Goal: Task Accomplishment & Management: Complete application form

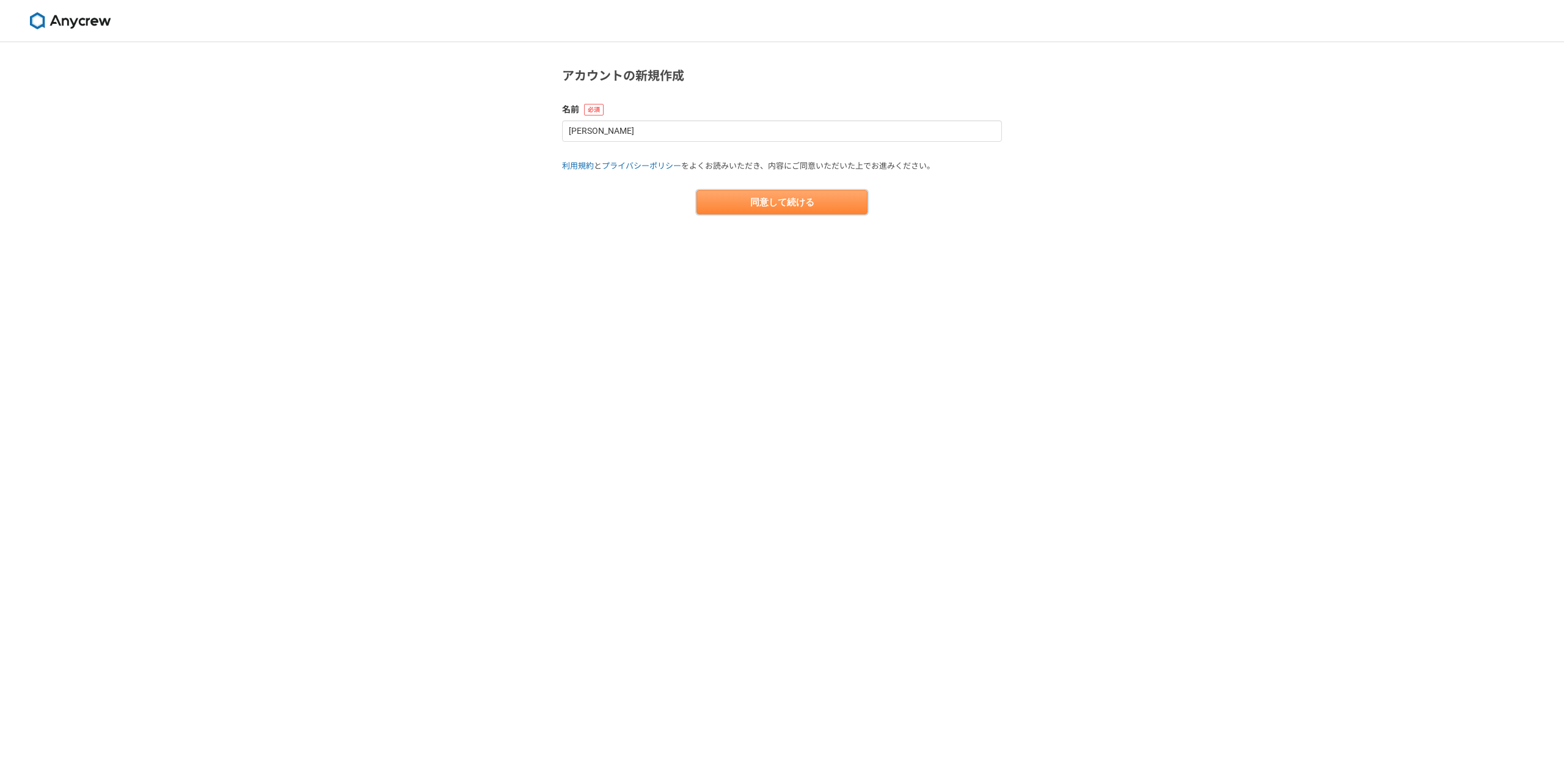
click at [732, 200] on button "同意して続ける" at bounding box center [781, 202] width 171 height 25
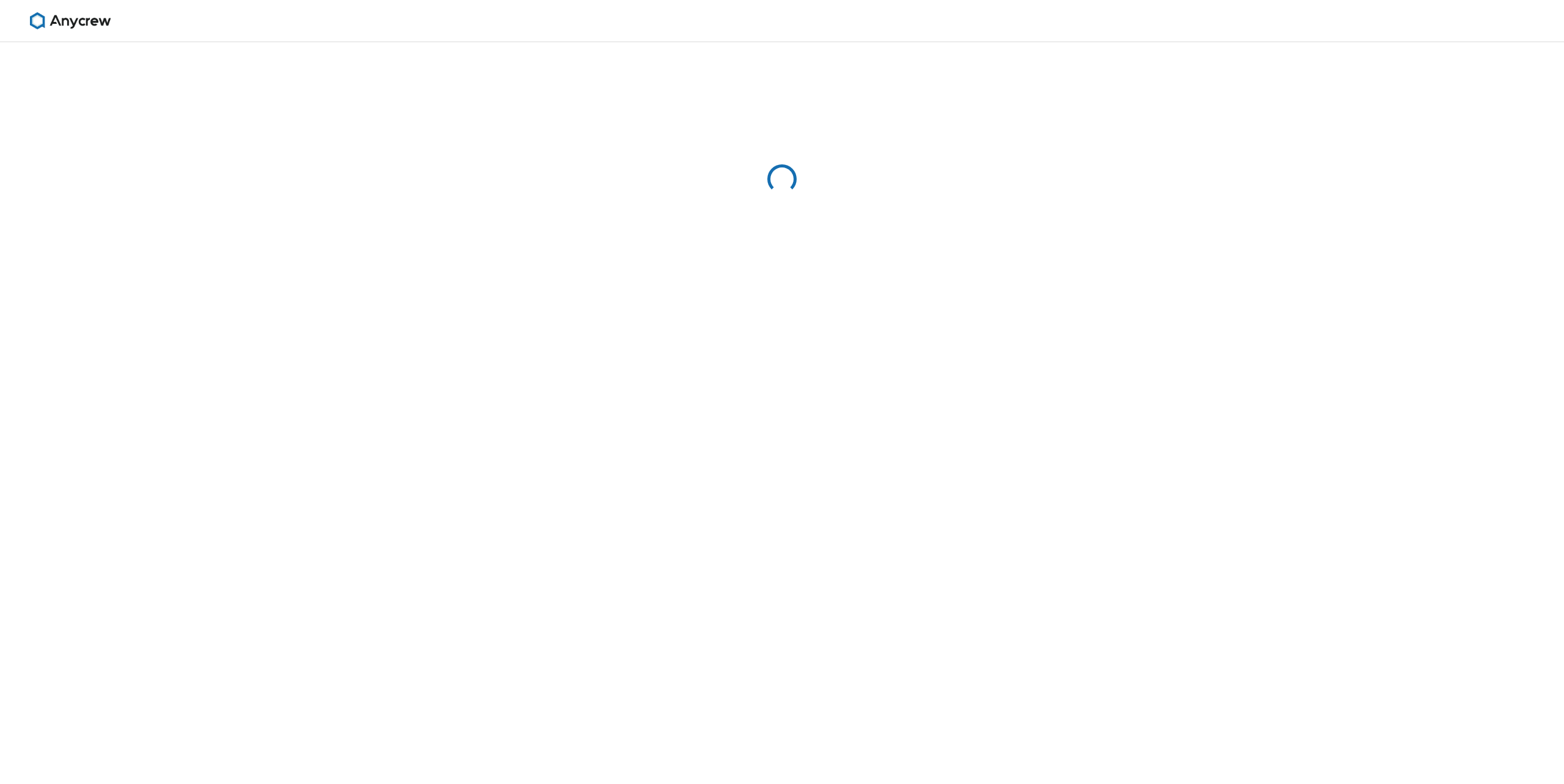
select select "13"
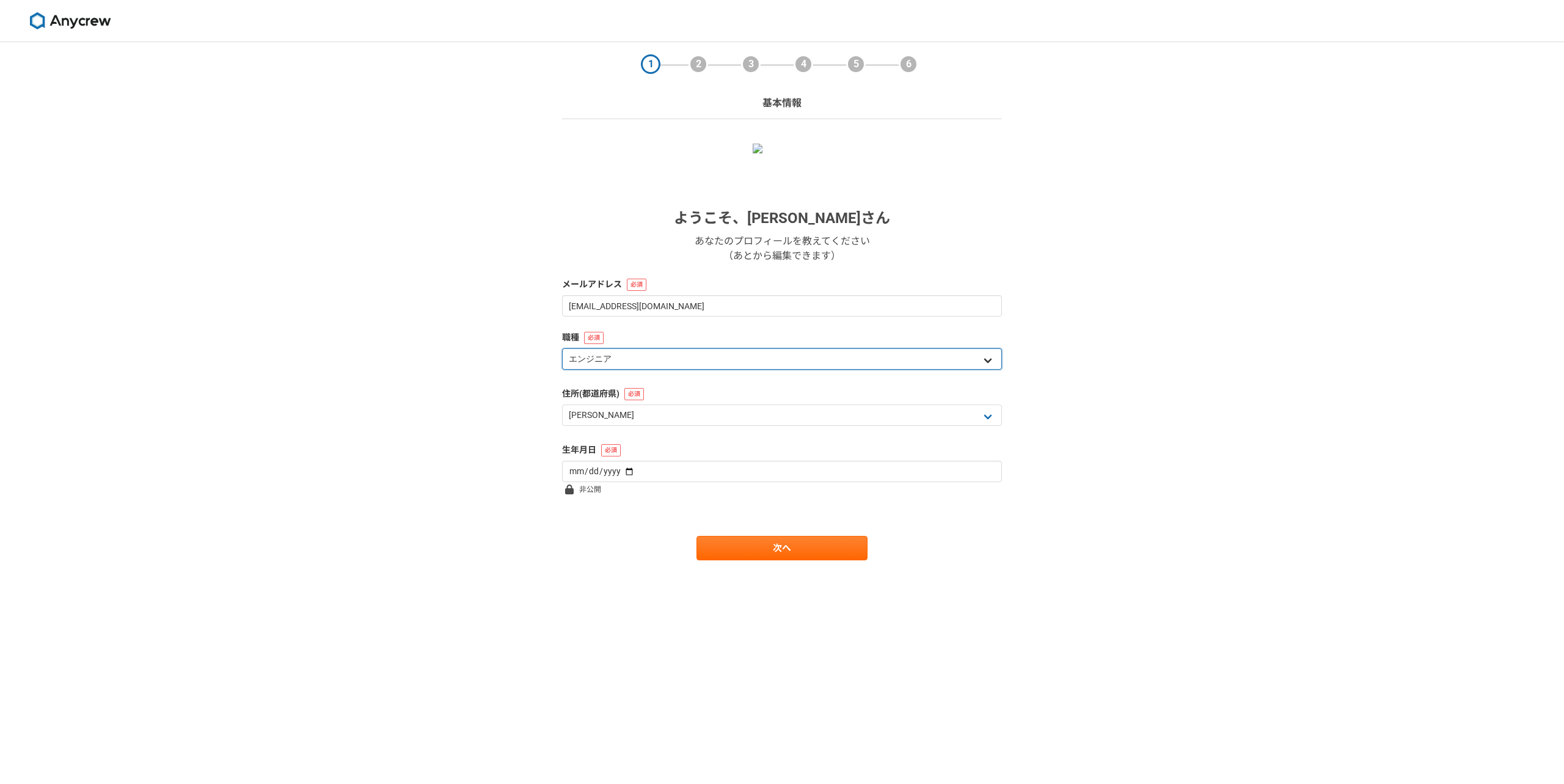
click at [621, 356] on select "エンジニア デザイナー ライター 営業 マーケティング 企画・事業開発 バックオフィス その他" at bounding box center [782, 358] width 440 height 21
select select "2"
click at [562, 348] on select "エンジニア デザイナー ライター 営業 マーケティング 企画・事業開発 バックオフィス その他" at bounding box center [782, 358] width 440 height 21
click at [613, 421] on select "北海道 青森県 岩手県 宮城県 秋田県 山形県 福島県 茨城県 栃木県 群馬県 埼玉県 千葉県 東京都 神奈川県 新潟県 富山県 石川県 福井県 山梨県 長野…" at bounding box center [782, 415] width 440 height 21
select select "20"
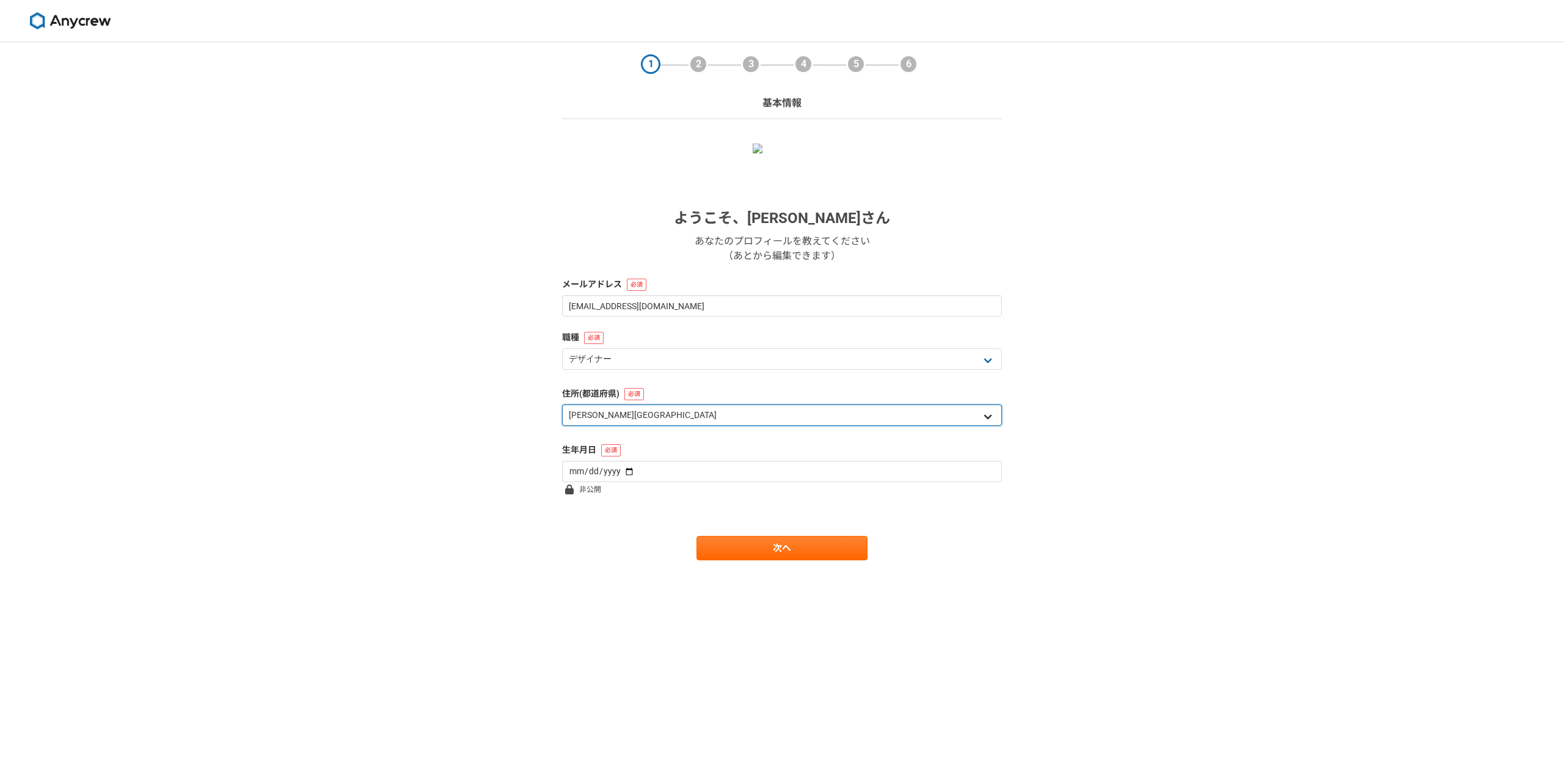
click at [562, 405] on select "北海道 青森県 岩手県 宮城県 秋田県 山形県 福島県 茨城県 栃木県 群馬県 埼玉県 千葉県 東京都 神奈川県 新潟県 富山県 石川県 福井県 山梨県 長野…" at bounding box center [782, 415] width 440 height 21
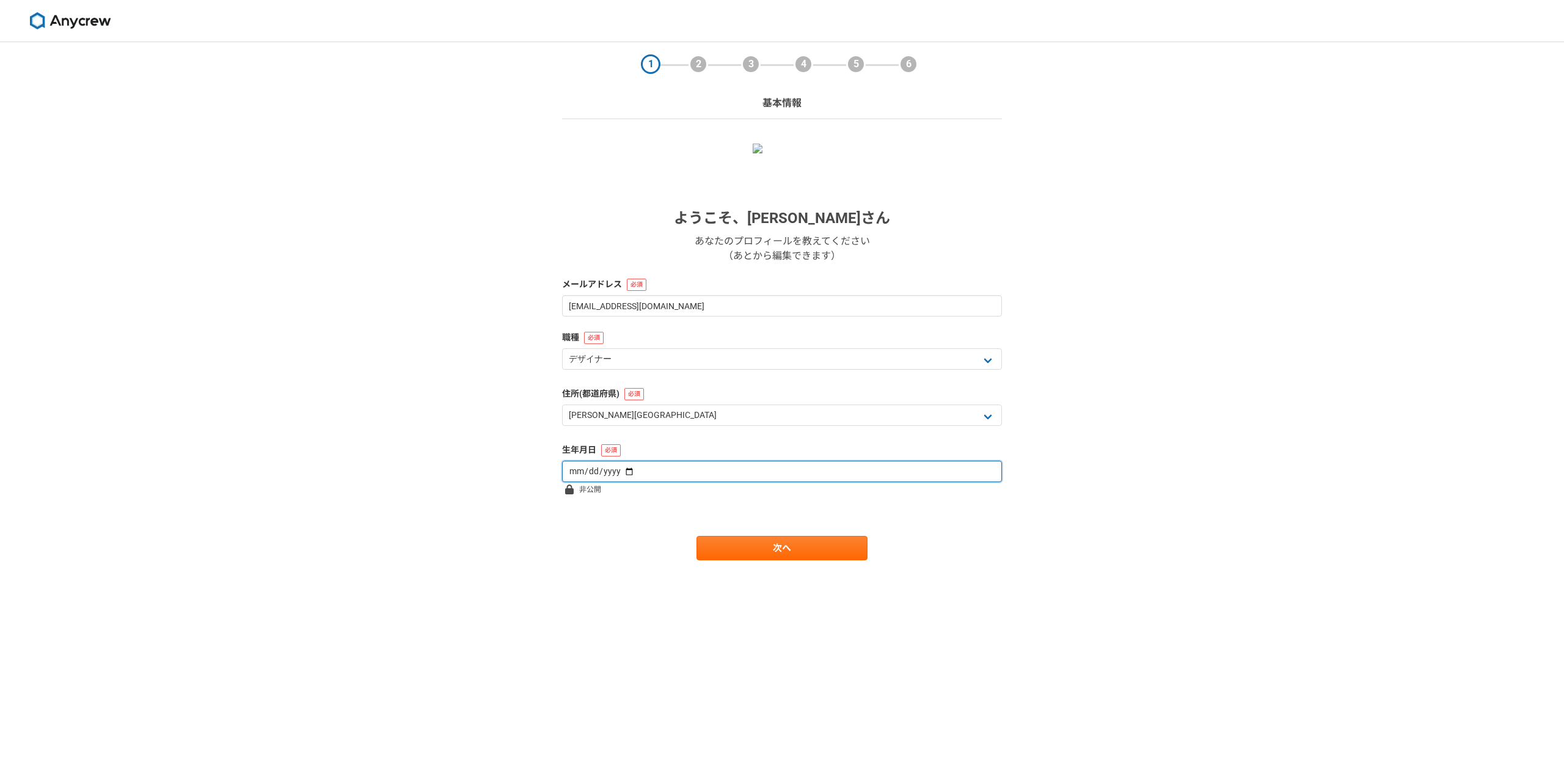
click at [628, 467] on input "date" at bounding box center [782, 471] width 440 height 21
type input "1987-05-20"
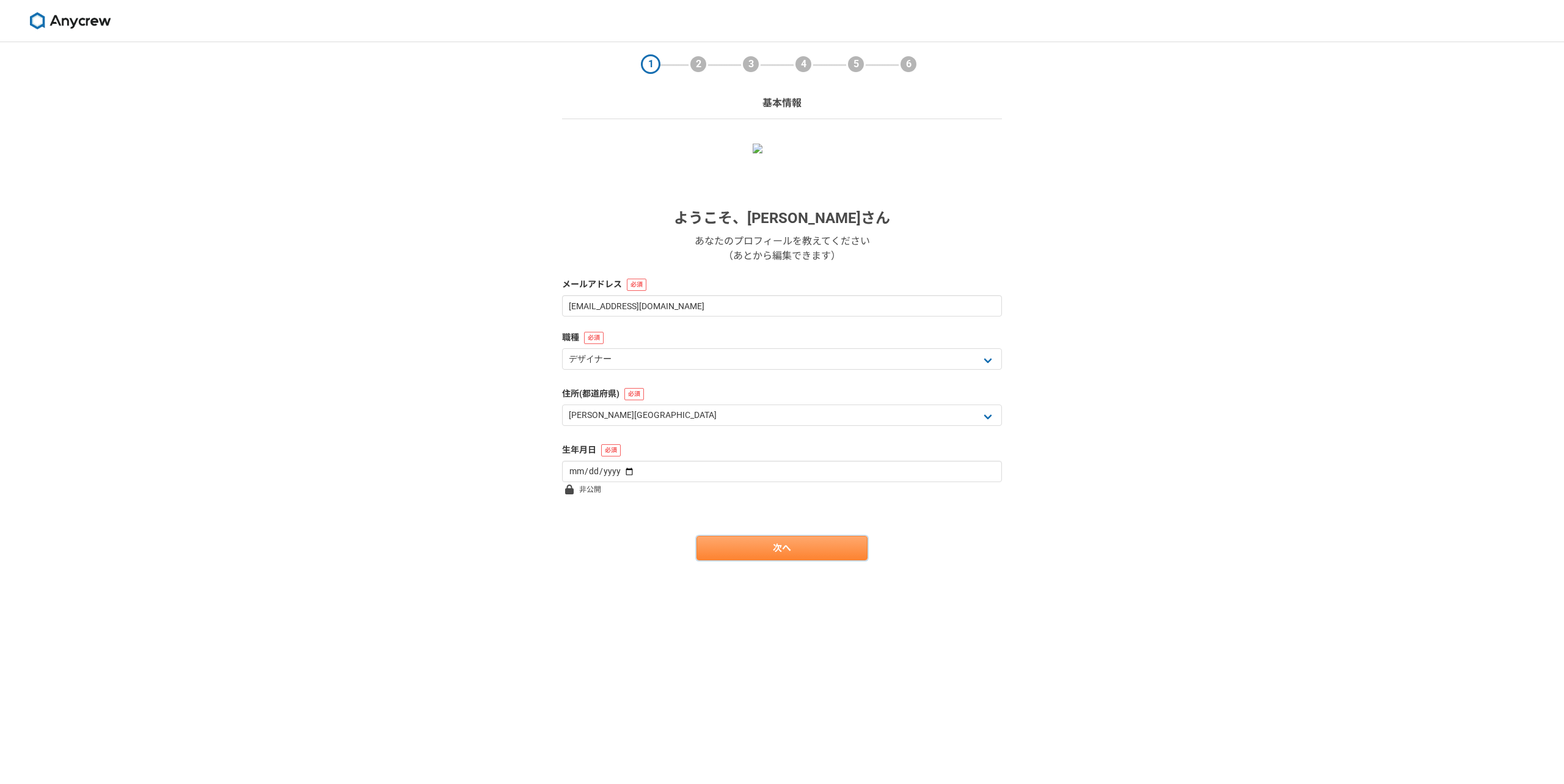
click at [789, 551] on link "次へ" at bounding box center [781, 548] width 171 height 25
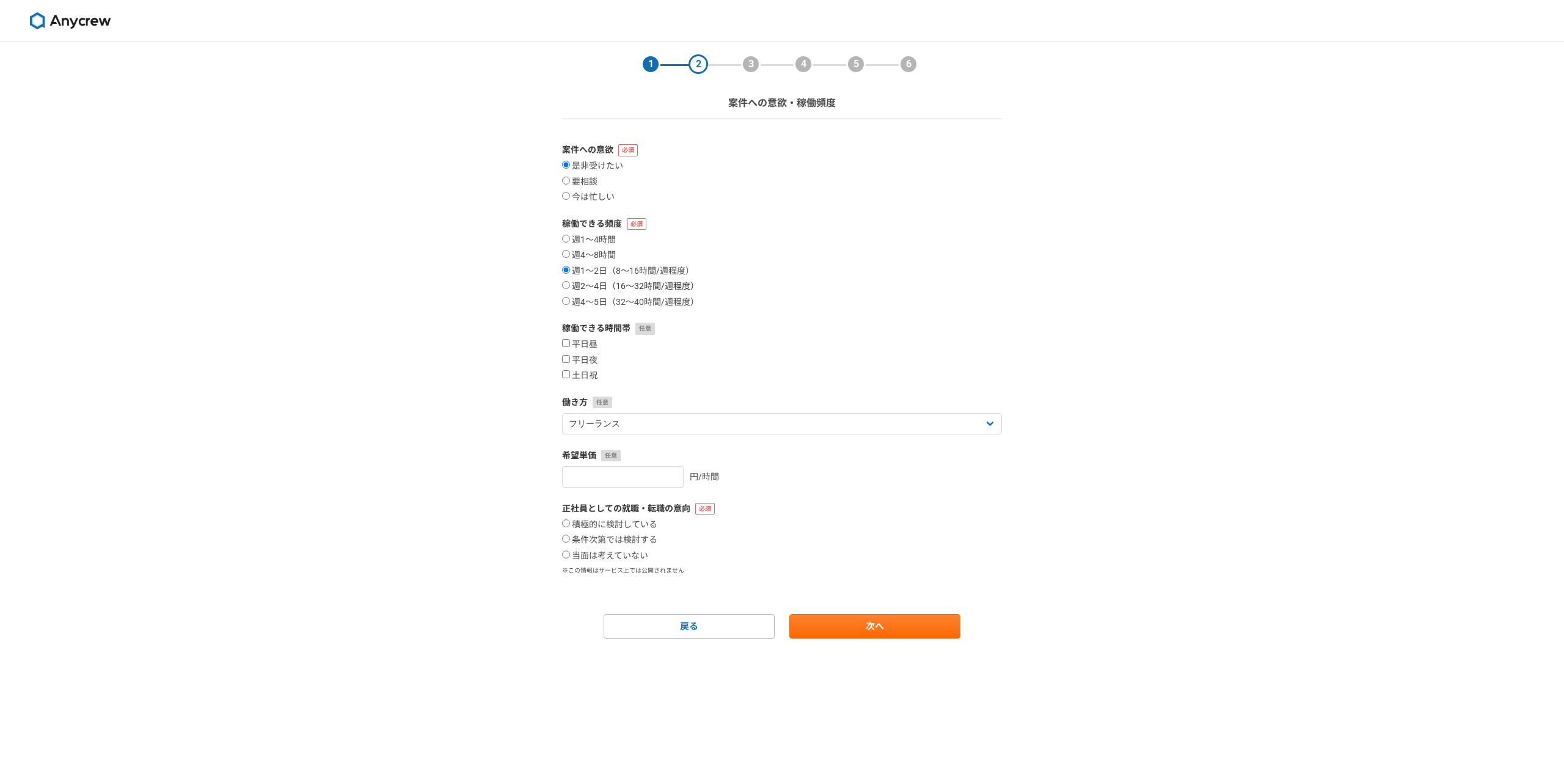
click at [567, 287] on input "週2〜4日（16〜32時間/週程度）" at bounding box center [566, 285] width 8 height 8
radio input "true"
click at [565, 358] on input "平日夜" at bounding box center [566, 359] width 8 height 8
checkbox input "true"
click at [565, 343] on input "平日昼" at bounding box center [566, 343] width 8 height 8
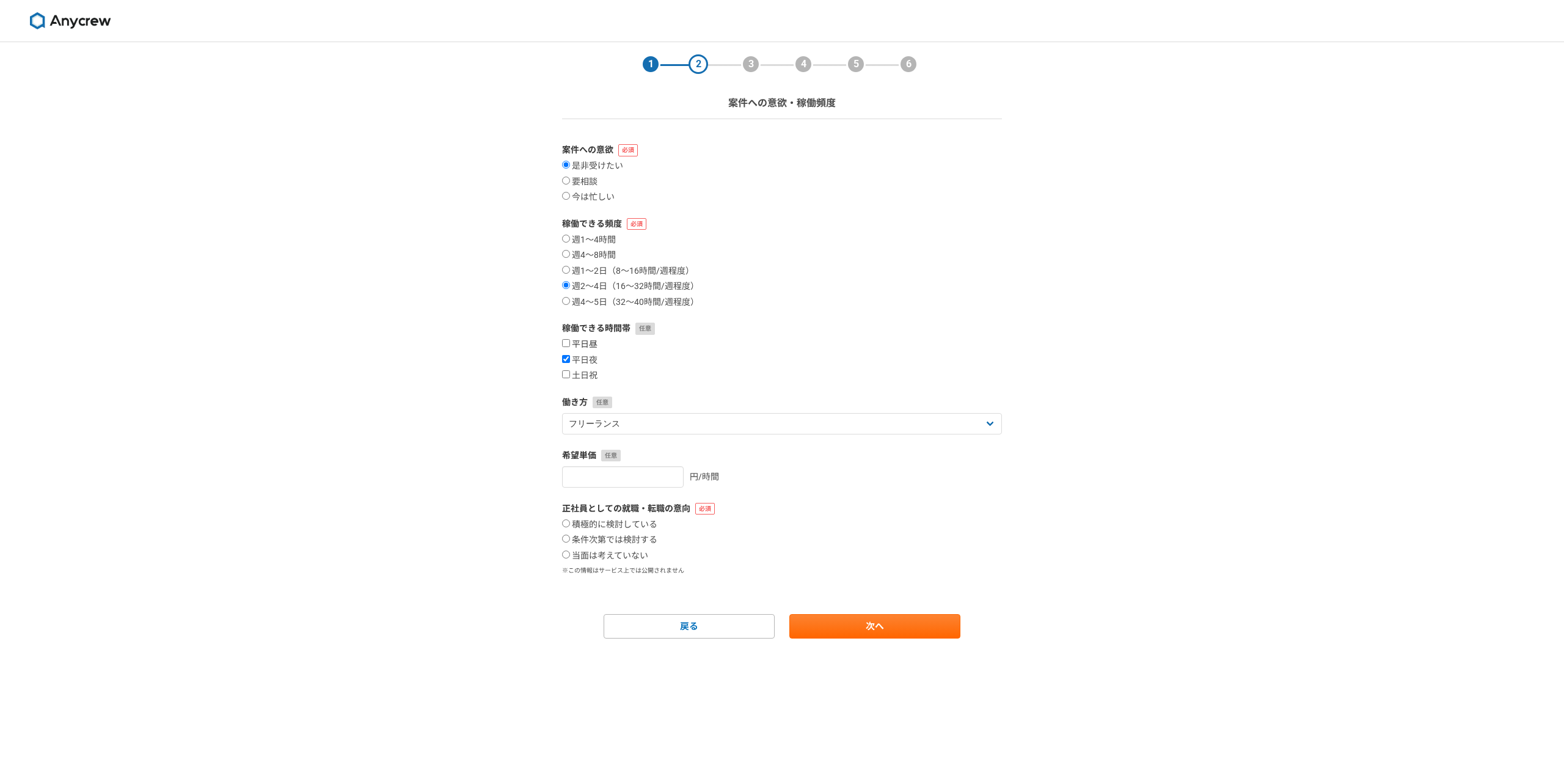
checkbox input "true"
click at [560, 375] on section "1 2 3 4 5 6 案件への意欲・稼働頻度 案件への意欲 是非受けたい 要相談 今は忙しい 稼働できる頻度 週1〜4時間 週4〜8時間 週1〜2日（8〜1…" at bounding box center [782, 340] width 465 height 596
click at [567, 373] on input "土日祝" at bounding box center [566, 374] width 8 height 8
checkbox input "true"
click at [669, 420] on select "フリーランス 副業 その他" at bounding box center [782, 423] width 440 height 21
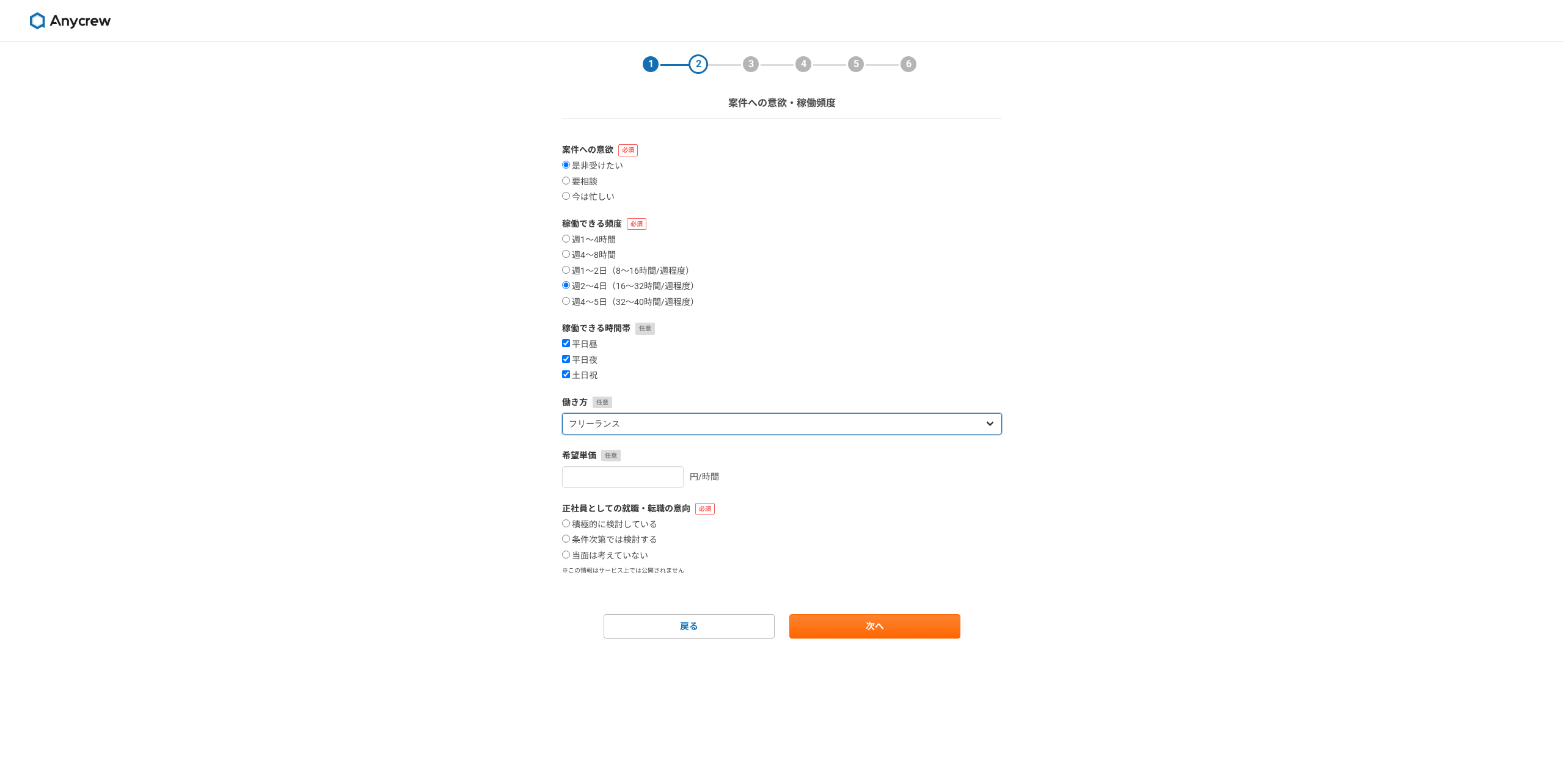
click at [562, 413] on select "フリーランス 副業 その他" at bounding box center [782, 423] width 440 height 21
click at [630, 482] on input "number" at bounding box center [623, 476] width 121 height 21
type input "5500"
click at [565, 556] on input "当面は考えていない" at bounding box center [566, 554] width 8 height 8
radio input "true"
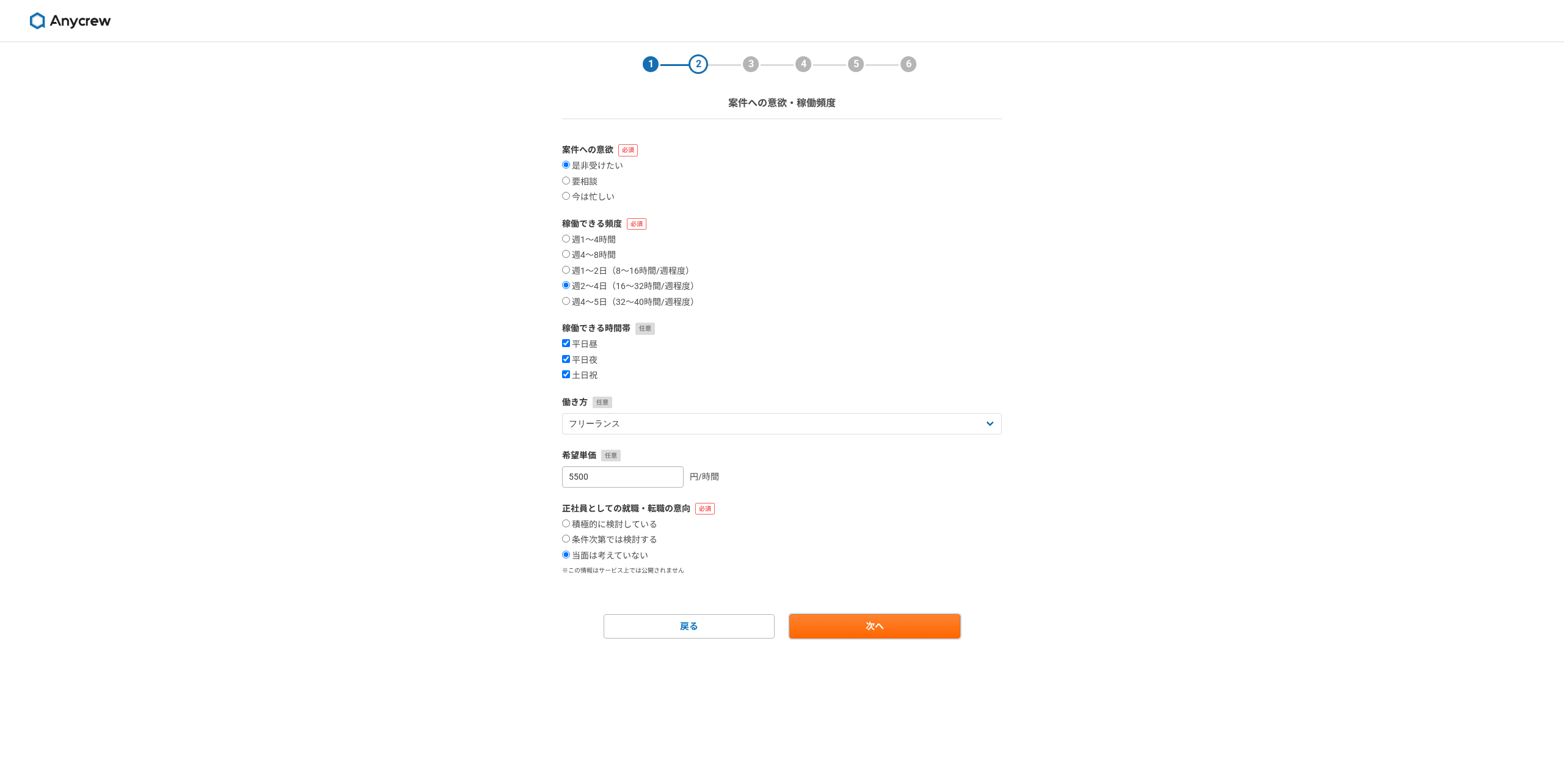
click at [916, 635] on link "次へ" at bounding box center [875, 626] width 171 height 25
select select
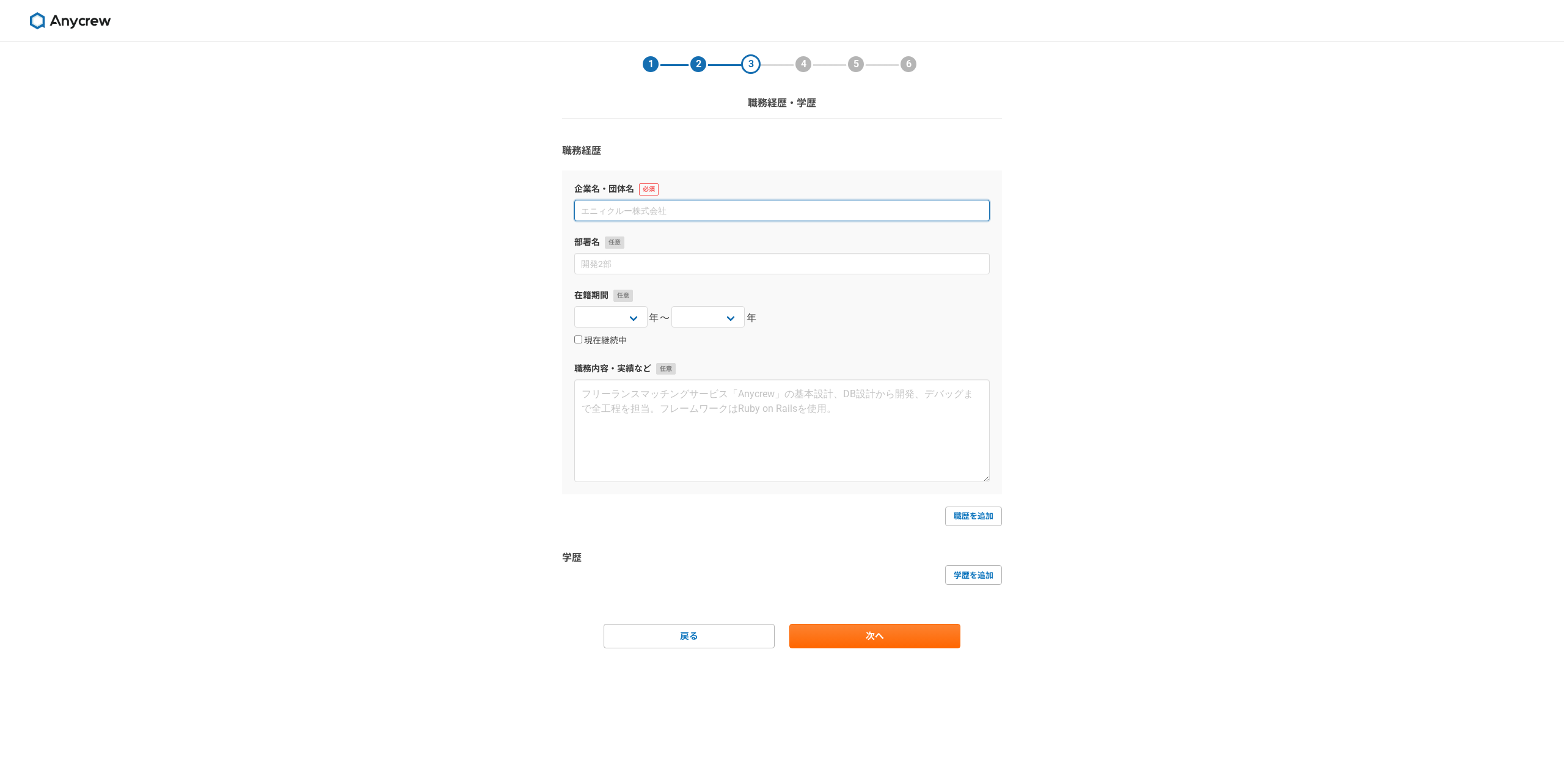
click at [726, 208] on input at bounding box center [782, 210] width 416 height 21
click at [687, 272] on input at bounding box center [782, 263] width 416 height 21
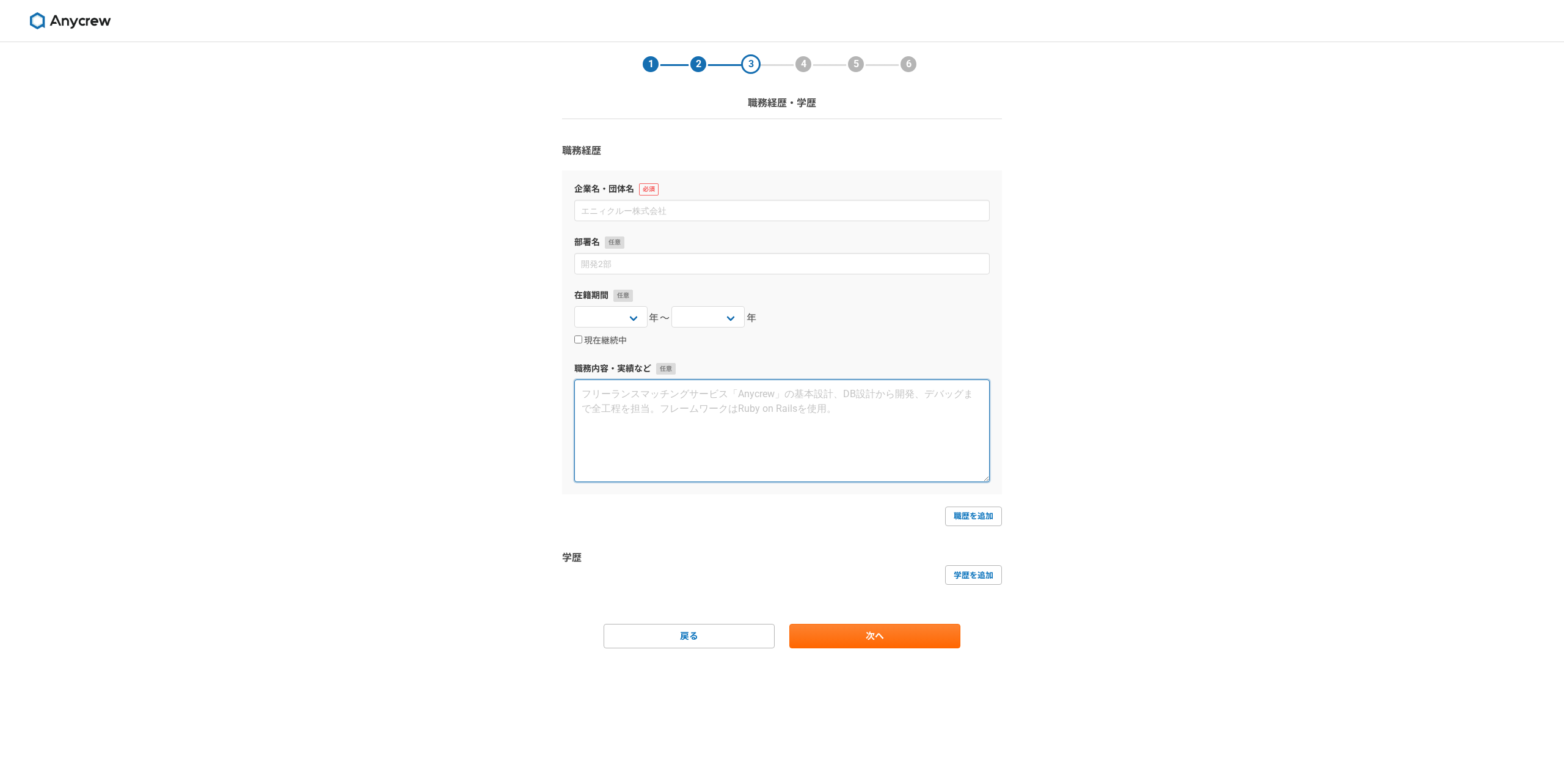
click at [784, 427] on textarea at bounding box center [782, 430] width 416 height 103
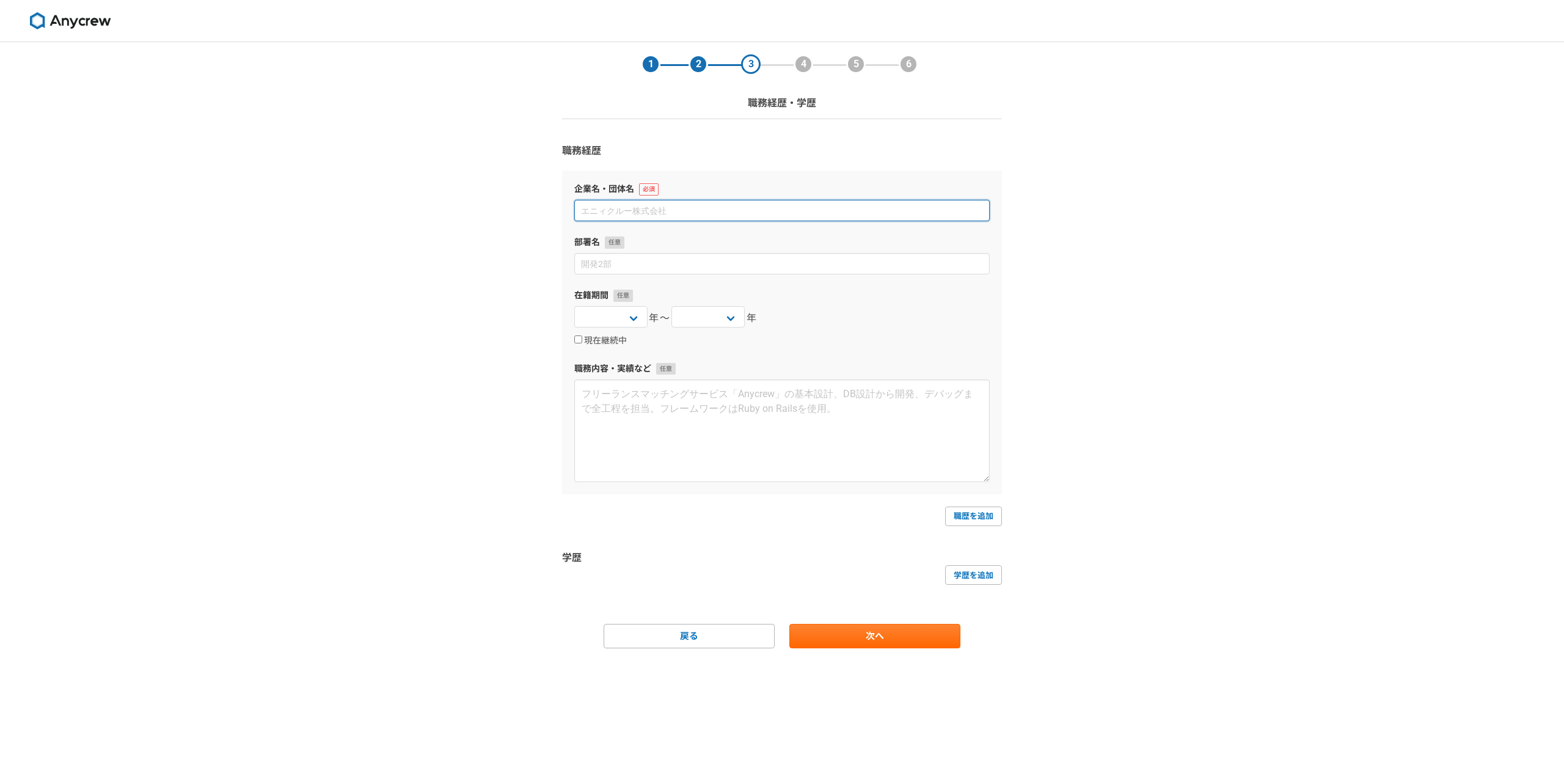
click at [636, 204] on input at bounding box center [782, 210] width 416 height 21
click at [985, 580] on link "学歴を追加" at bounding box center [973, 575] width 57 height 20
select select
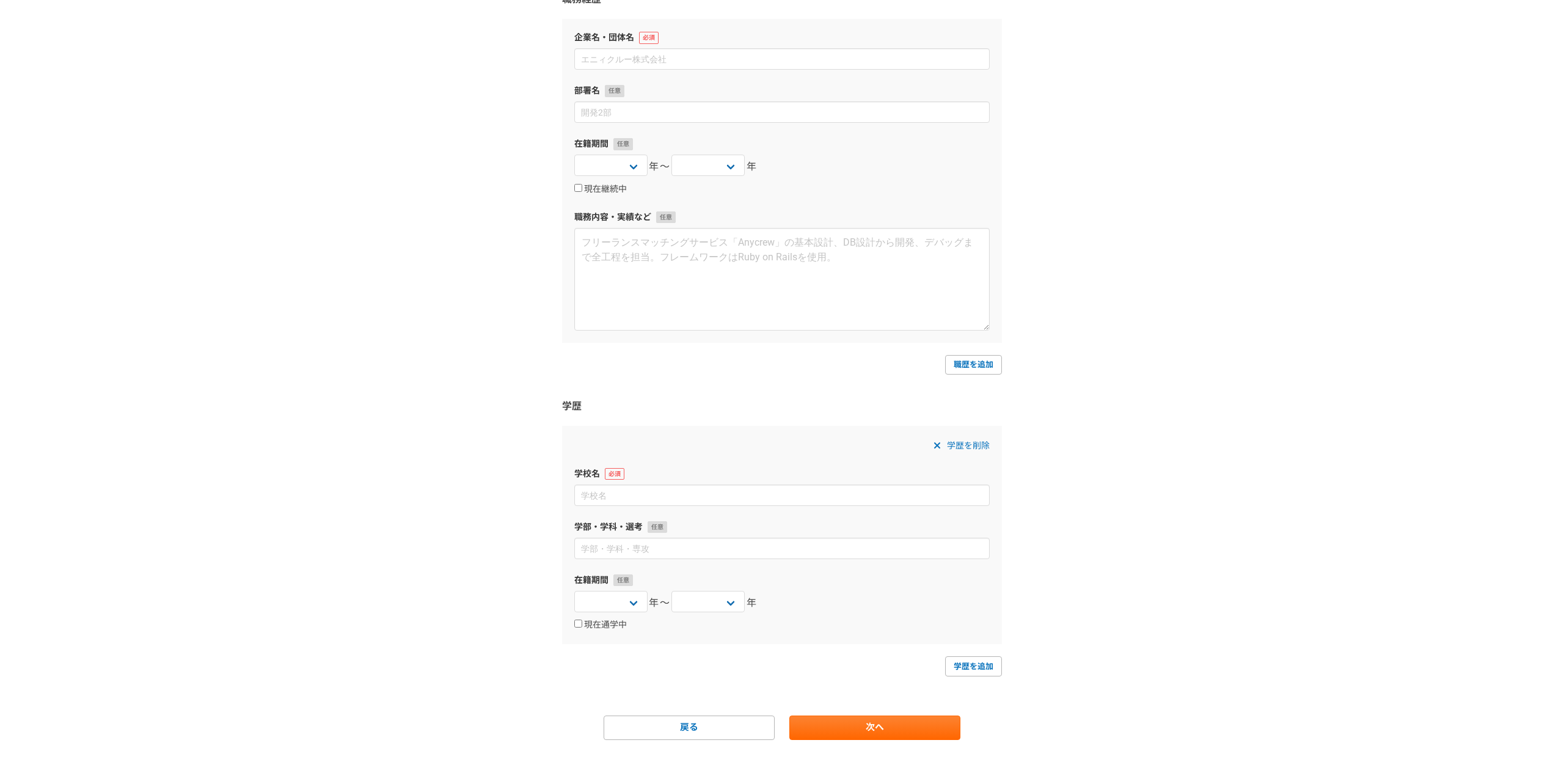
scroll to position [156, 0]
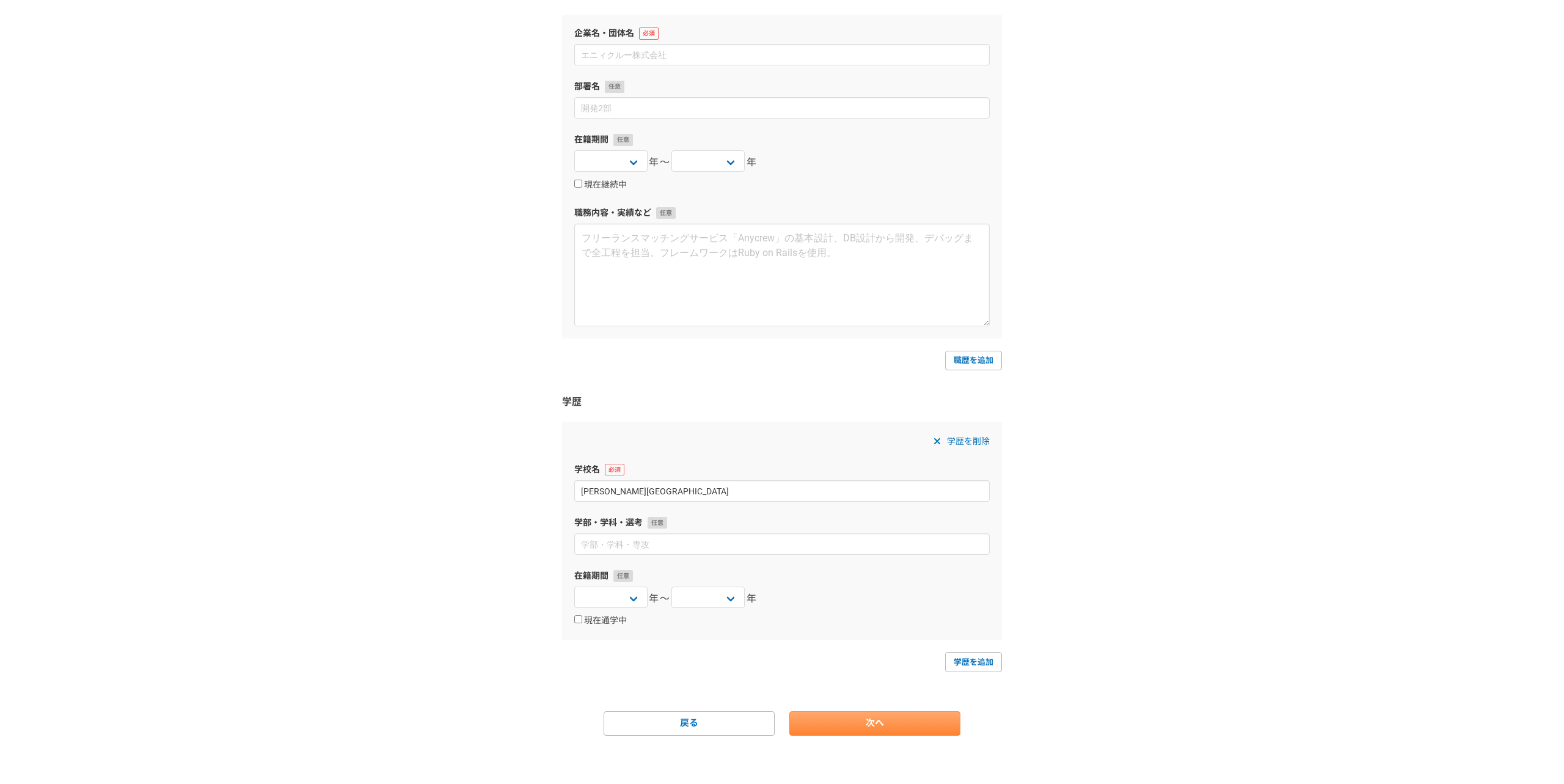
type input "青山学院大学"
click at [919, 721] on link "次へ" at bounding box center [875, 723] width 171 height 25
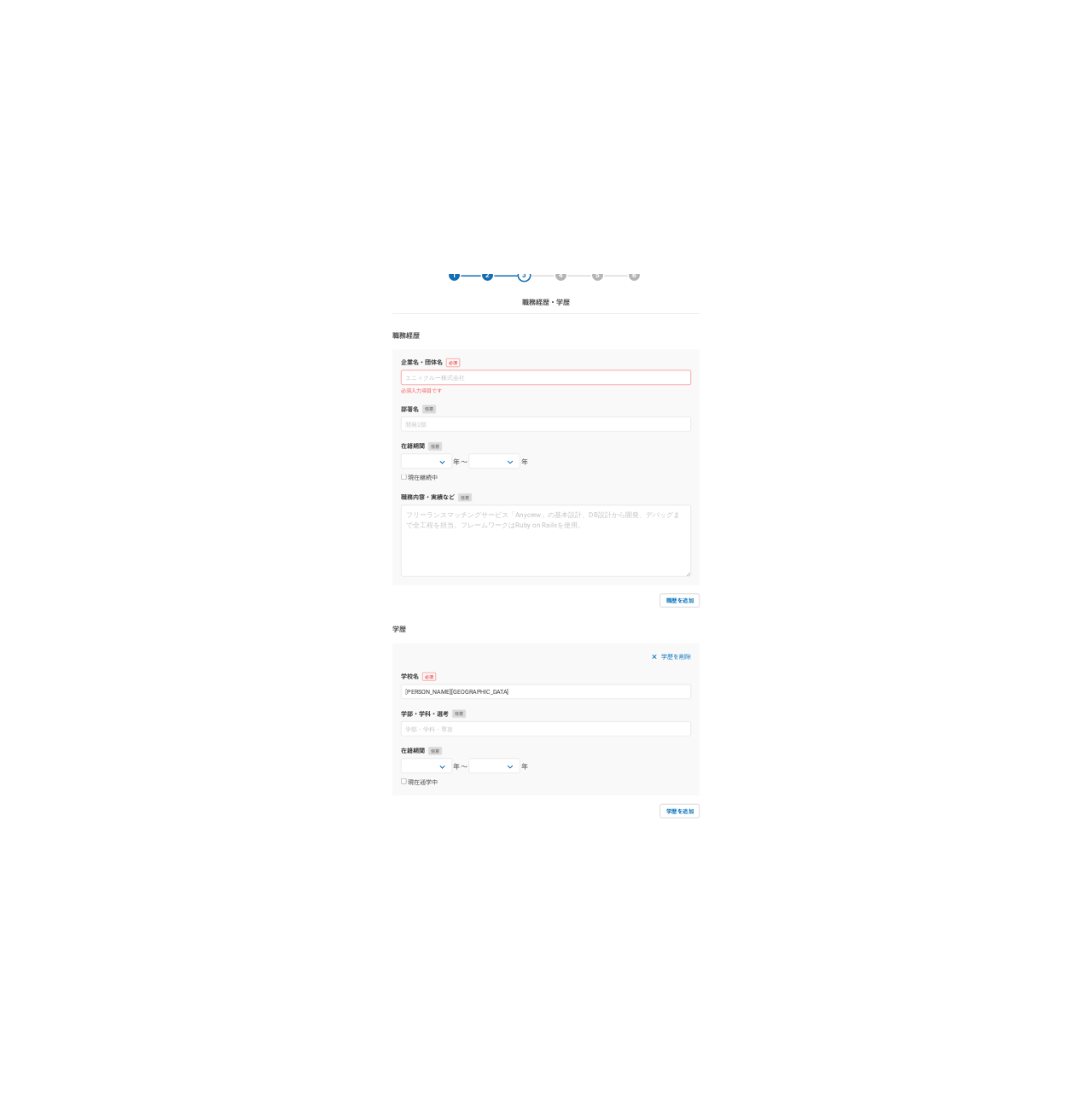
scroll to position [79, 0]
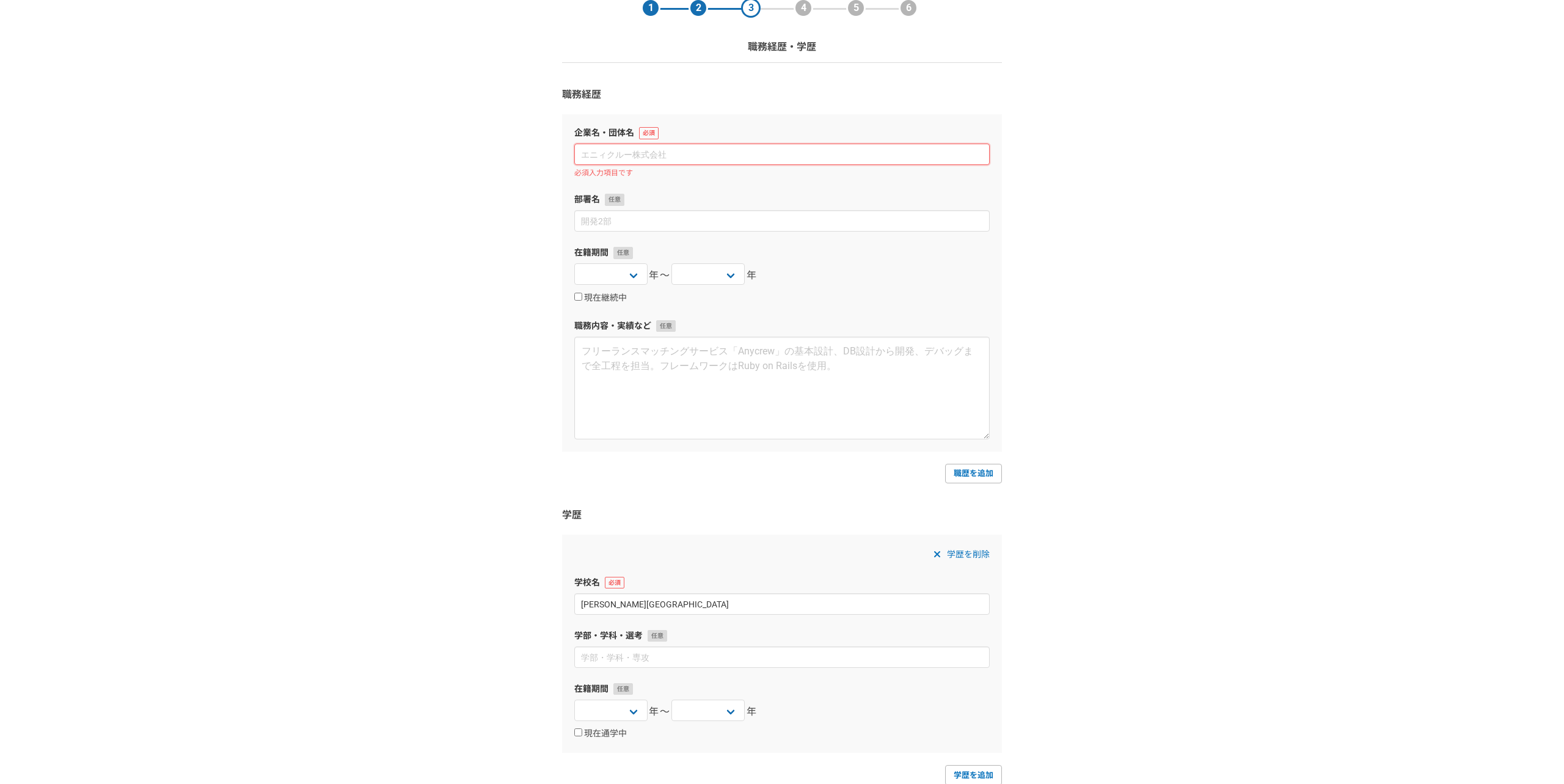
click at [657, 160] on input at bounding box center [782, 154] width 416 height 21
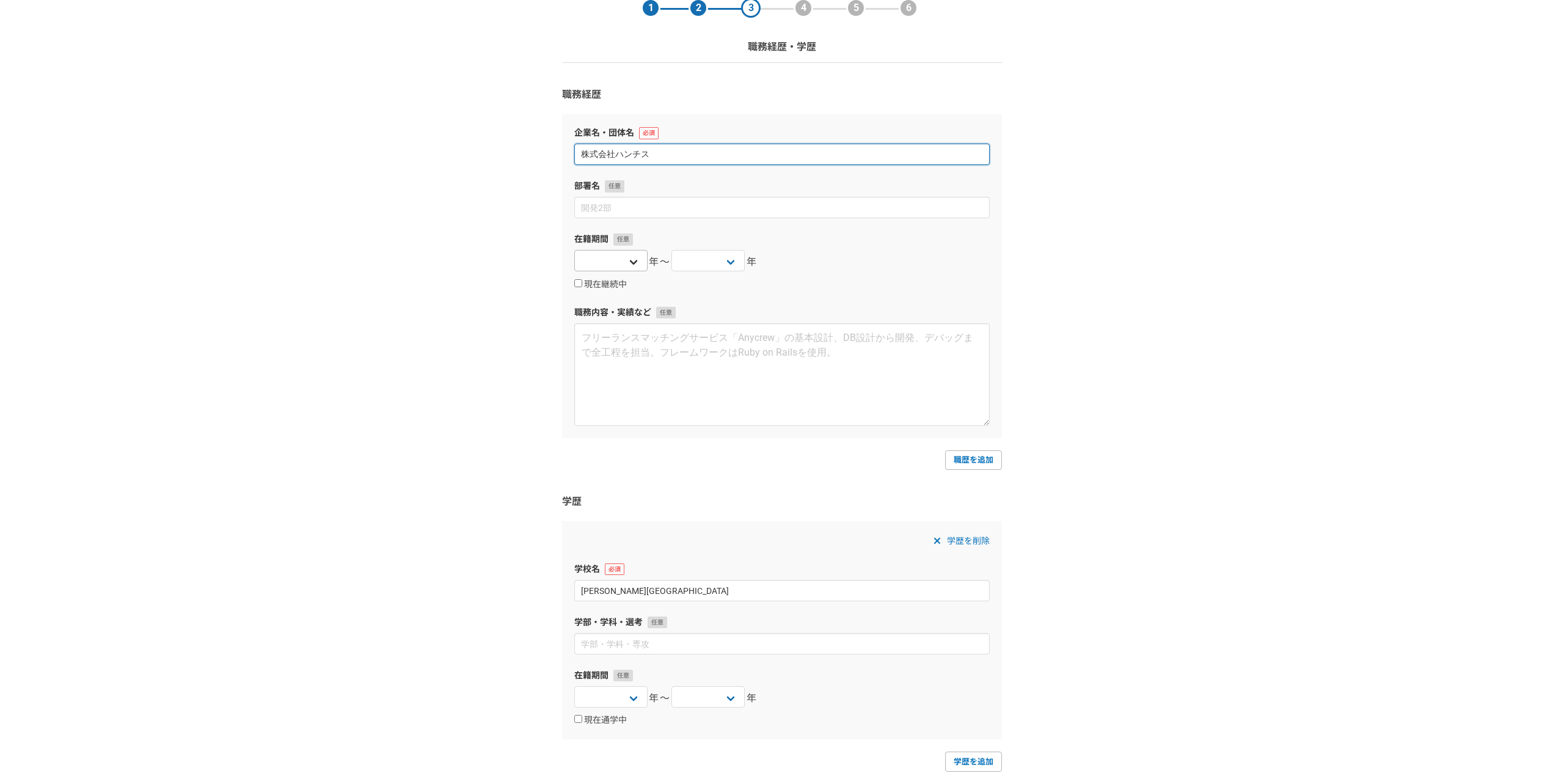
type input "株式会社ハンチス"
click at [619, 251] on select "2025 2024 2023 2022 2021 2020 2019 2018 2017 2016 2015 2014 2013 2012 2011 2010…" at bounding box center [611, 260] width 74 height 21
select select "2024"
click at [574, 250] on select "2025 2024 2023 2022 2021 2020 2019 2018 2017 2016 2015 2014 2013 2012 2011 2010…" at bounding box center [611, 260] width 74 height 21
click at [709, 259] on select "2025 2024 2023 2022 2021 2020 2019 2018 2017 2016 2015 2014 2013 2012 2011 2010…" at bounding box center [708, 260] width 74 height 21
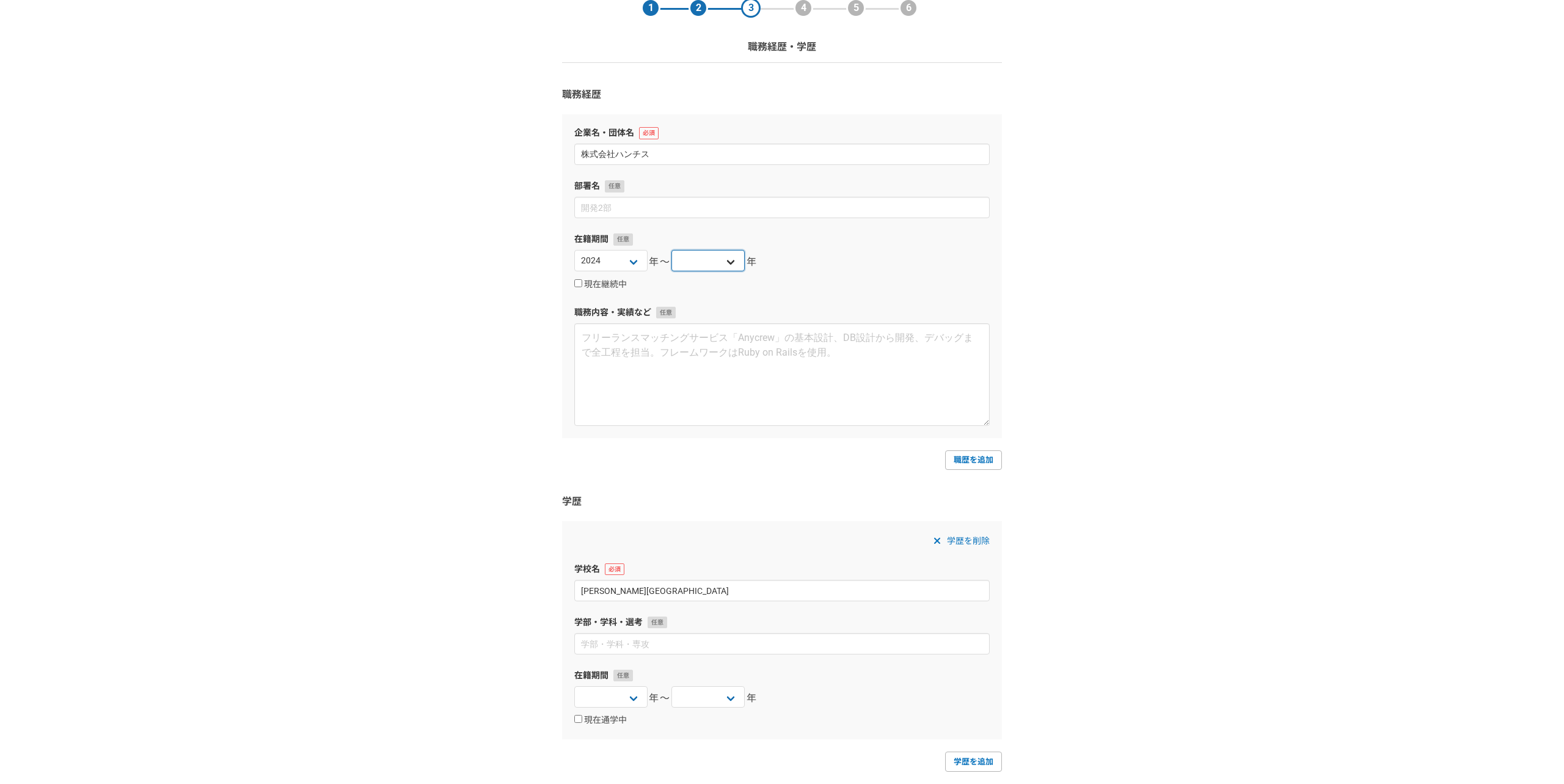
click at [711, 259] on select "2025 2024 2023 2022 2021 2020 2019 2018 2017 2016 2015 2014 2013 2012 2011 2010…" at bounding box center [708, 260] width 74 height 21
click at [591, 285] on label "現在継続中" at bounding box center [600, 285] width 52 height 11
click at [582, 285] on input "現在継続中" at bounding box center [578, 283] width 8 height 8
checkbox input "true"
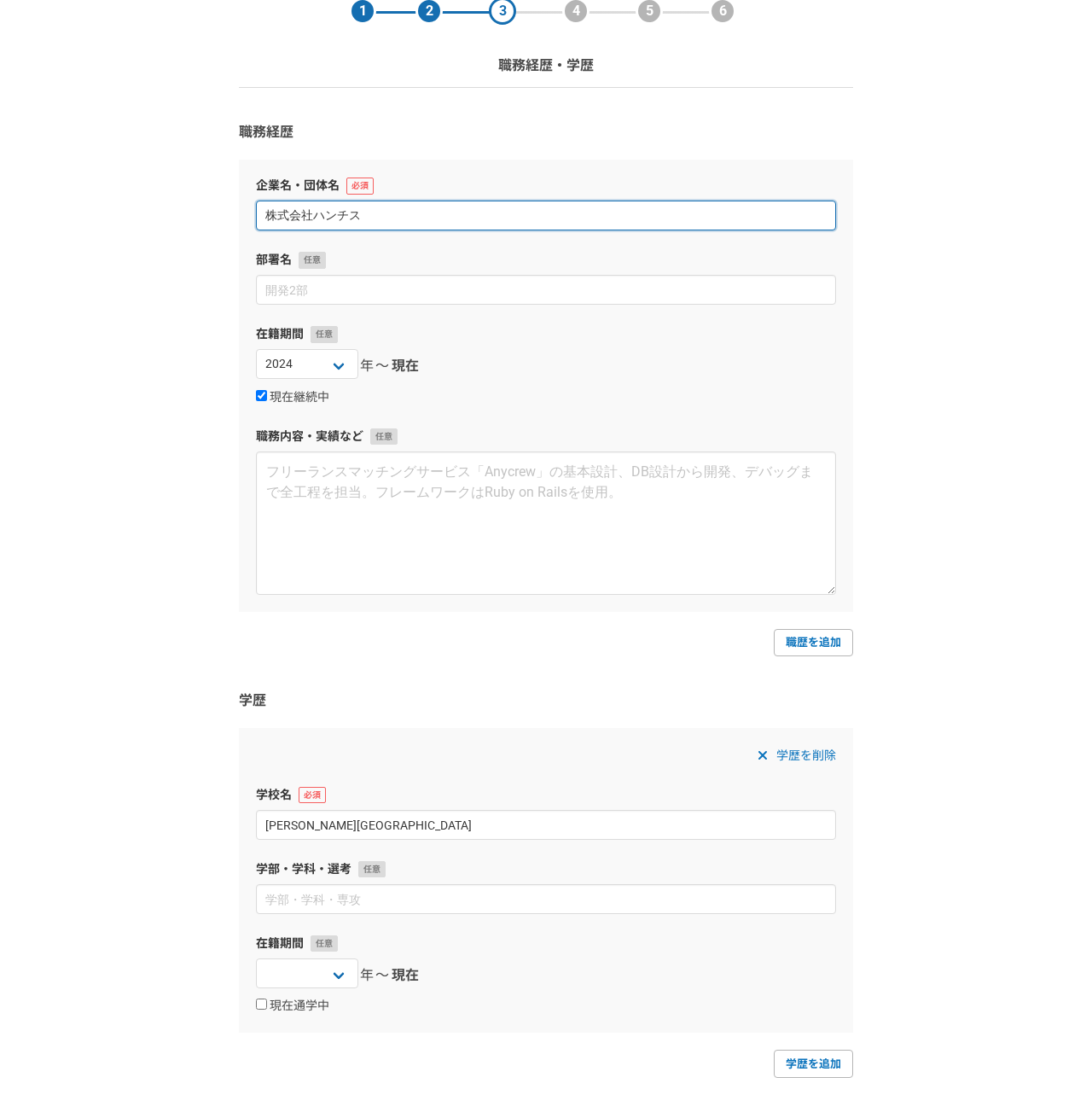
click at [388, 214] on input "株式会社ハンチス" at bounding box center [546, 215] width 580 height 29
click at [330, 214] on input "株式会社ハンチス" at bounding box center [546, 215] width 580 height 29
paste input "オナビ"
type input "株式会社カオナビ"
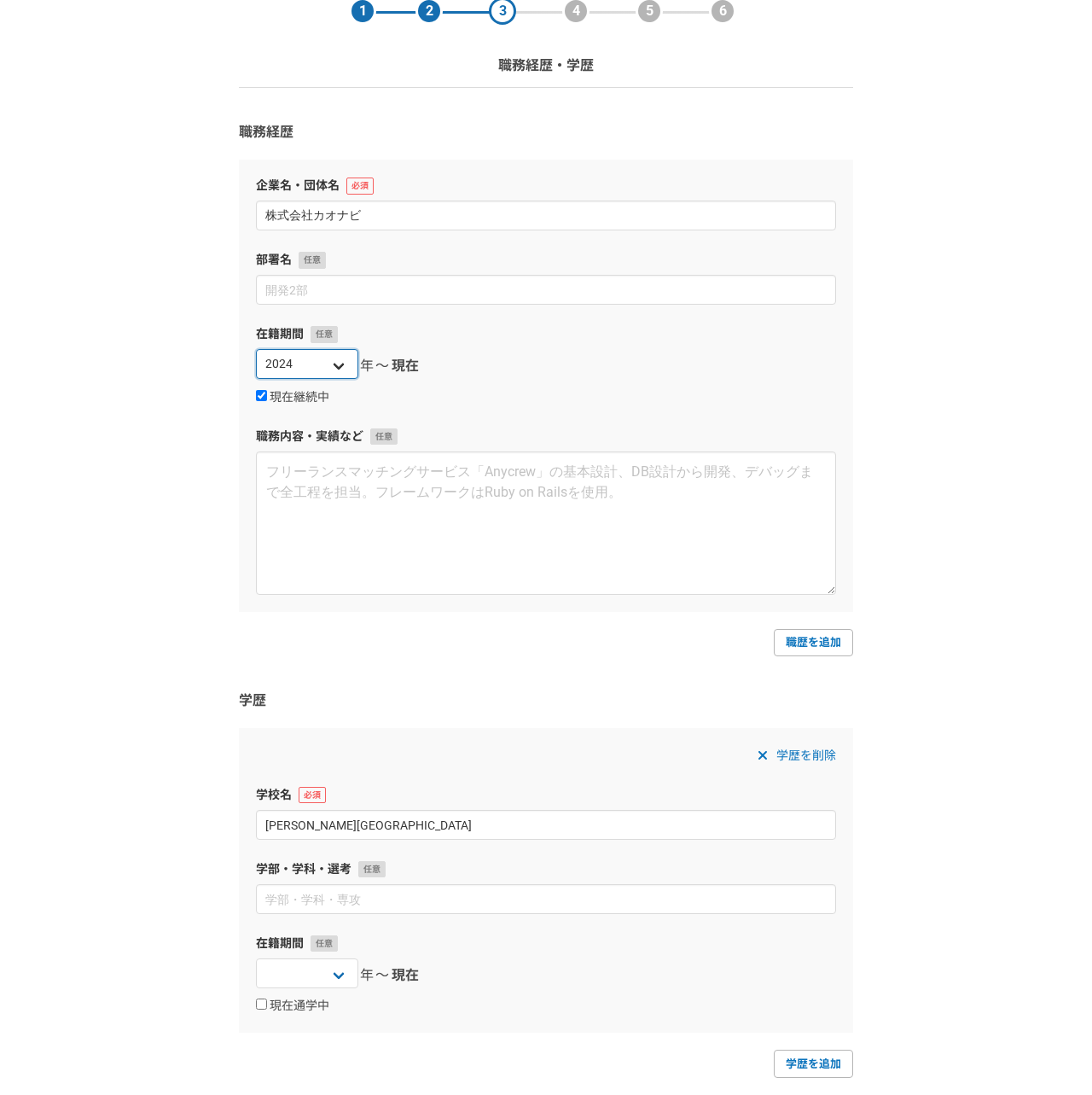
click at [307, 359] on select "2025 2024 2023 2022 2021 2020 2019 2018 2017 2016 2015 2014 2013 2012 2011 2010…" at bounding box center [307, 363] width 103 height 29
click at [256, 349] on select "2025 2024 2023 2022 2021 2020 2019 2018 2017 2016 2015 2014 2013 2012 2011 2010…" at bounding box center [307, 363] width 103 height 29
click at [299, 395] on label "現在継続中" at bounding box center [292, 398] width 73 height 15
click at [267, 395] on input "現在継続中" at bounding box center [262, 396] width 11 height 11
checkbox input "false"
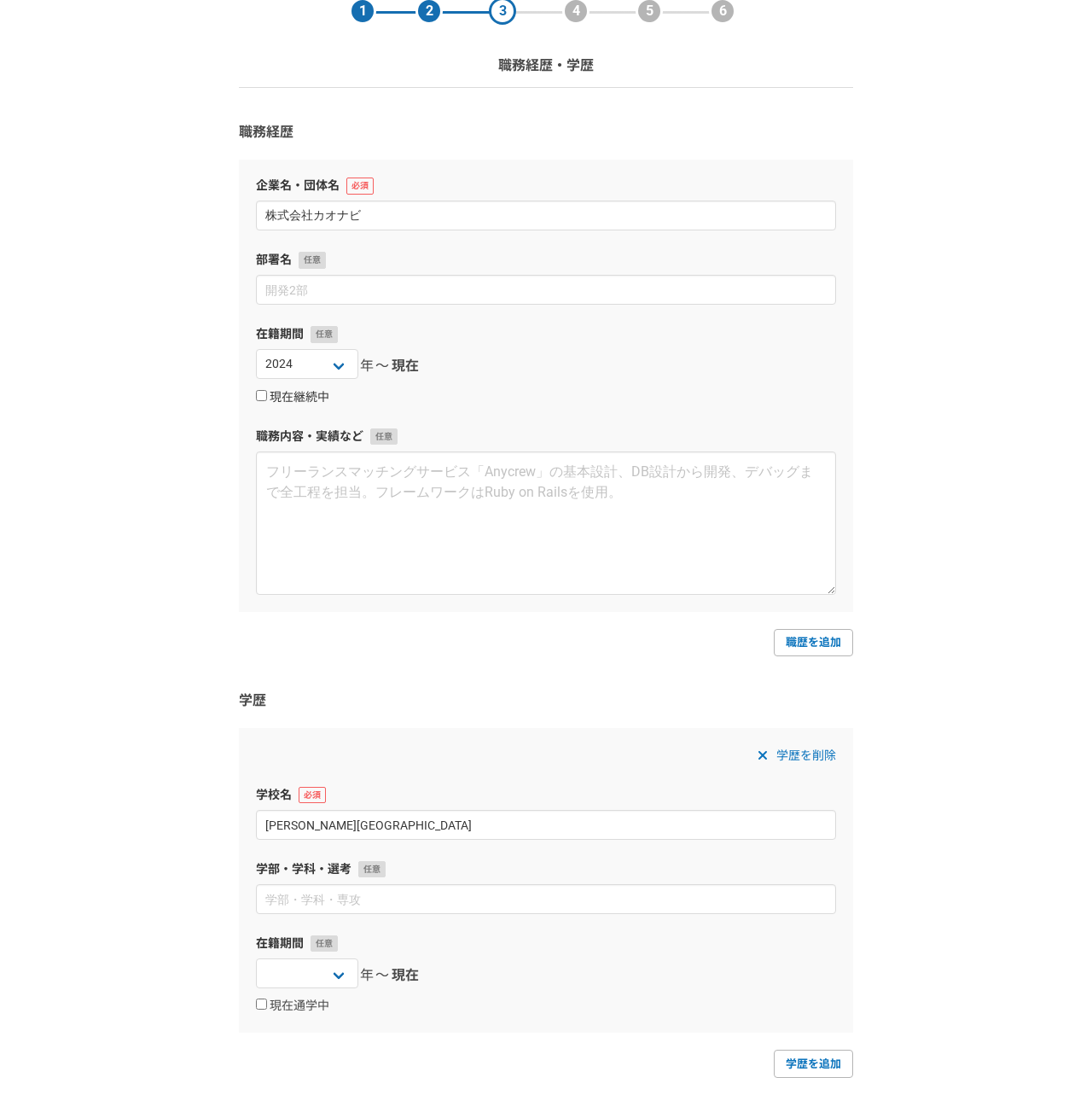
select select
click at [427, 369] on select "2025 2024 2023 2022 2021 2020 2019 2018 2017 2016 2015 2014 2013 2012 2011 2010…" at bounding box center [443, 363] width 103 height 29
select select "2025"
click at [392, 349] on select "2025 2024 2023 2022 2021 2020 2019 2018 2017 2016 2015 2014 2013 2012 2011 2010…" at bounding box center [443, 363] width 103 height 29
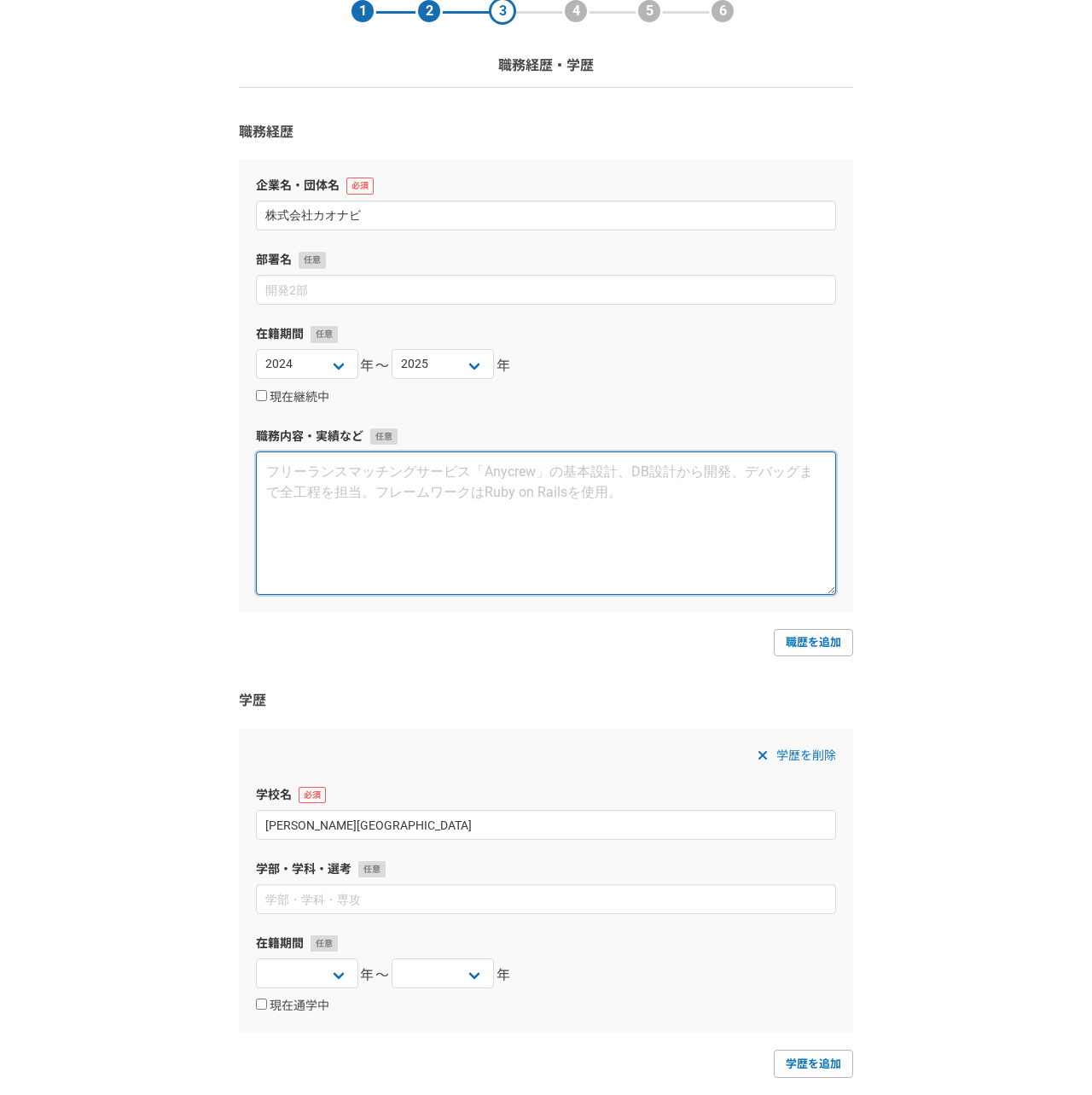
click at [351, 495] on textarea at bounding box center [546, 522] width 580 height 144
paste textarea "■ 株式会社カオナビのUI/UX業務 <URL> https://www.kaonavi.jp/func/formationbuilder/ <プロジェクト概…"
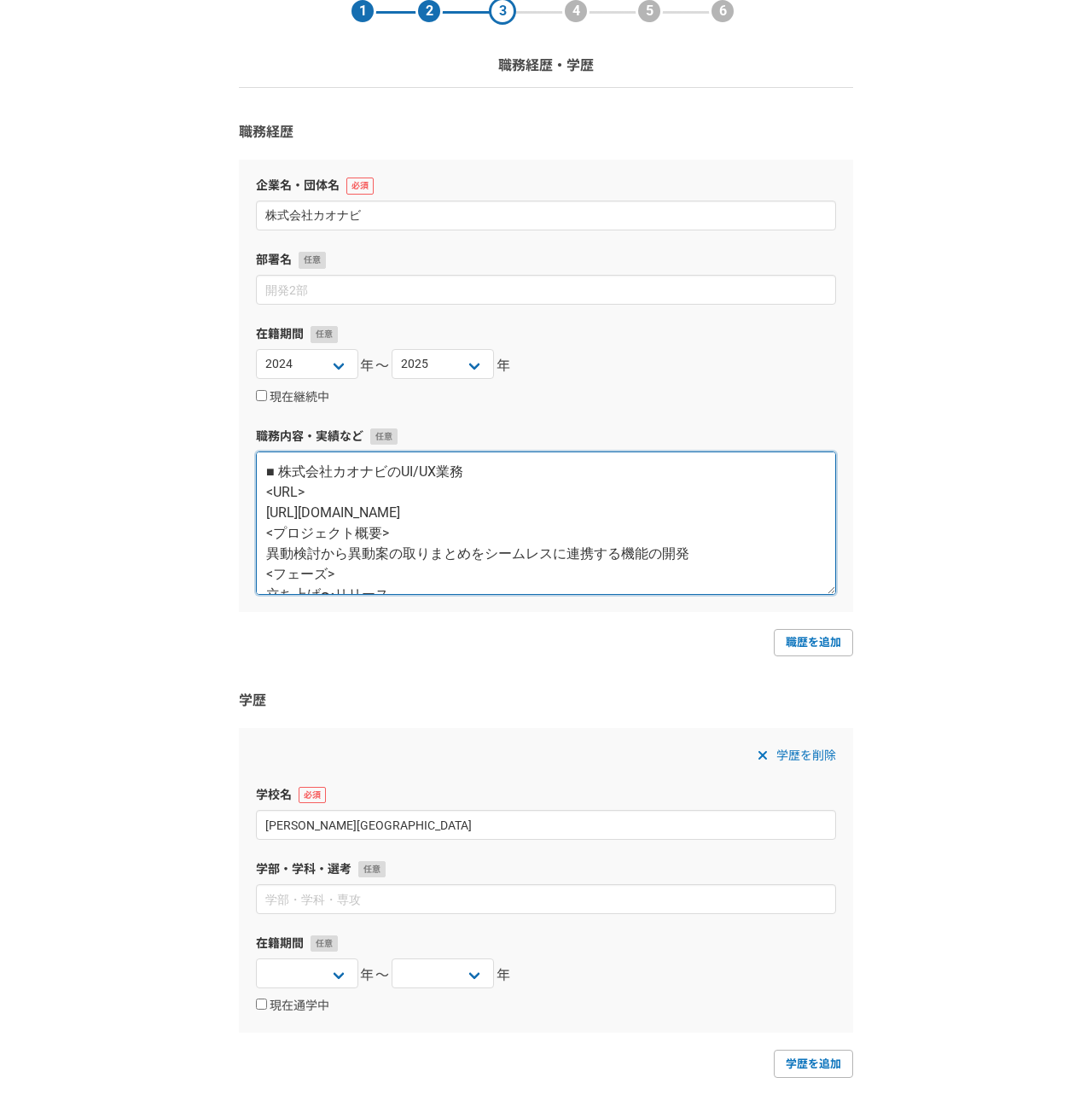
scroll to position [103, 0]
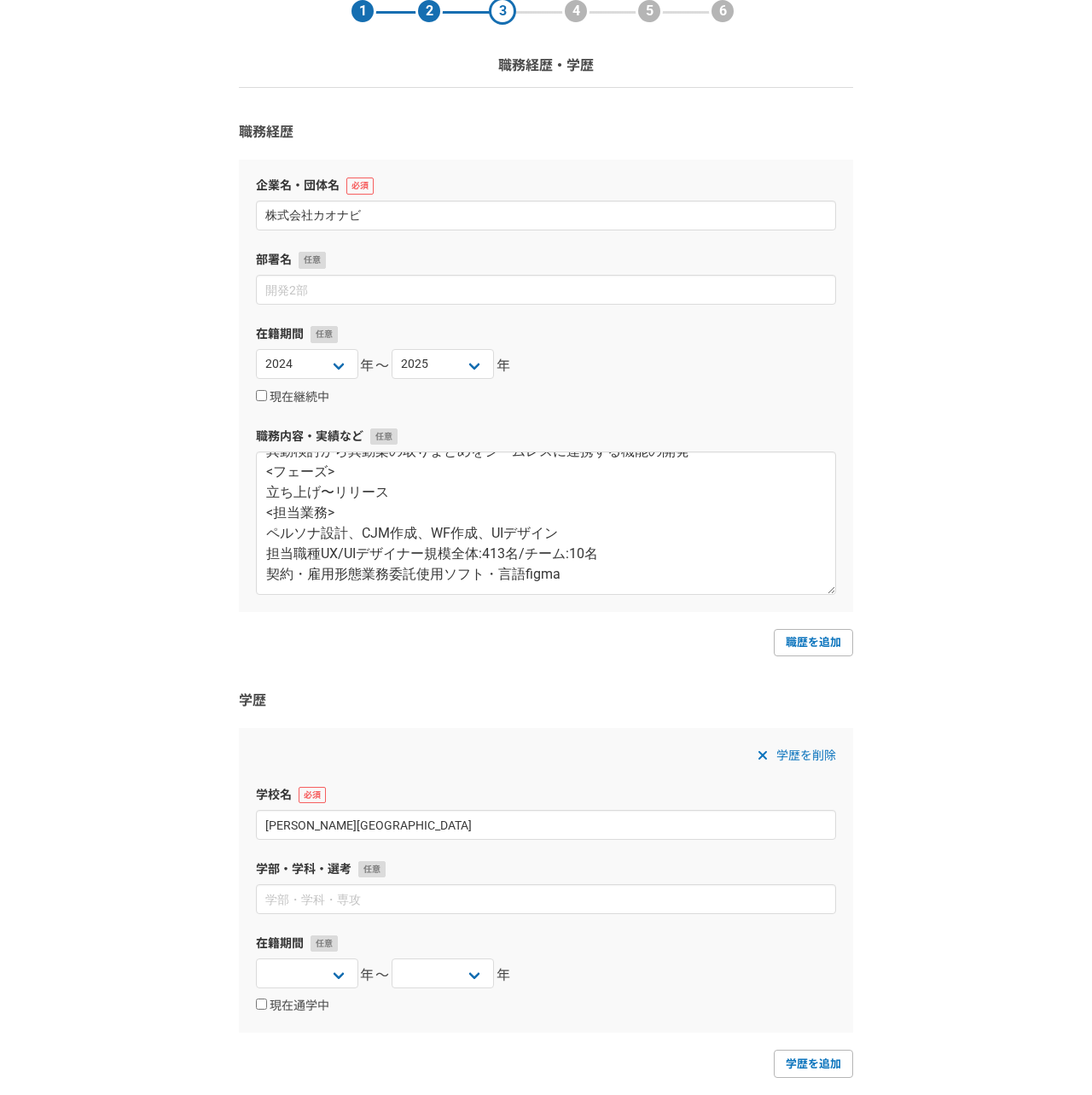
click at [646, 670] on form "職務経歴 企業名・団体名 株式会社カオナビ 部署名 在籍期間 2025 2024 2023 2022 2021 2020 2019 2018 2017 201…" at bounding box center [546, 643] width 614 height 1044
click at [426, 554] on textarea "■ 株式会社カオナビのUI/UX業務 <URL> https://www.kaonavi.jp/func/formationbuilder/ <プロジェクト概…" at bounding box center [546, 522] width 580 height 144
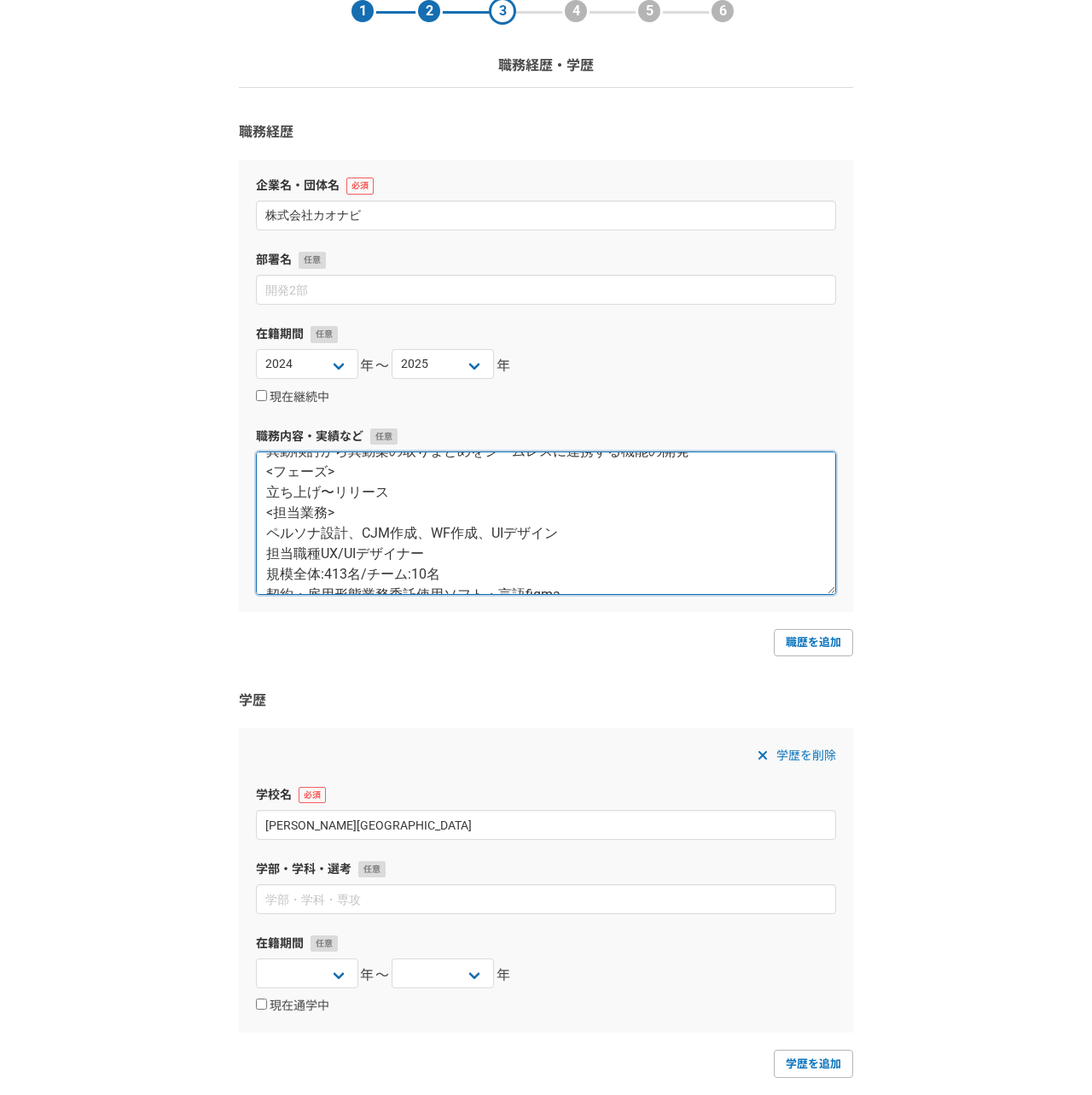
scroll to position [123, 0]
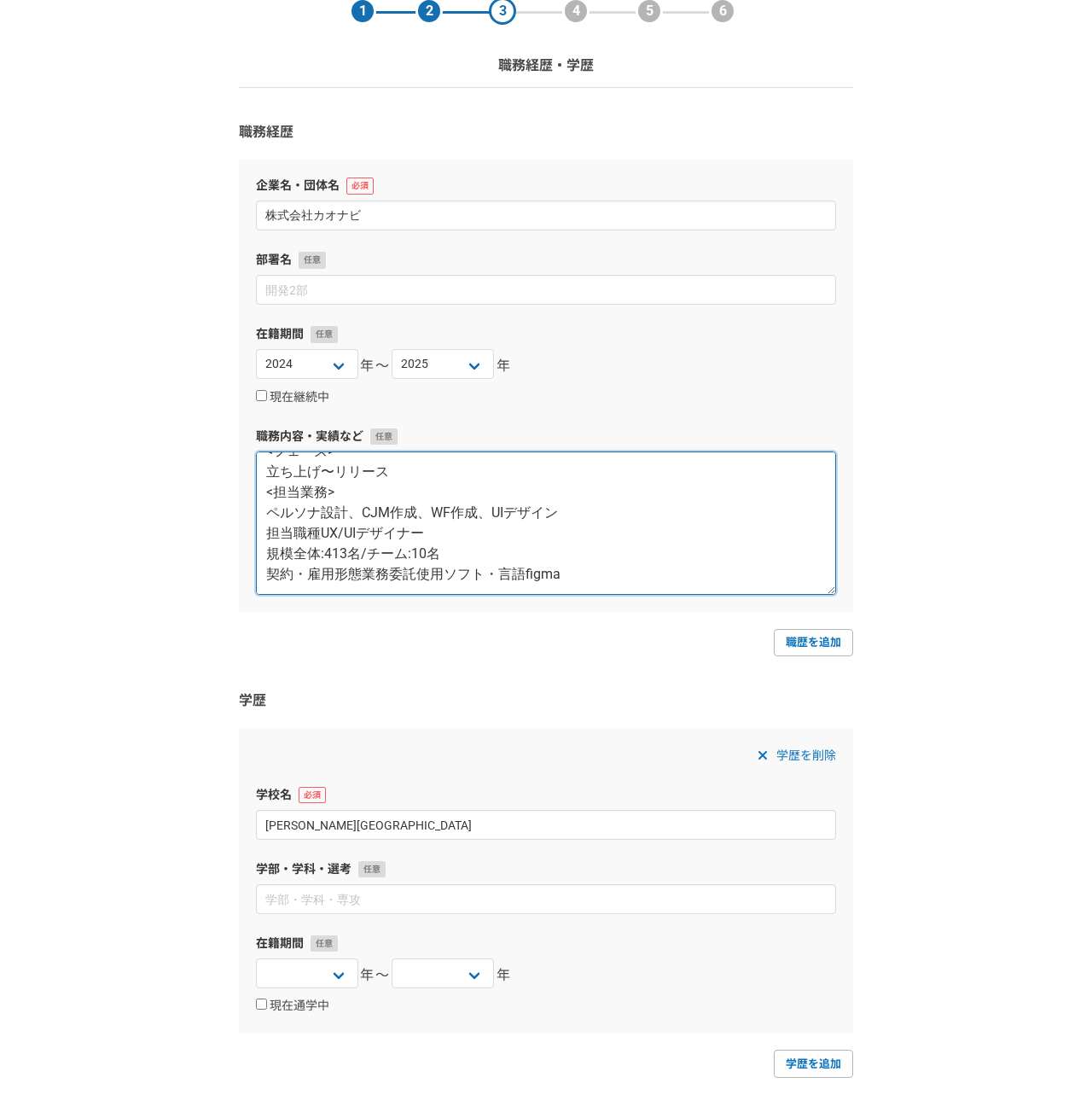
click at [321, 529] on textarea "■ 株式会社カオナビのUI/UX業務 <URL> https://www.kaonavi.jp/func/formationbuilder/ <プロジェクト概…" at bounding box center [546, 522] width 580 height 144
click at [362, 573] on textarea "■ 株式会社カオナビのUI/UX業務 <URL> https://www.kaonavi.jp/func/formationbuilder/ <プロジェクト概…" at bounding box center [546, 522] width 580 height 144
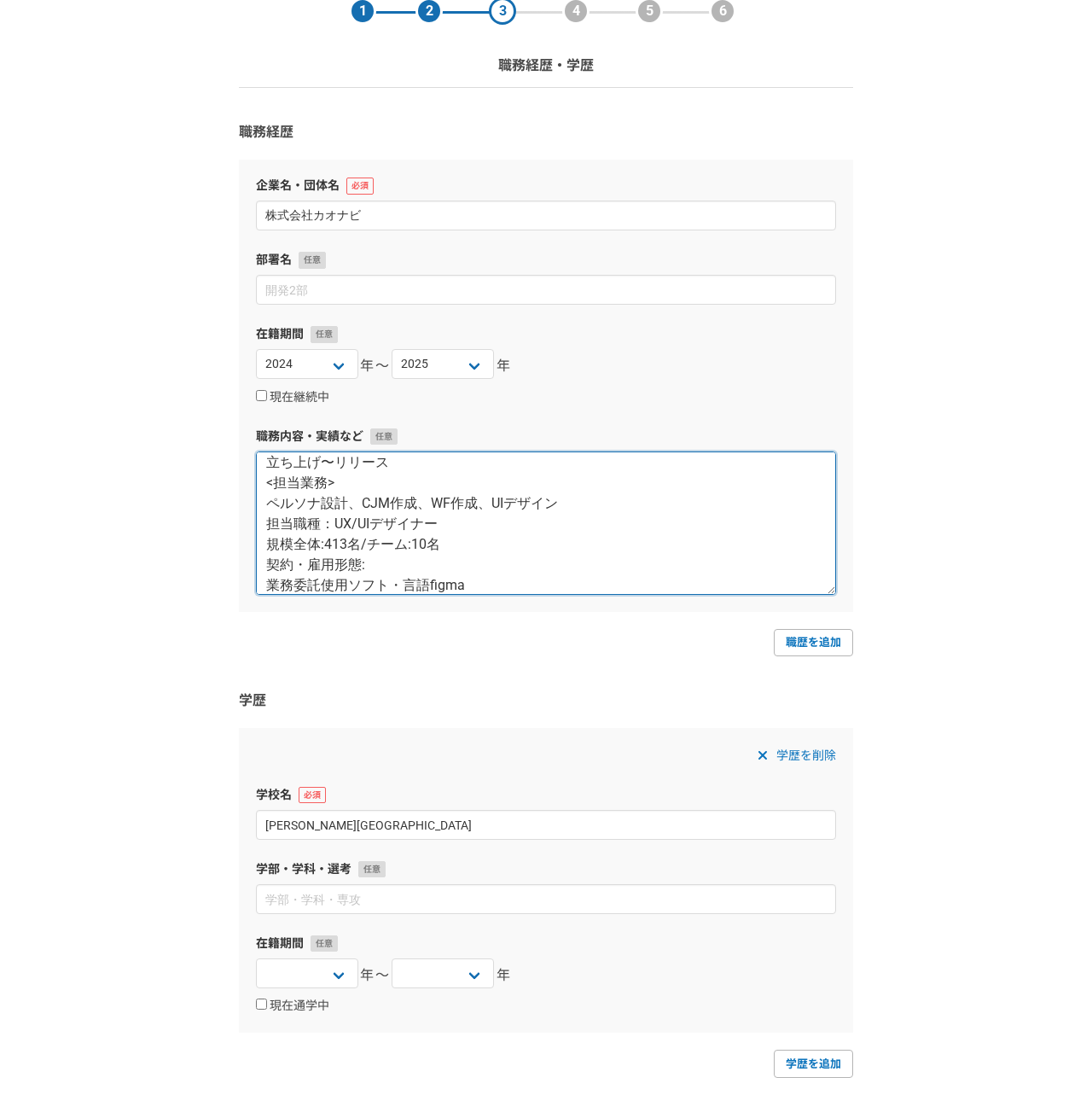
click at [400, 582] on textarea "■ 株式会社カオナビのUI/UX業務 <URL> https://www.kaonavi.jp/func/formationbuilder/ <プロジェクト概…" at bounding box center [546, 522] width 580 height 144
click at [427, 582] on textarea "■ 株式会社カオナビのUI/UX業務 <URL> https://www.kaonavi.jp/func/formationbuilder/ <プロジェクト概…" at bounding box center [546, 522] width 580 height 144
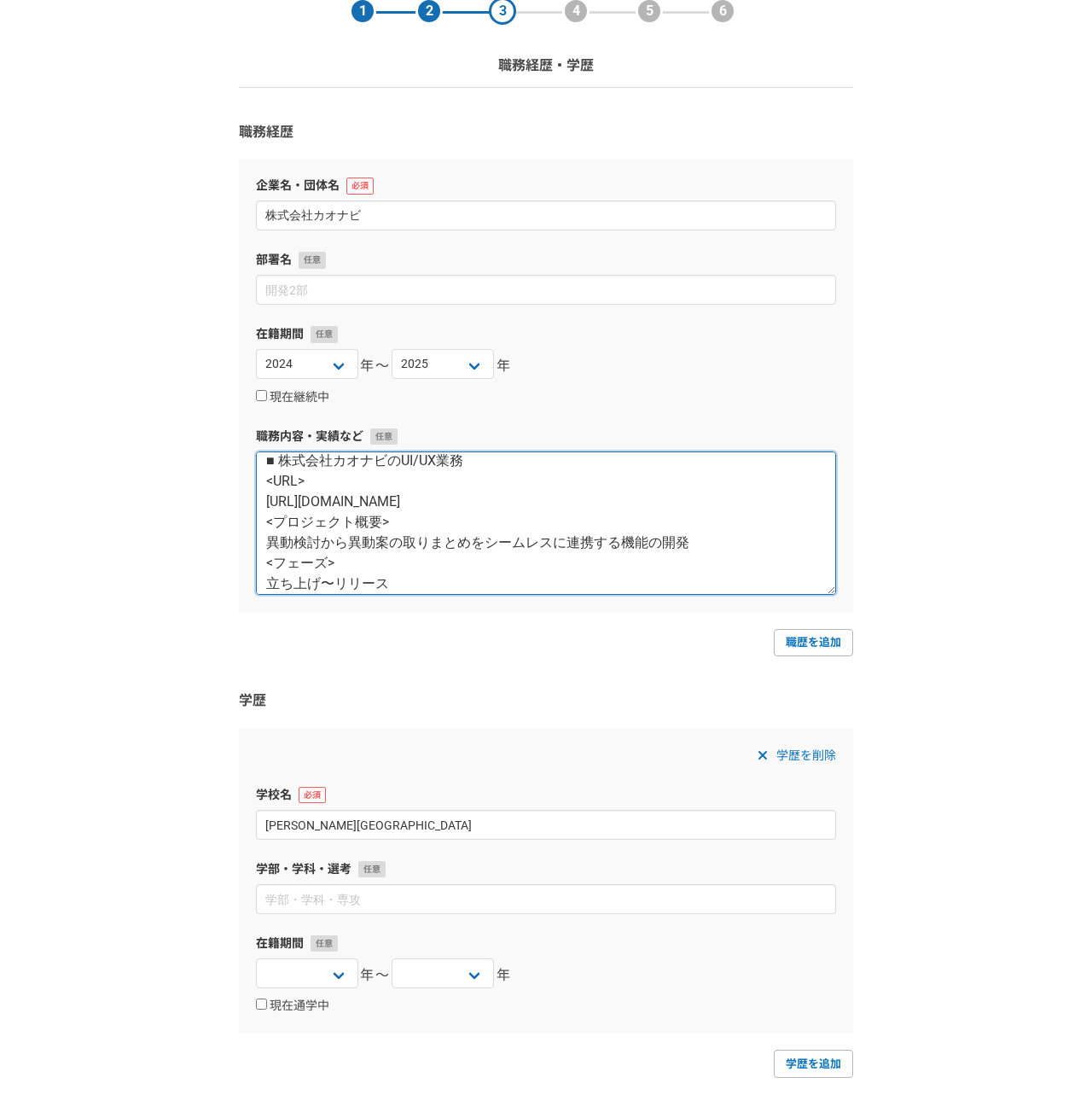
scroll to position [0, 0]
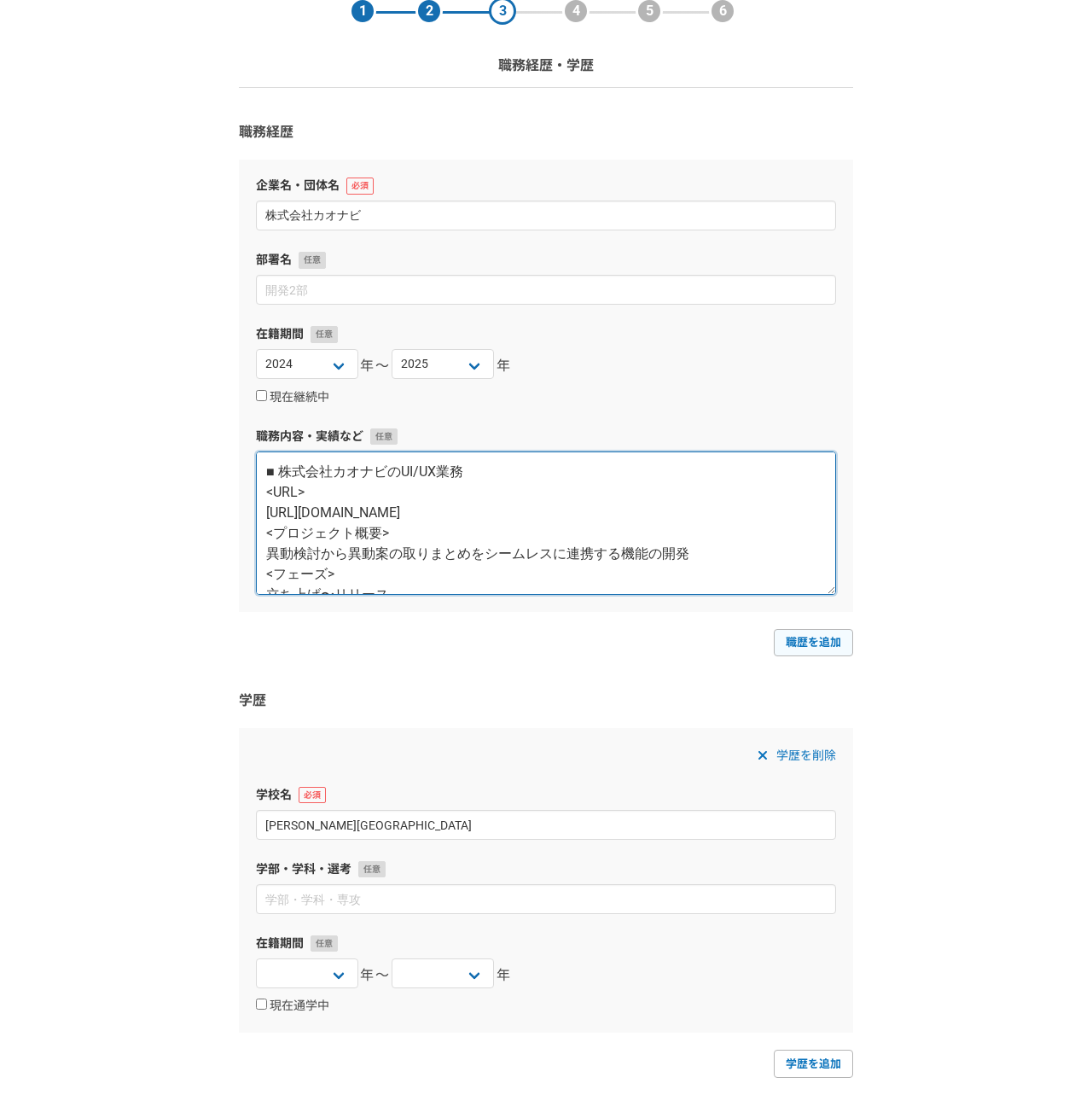
type textarea "■ 株式会社カオナビのUI/UX業務 <URL> https://www.kaonavi.jp/func/formationbuilder/ <プロジェクト概…"
click at [829, 647] on link "職歴を追加" at bounding box center [812, 642] width 79 height 28
select select
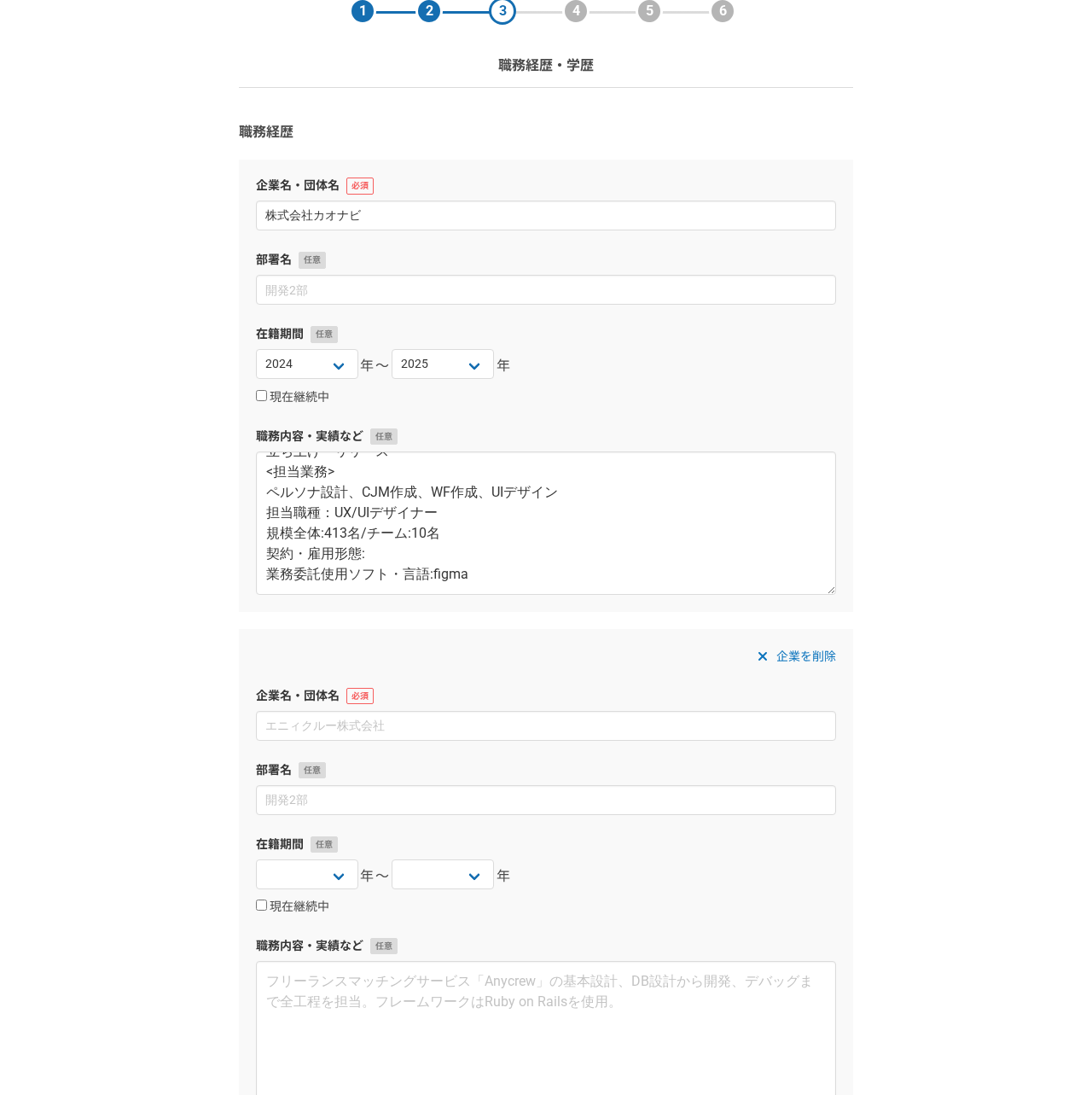
scroll to position [295, 0]
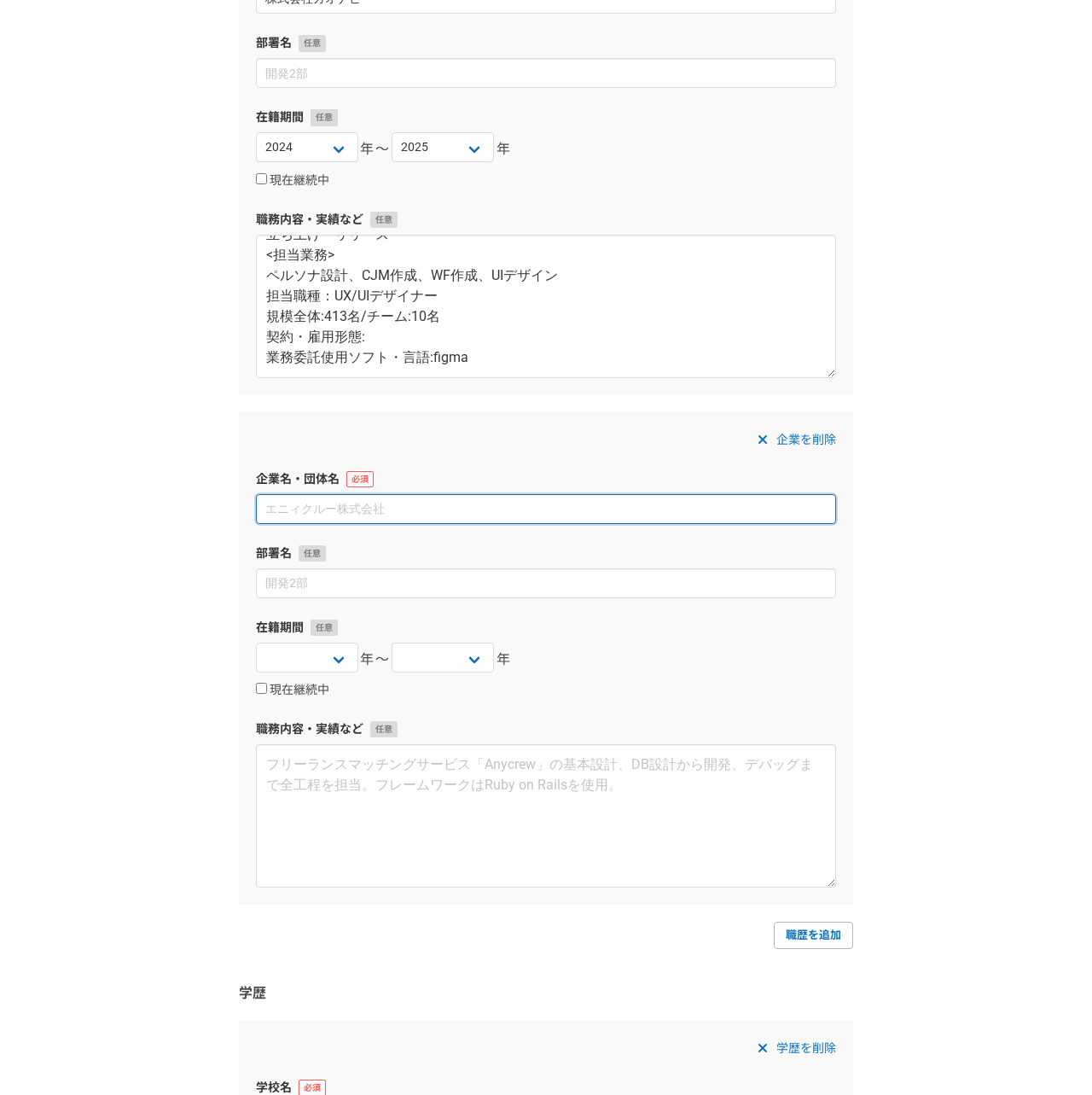
paste input "株式会社レッジ"
type input "株式会社レッジ"
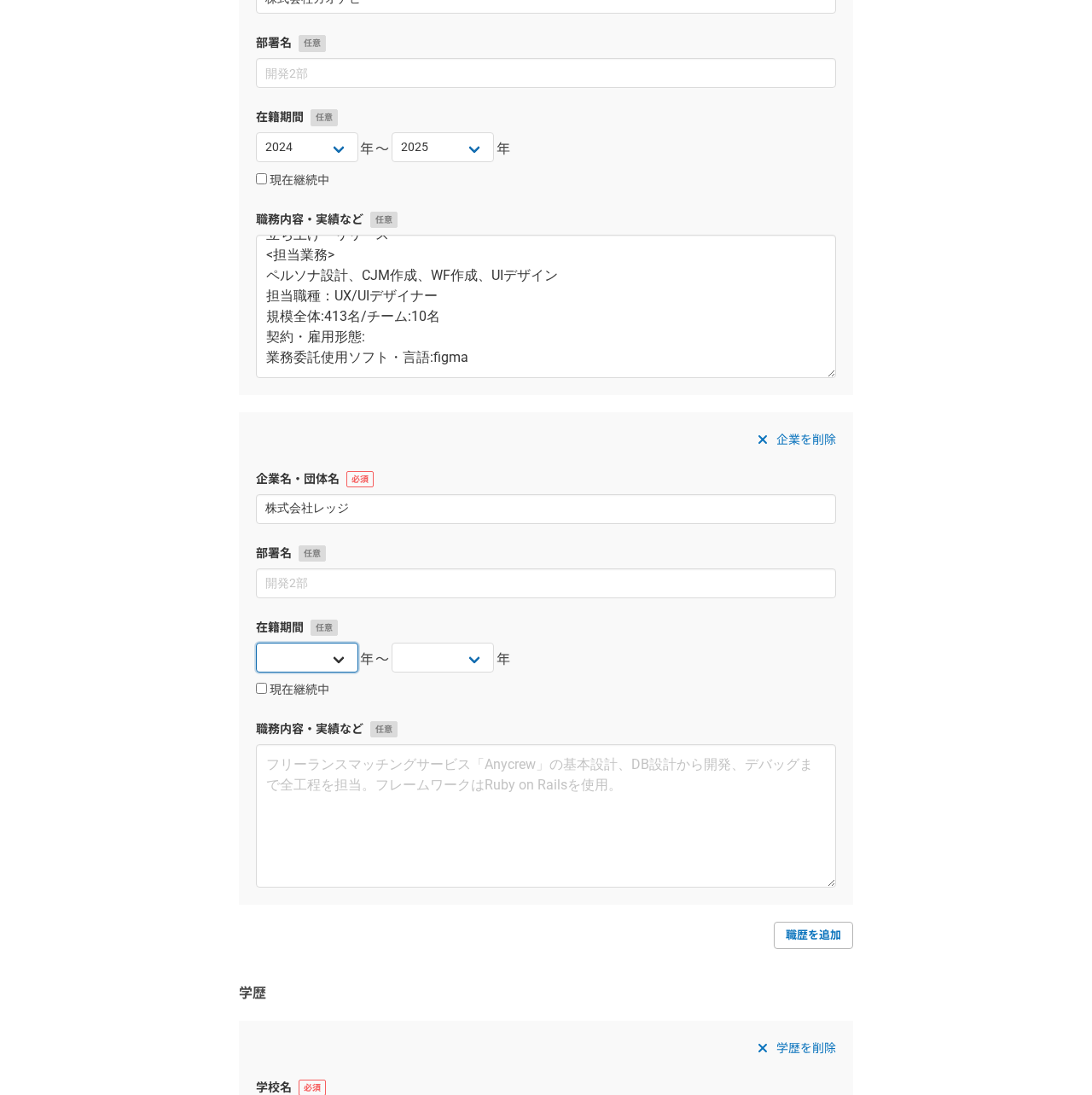
click at [319, 660] on select "2025 2024 2023 2022 2021 2020 2019 2018 2017 2016 2015 2014 2013 2012 2011 2010…" at bounding box center [307, 656] width 103 height 29
select select "2021"
click at [256, 642] on select "2025 2024 2023 2022 2021 2020 2019 2018 2017 2016 2015 2014 2013 2012 2011 2010…" at bounding box center [307, 656] width 103 height 29
click at [454, 656] on select "2025 2024 2023 2022 2021 2020 2019 2018 2017 2016 2015 2014 2013 2012 2011 2010…" at bounding box center [443, 656] width 103 height 29
select select "2023"
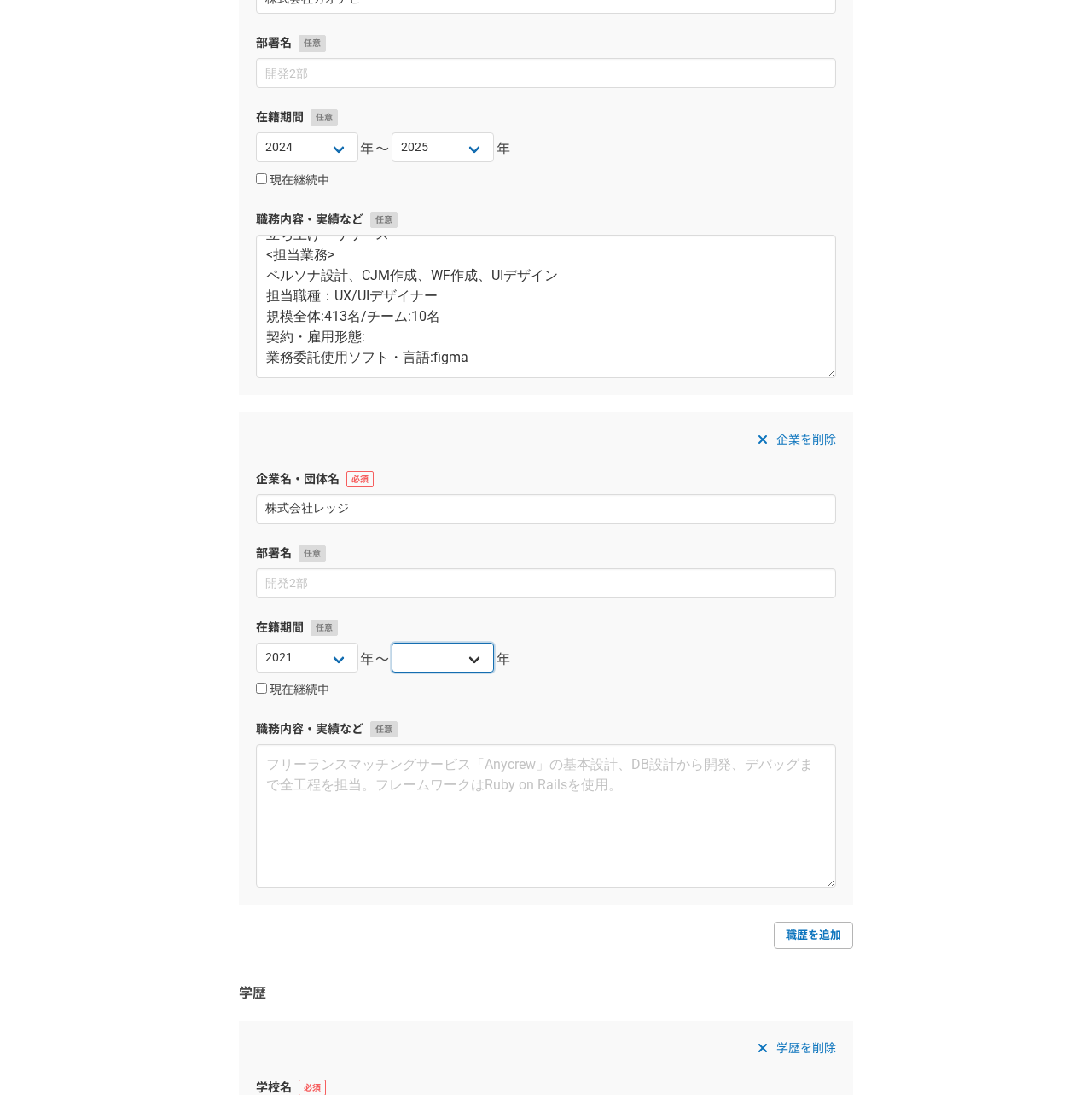
click at [392, 642] on select "2025 2024 2023 2022 2021 2020 2019 2018 2017 2016 2015 2014 2013 2012 2011 2010…" at bounding box center [443, 656] width 103 height 29
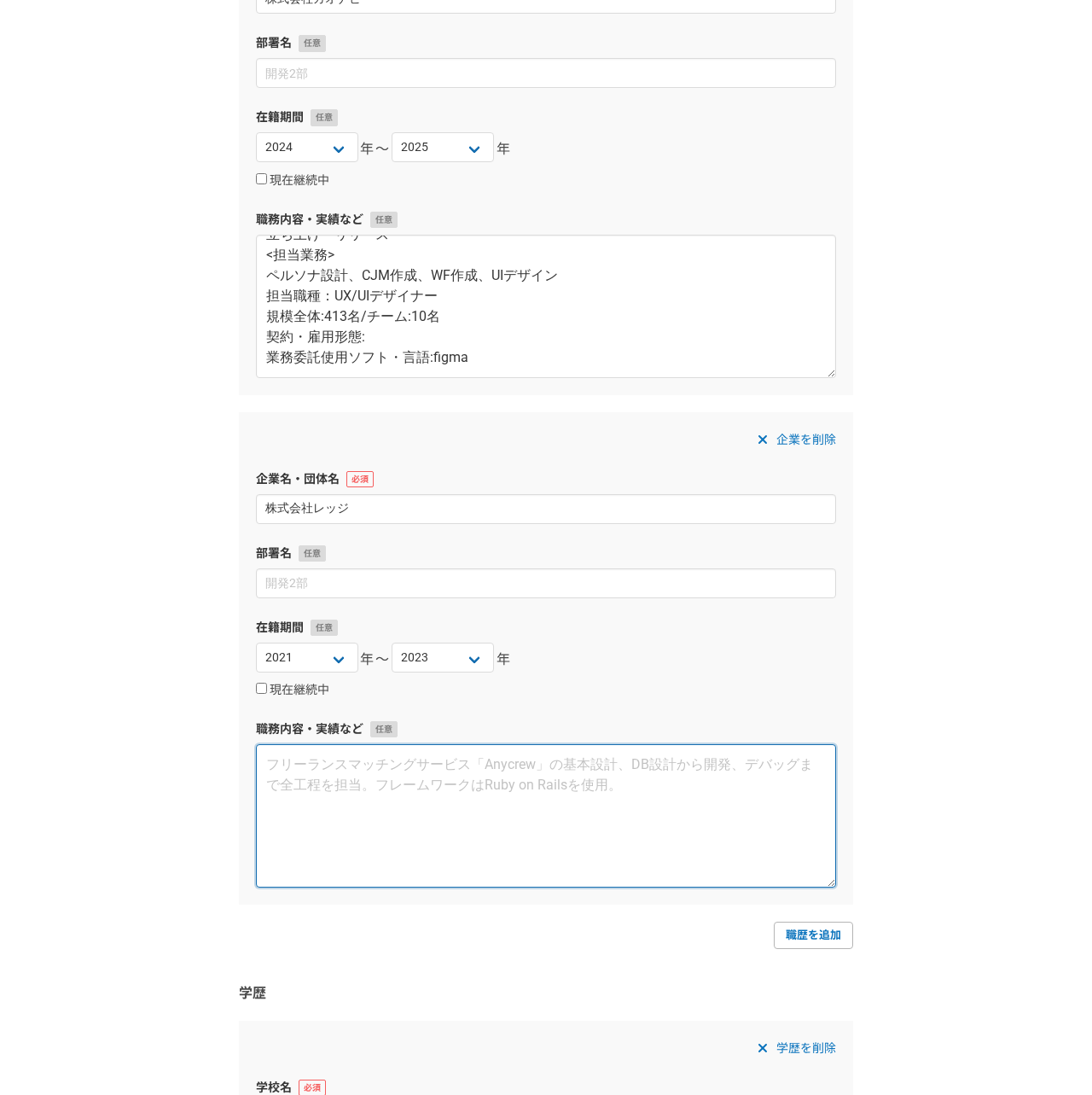
click at [522, 785] on textarea at bounding box center [546, 815] width 580 height 144
paste textarea "【2-1-1】 株式会社レッジ　受託案件2023/05~2023/08 ■Green Natural Credit(NTTコミュニケーションズ) <URL> …"
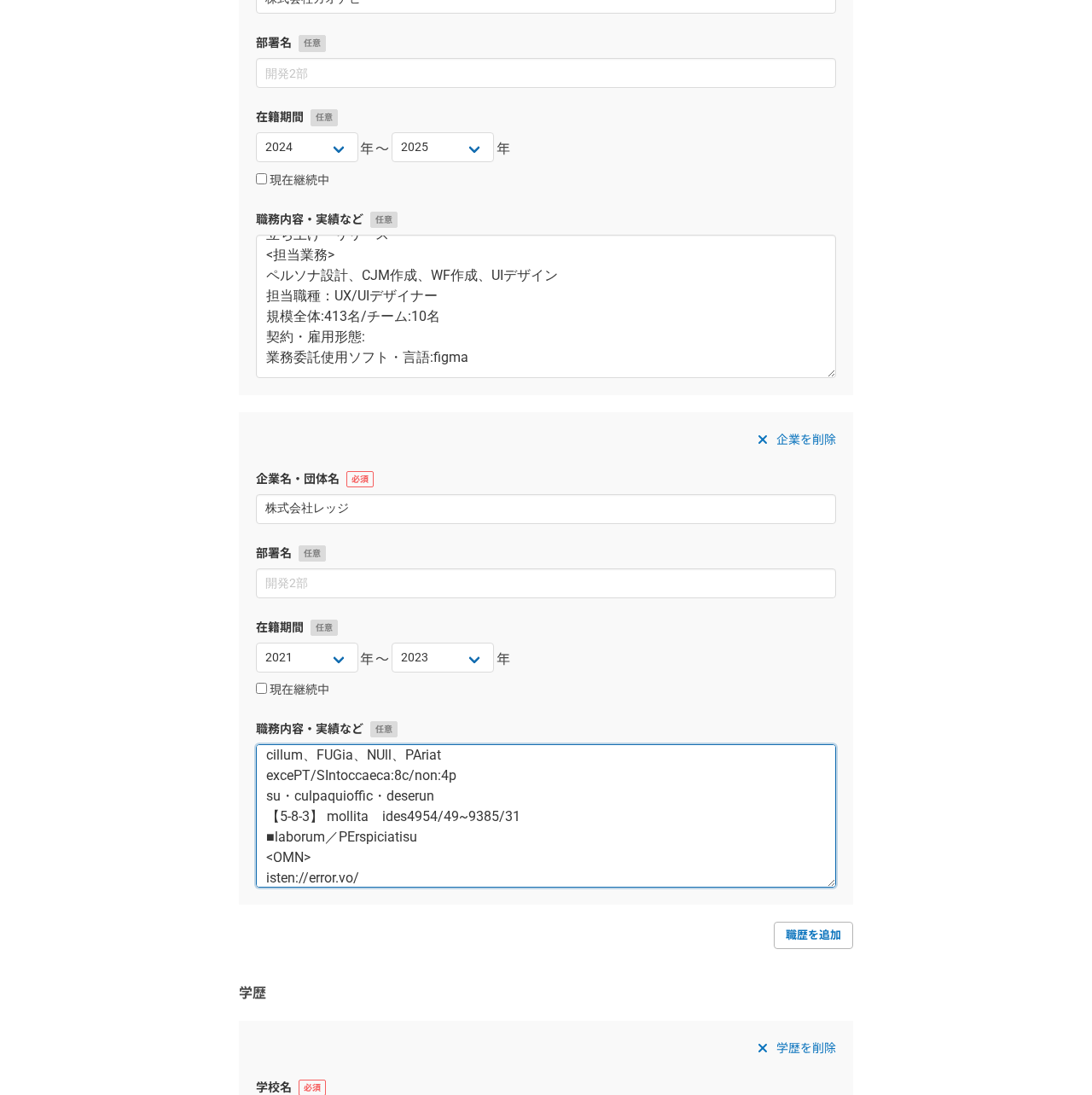
scroll to position [188, 0]
click at [364, 821] on textarea at bounding box center [546, 815] width 580 height 144
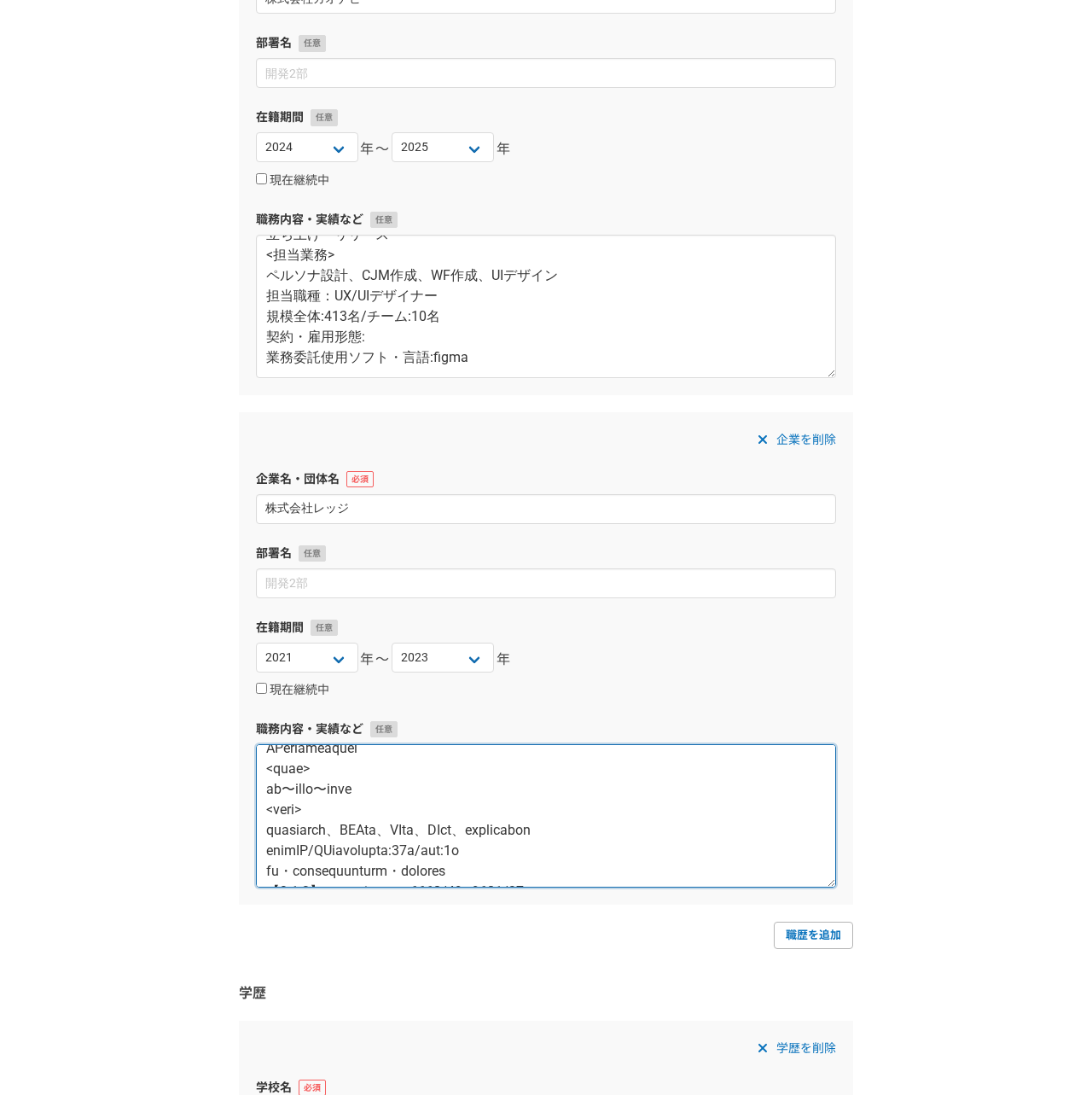
scroll to position [451, 0]
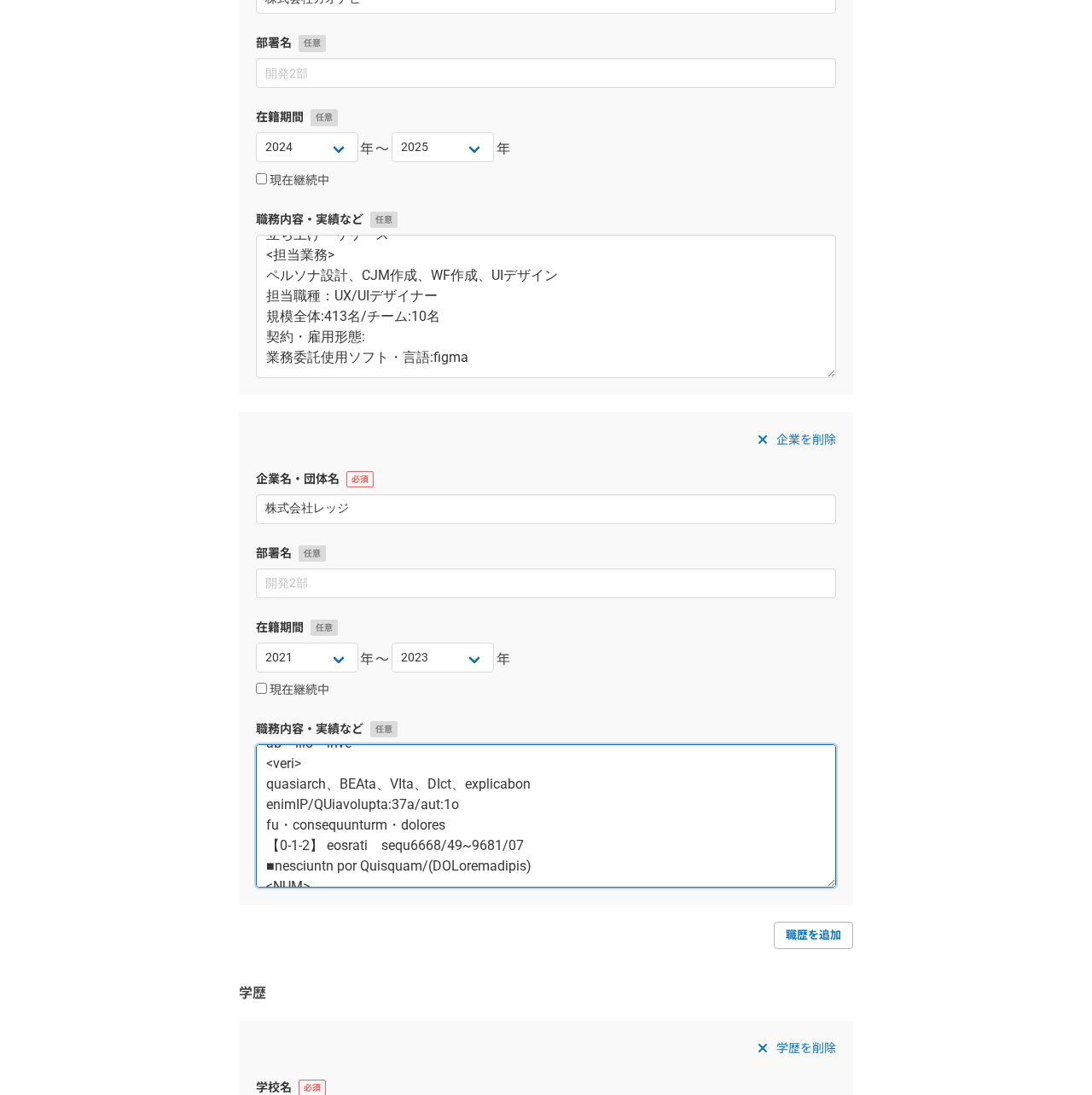
click at [412, 819] on textarea at bounding box center [546, 815] width 580 height 144
click at [424, 823] on textarea at bounding box center [546, 815] width 580 height 144
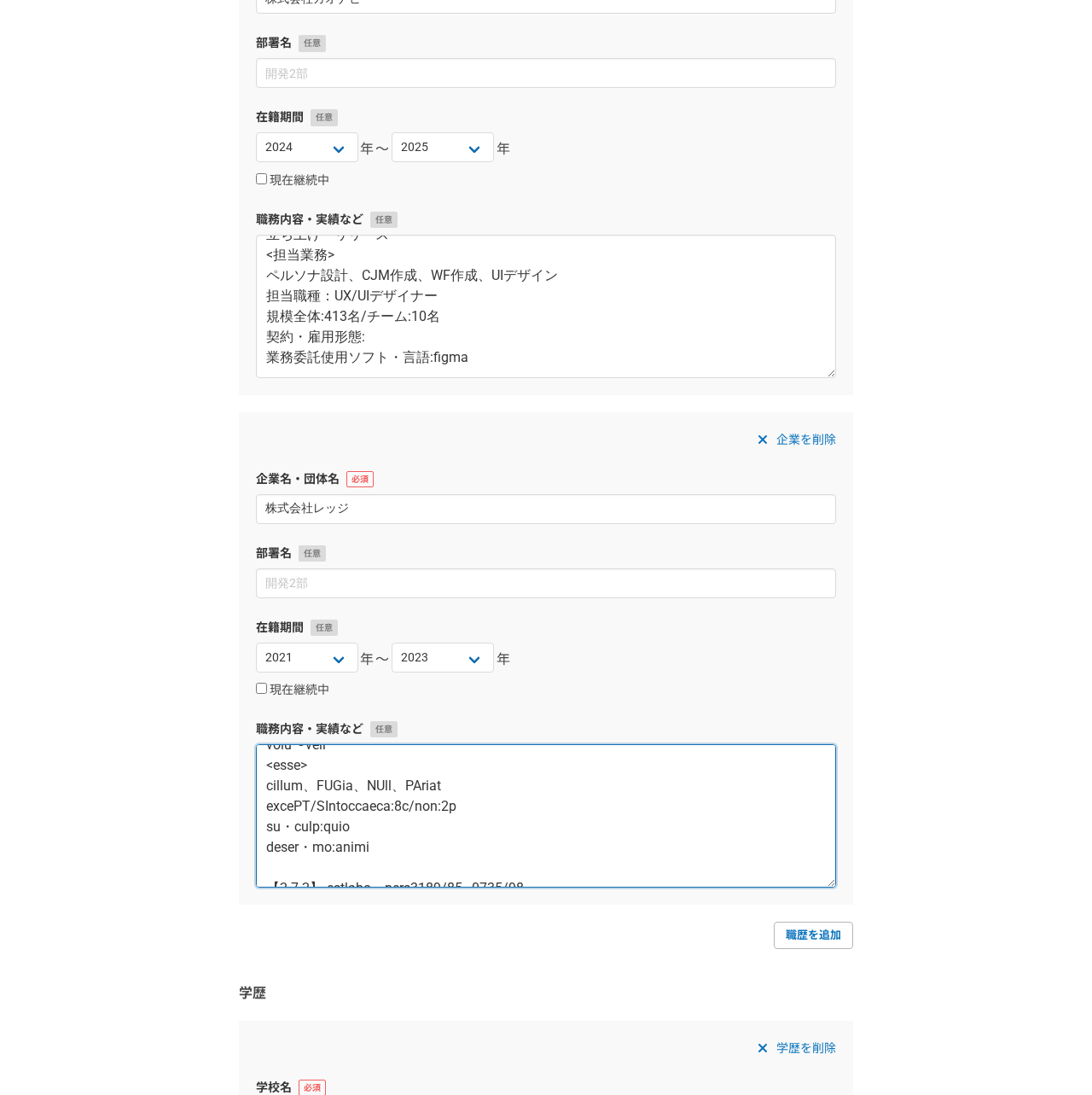
scroll to position [180, 0]
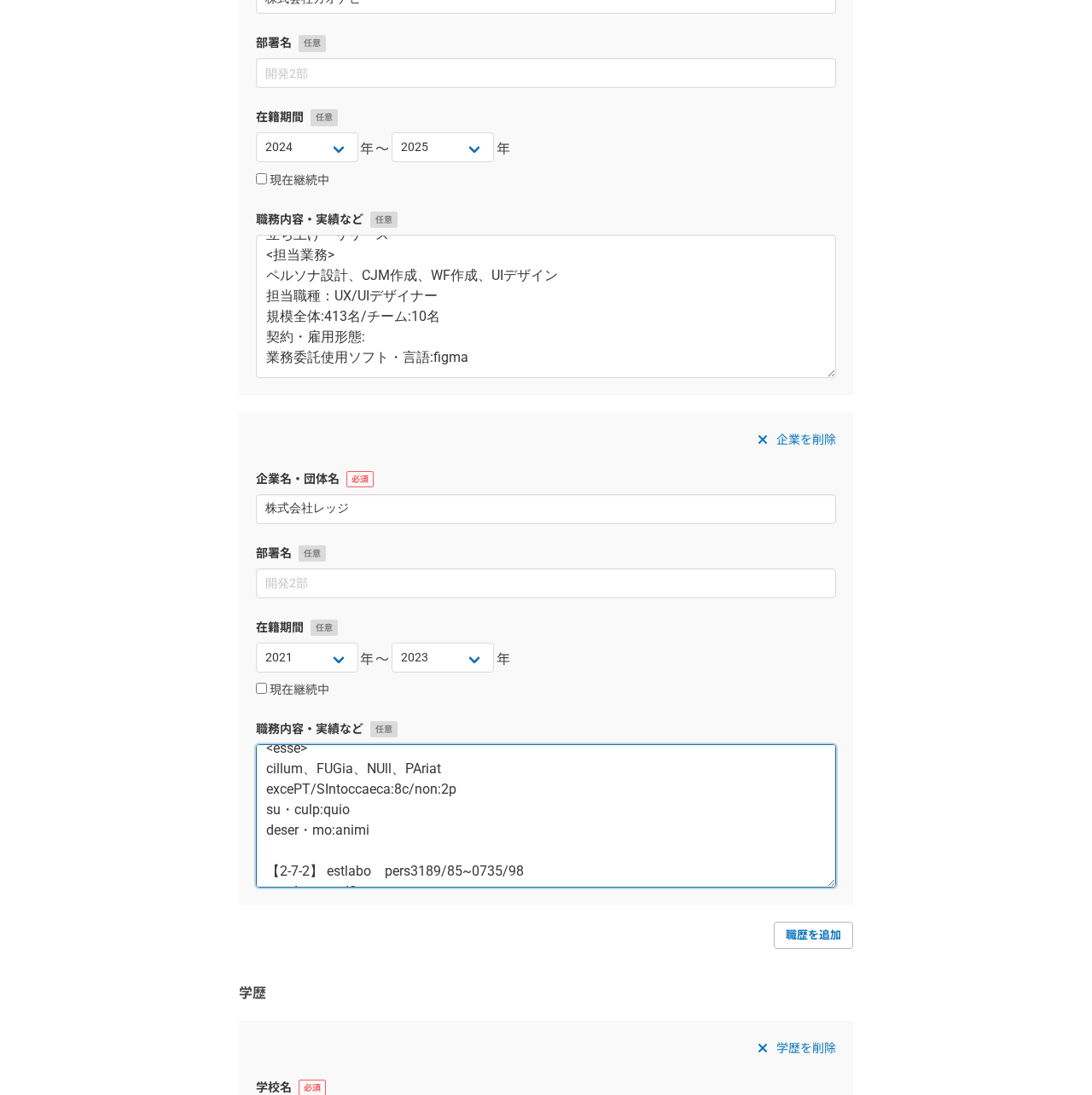
click at [425, 811] on textarea at bounding box center [546, 815] width 580 height 144
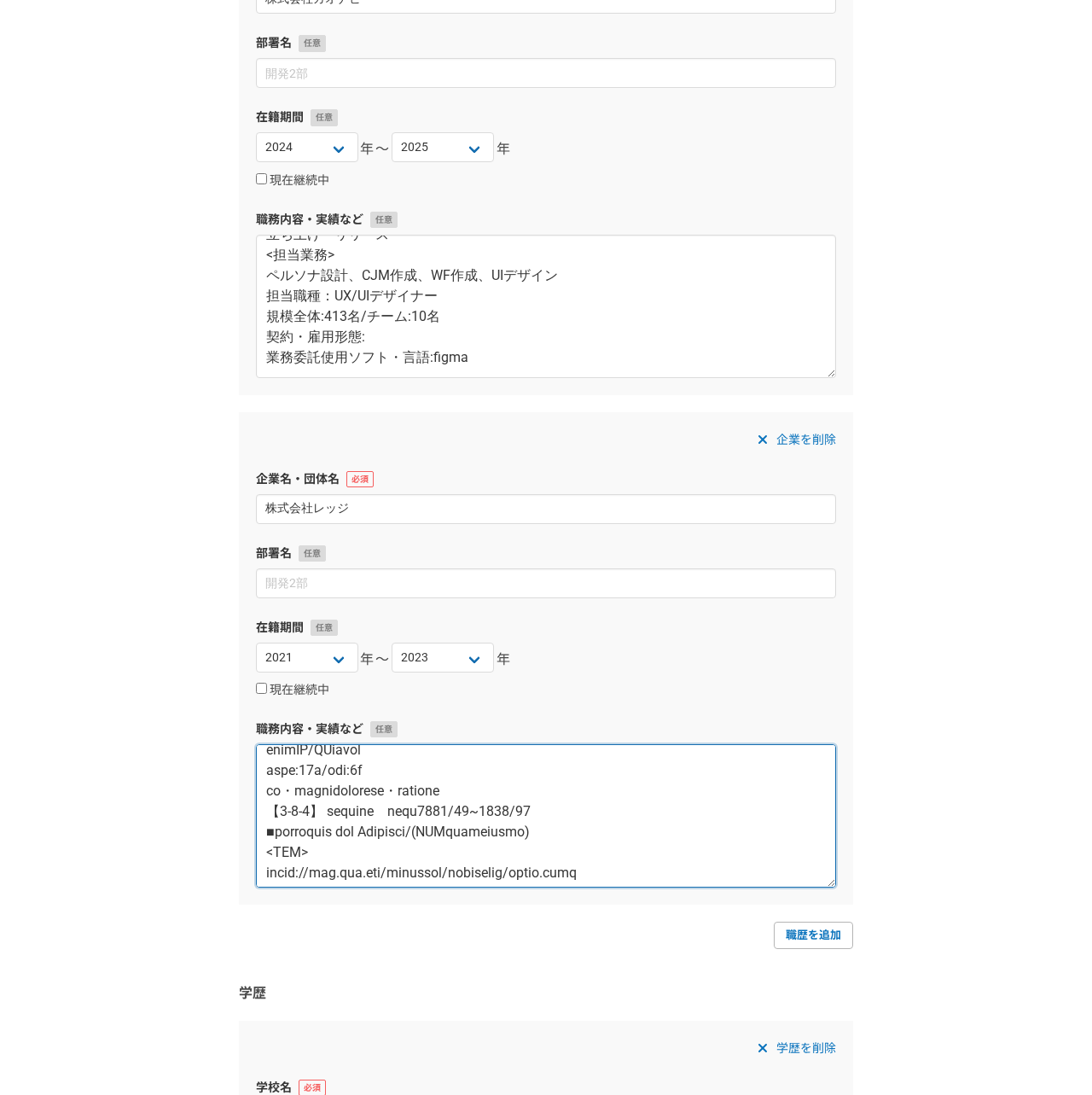
scroll to position [533, 0]
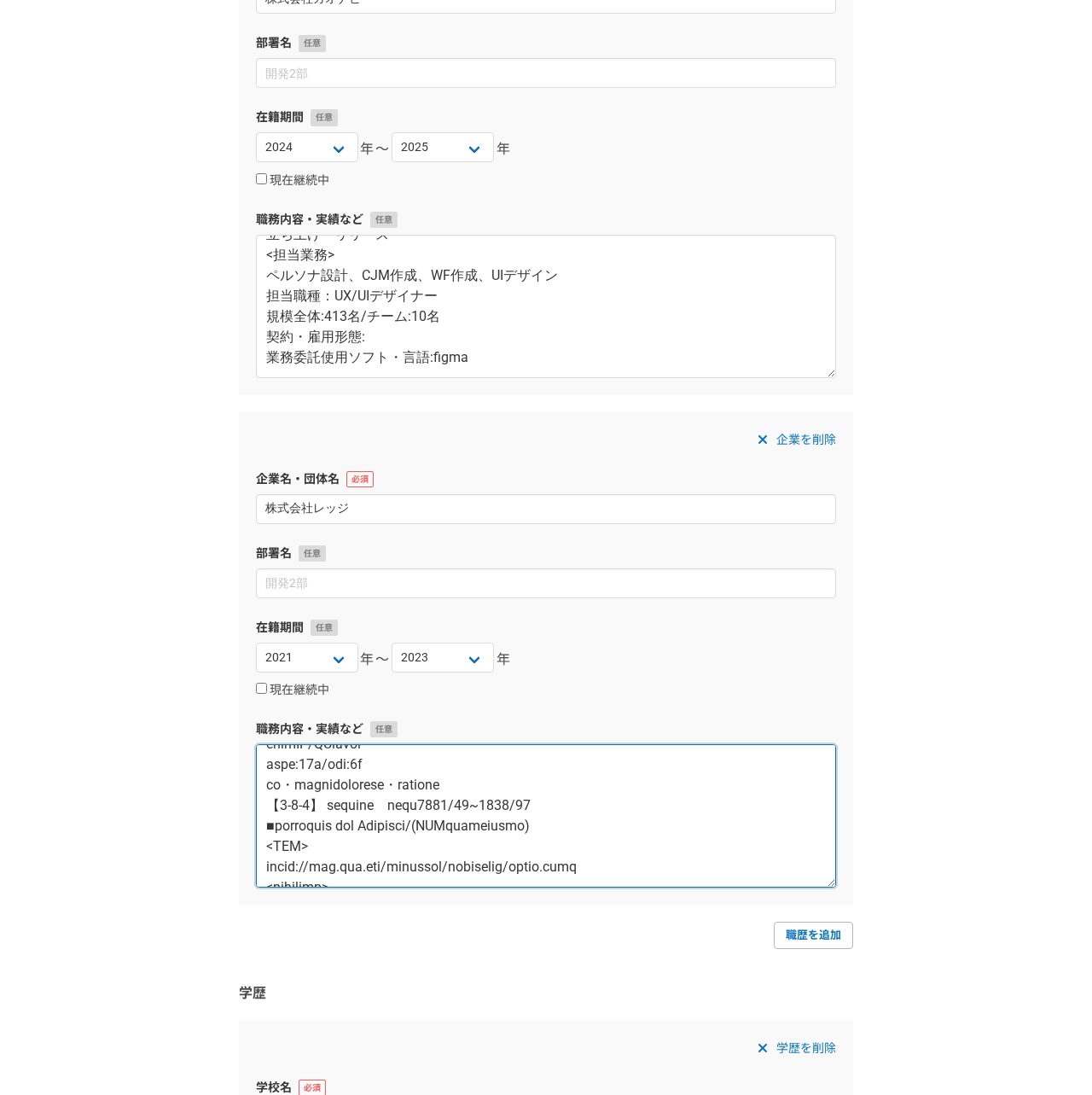
click at [420, 805] on textarea at bounding box center [546, 815] width 580 height 144
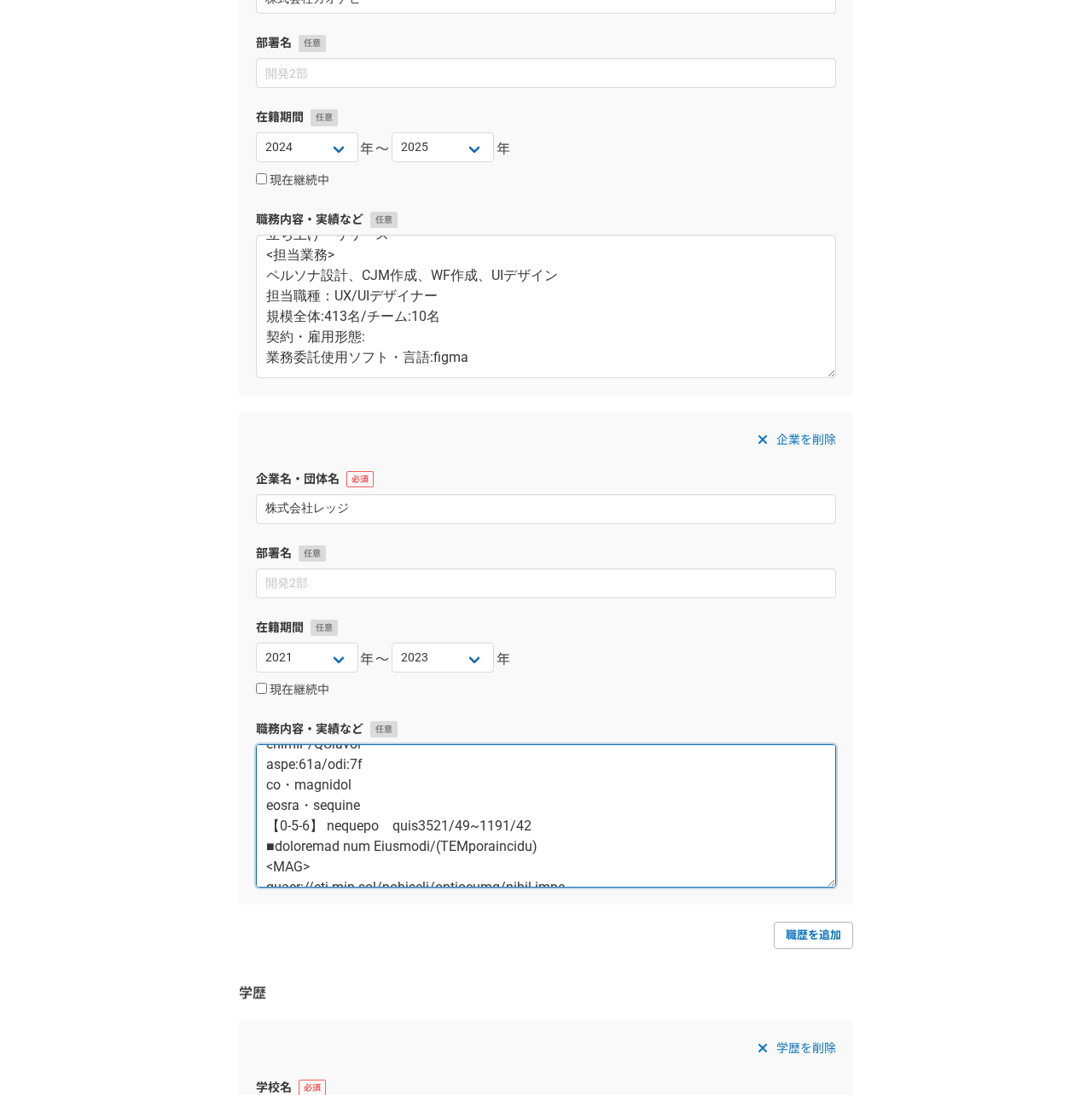
click at [351, 803] on textarea at bounding box center [546, 815] width 580 height 144
click at [371, 828] on textarea at bounding box center [546, 815] width 580 height 144
click at [434, 839] on textarea at bounding box center [546, 815] width 580 height 144
click at [434, 825] on textarea at bounding box center [546, 815] width 580 height 144
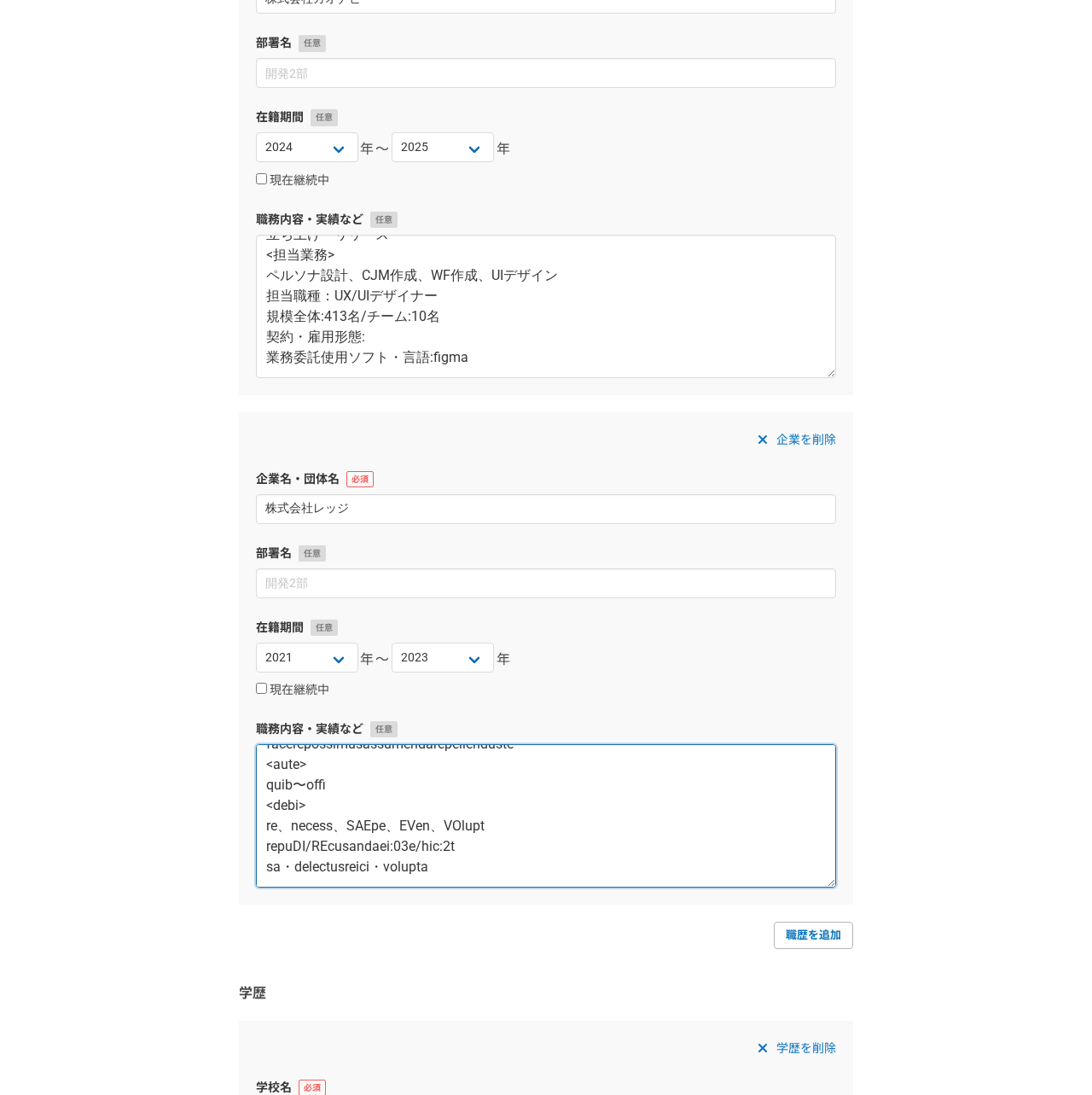
click at [321, 847] on textarea at bounding box center [546, 815] width 580 height 144
click at [365, 866] on textarea at bounding box center [546, 815] width 580 height 144
type textarea "【2-1-1】 株式会社レッジ　受託案件2023/05~2023/08 ■Green Natural Credit(NTTコミュニケーションズ) <URL> …"
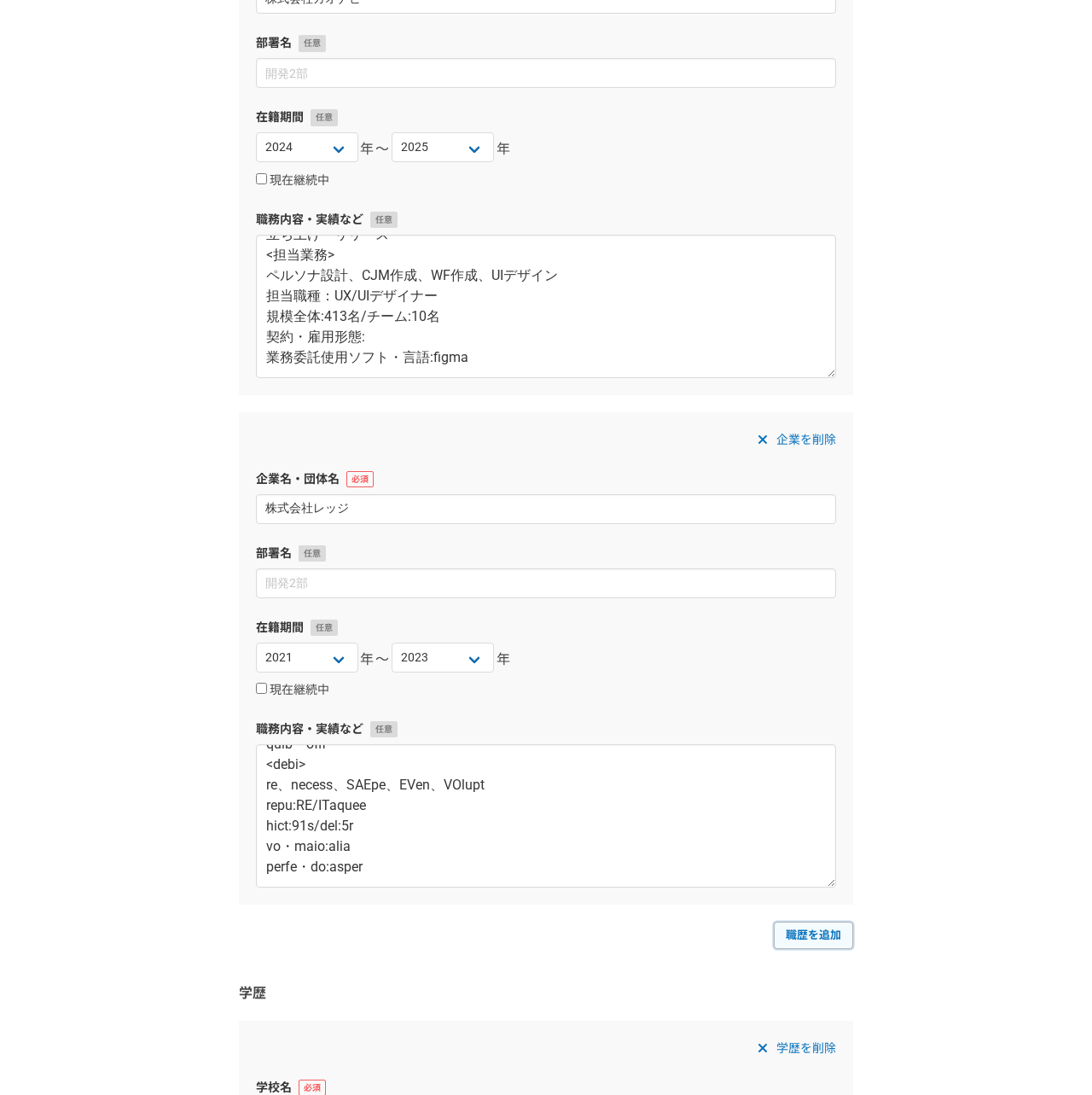
click at [813, 938] on link "職歴を追加" at bounding box center [812, 935] width 79 height 28
select select
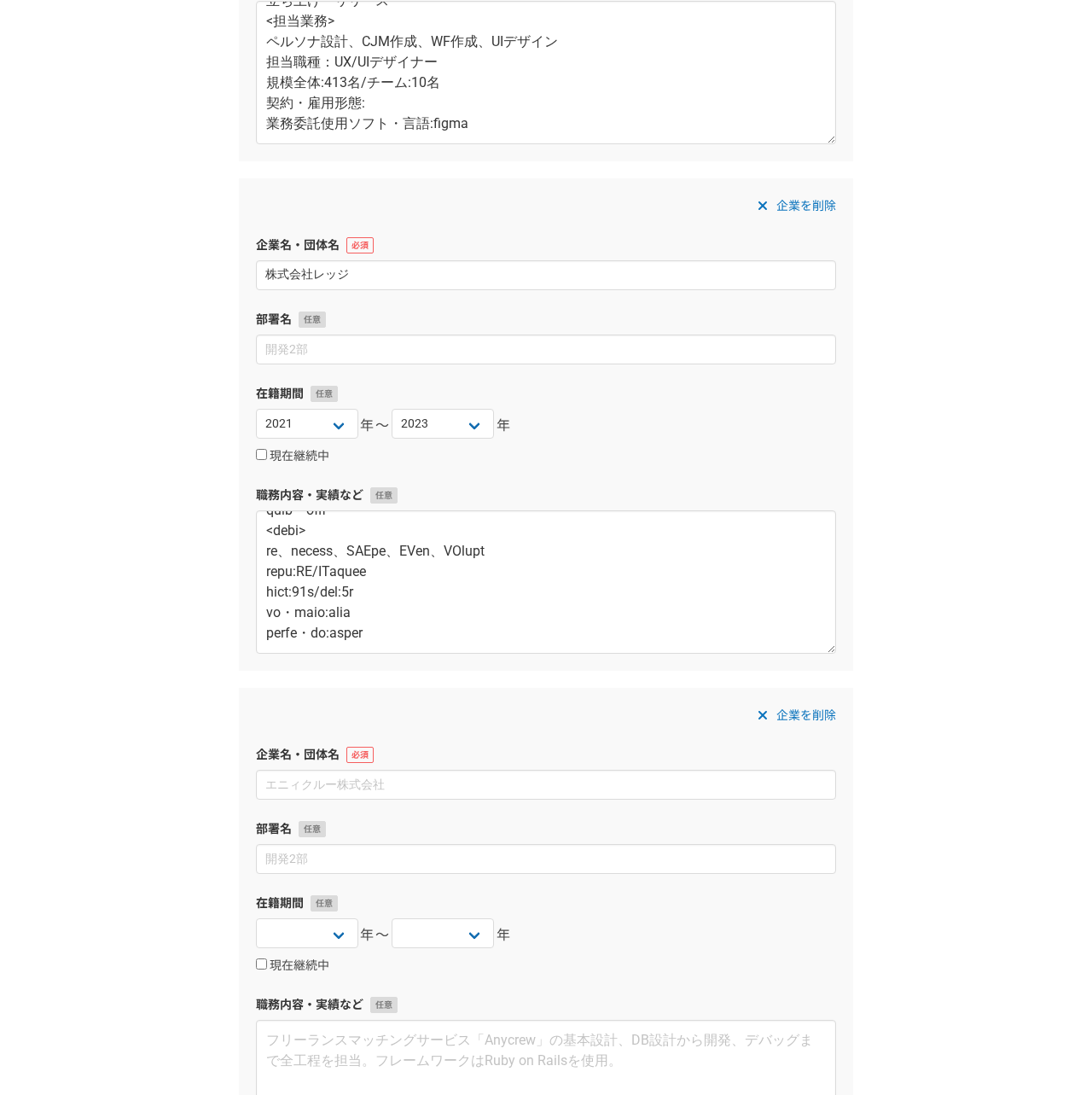
scroll to position [596, 0]
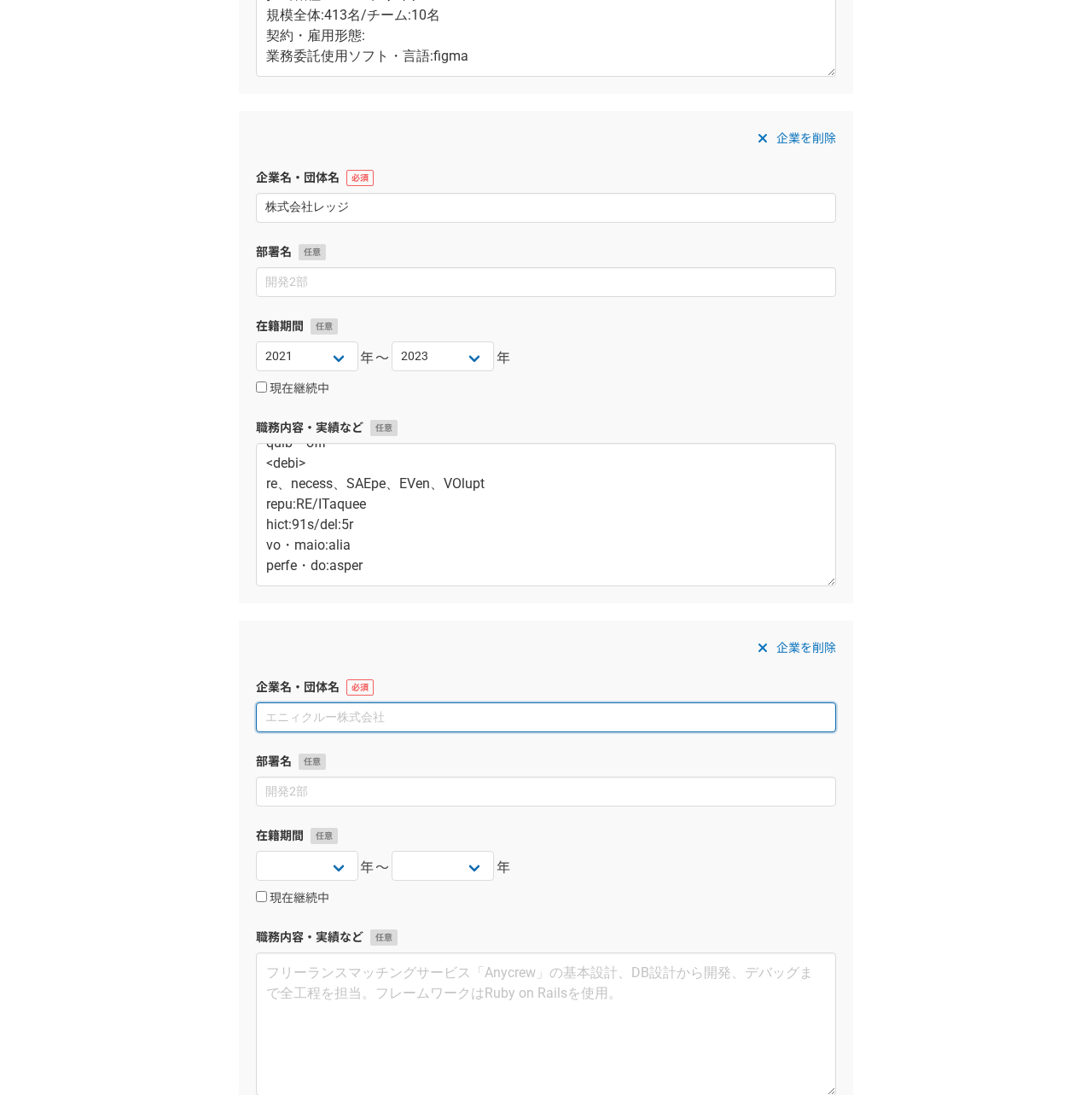
click at [290, 712] on input at bounding box center [546, 716] width 580 height 29
paste input "レバレジーズ株式会社"
type input "レバレジーズ株式会社"
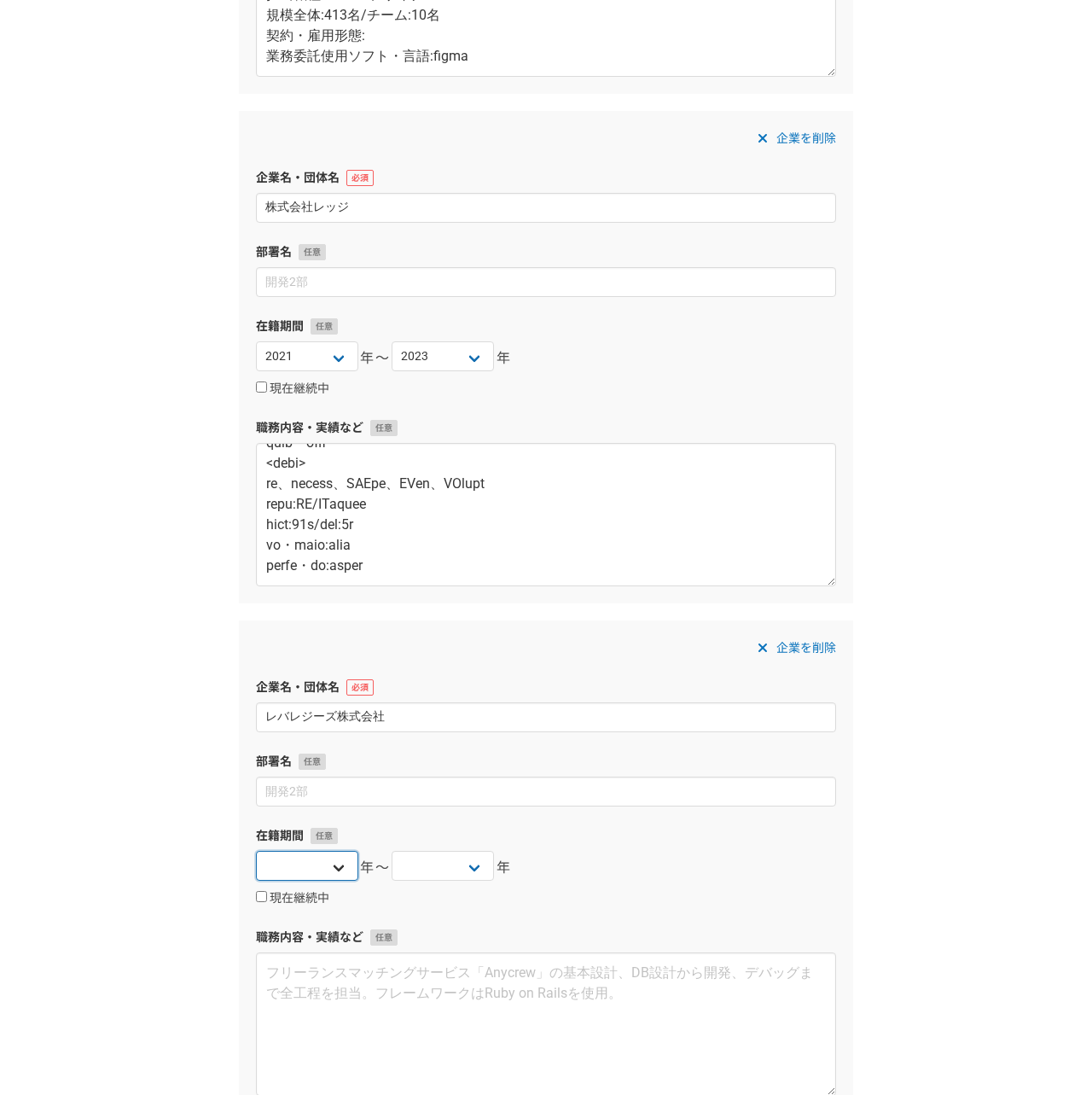
click at [285, 870] on select "2025 2024 2023 2022 2021 2020 2019 2018 2017 2016 2015 2014 2013 2012 2011 2010…" at bounding box center [307, 865] width 103 height 29
click at [256, 851] on select "2025 2024 2023 2022 2021 2020 2019 2018 2017 2016 2015 2014 2013 2012 2011 2010…" at bounding box center [307, 865] width 103 height 29
click at [287, 858] on select "2025 2024 2023 2022 2021 2020 2019 2018 2017 2016 2015 2014 2013 2012 2011 2010…" at bounding box center [307, 865] width 103 height 29
select select "2018"
click at [256, 851] on select "2025 2024 2023 2022 2021 2020 2019 2018 2017 2016 2015 2014 2013 2012 2011 2010…" at bounding box center [307, 865] width 103 height 29
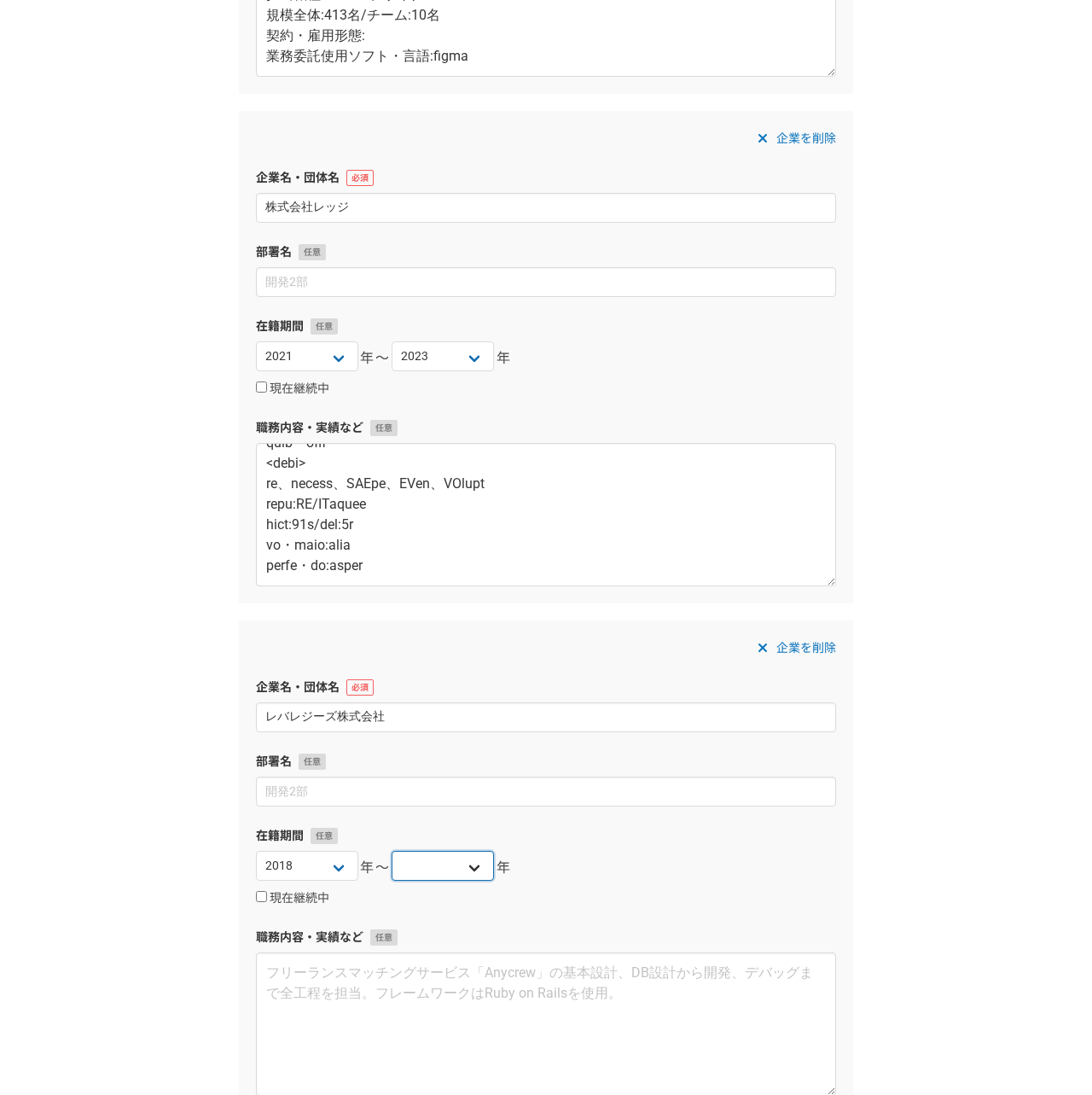
click at [440, 864] on select "2025 2024 2023 2022 2021 2020 2019 2018 2017 2016 2015 2014 2013 2012 2011 2010…" at bounding box center [443, 865] width 103 height 29
select select "2022"
click at [392, 851] on select "2025 2024 2023 2022 2021 2020 2019 2018 2017 2016 2015 2014 2013 2012 2011 2010…" at bounding box center [443, 865] width 103 height 29
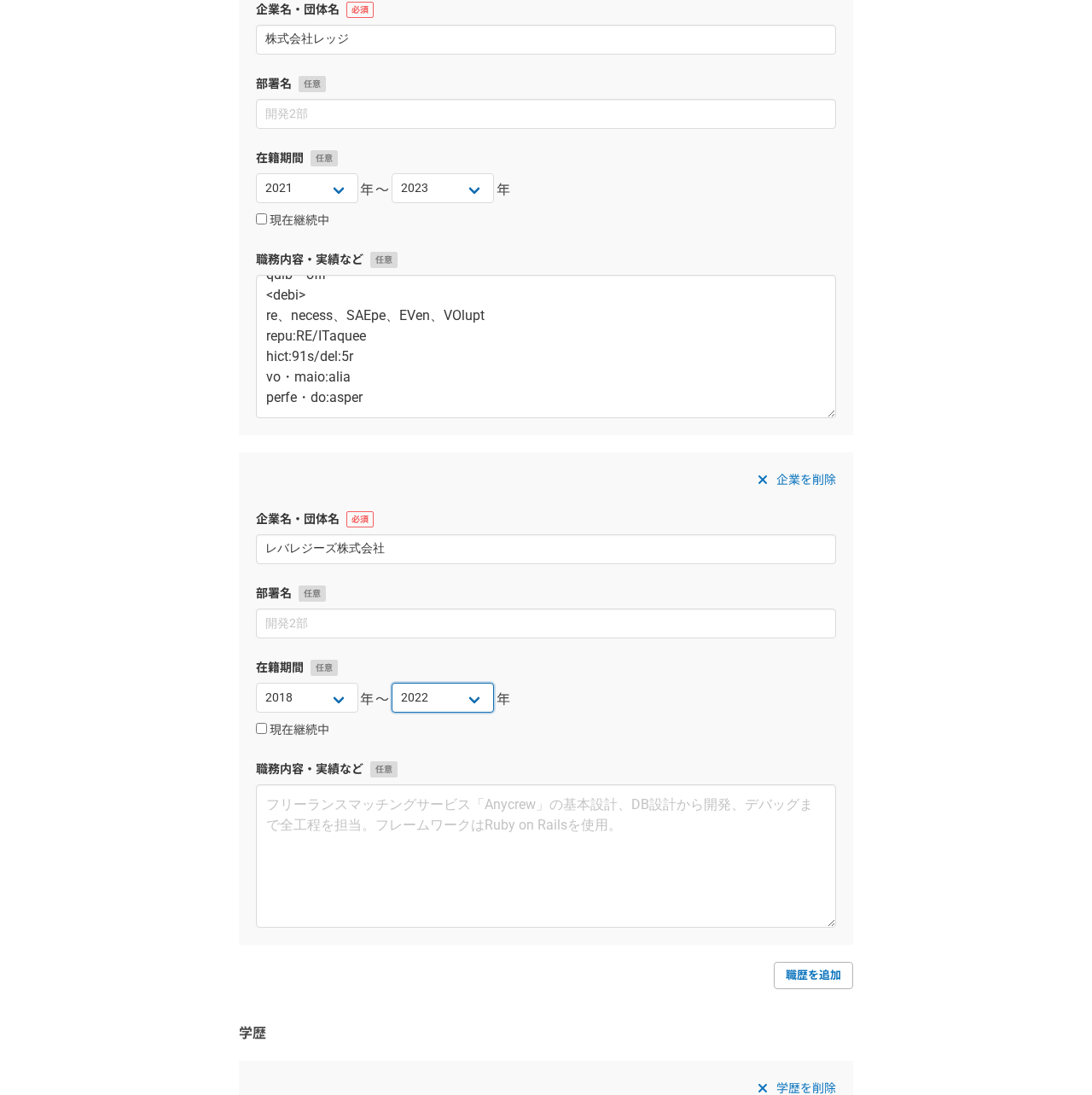
scroll to position [850, 0]
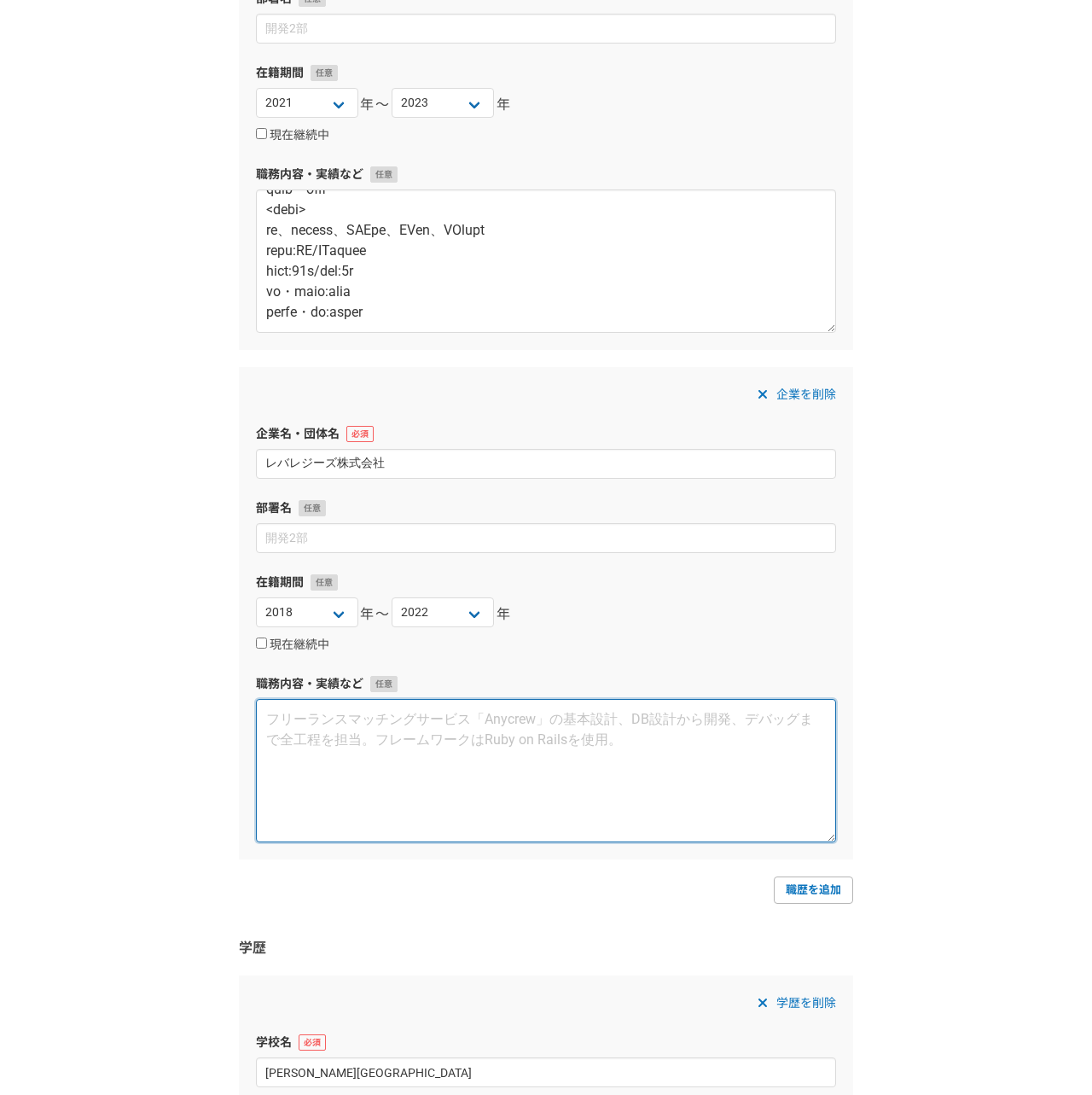
click at [326, 736] on textarea at bounding box center [546, 770] width 580 height 144
paste textarea "レバレジーズ株式会社 ■新規事業「わんコネ」 <URL> https://one-conne.com/ <プロジェクト概要> 病院間の入退院に関するsaasツ…"
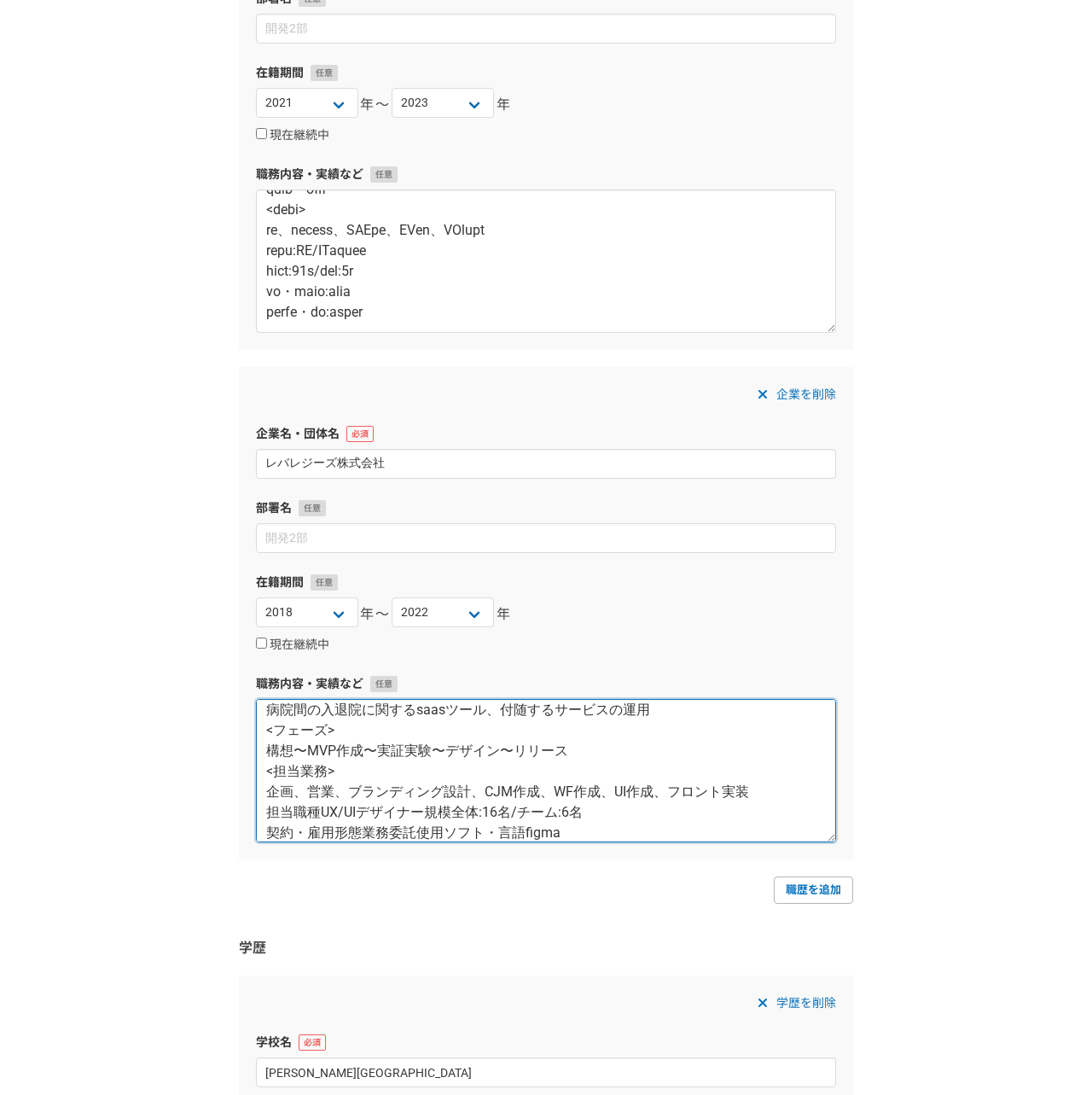
scroll to position [123, 0]
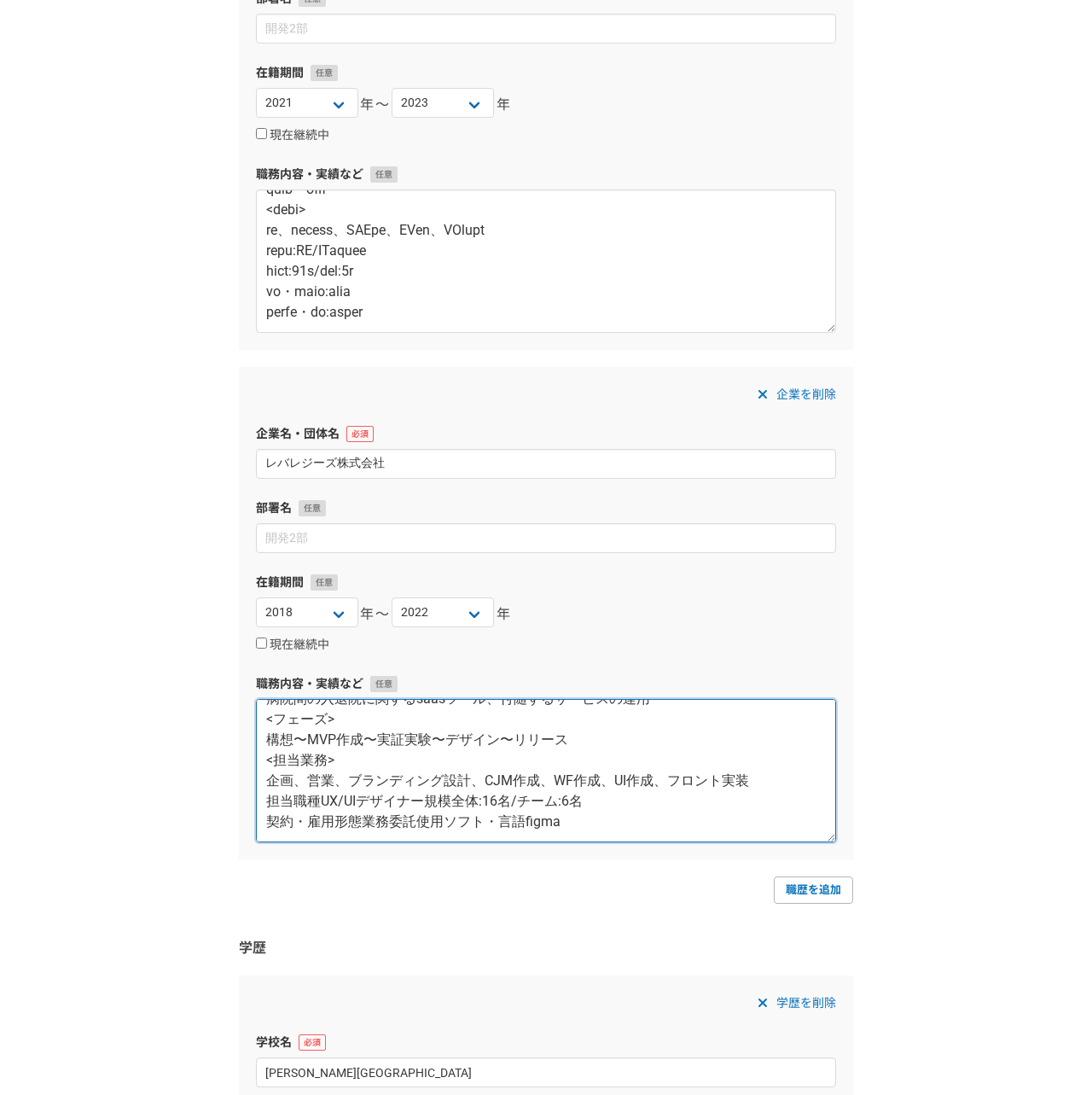
click at [321, 798] on textarea "レバレジーズ株式会社 ■新規事業「わんコネ」 <URL> https://one-conne.com/ <プロジェクト概要> 病院間の入退院に関するsaasツ…" at bounding box center [546, 770] width 580 height 144
click at [431, 803] on textarea "レバレジーズ株式会社 ■新規事業「わんコネ」 <URL> https://one-conne.com/ <プロジェクト概要> 病院間の入退院に関するsaasツ…" at bounding box center [546, 770] width 580 height 144
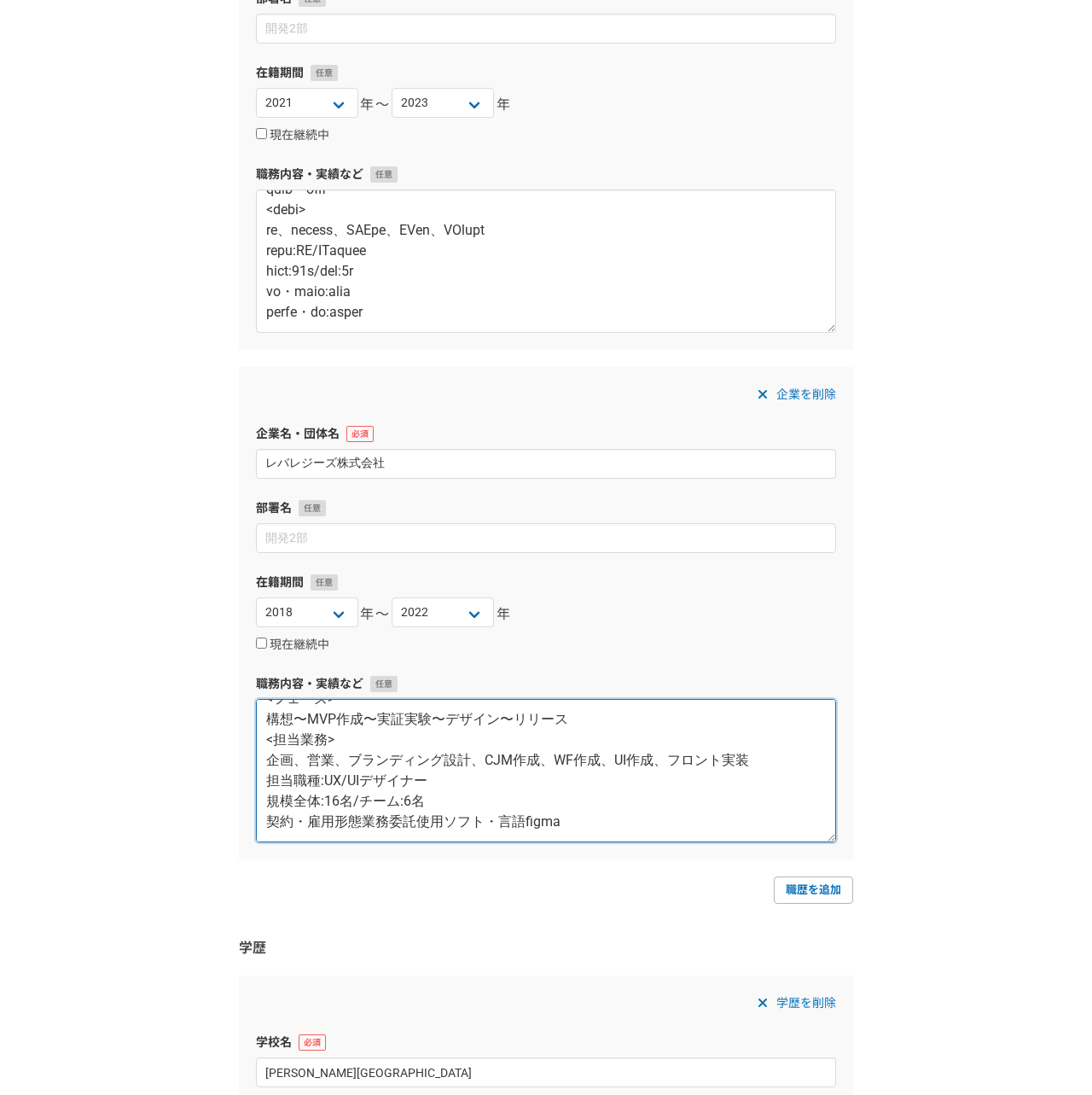
click at [359, 817] on textarea "レバレジーズ株式会社 ■新規事業「わんコネ」 <URL> https://one-conne.com/ <プロジェクト概要> 病院間の入退院に関するsaasツ…" at bounding box center [546, 770] width 580 height 144
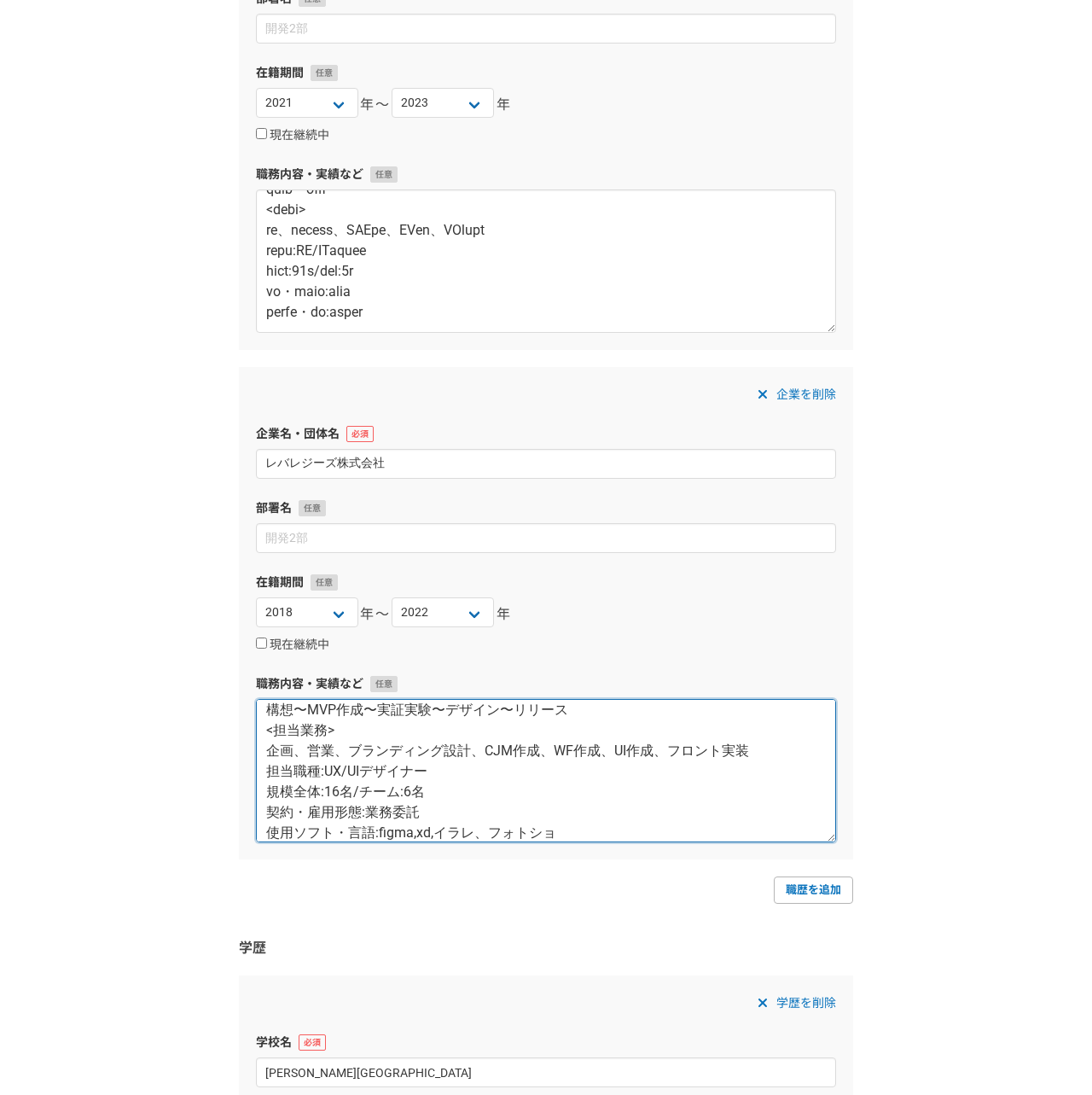
scroll to position [164, 0]
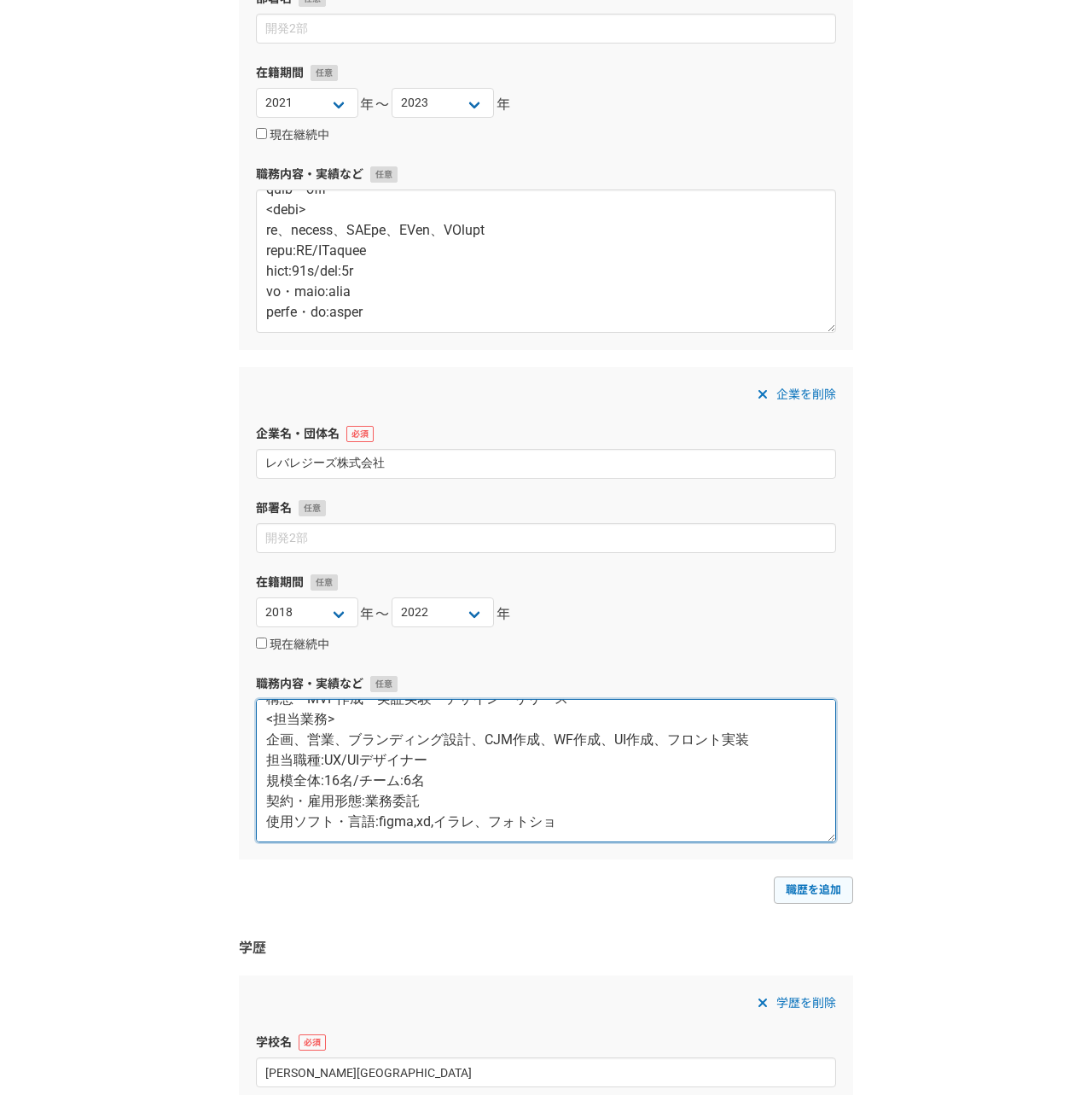
type textarea "レバレジーズ株式会社 ■新規事業「わんコネ」 <URL> https://one-conne.com/ <プロジェクト概要> 病院間の入退院に関するsaasツ…"
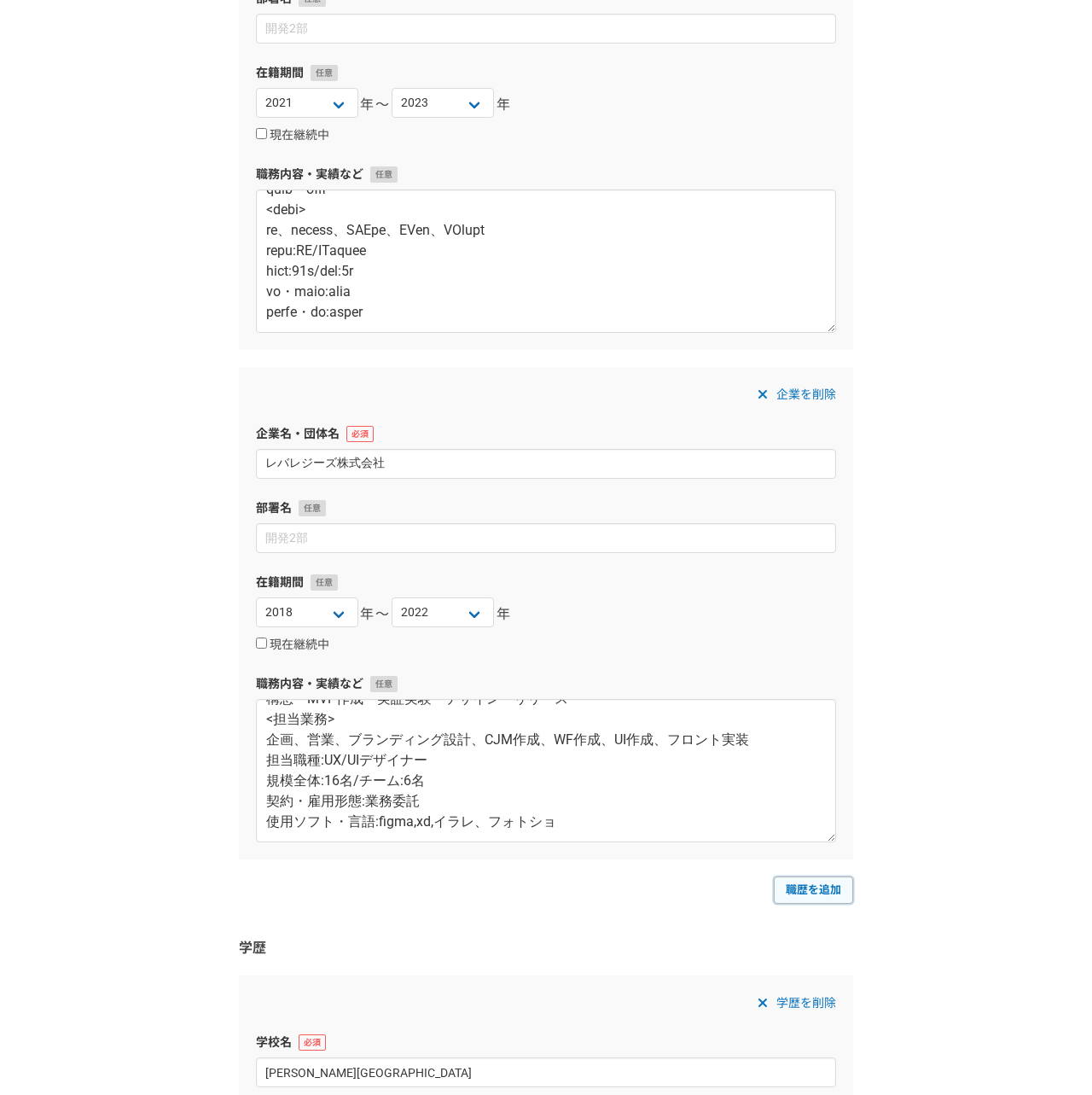
click at [809, 889] on link "職歴を追加" at bounding box center [812, 890] width 79 height 28
select select
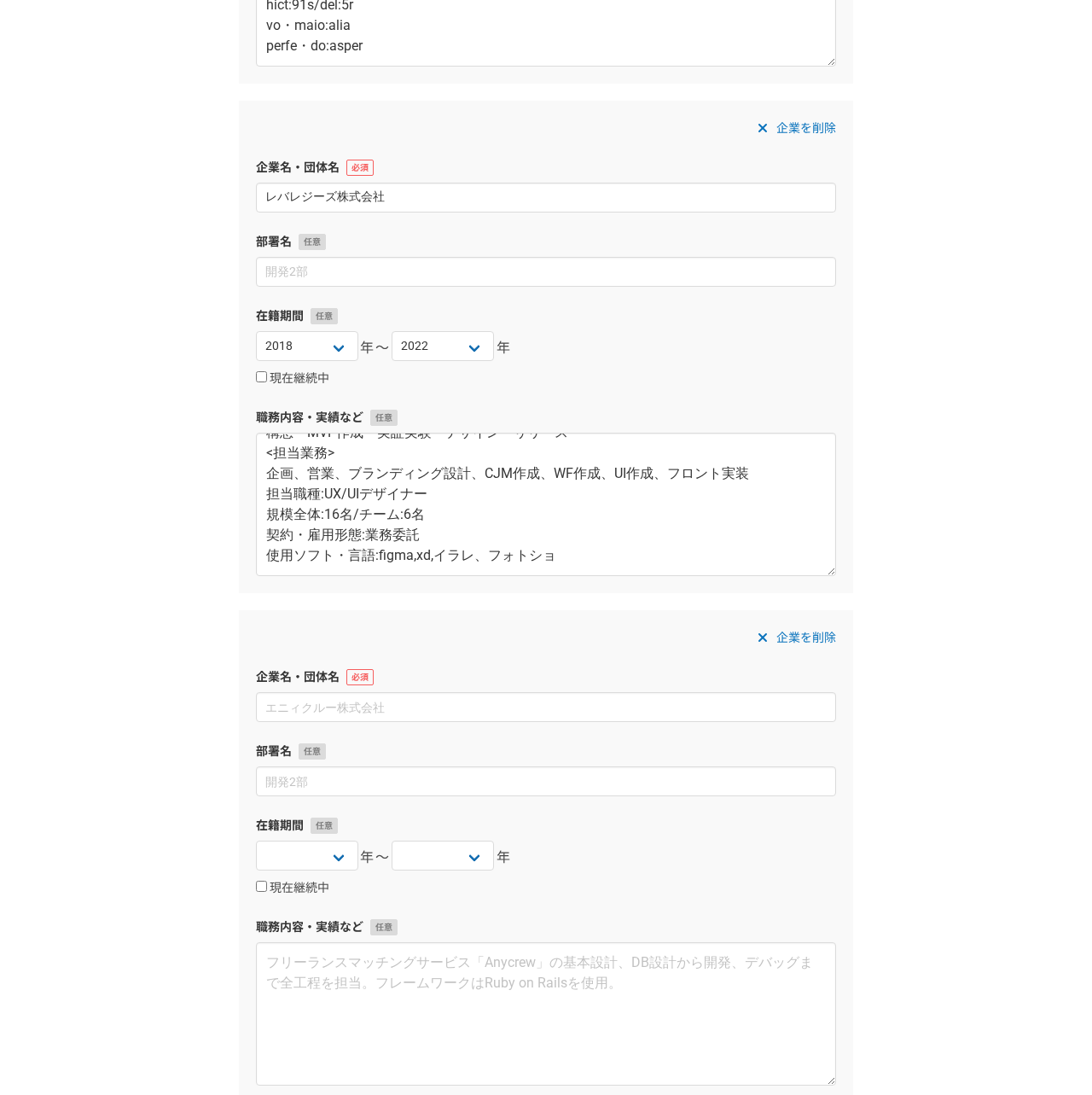
scroll to position [1141, 0]
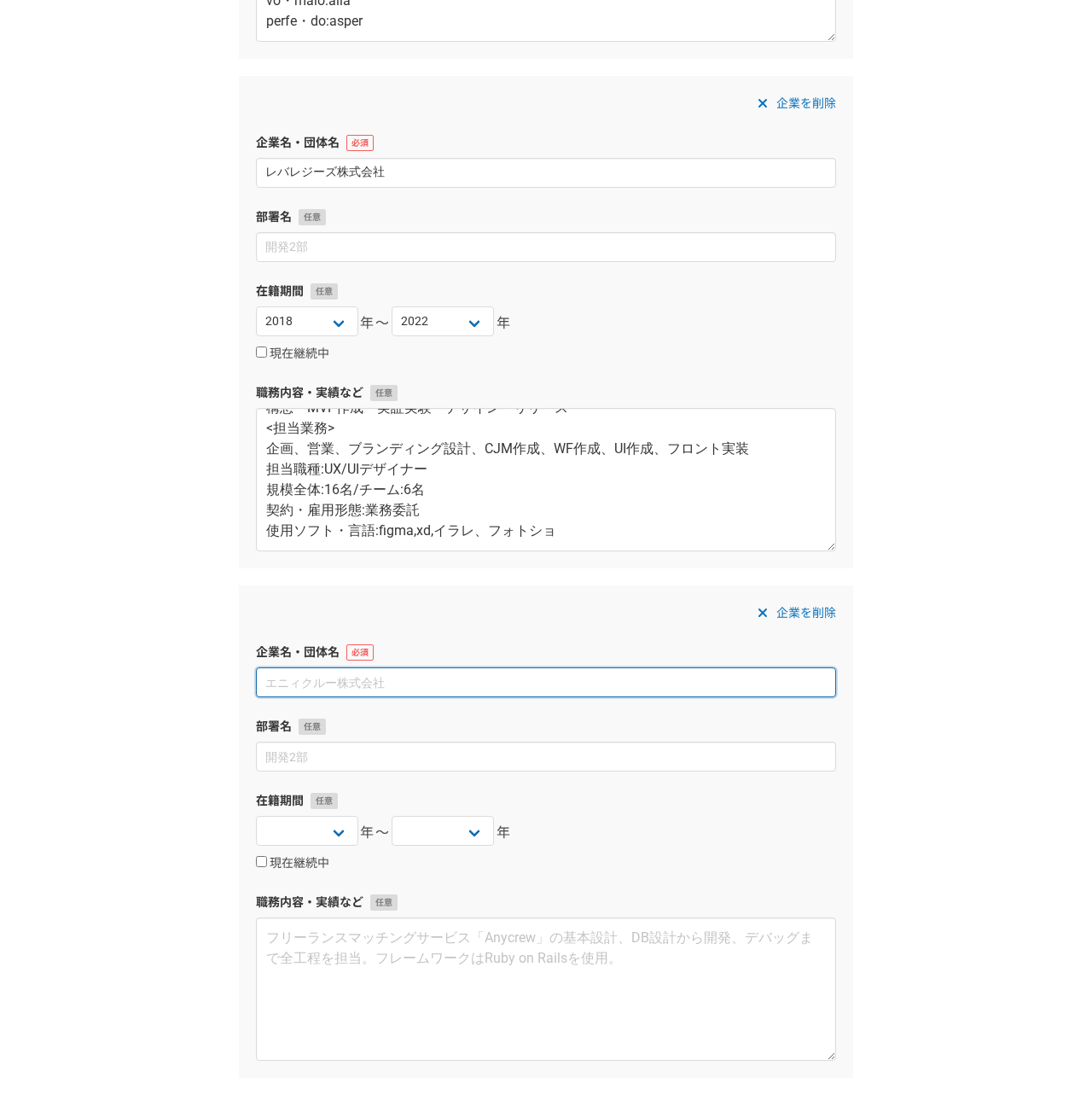
paste input "株式会社セレス"
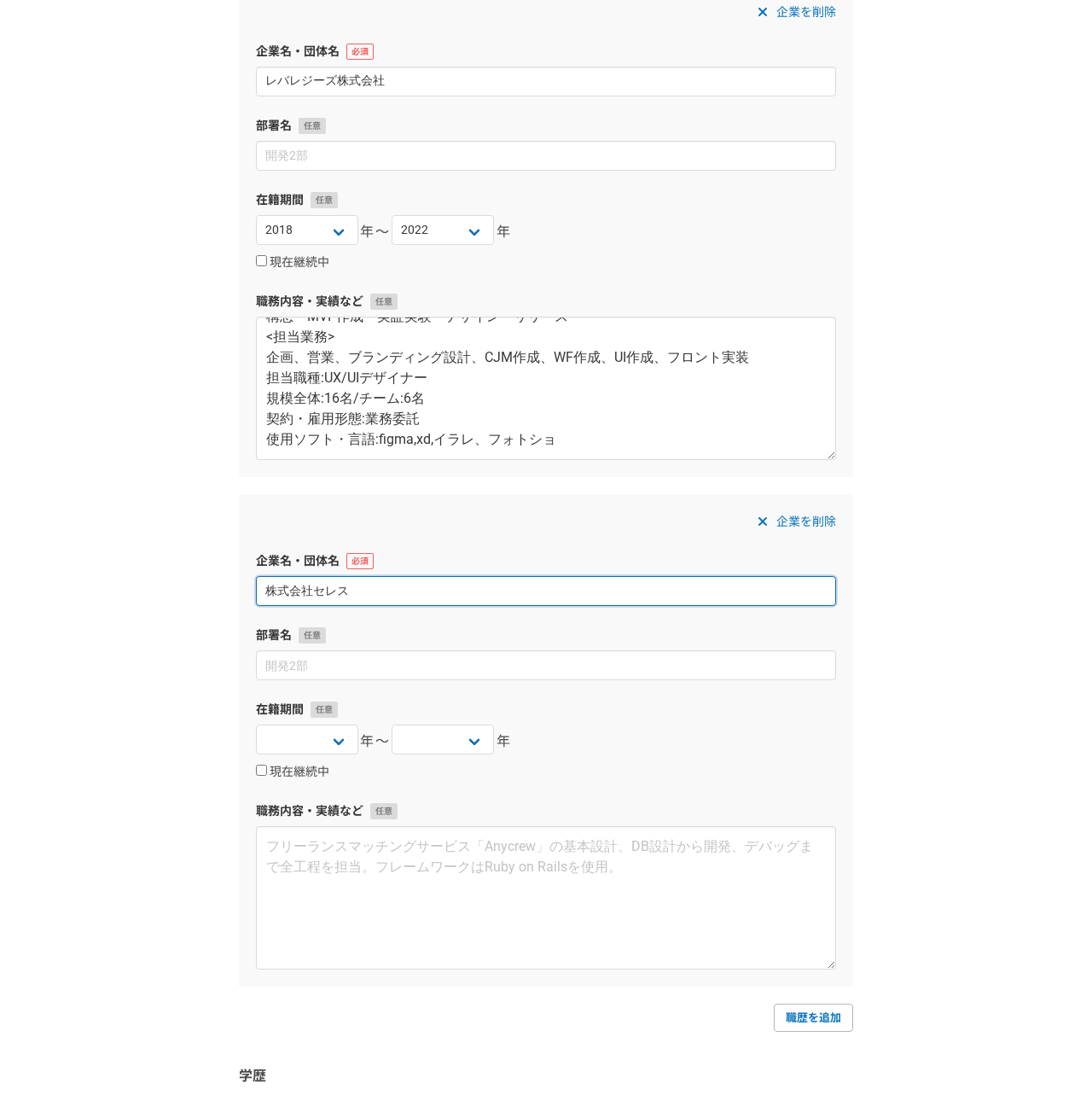
scroll to position [1237, 0]
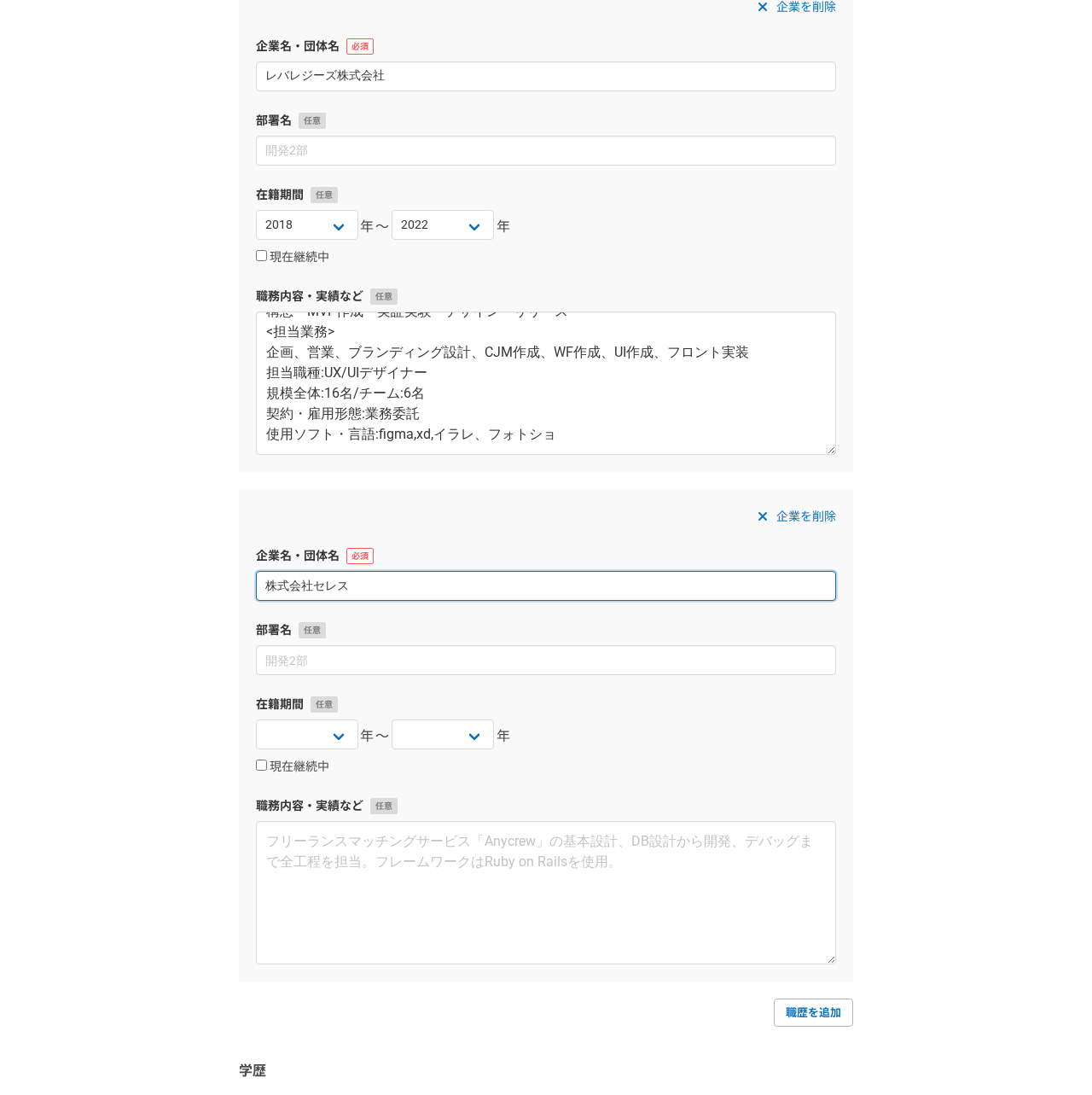
type input "株式会社セレス"
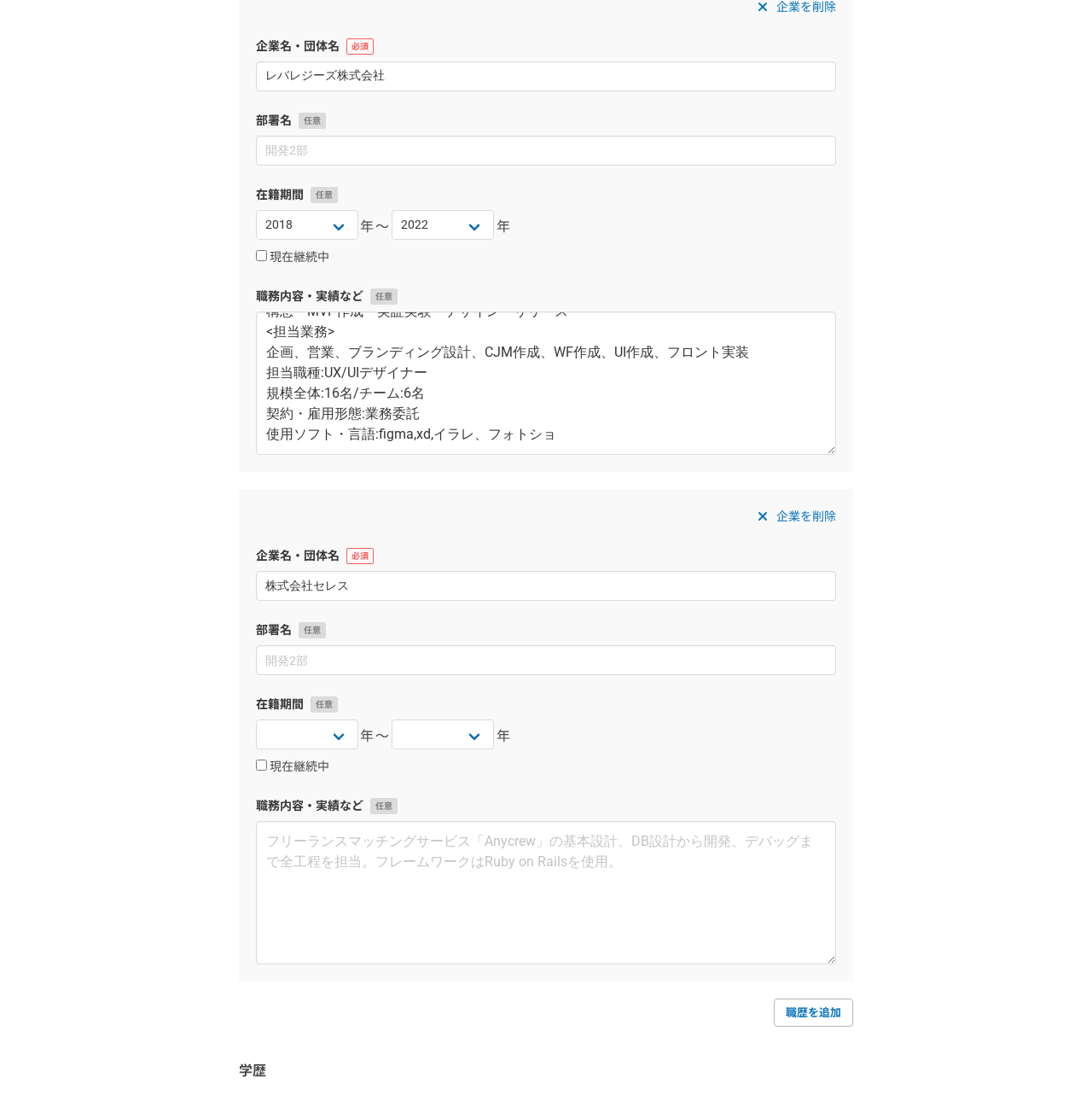
click at [297, 713] on label "在籍期間" at bounding box center [546, 704] width 580 height 18
click at [293, 738] on select "2025 2024 2023 2022 2021 2020 2019 2018 2017 2016 2015 2014 2013 2012 2011 2010…" at bounding box center [307, 733] width 103 height 29
select select "2015"
click at [256, 719] on select "2025 2024 2023 2022 2021 2020 2019 2018 2017 2016 2015 2014 2013 2012 2011 2010…" at bounding box center [307, 733] width 103 height 29
click at [434, 744] on select "2025 2024 2023 2022 2021 2020 2019 2018 2017 2016 2015 2014 2013 2012 2011 2010…" at bounding box center [443, 733] width 103 height 29
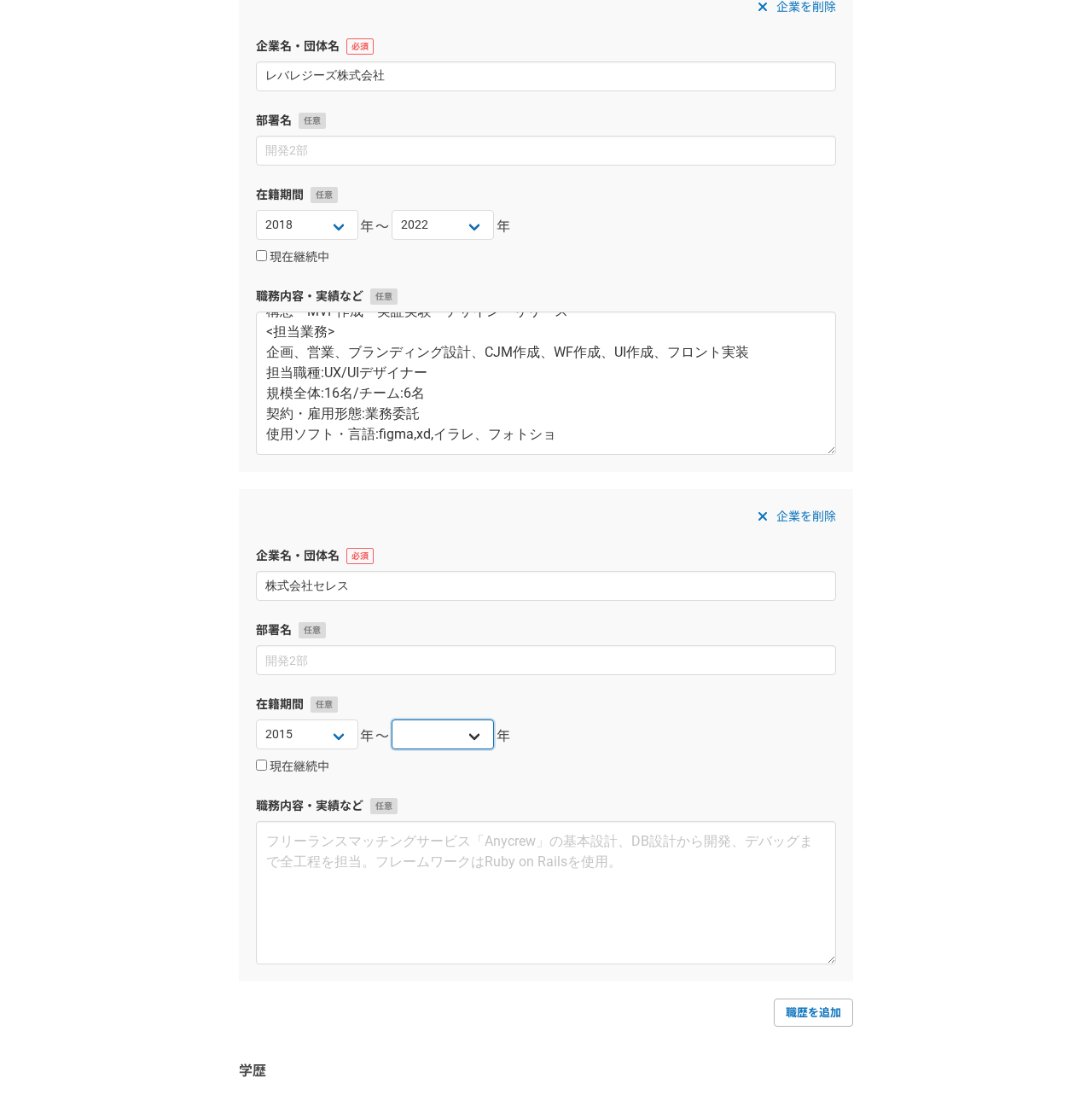
select select "2018"
click at [392, 719] on select "2025 2024 2023 2022 2021 2020 2019 2018 2017 2016 2015 2014 2013 2012 2011 2010…" at bounding box center [443, 733] width 103 height 29
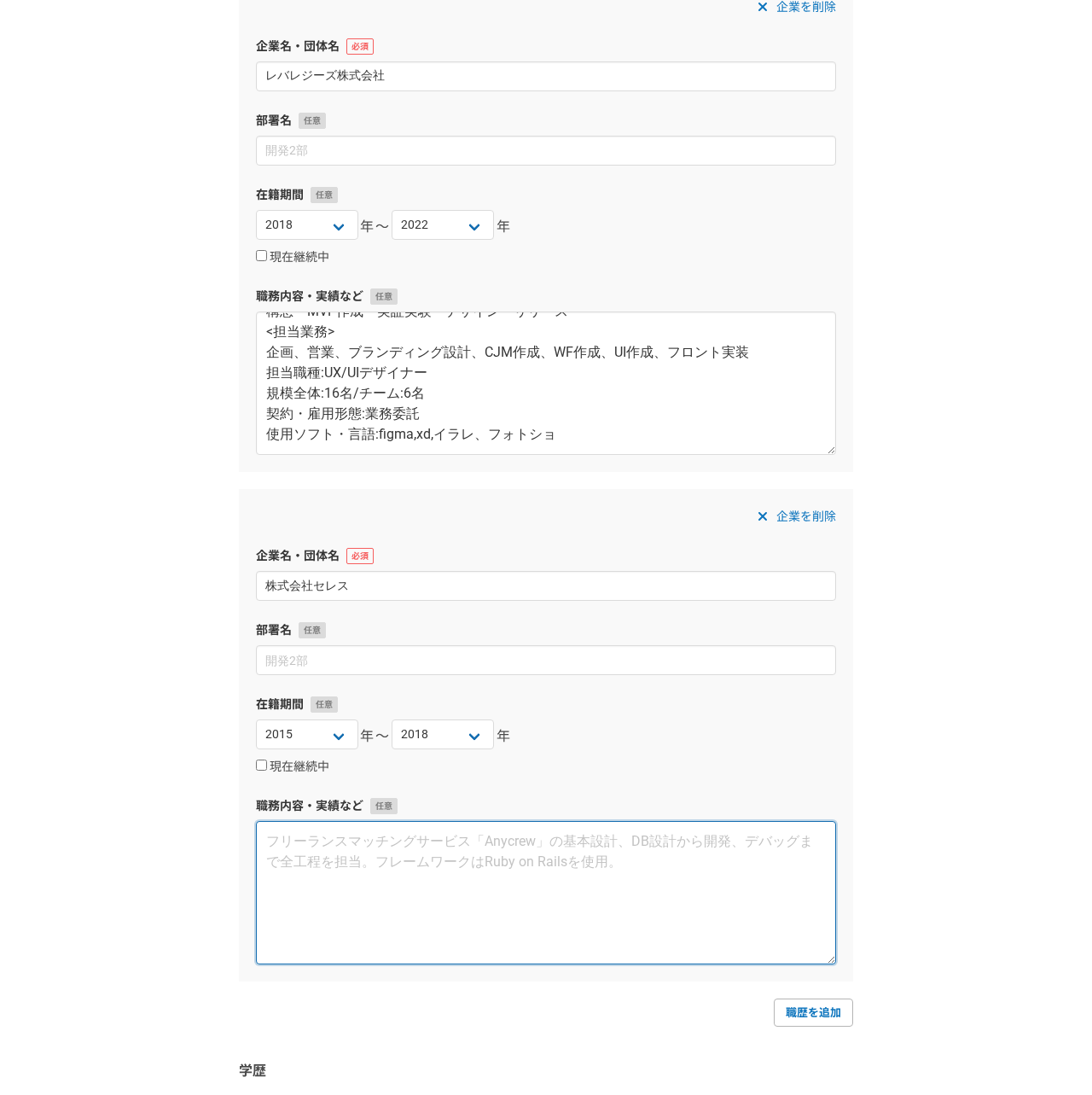
click at [379, 879] on textarea at bounding box center [546, 892] width 580 height 144
paste textarea "株式会社セレス 【3-1】ポイントサイトリニューアル2017/02~2018/02 ■お財布.com(現在サービス終了) <URL> https://osai…"
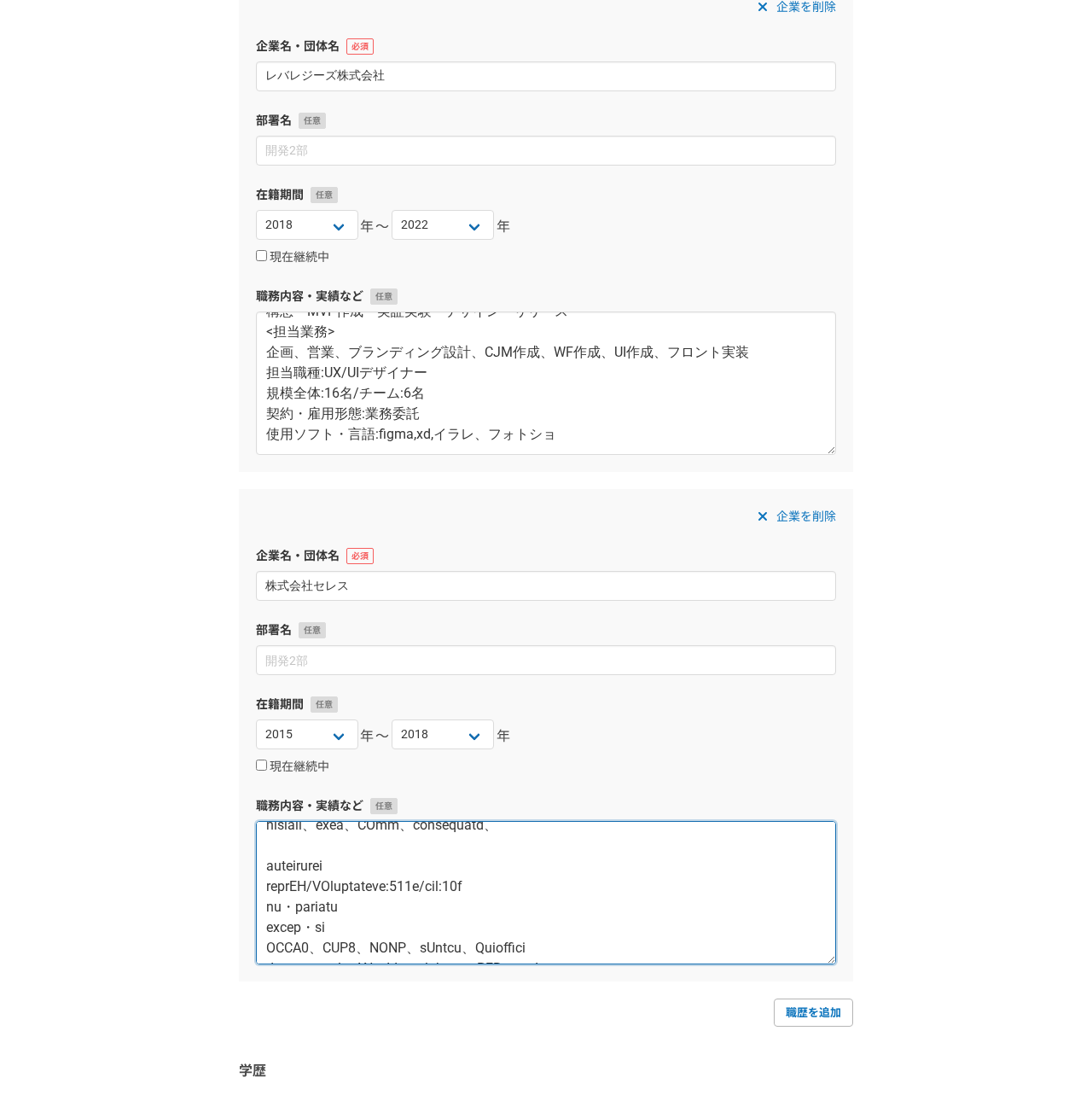
scroll to position [225, 0]
click at [321, 884] on textarea at bounding box center [546, 892] width 580 height 144
click at [431, 880] on textarea at bounding box center [546, 892] width 580 height 144
click at [358, 924] on textarea at bounding box center [546, 892] width 580 height 144
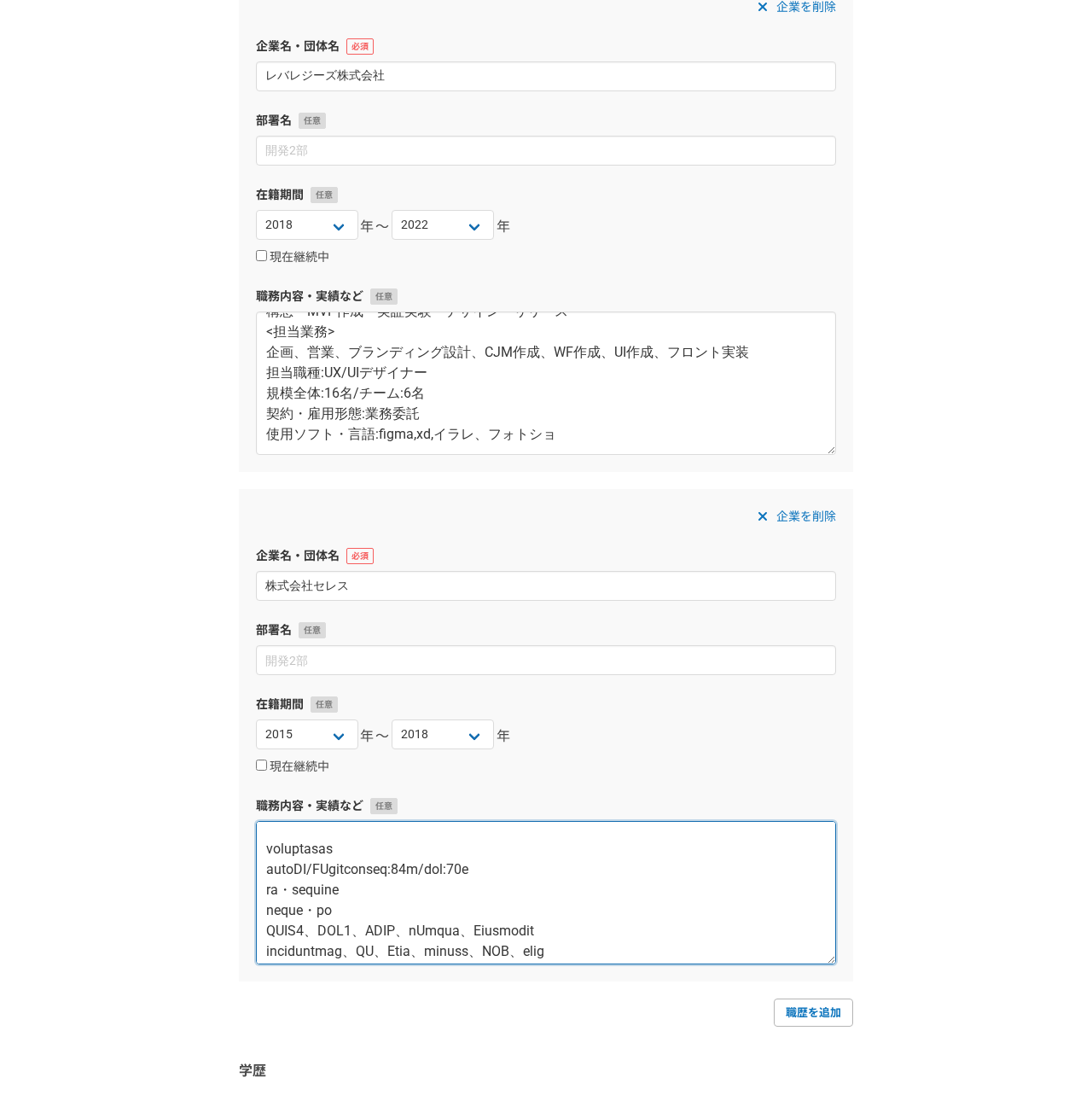
scroll to position [616, 0]
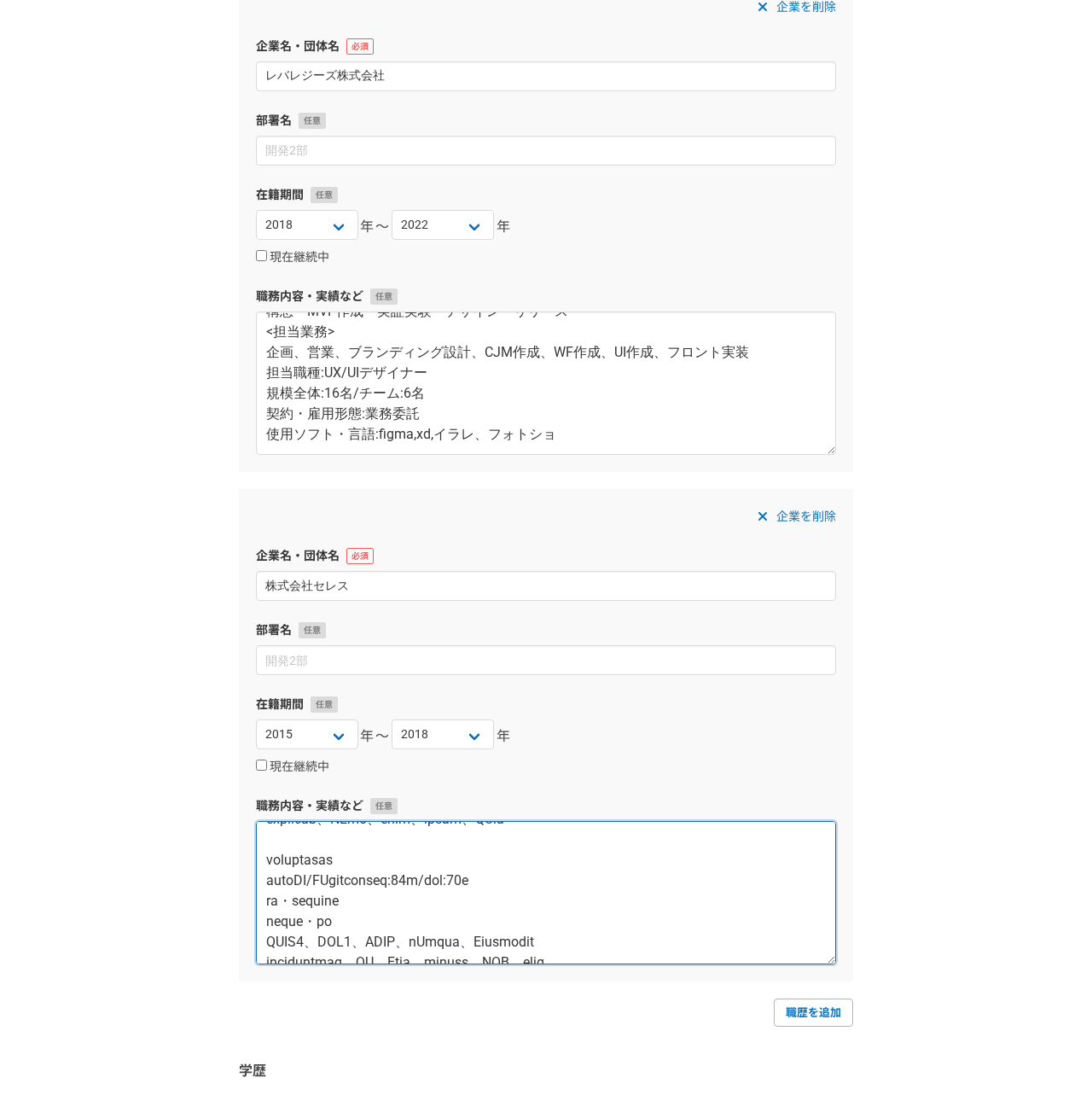
click at [422, 877] on textarea at bounding box center [546, 892] width 580 height 144
click at [355, 921] on textarea at bounding box center [546, 892] width 580 height 144
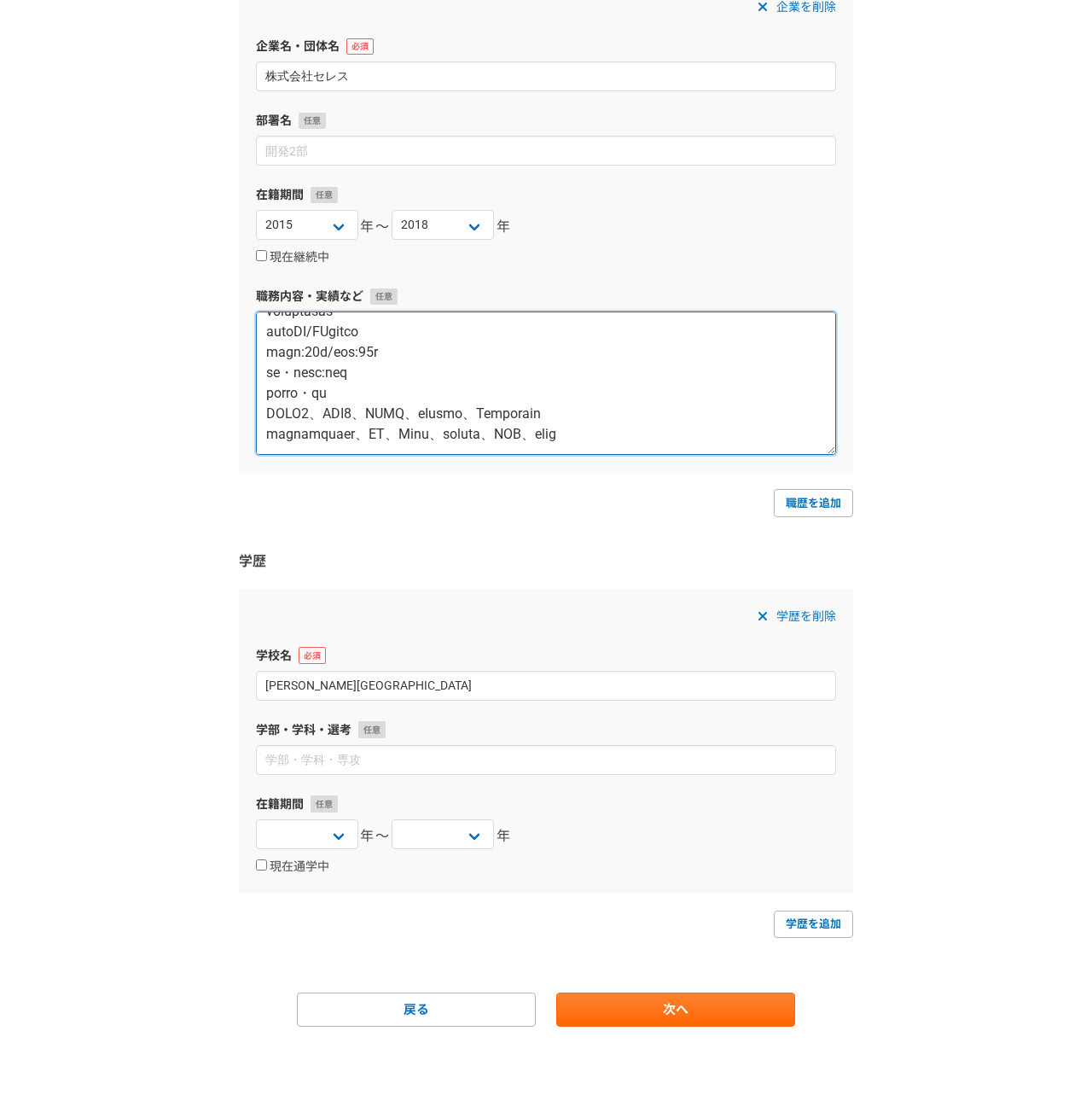
scroll to position [1554, 0]
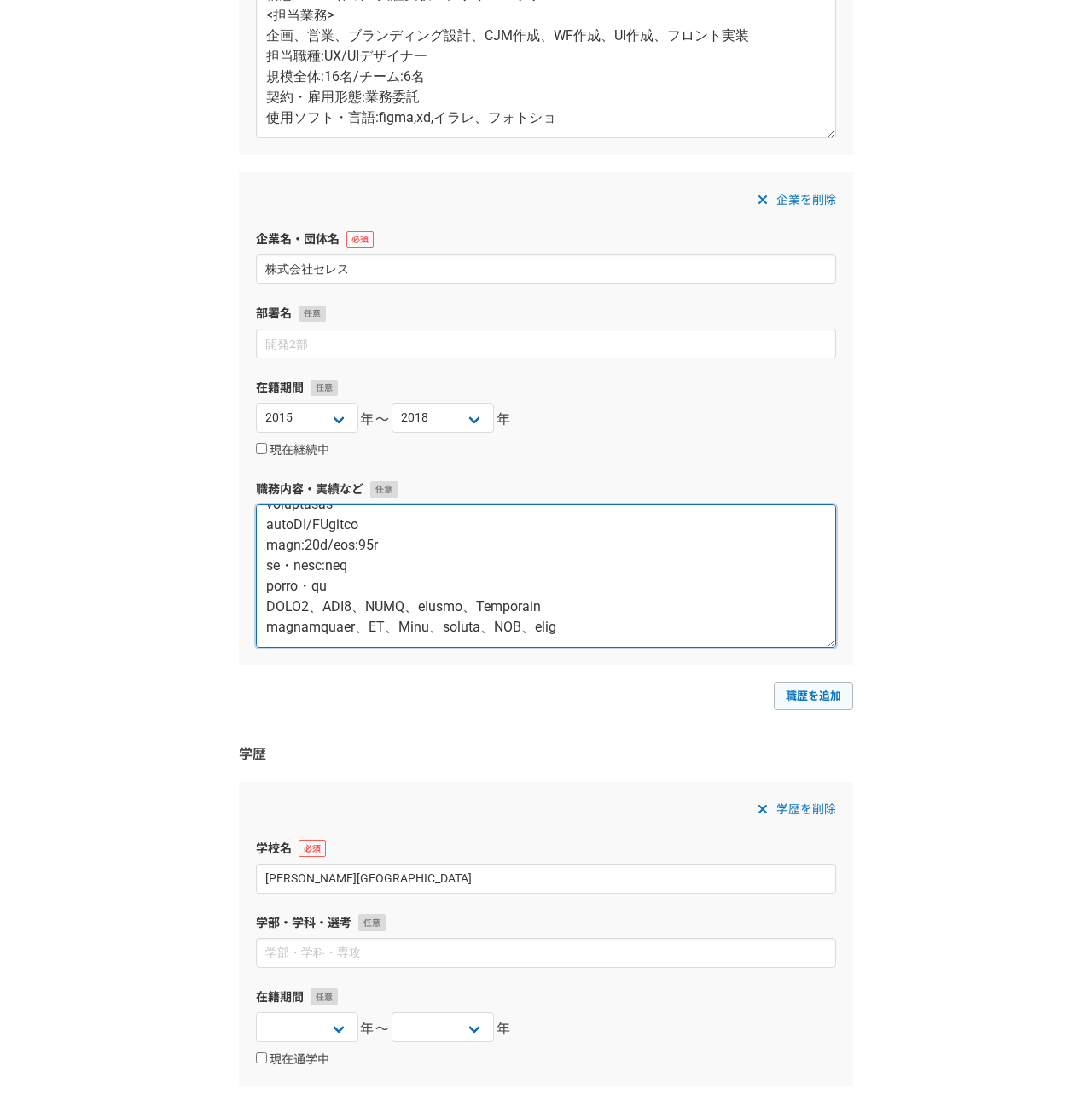
type textarea "株式会社セレス 【3-1】ポイントサイトリニューアル2017/02~2018/02 ■お財布.com(現在サービス終了) <URL> https://osai…"
click at [836, 687] on link "職歴を追加" at bounding box center [812, 695] width 79 height 28
select select
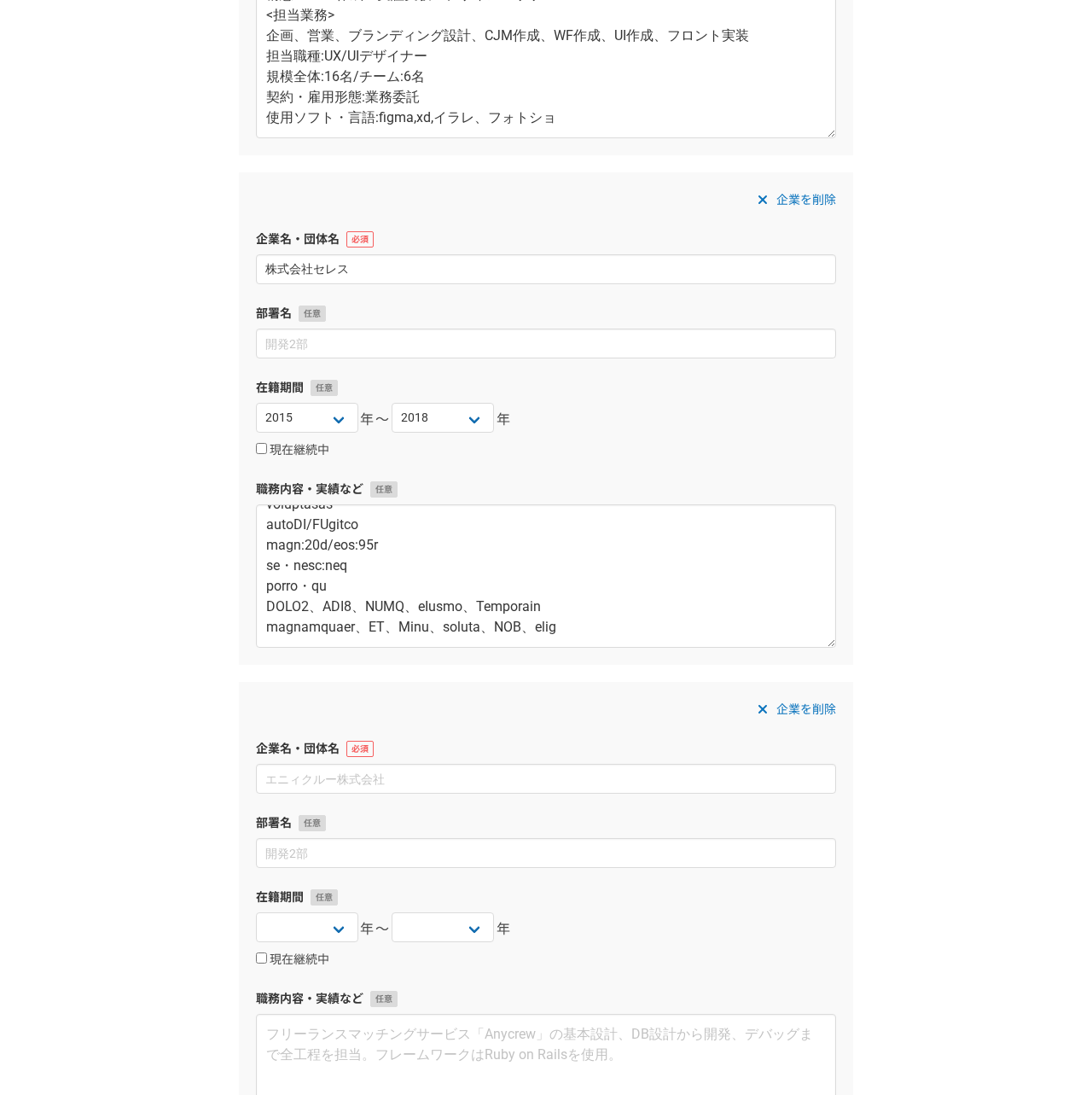
click at [836, 687] on div "企業を削除 企業名・団体名 部署名 在籍期間 2025 2024 2023 2022 2021 2020 2019 2018 2017 2016 2015 2…" at bounding box center [546, 928] width 614 height 492
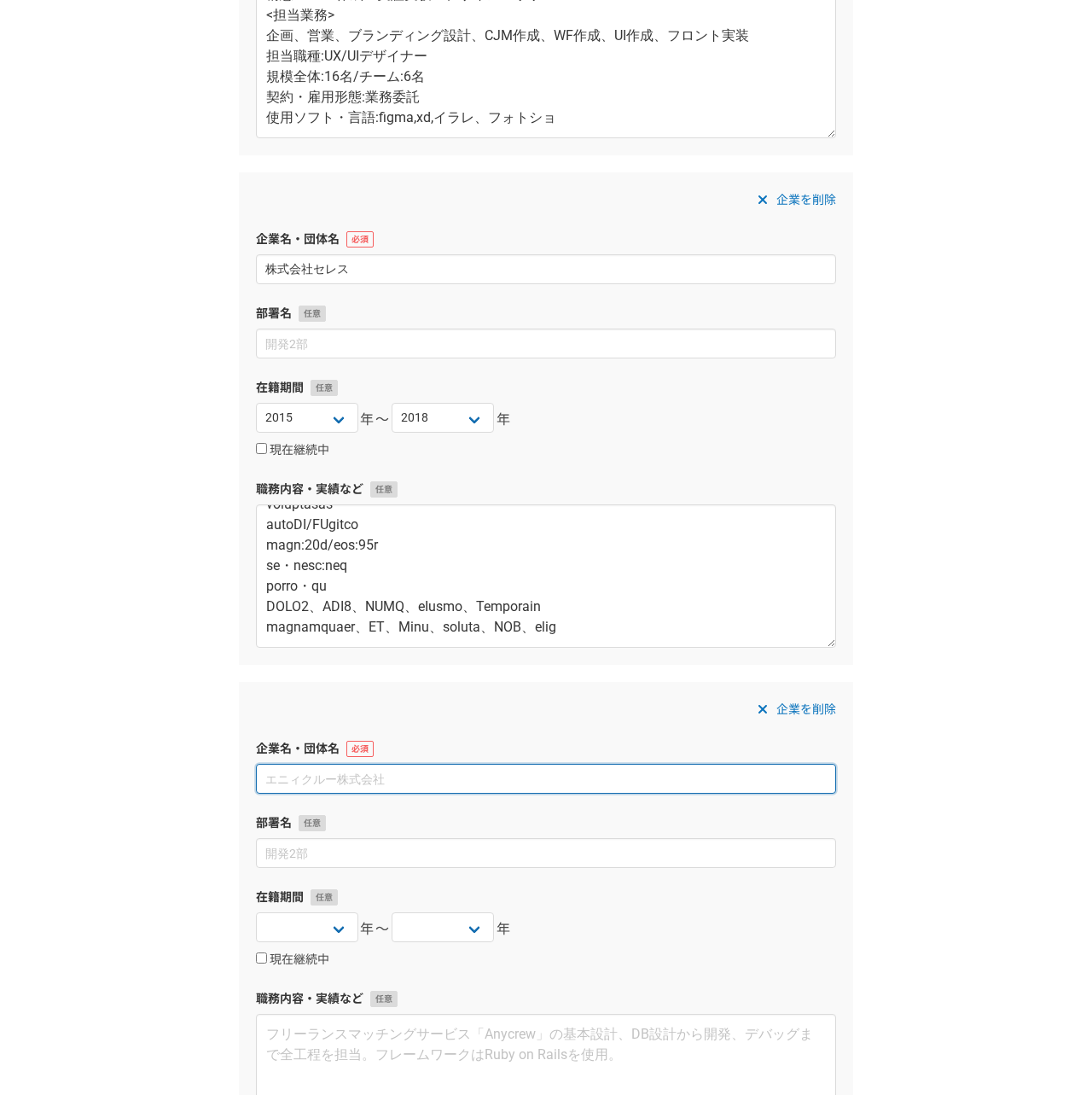
click at [358, 781] on input at bounding box center [546, 778] width 580 height 29
paste input "株式会社セラク"
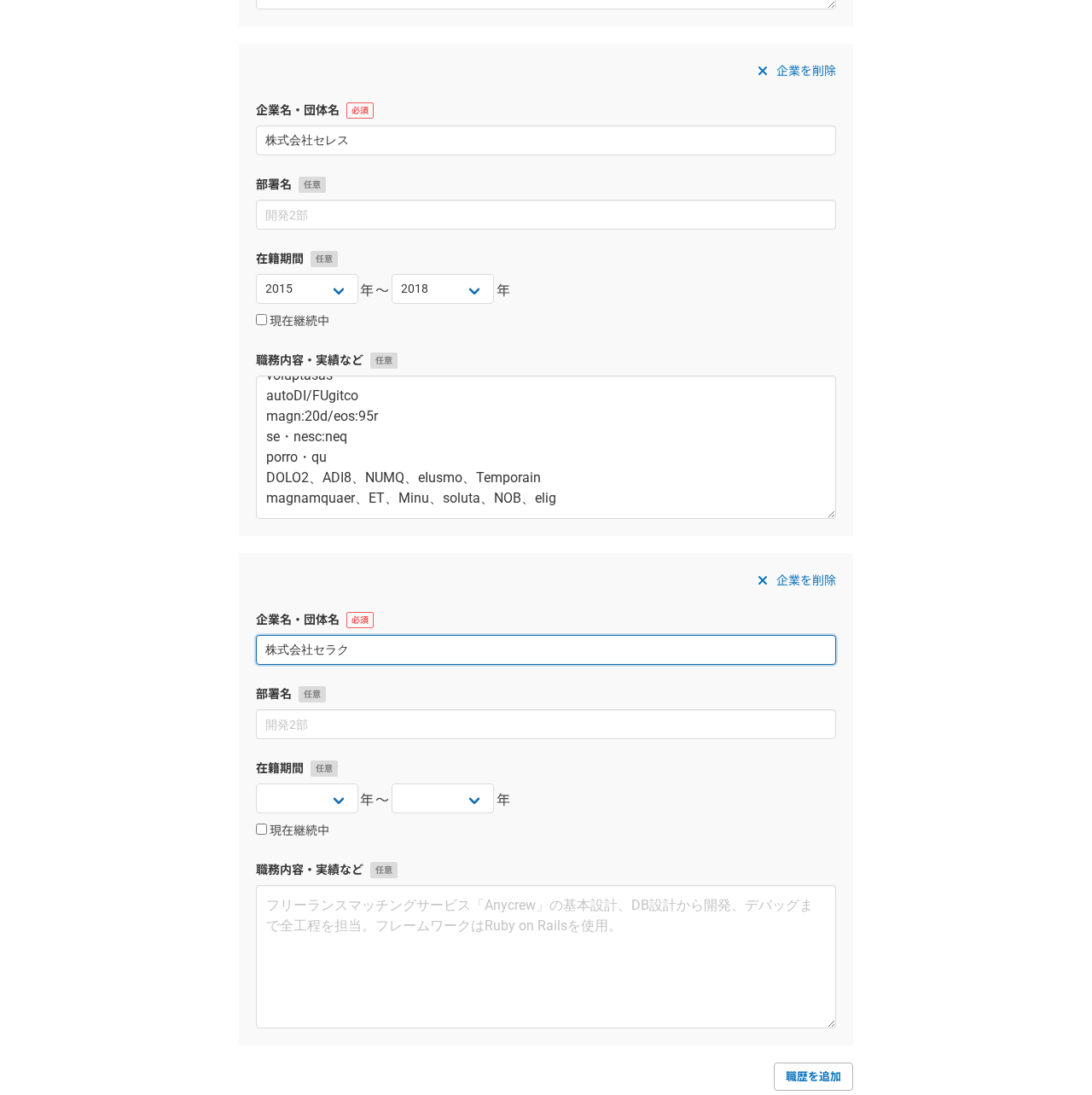
scroll to position [1683, 0]
type input "株式会社セラク"
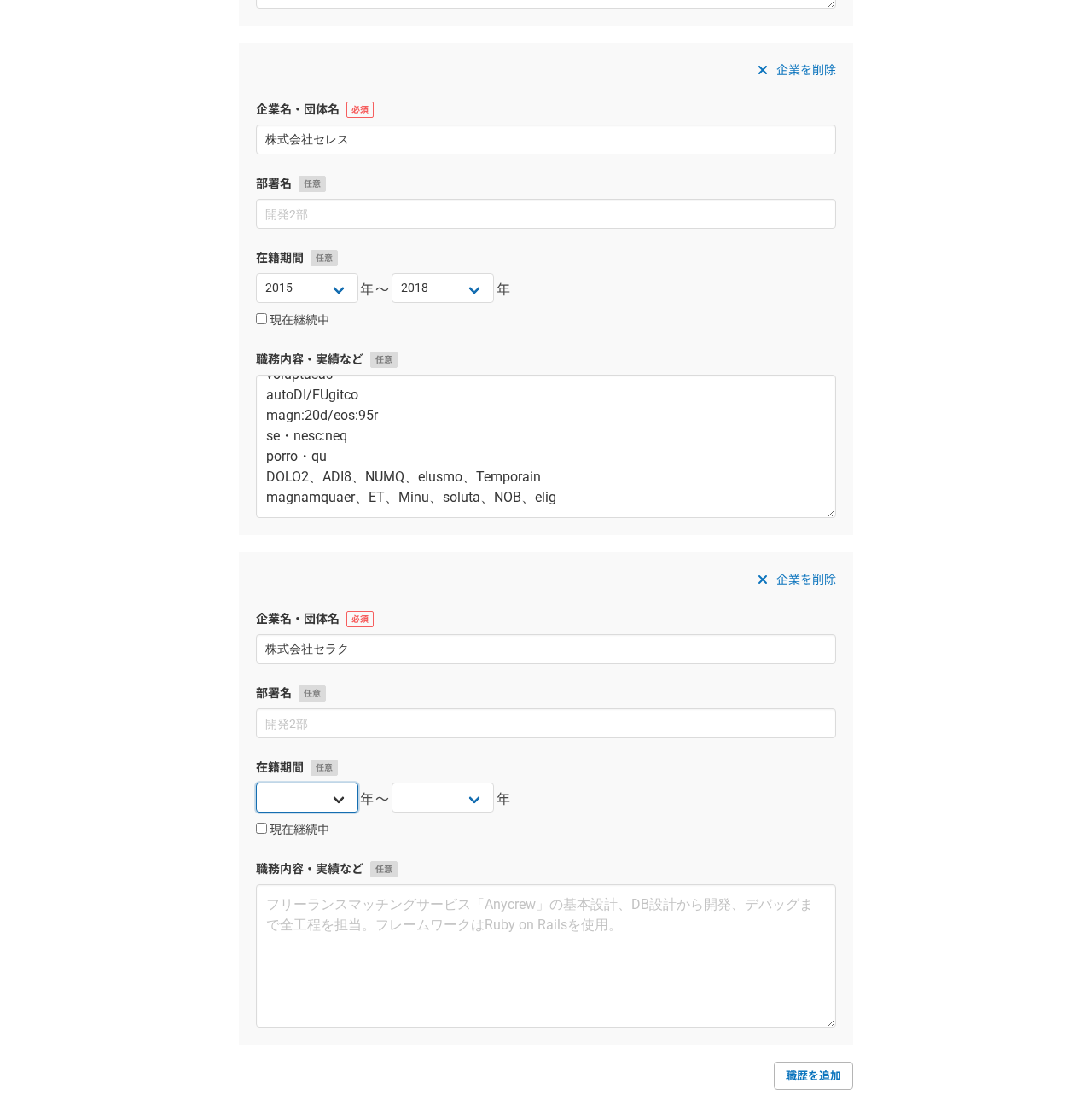
click at [308, 790] on select "2025 2024 2023 2022 2021 2020 2019 2018 2017 2016 2015 2014 2013 2012 2011 2010…" at bounding box center [307, 796] width 103 height 29
select select "2013"
click at [256, 782] on select "2025 2024 2023 2022 2021 2020 2019 2018 2017 2016 2015 2014 2013 2012 2011 2010…" at bounding box center [307, 796] width 103 height 29
click at [431, 795] on select "2025 2024 2023 2022 2021 2020 2019 2018 2017 2016 2015 2014 2013 2012 2011 2010…" at bounding box center [443, 796] width 103 height 29
select select "2015"
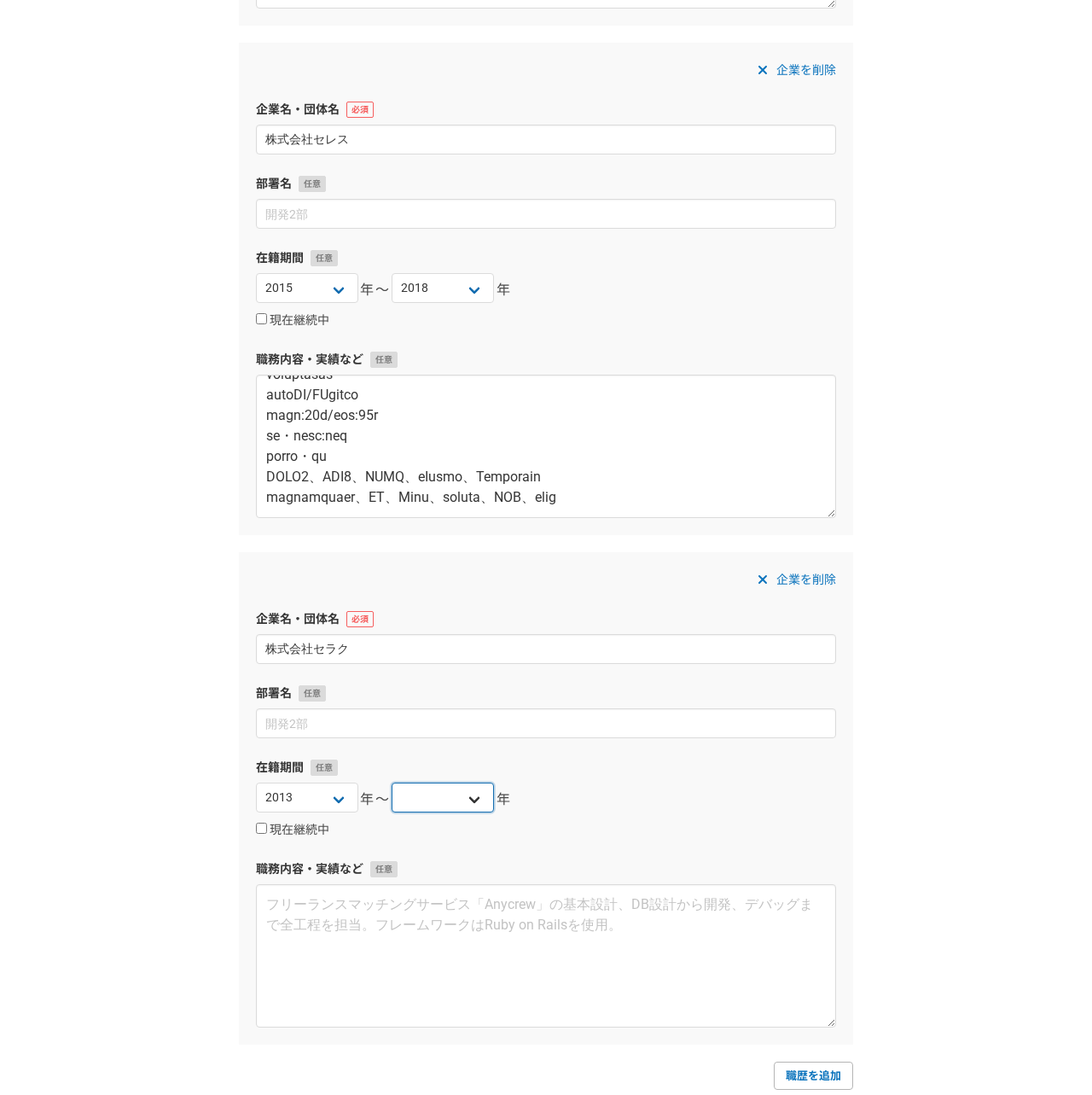
click at [392, 782] on select "2025 2024 2023 2022 2021 2020 2019 2018 2017 2016 2015 2014 2013 2012 2011 2010…" at bounding box center [443, 796] width 103 height 29
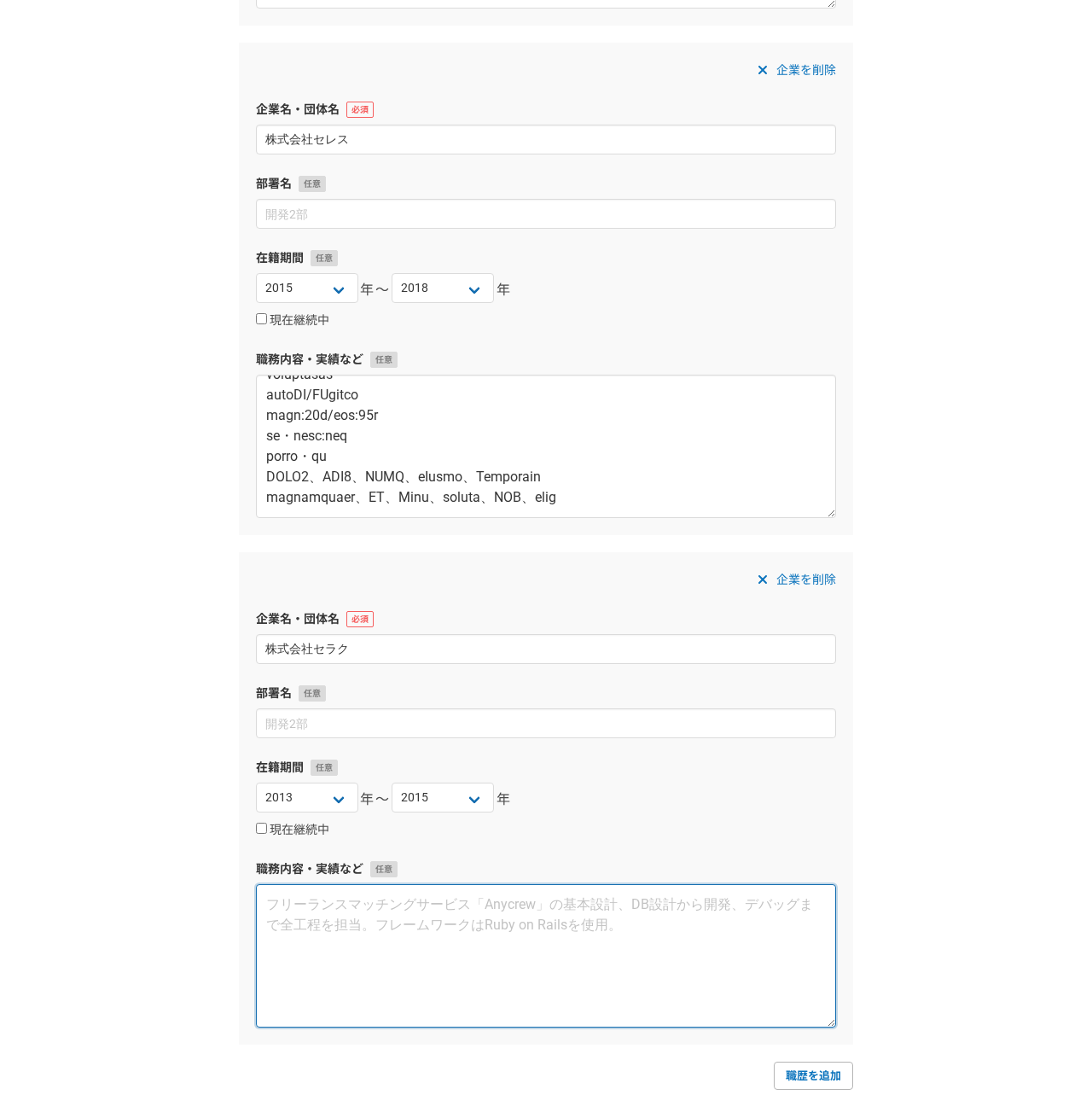
click at [318, 919] on textarea at bounding box center [546, 955] width 580 height 144
click at [540, 947] on textarea at bounding box center [546, 955] width 580 height 144
paste textarea "株式会社セラク ■じぶん銀行(リニューアル～運用)/ <URL> https://www.jibunbank.co.jp/ <プロジェクト概要> 株式会社ビジ…"
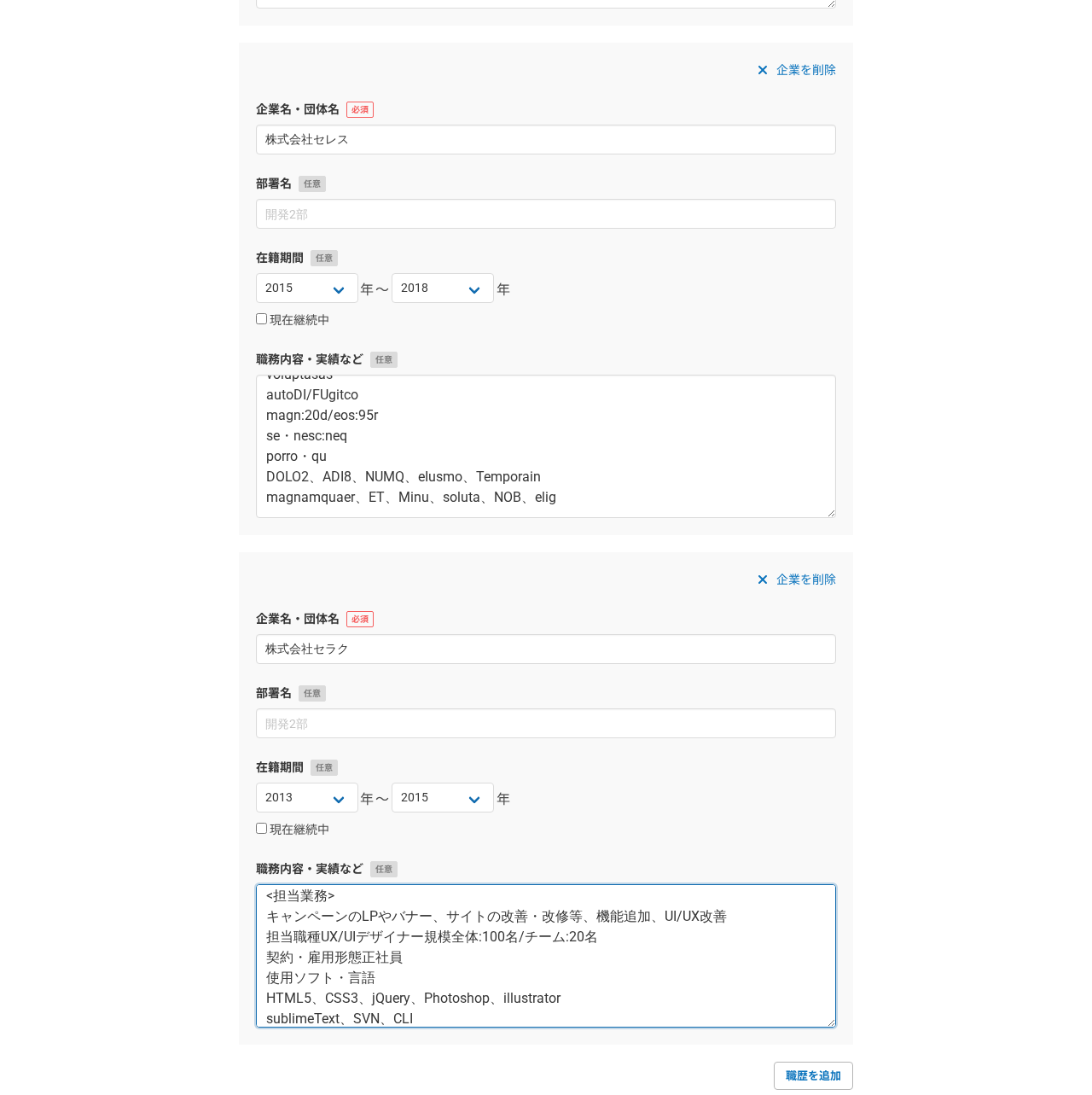
scroll to position [185, 0]
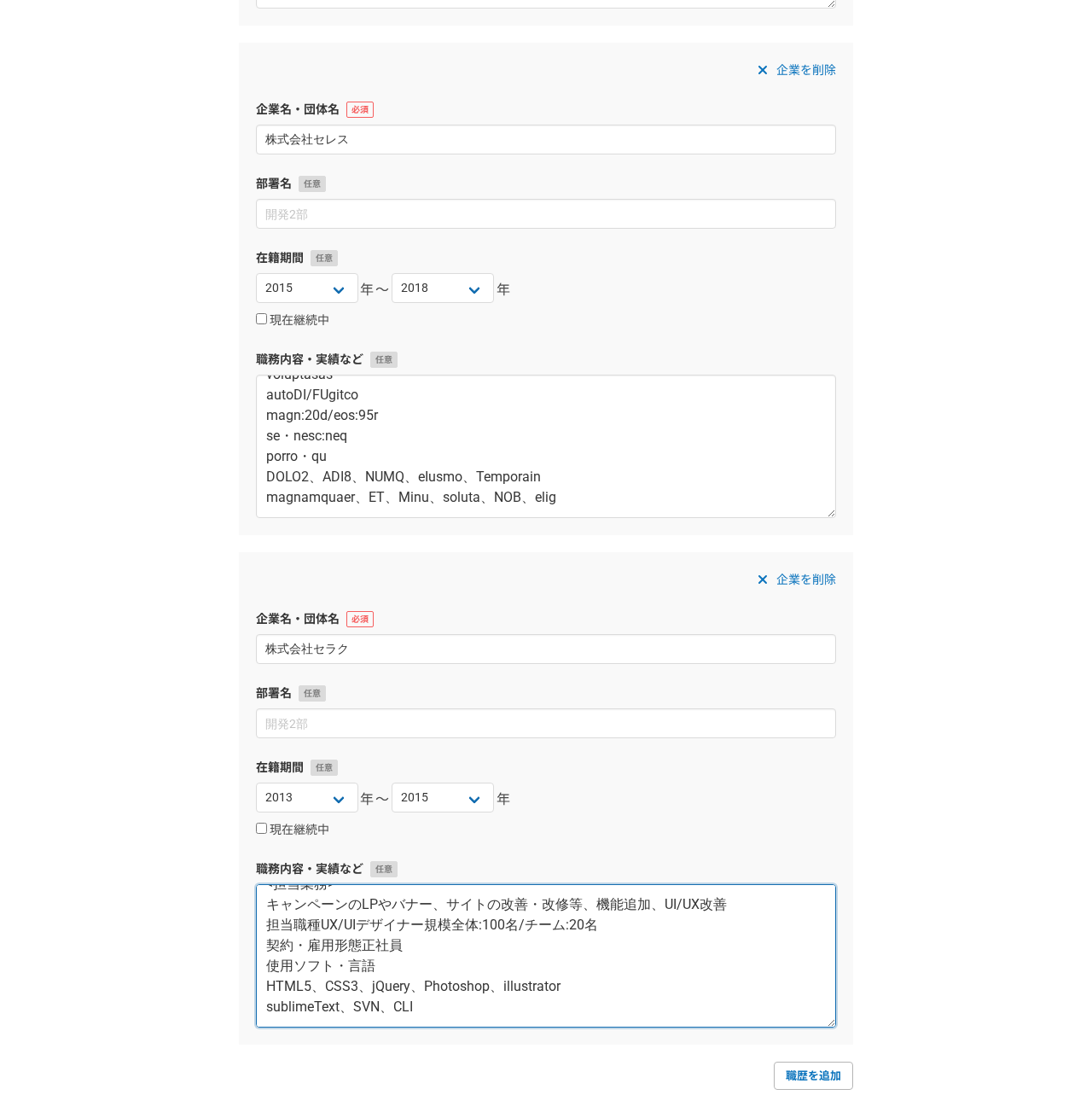
click at [366, 948] on textarea "株式会社セラク ■じぶん銀行(リニューアル～運用)/ <URL> https://www.jibunbank.co.jp/ <プロジェクト概要> 株式会社ビジ…" at bounding box center [546, 955] width 580 height 144
click at [431, 927] on textarea "株式会社セラク ■じぶん銀行(リニューアル～運用)/ <URL> https://www.jibunbank.co.jp/ <プロジェクト概要> 株式会社ビジ…" at bounding box center [546, 955] width 580 height 144
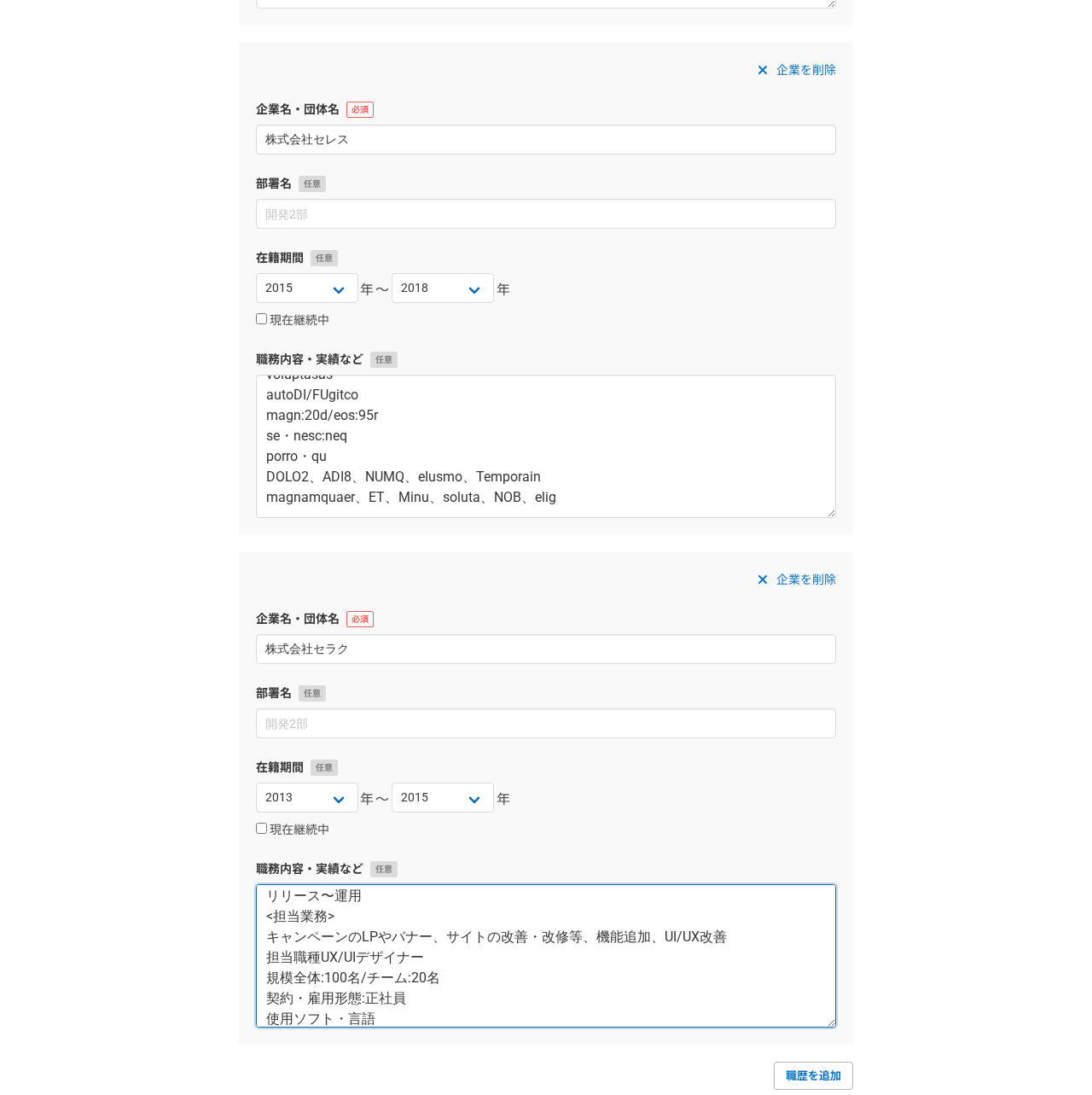
drag, startPoint x: 319, startPoint y: 955, endPoint x: 359, endPoint y: 958, distance: 40.1
click at [359, 958] on textarea "株式会社セラク ■じぶん銀行(リニューアル～運用)/ <URL> https://www.jibunbank.co.jp/ <プロジェクト概要> 株式会社ビジ…" at bounding box center [546, 955] width 580 height 144
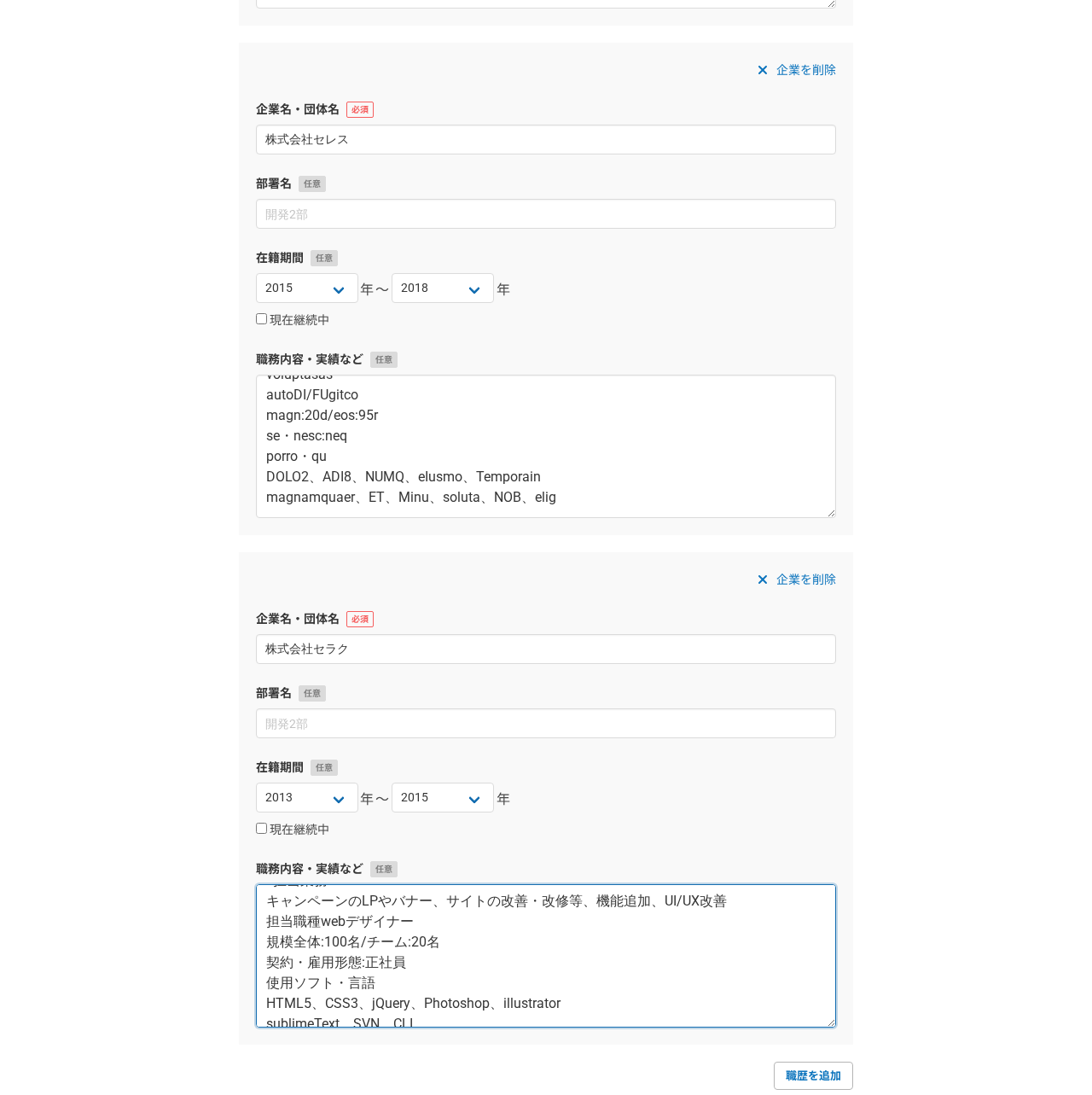
scroll to position [205, 0]
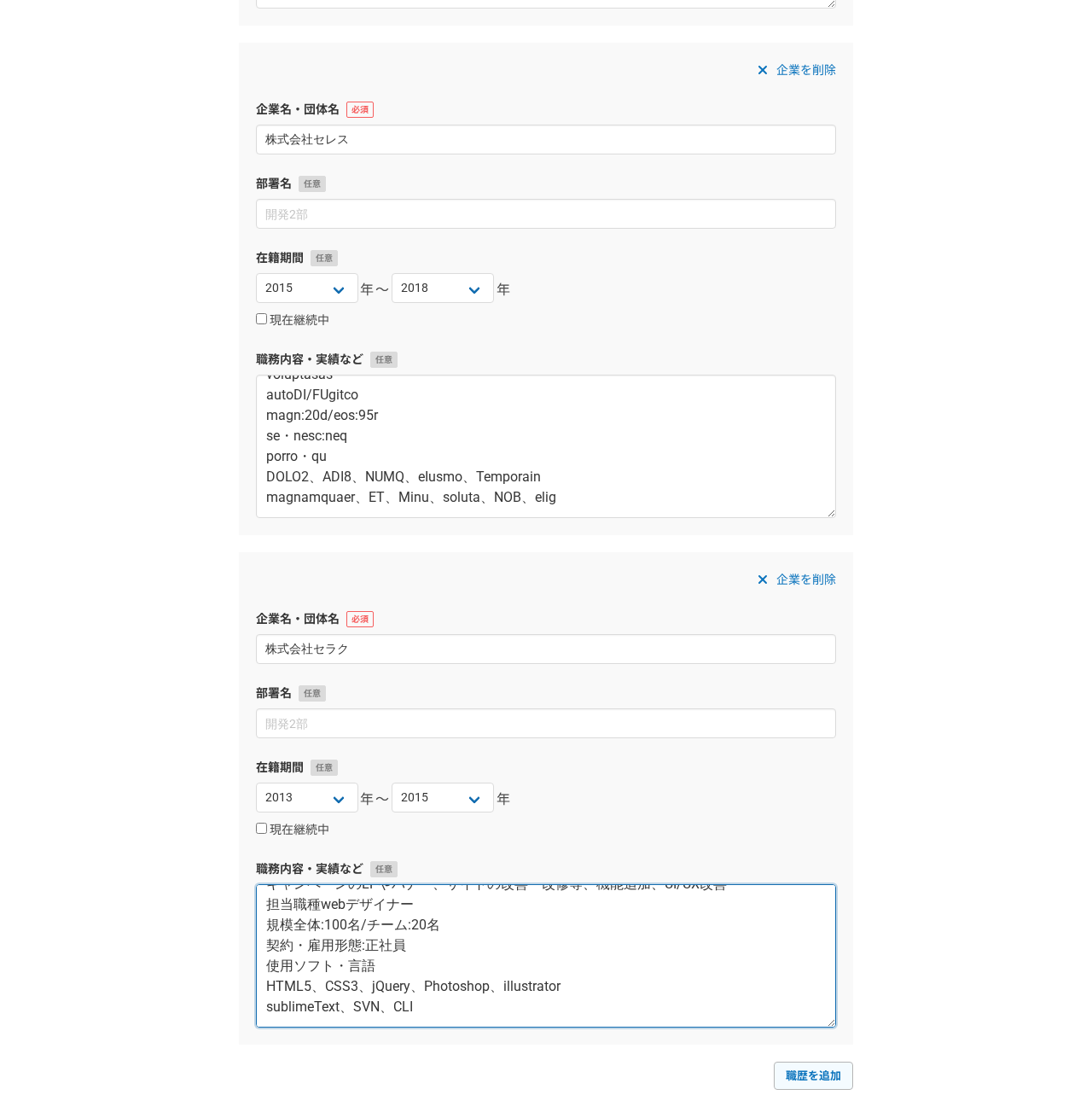
type textarea "株式会社セラク ■じぶん銀行(リニューアル～運用)/ <URL> https://www.jibunbank.co.jp/ <プロジェクト概要> 株式会社ビジ…"
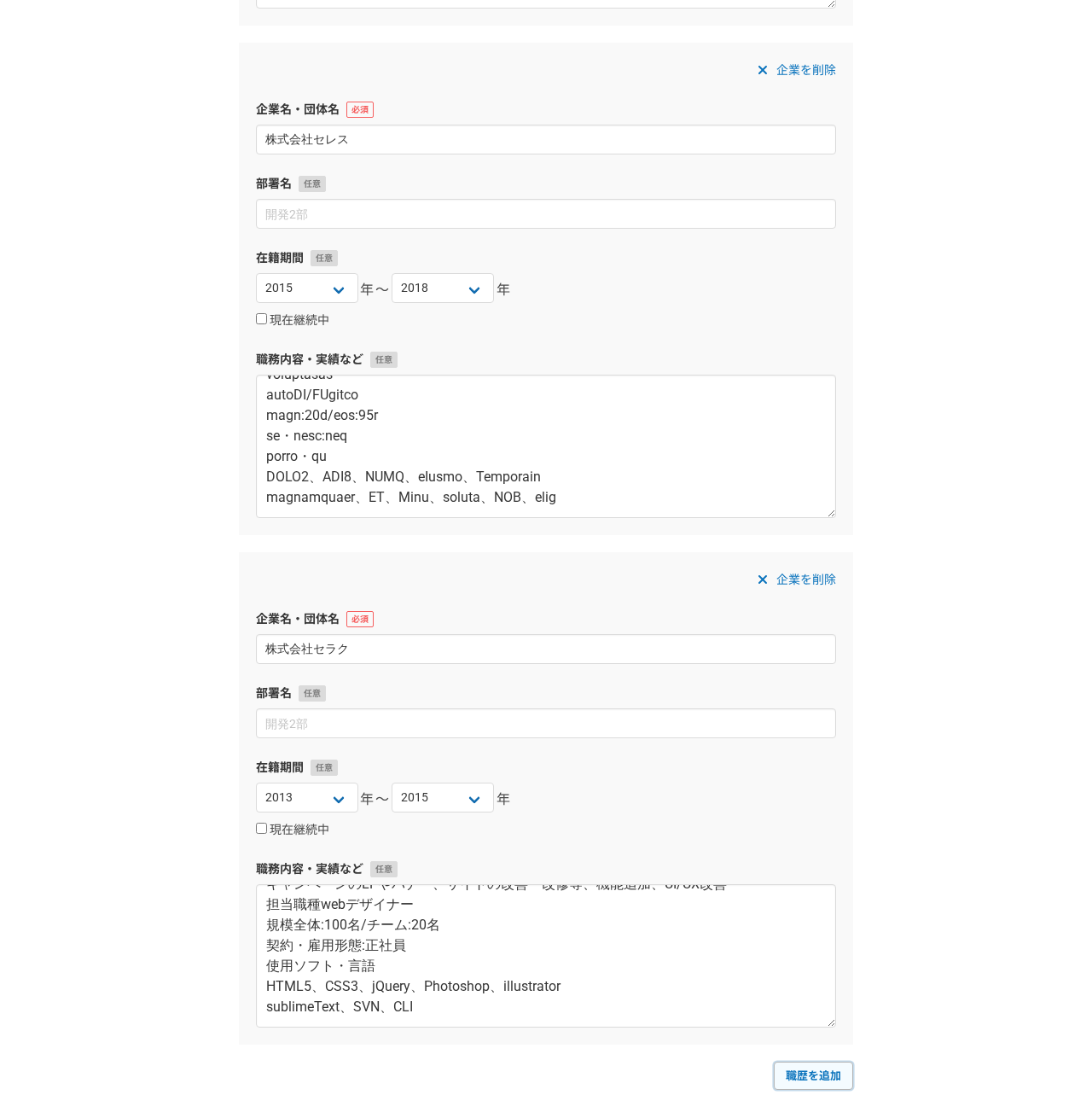
click at [809, 1067] on link "職歴を追加" at bounding box center [812, 1075] width 79 height 28
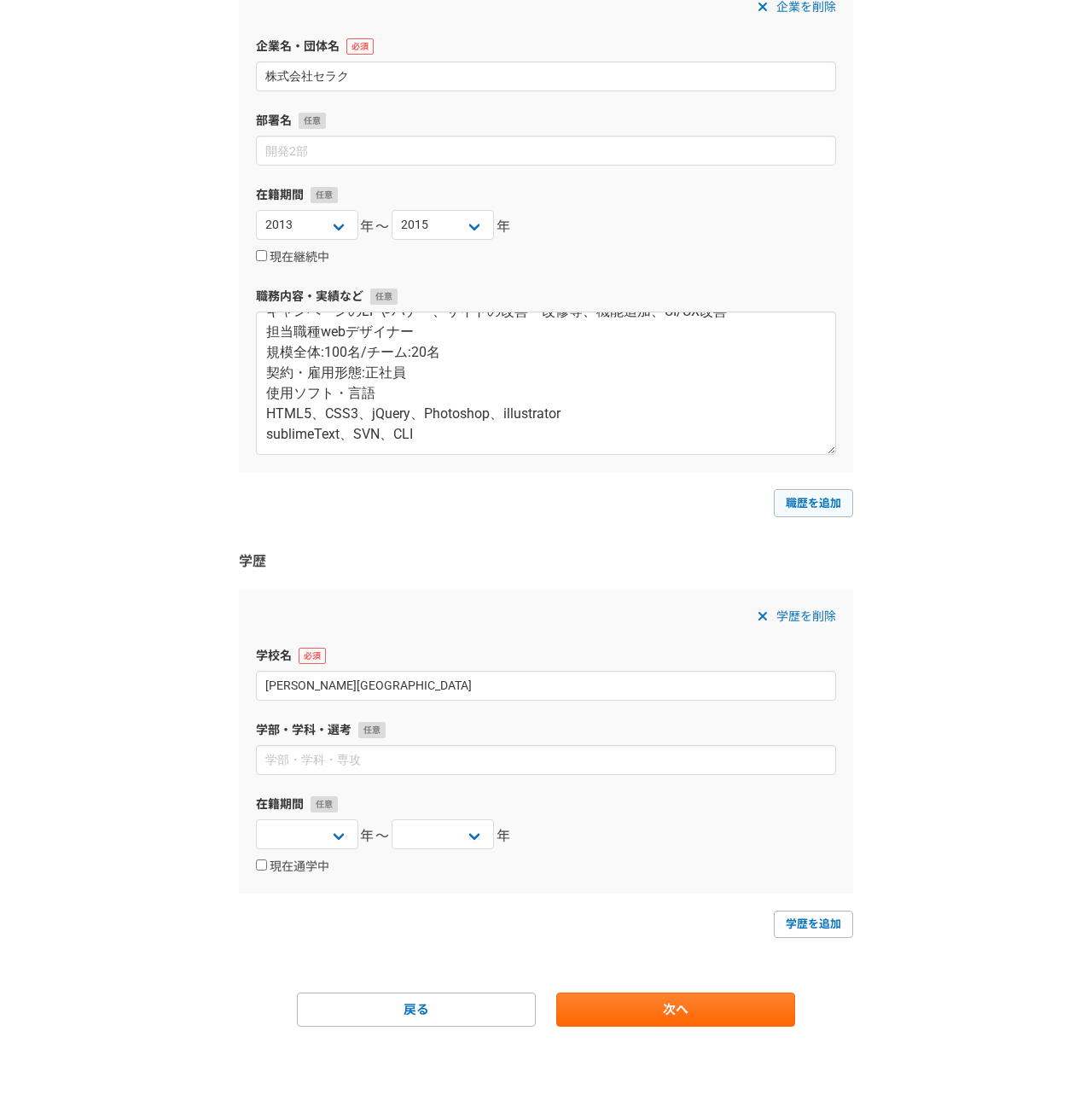
select select
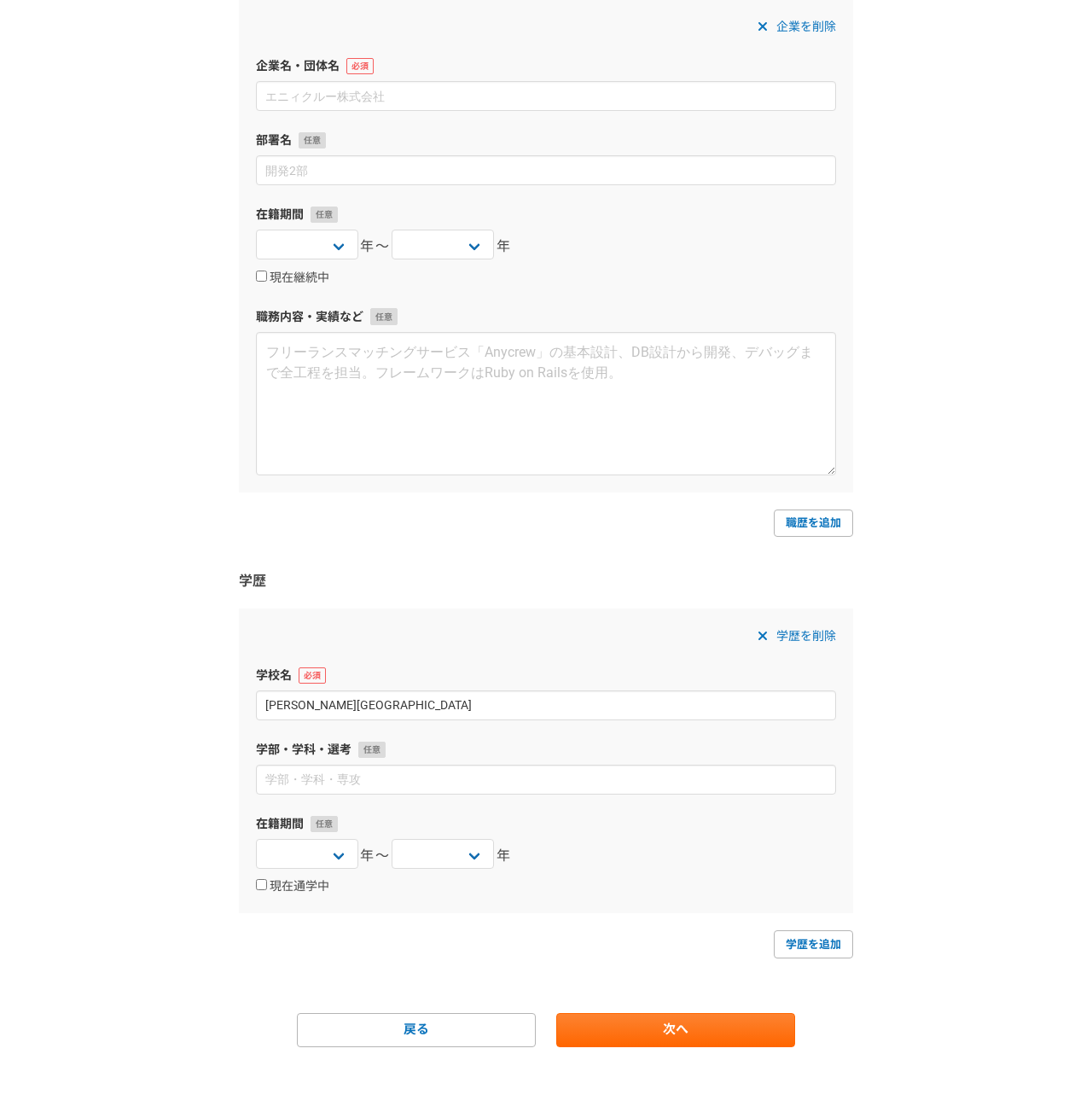
scroll to position [2766, 0]
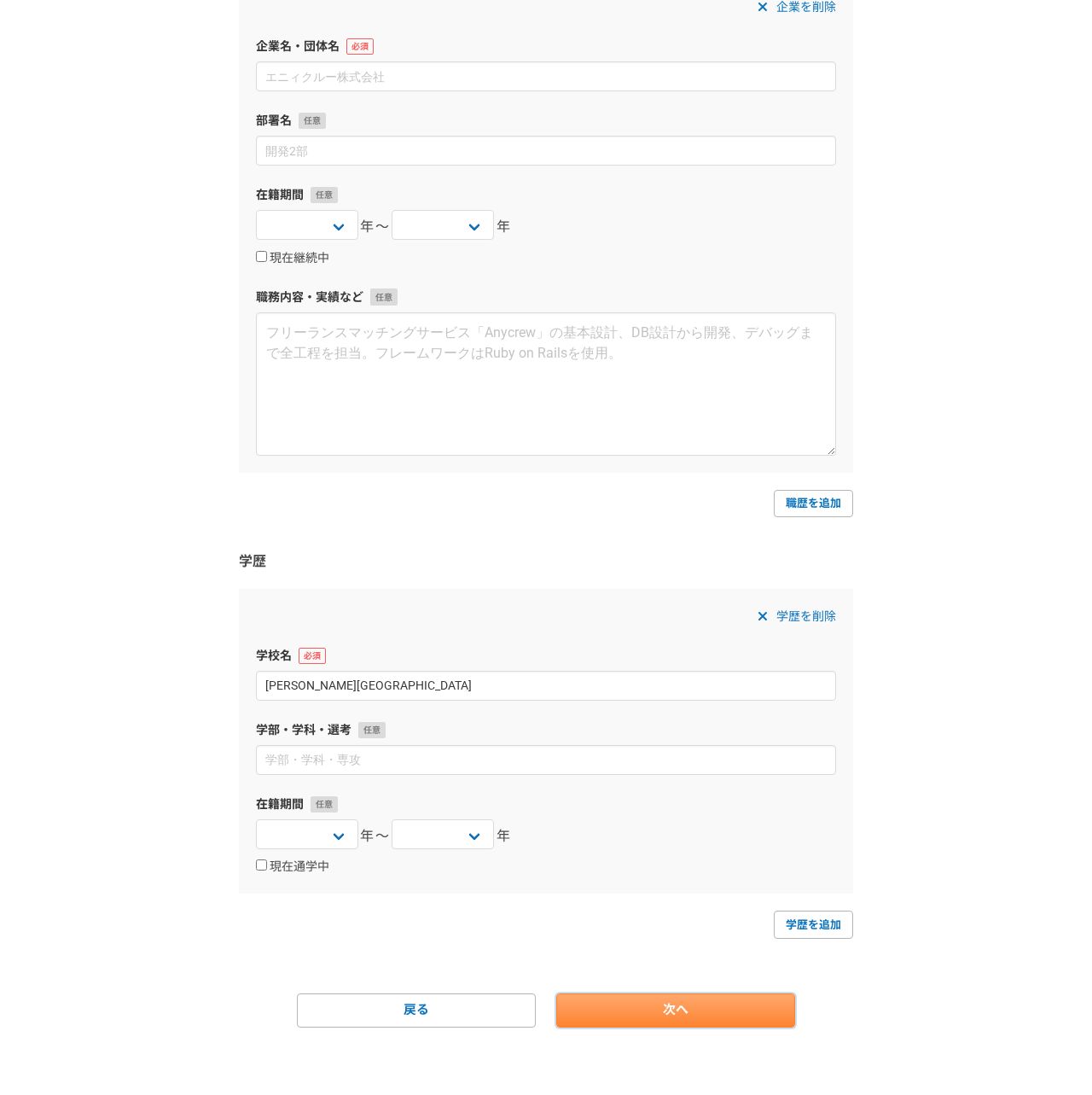
click at [613, 1007] on link "次へ" at bounding box center [675, 1010] width 239 height 34
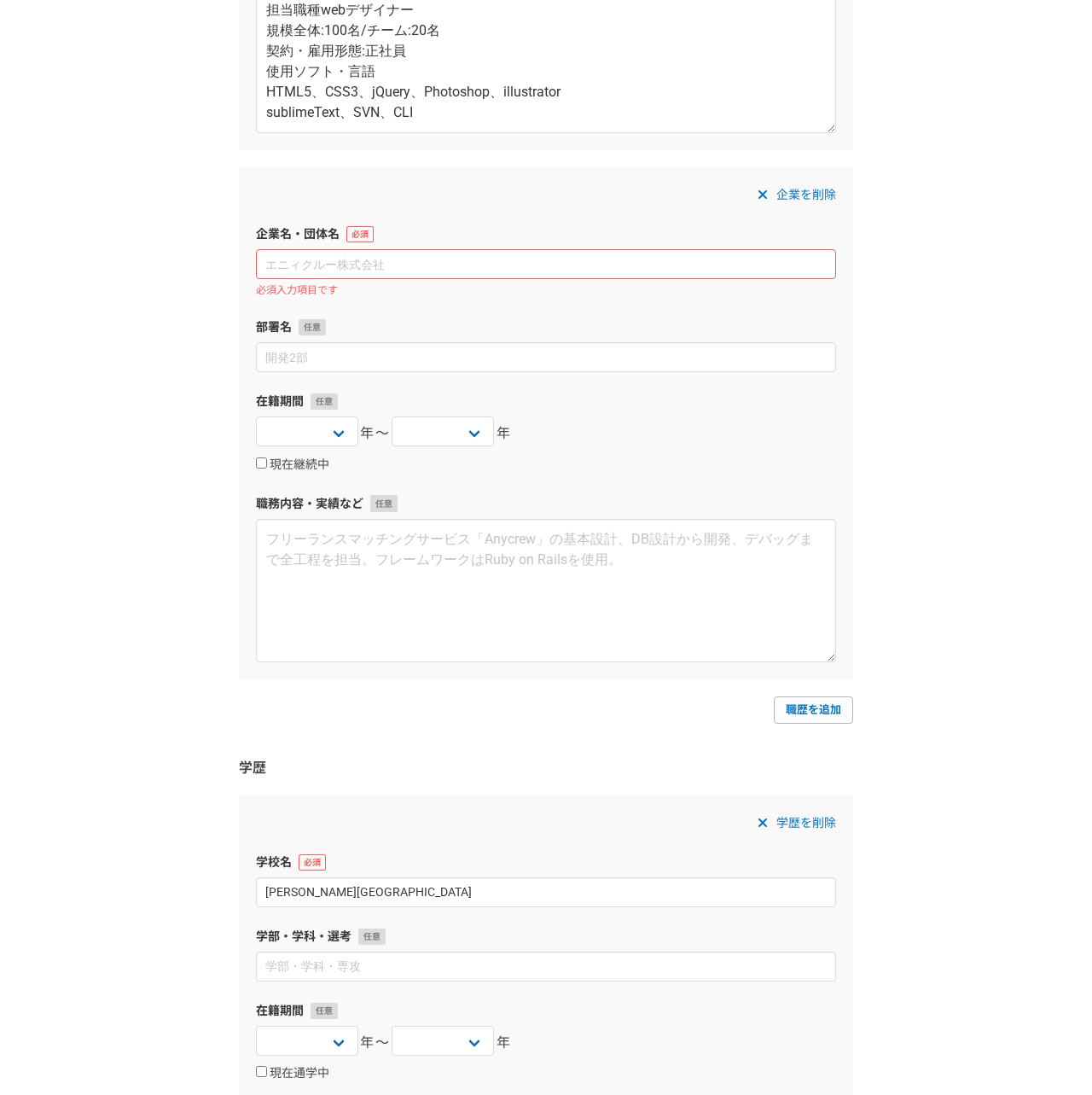
scroll to position [2399, 0]
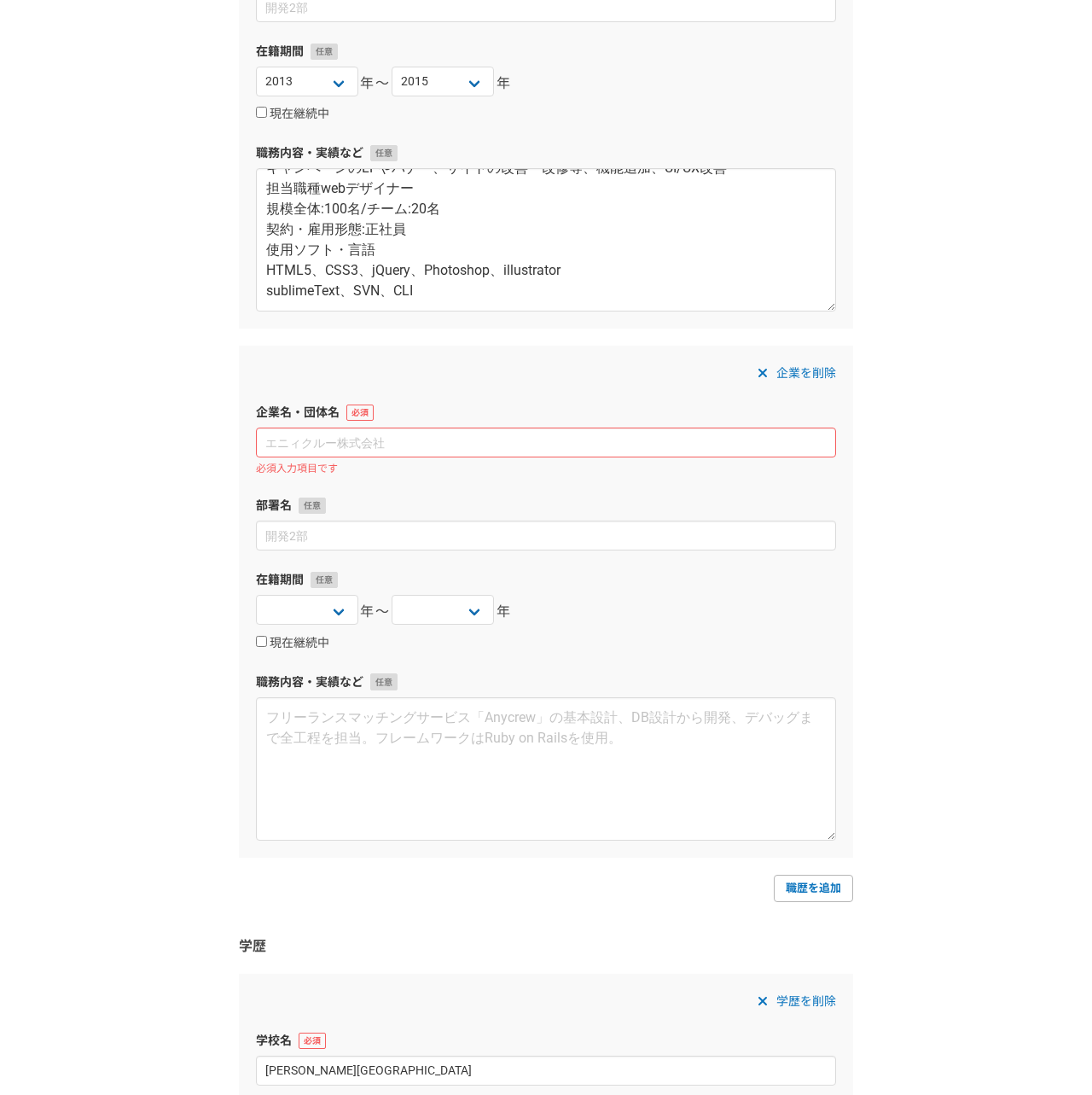
click at [797, 375] on span "企業を削除" at bounding box center [806, 373] width 60 height 21
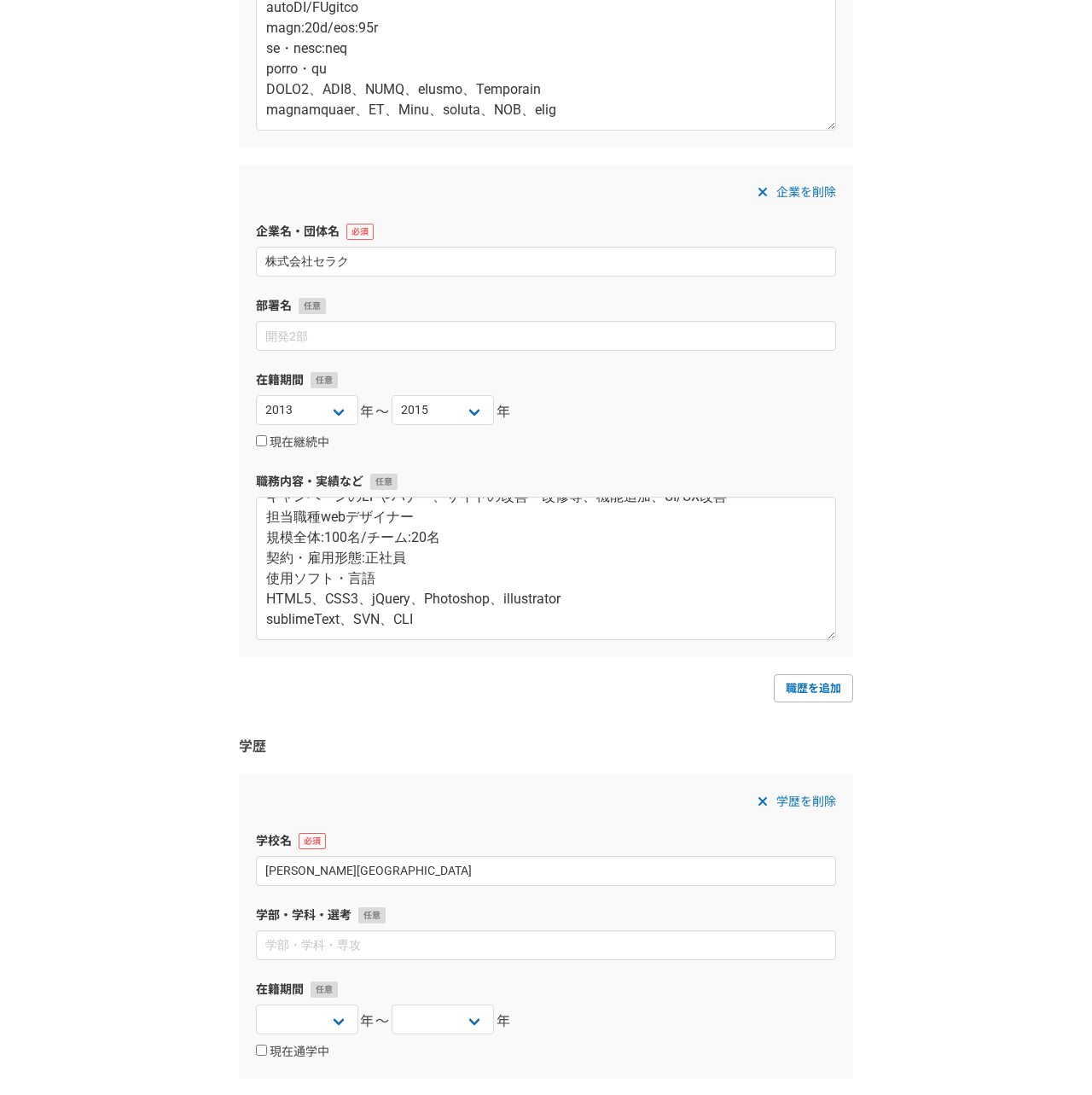
scroll to position [2256, 0]
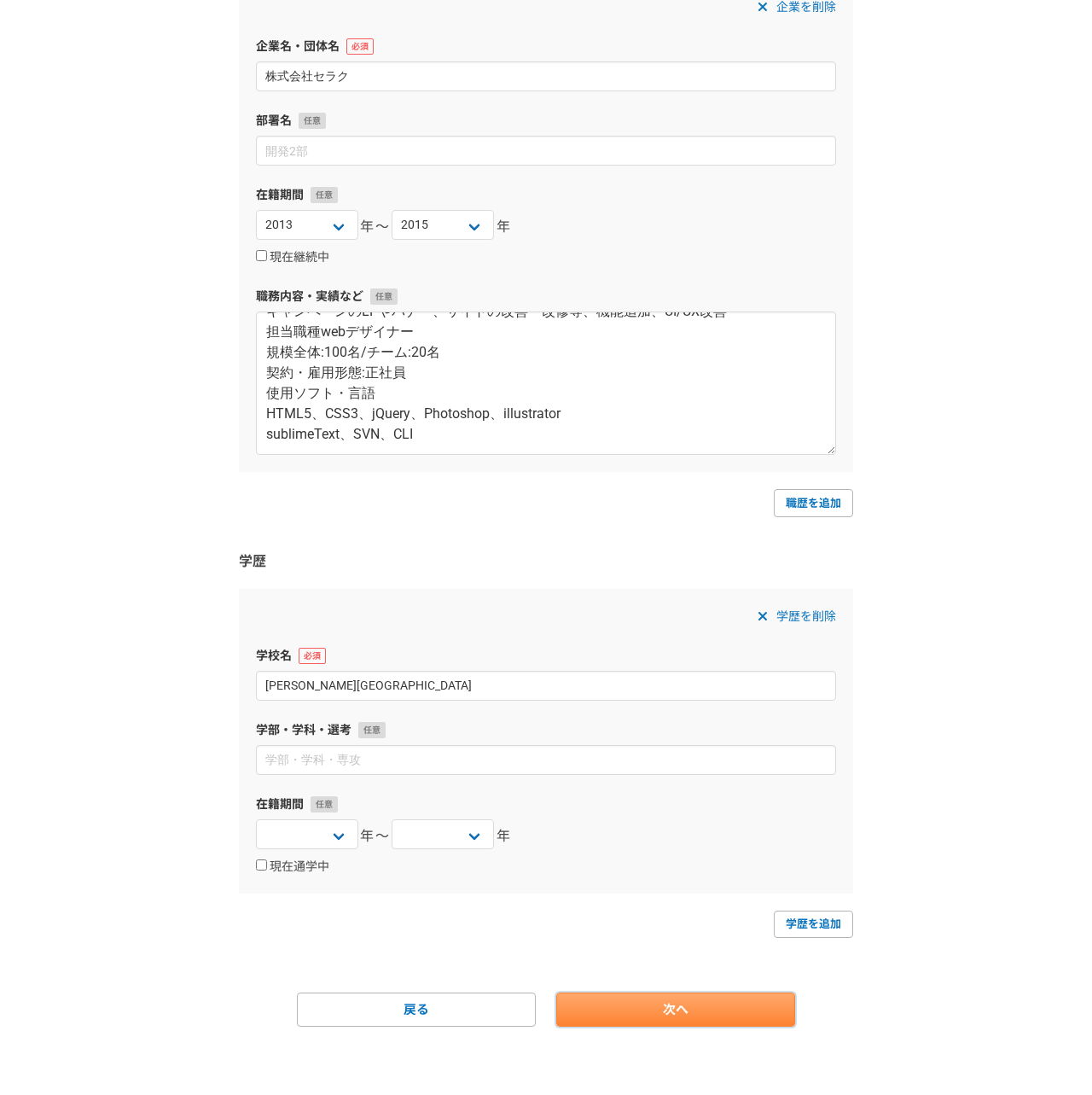
click at [714, 1005] on link "次へ" at bounding box center [675, 1009] width 239 height 34
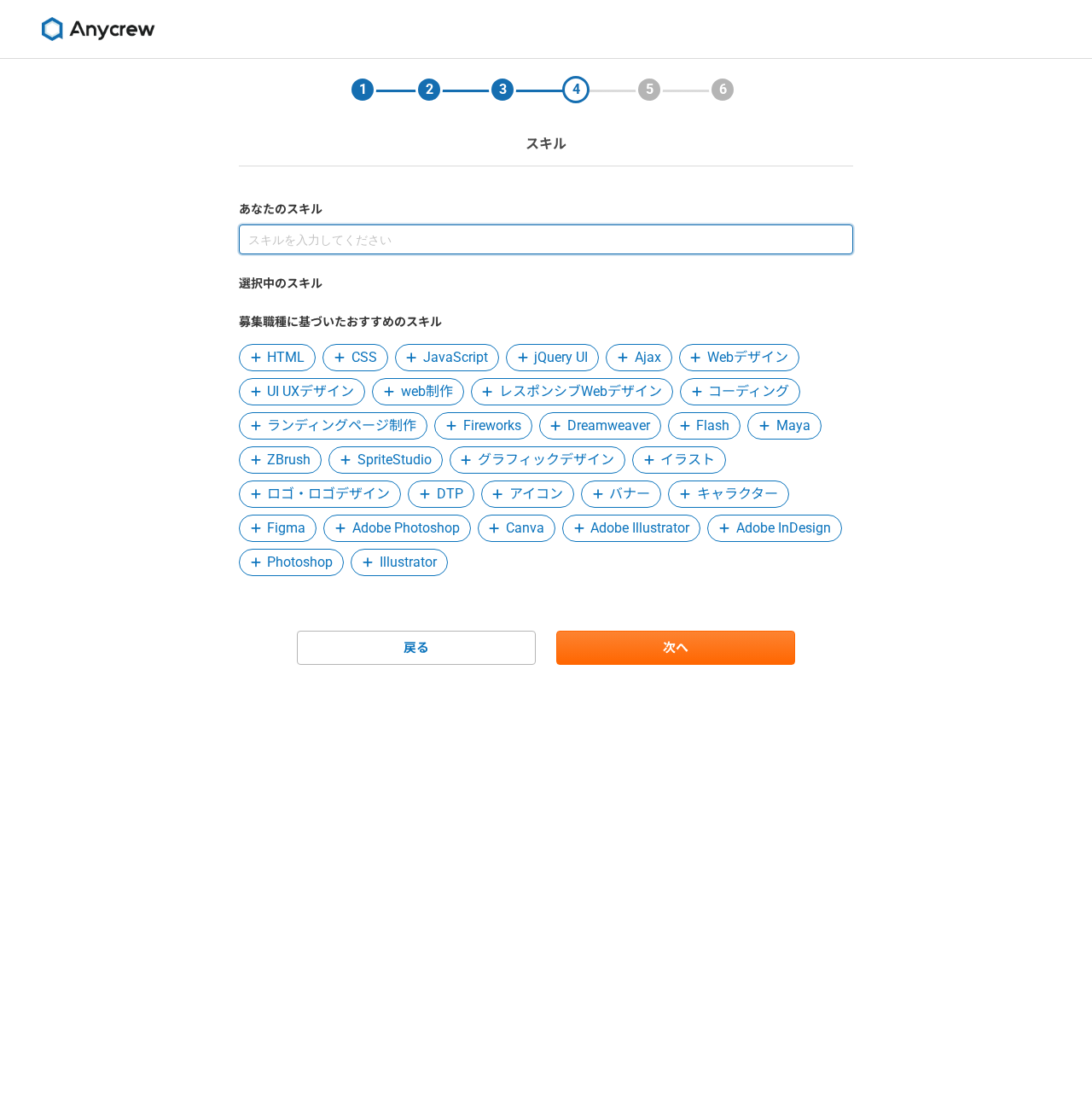
click at [466, 243] on input at bounding box center [546, 239] width 614 height 29
click at [298, 224] on div "あなたのスキル 選択中のスキル 募集職種に基づいたおすすめのスキル HTML CSS JavaScript jQuery UI Ajax Webデザイン UI…" at bounding box center [546, 388] width 614 height 376
click at [298, 230] on input at bounding box center [546, 239] width 614 height 29
click at [366, 364] on span "CSS" at bounding box center [363, 358] width 26 height 21
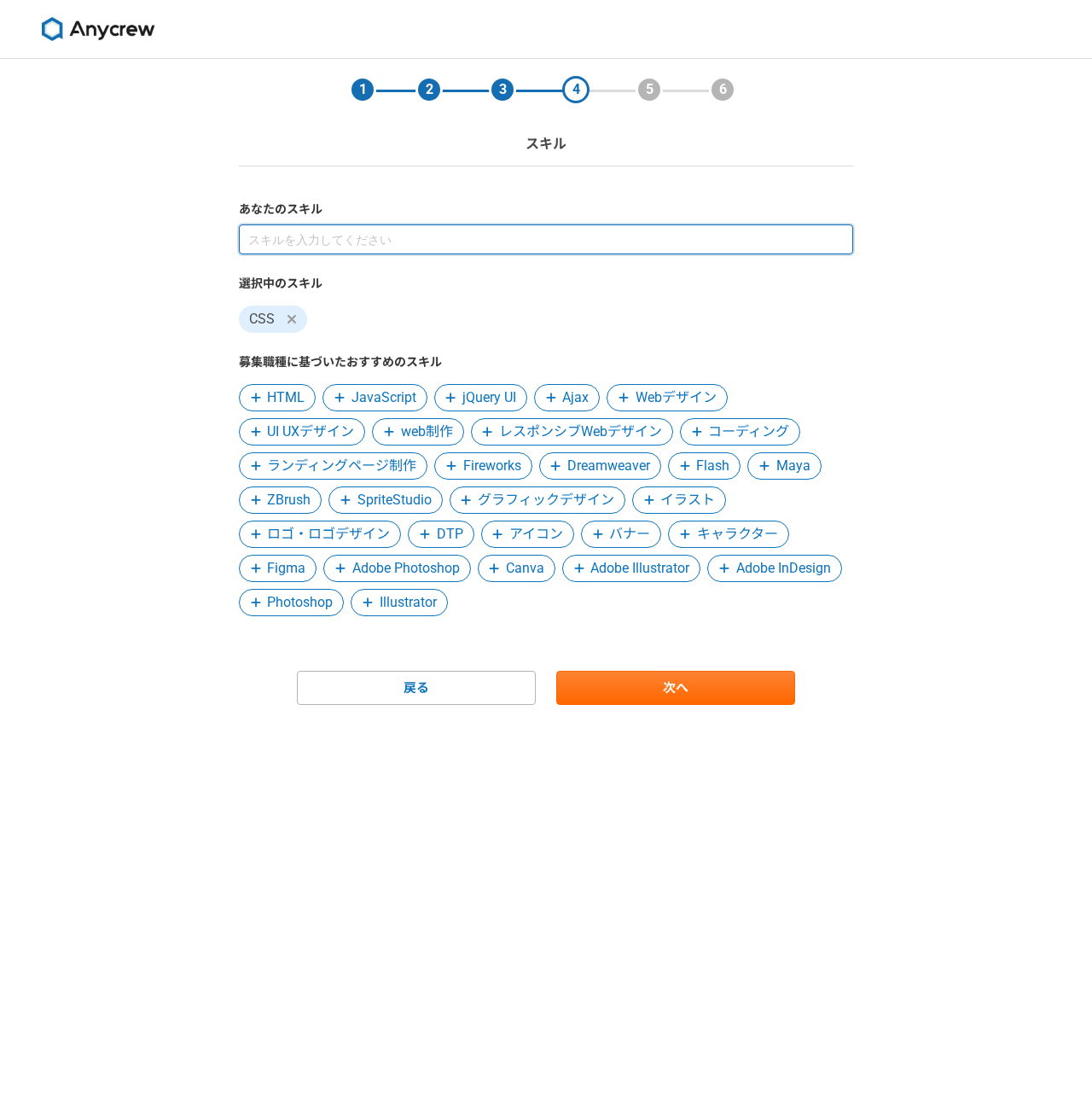
click at [298, 225] on input at bounding box center [546, 239] width 614 height 29
type input "ui"
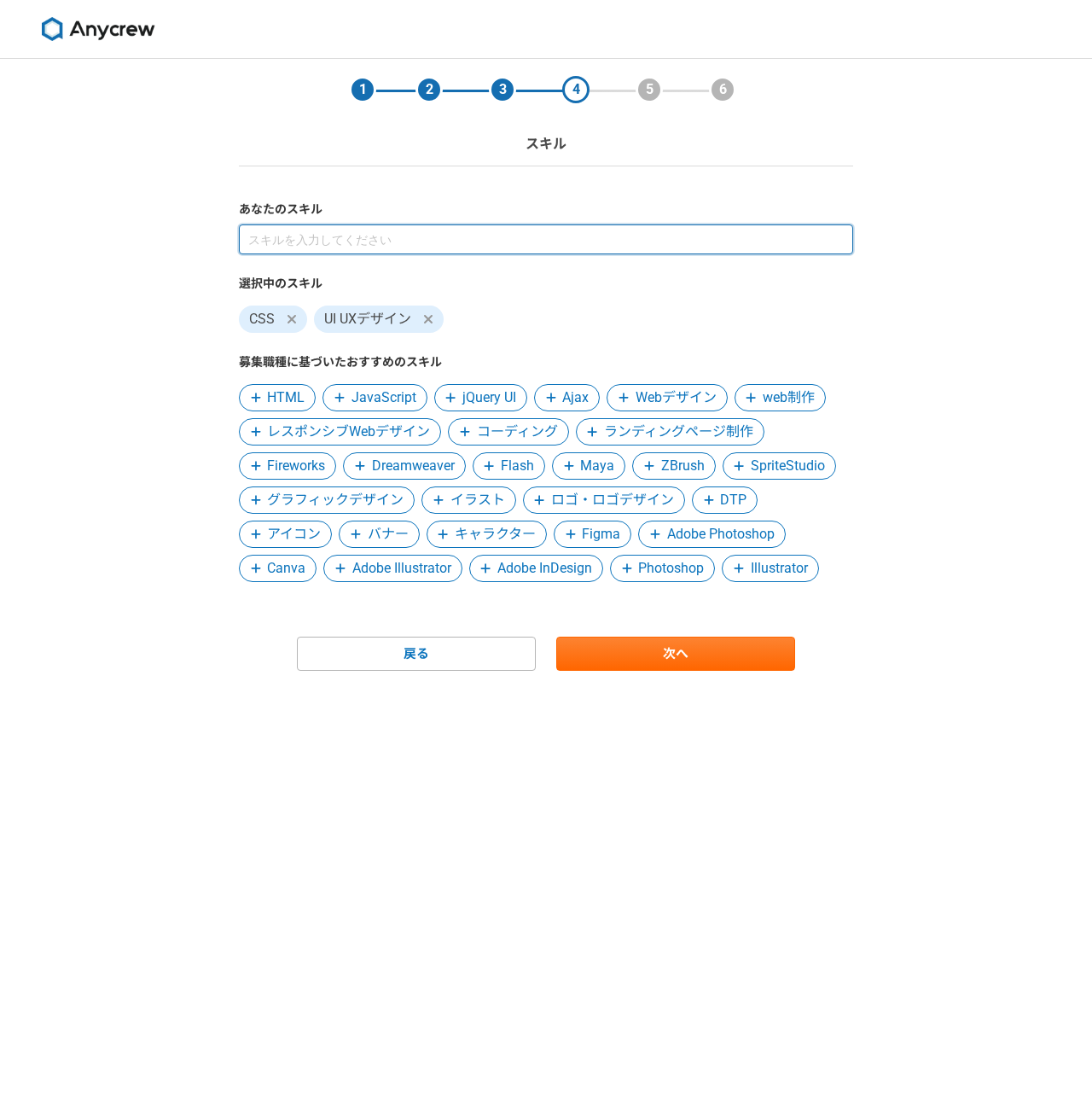
click at [324, 237] on input at bounding box center [546, 239] width 614 height 29
type input "ux"
click at [353, 249] on input at bounding box center [546, 239] width 614 height 29
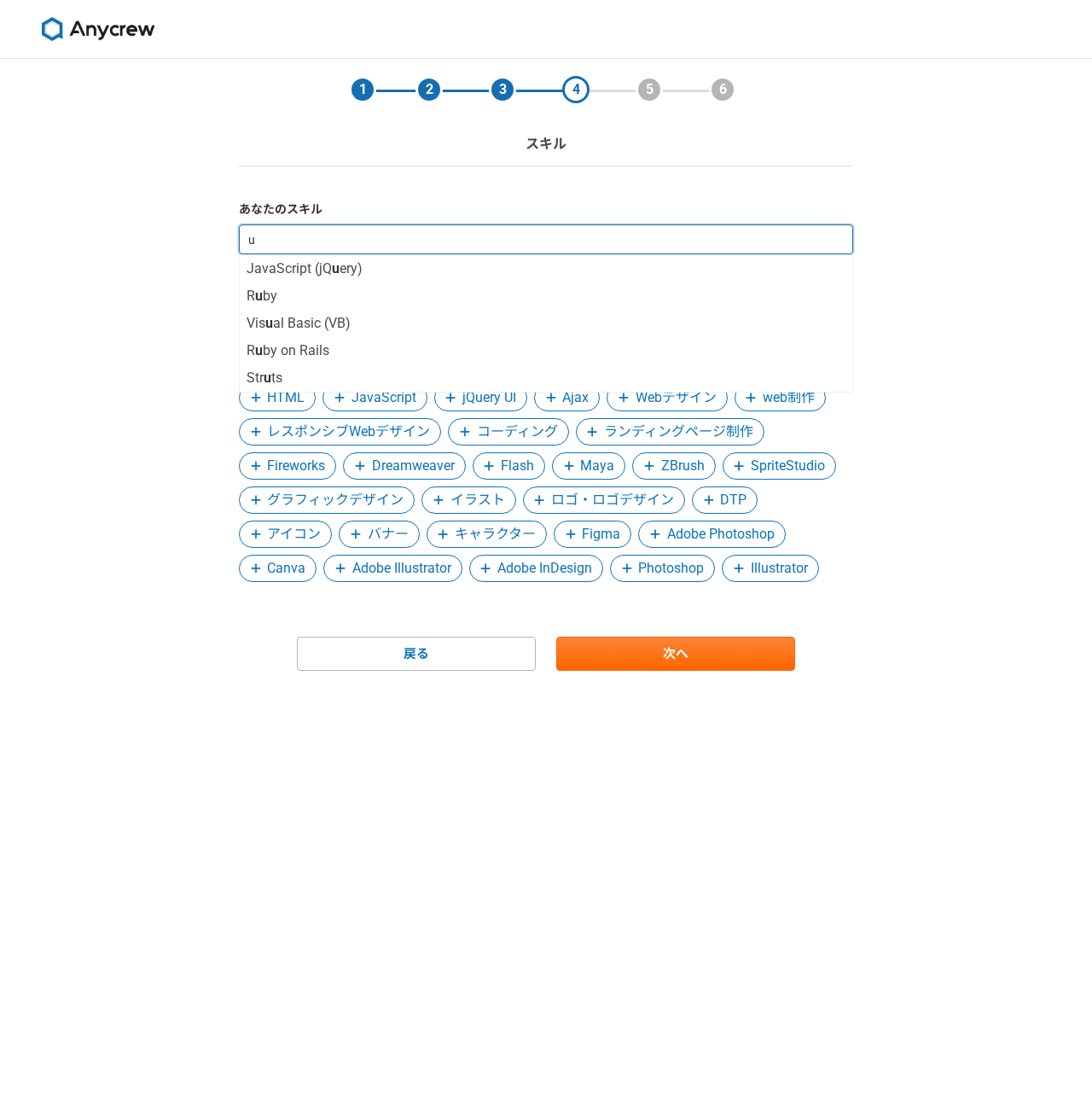
type input "ux"
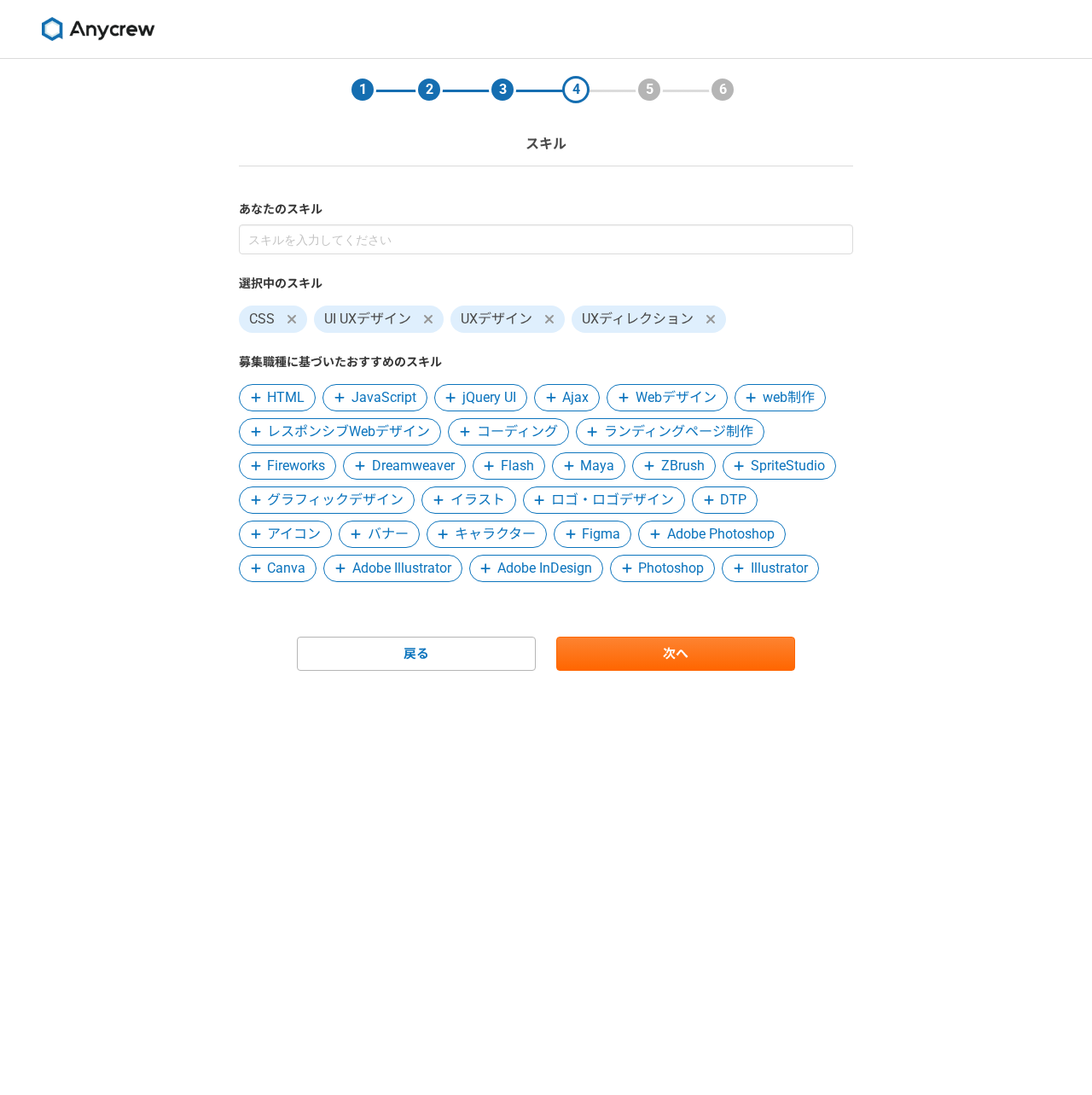
click at [293, 394] on span "HTML" at bounding box center [285, 398] width 37 height 21
click at [302, 397] on span "JavaScript" at bounding box center [300, 398] width 65 height 21
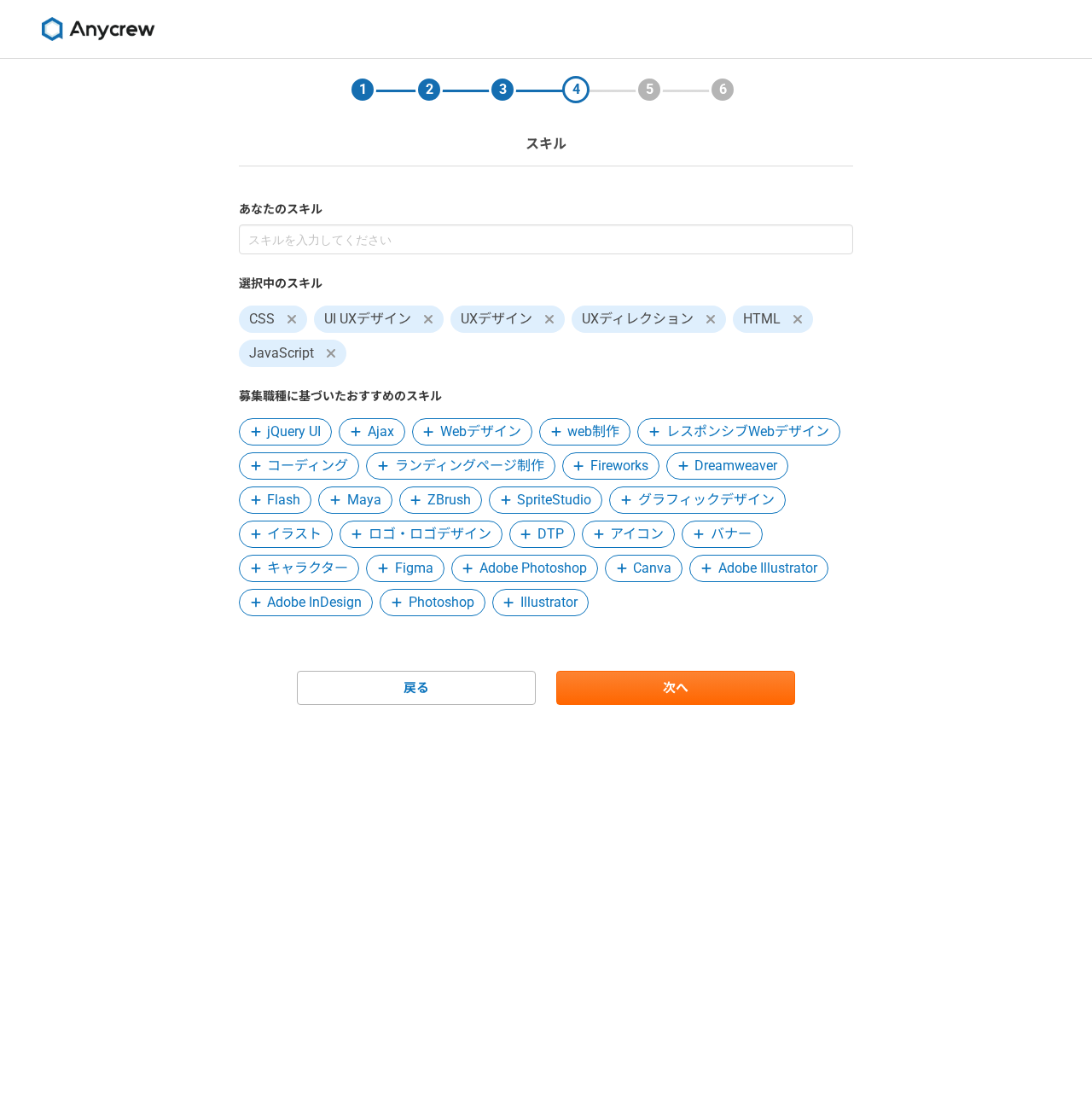
click at [294, 428] on span "jQuery UI" at bounding box center [294, 432] width 53 height 21
click at [402, 438] on span "Webデザイン" at bounding box center [380, 432] width 81 height 21
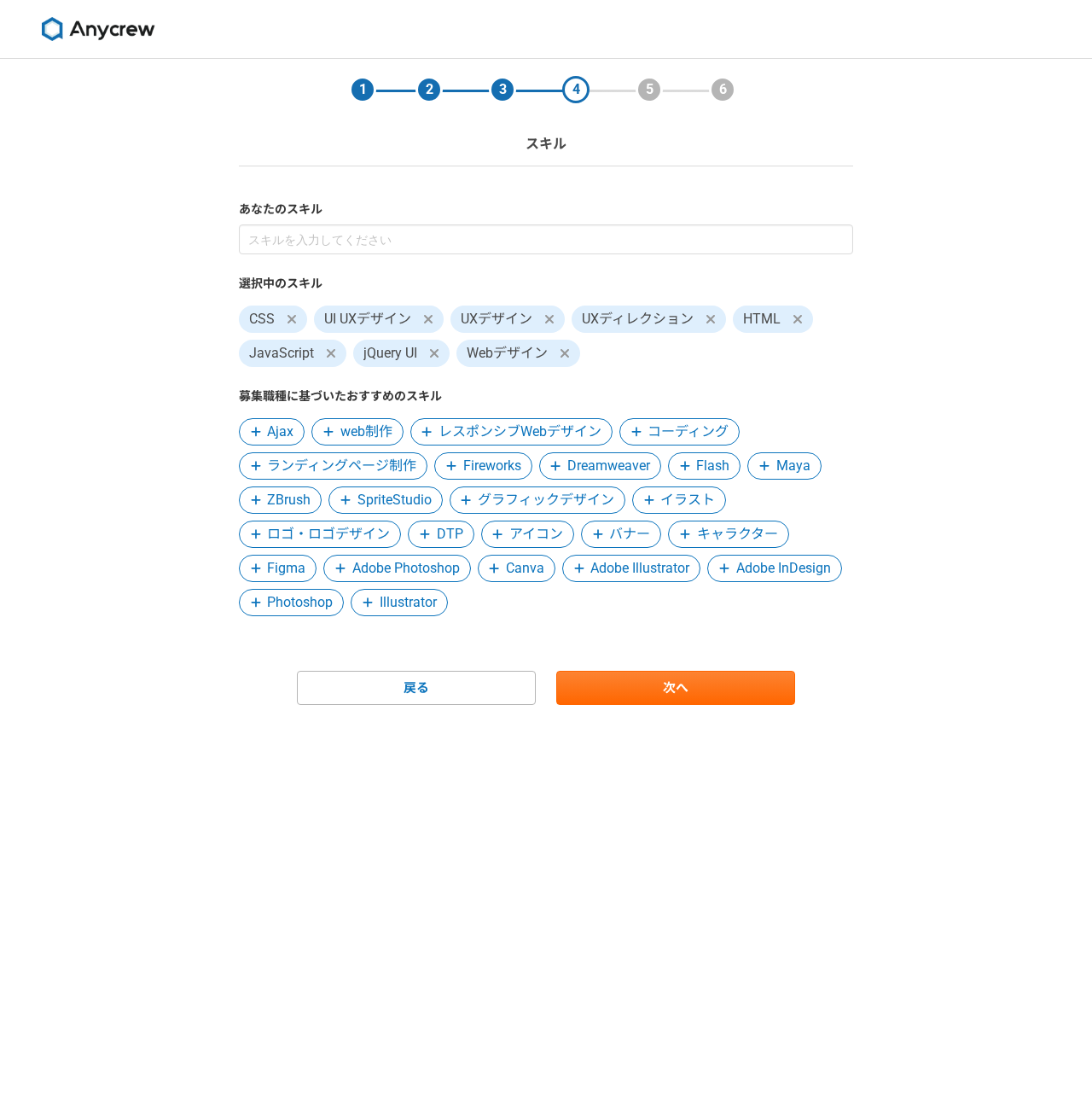
click at [360, 419] on span "web制作" at bounding box center [357, 431] width 91 height 28
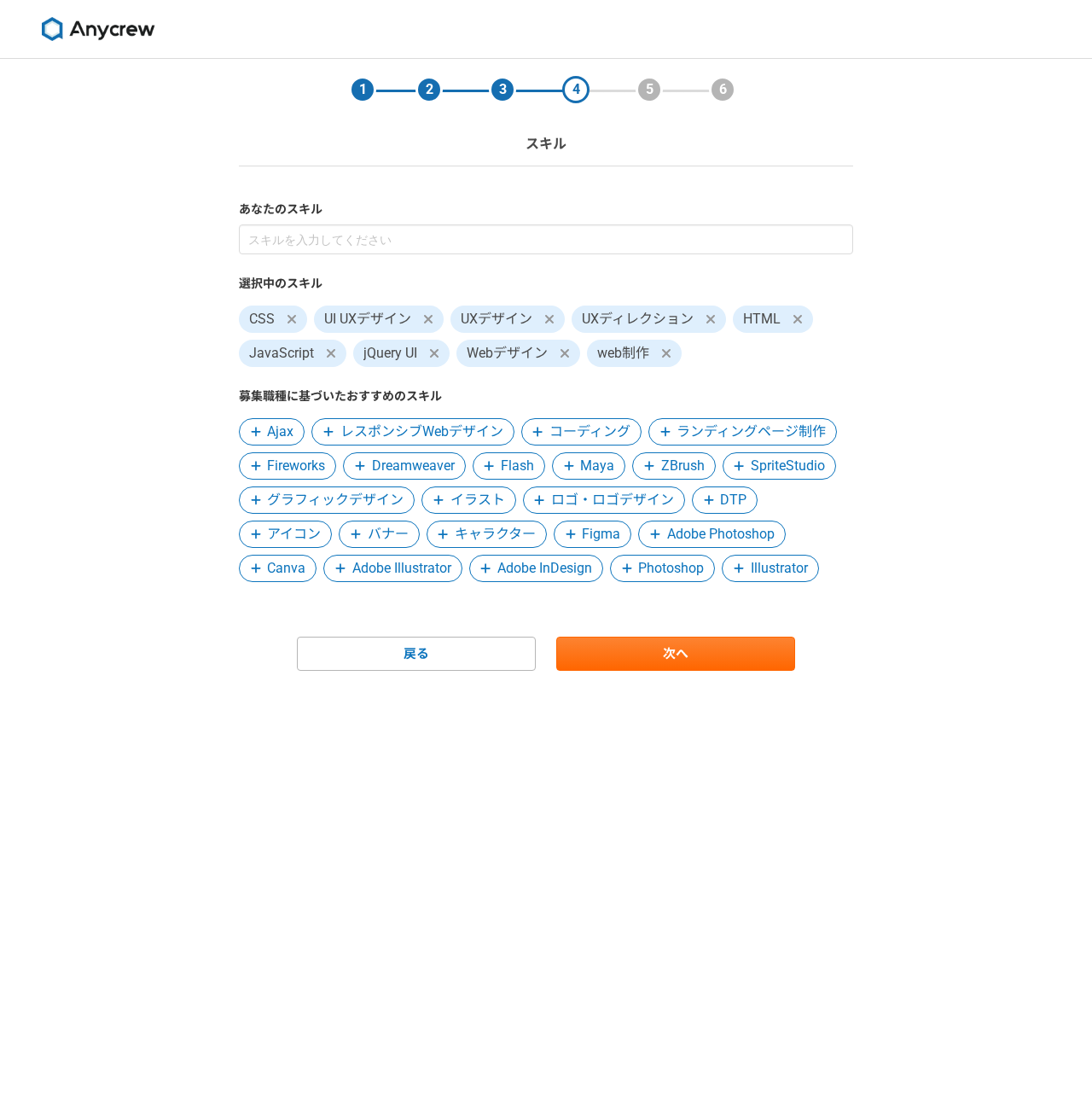
click at [412, 425] on span "レスポンシブWebデザイン" at bounding box center [421, 432] width 163 height 21
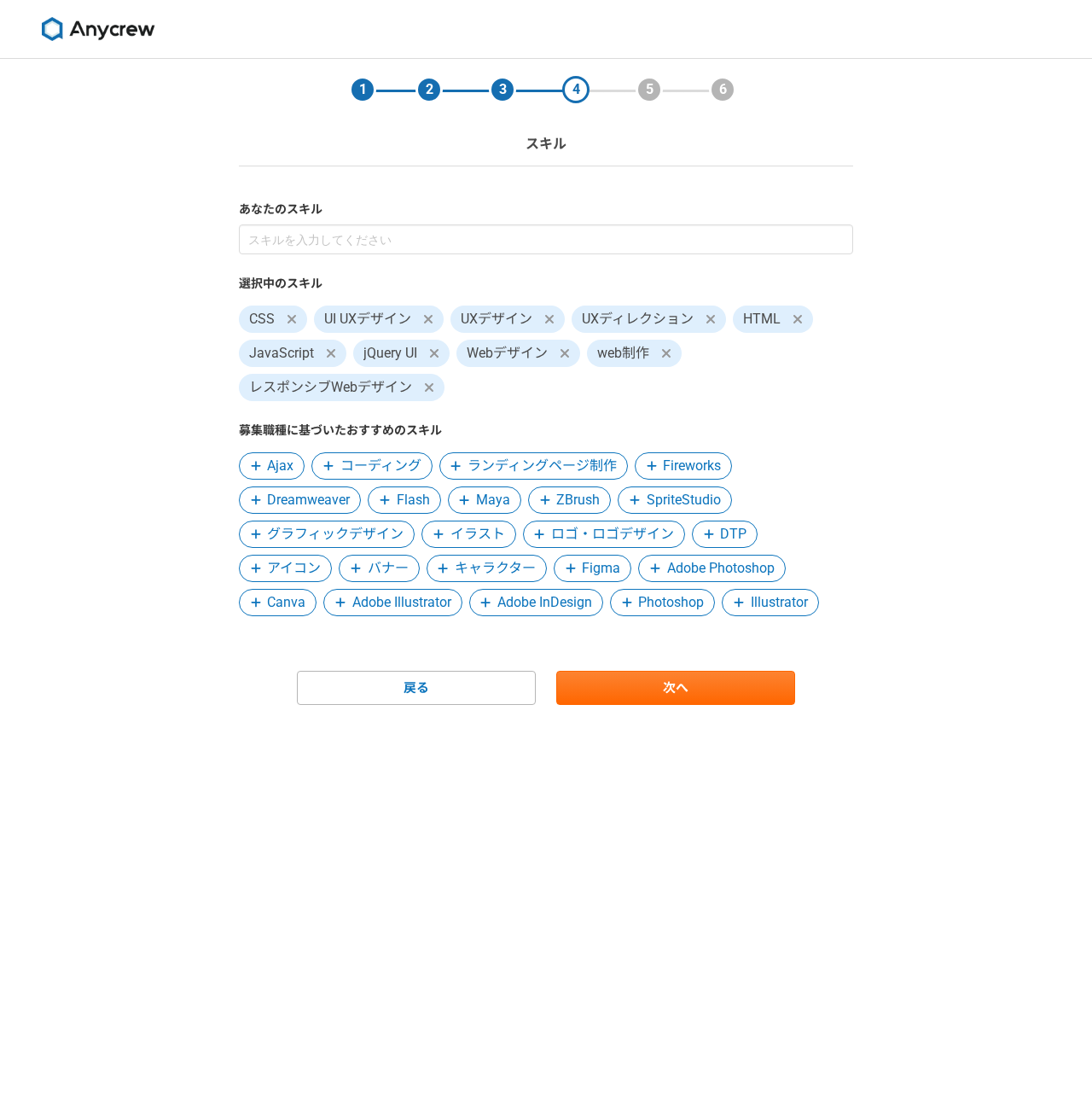
click at [531, 458] on span "ランディングページ制作" at bounding box center [541, 466] width 149 height 21
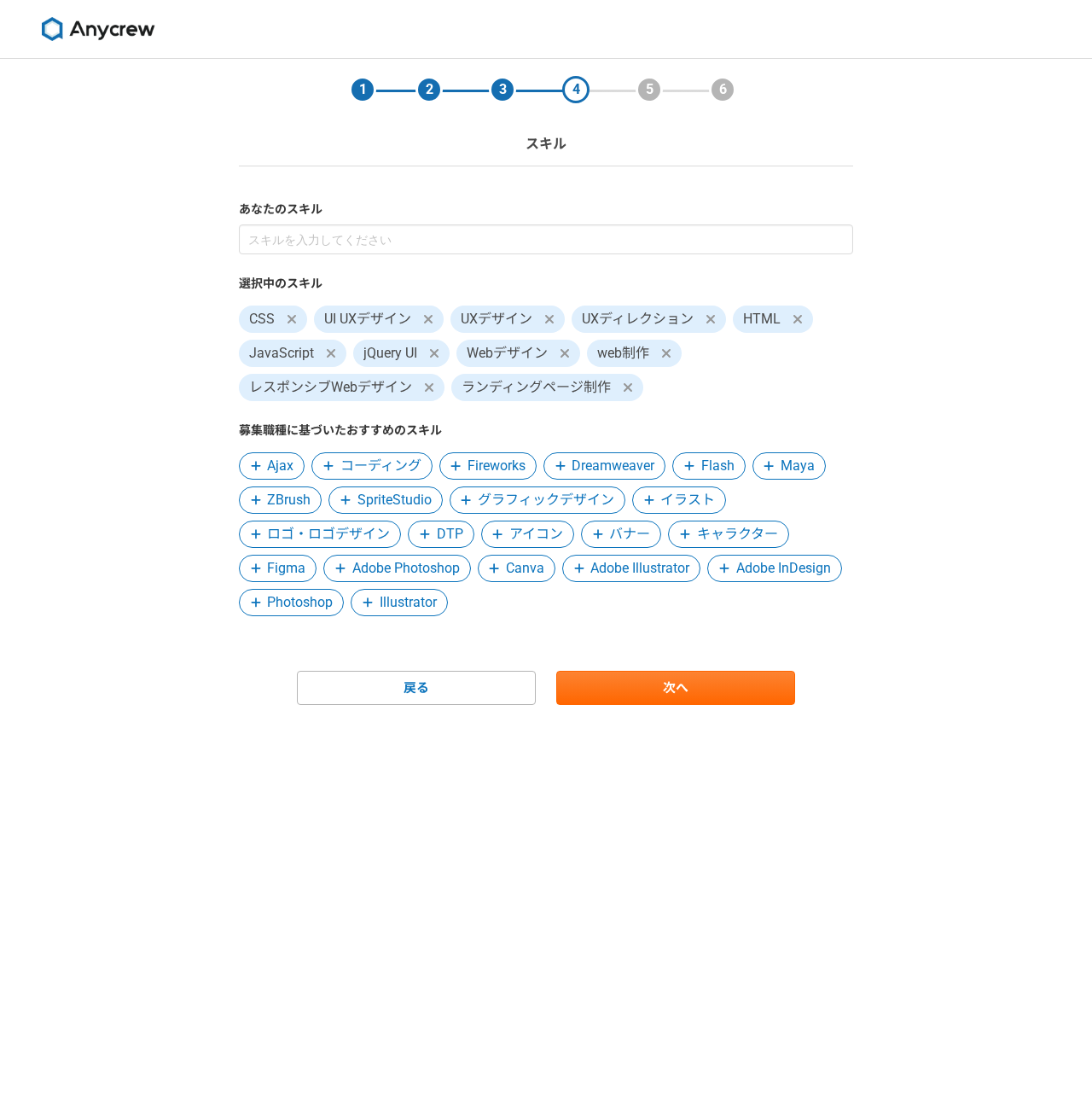
click at [385, 464] on span "コーディング" at bounding box center [380, 466] width 81 height 21
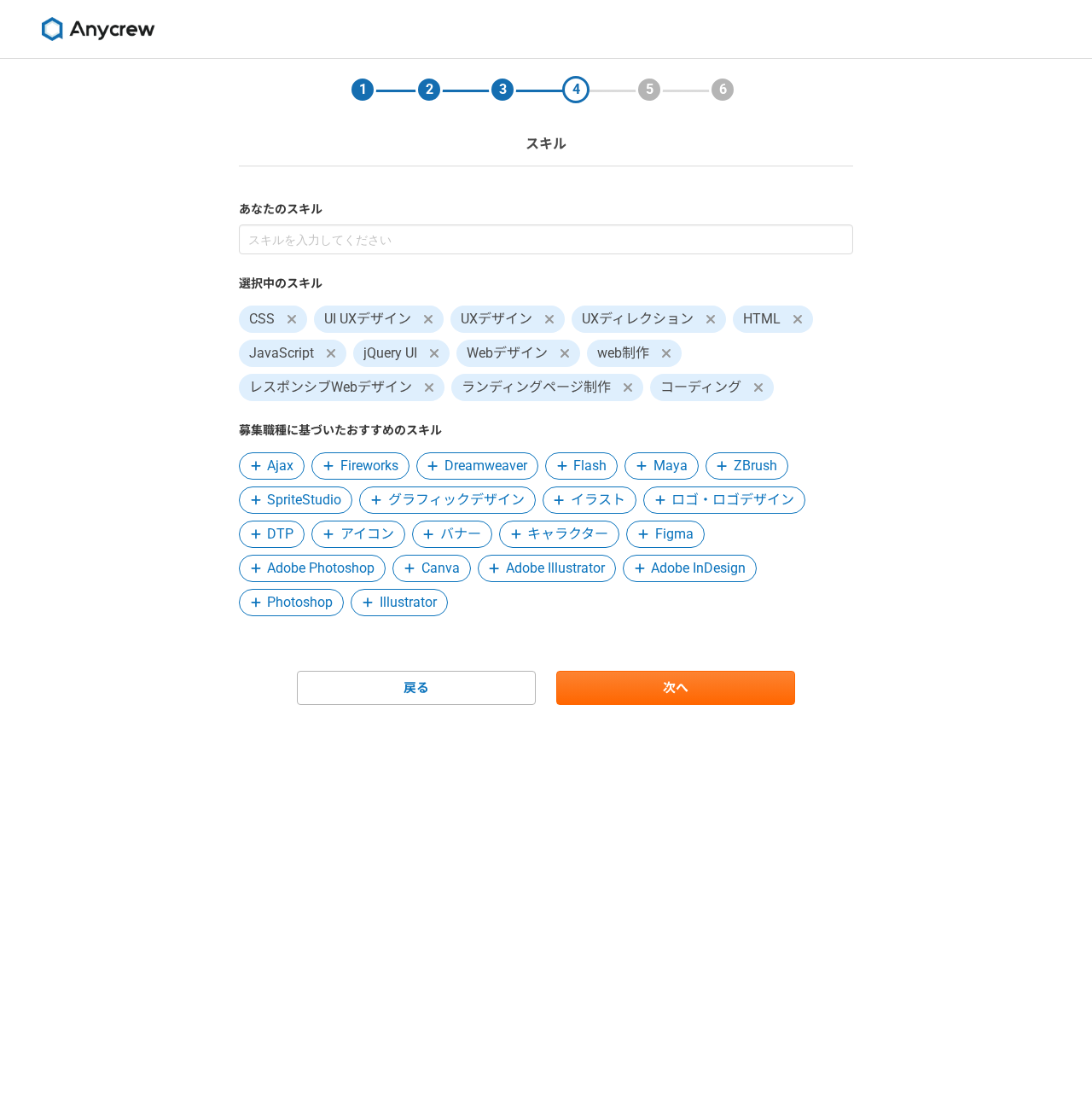
click at [384, 531] on span "アイコン" at bounding box center [367, 535] width 53 height 21
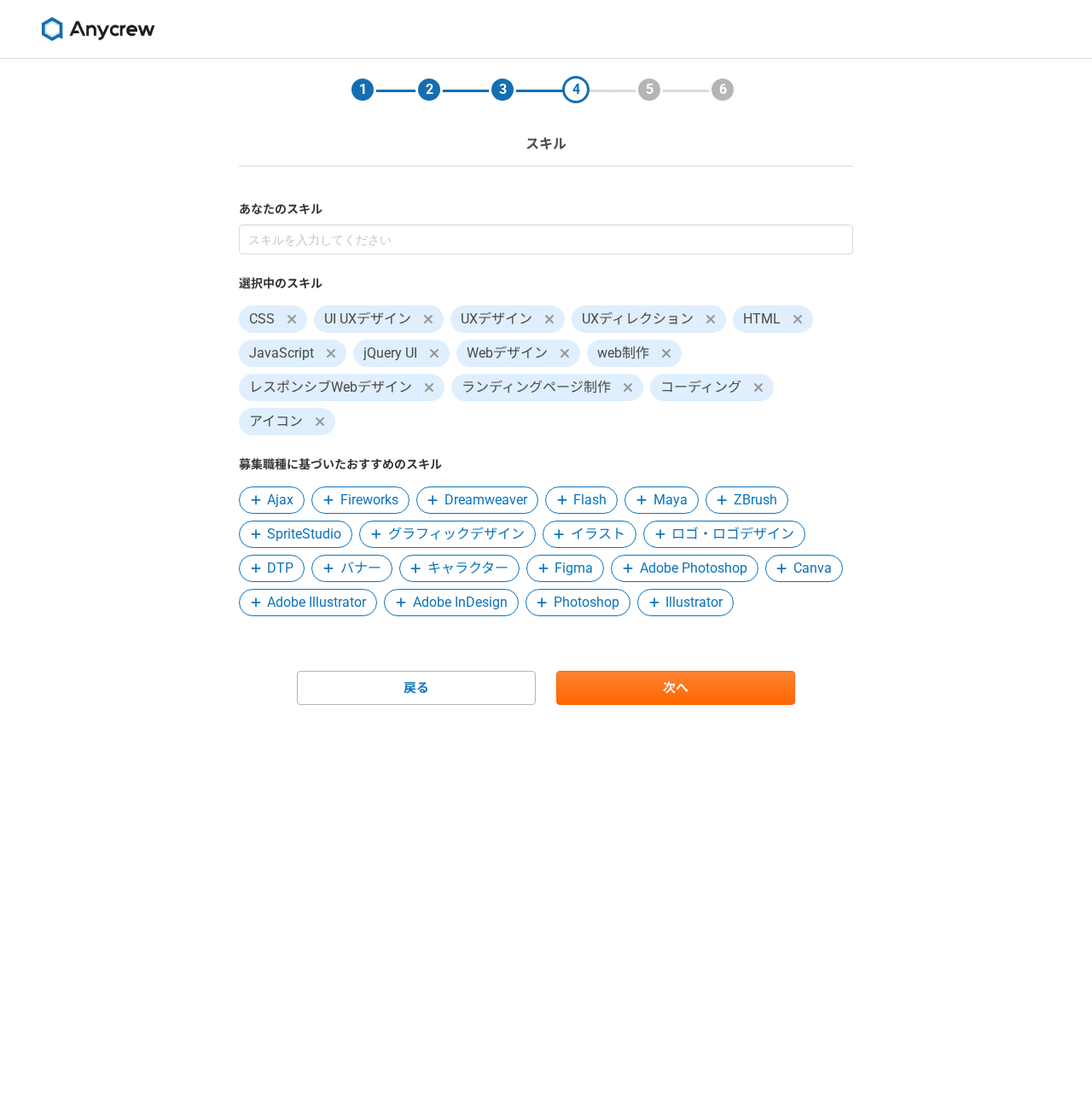
click at [355, 570] on span "バナー" at bounding box center [361, 569] width 41 height 21
click at [581, 575] on span "Adobe Photoshop" at bounding box center [605, 569] width 107 height 21
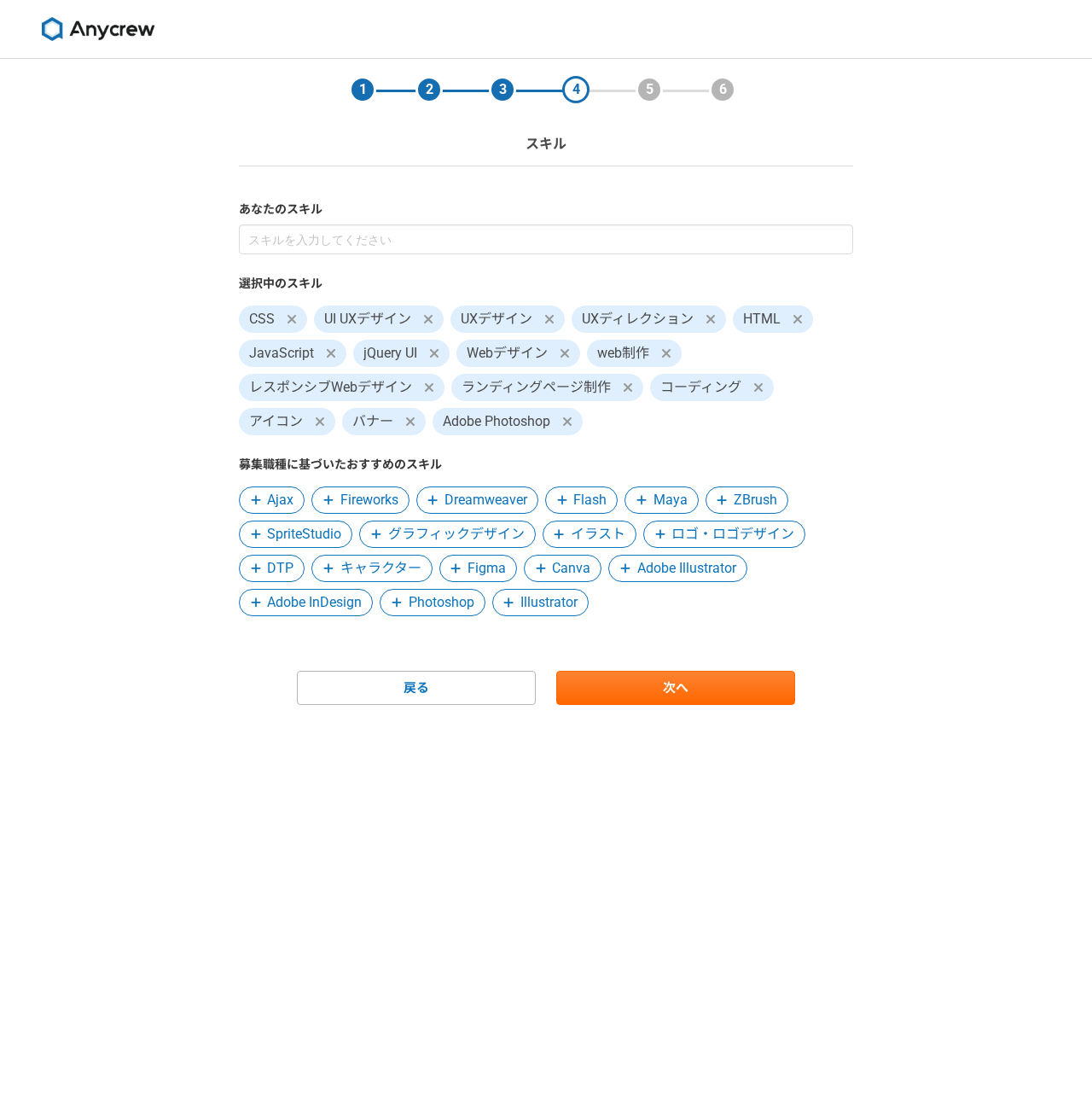
click at [633, 574] on span at bounding box center [626, 569] width 21 height 21
click at [476, 573] on span "Figma" at bounding box center [486, 569] width 38 height 21
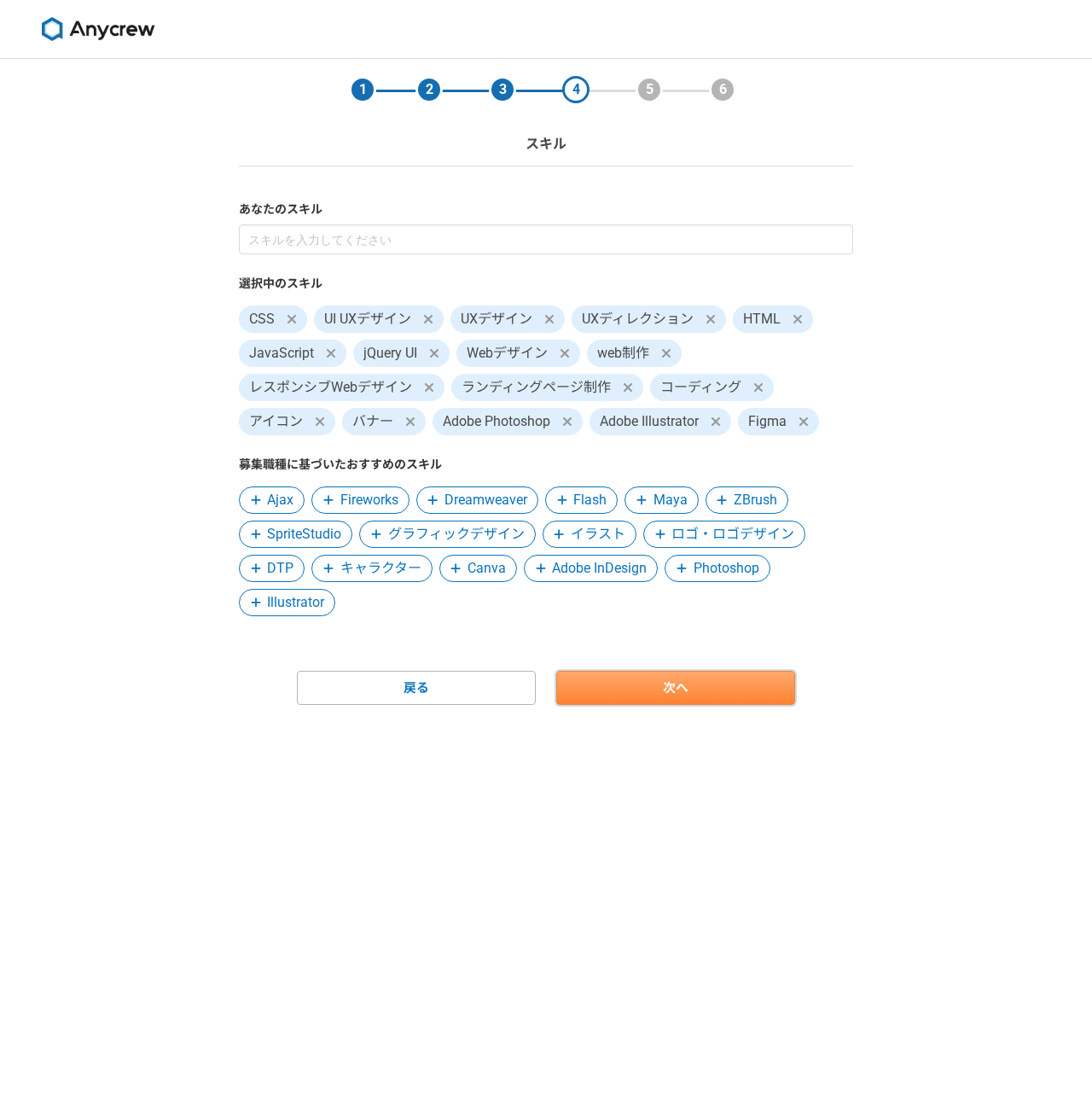
click at [637, 672] on link "次へ" at bounding box center [675, 688] width 239 height 34
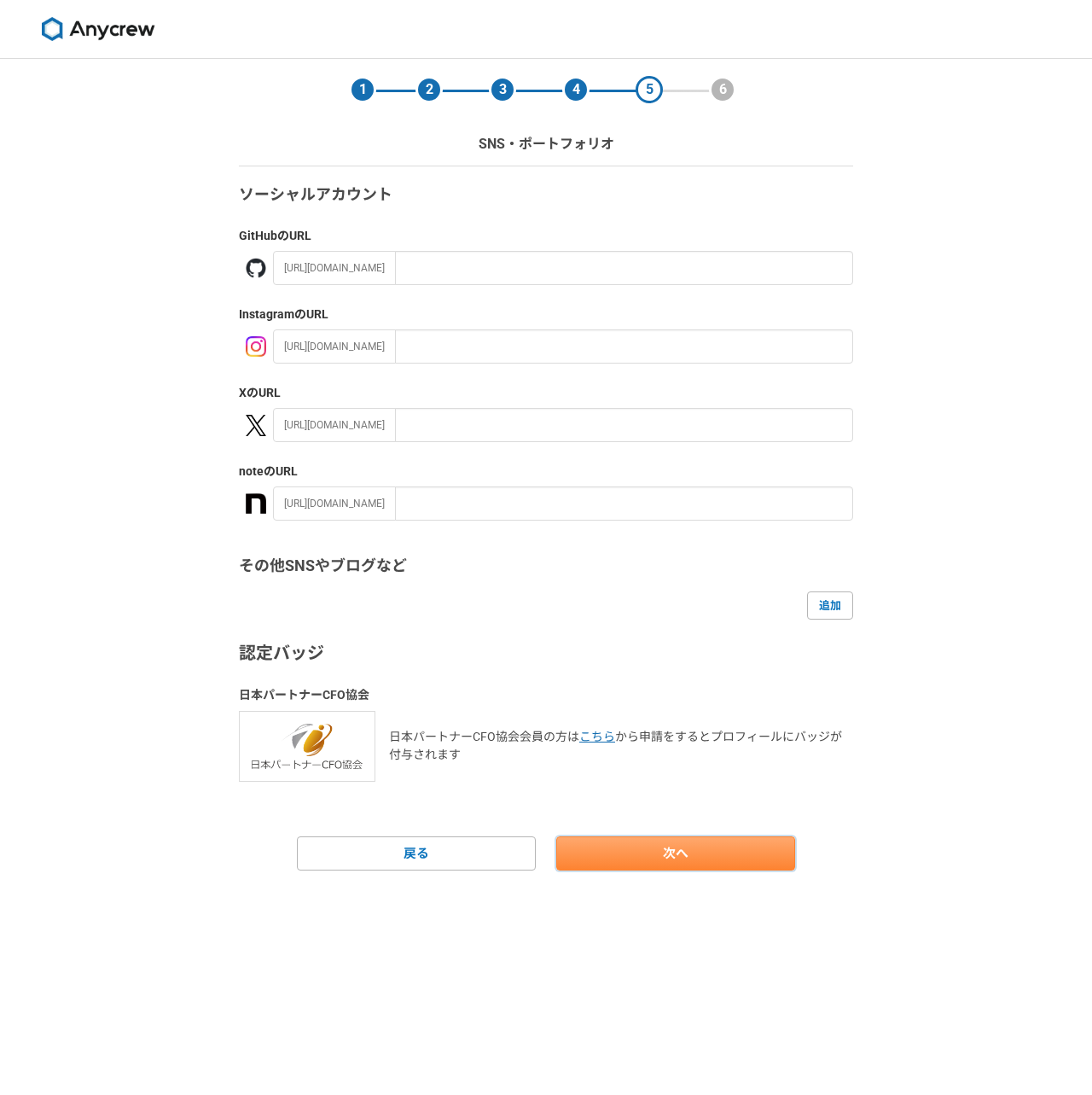
click at [657, 864] on link "次へ" at bounding box center [675, 853] width 239 height 34
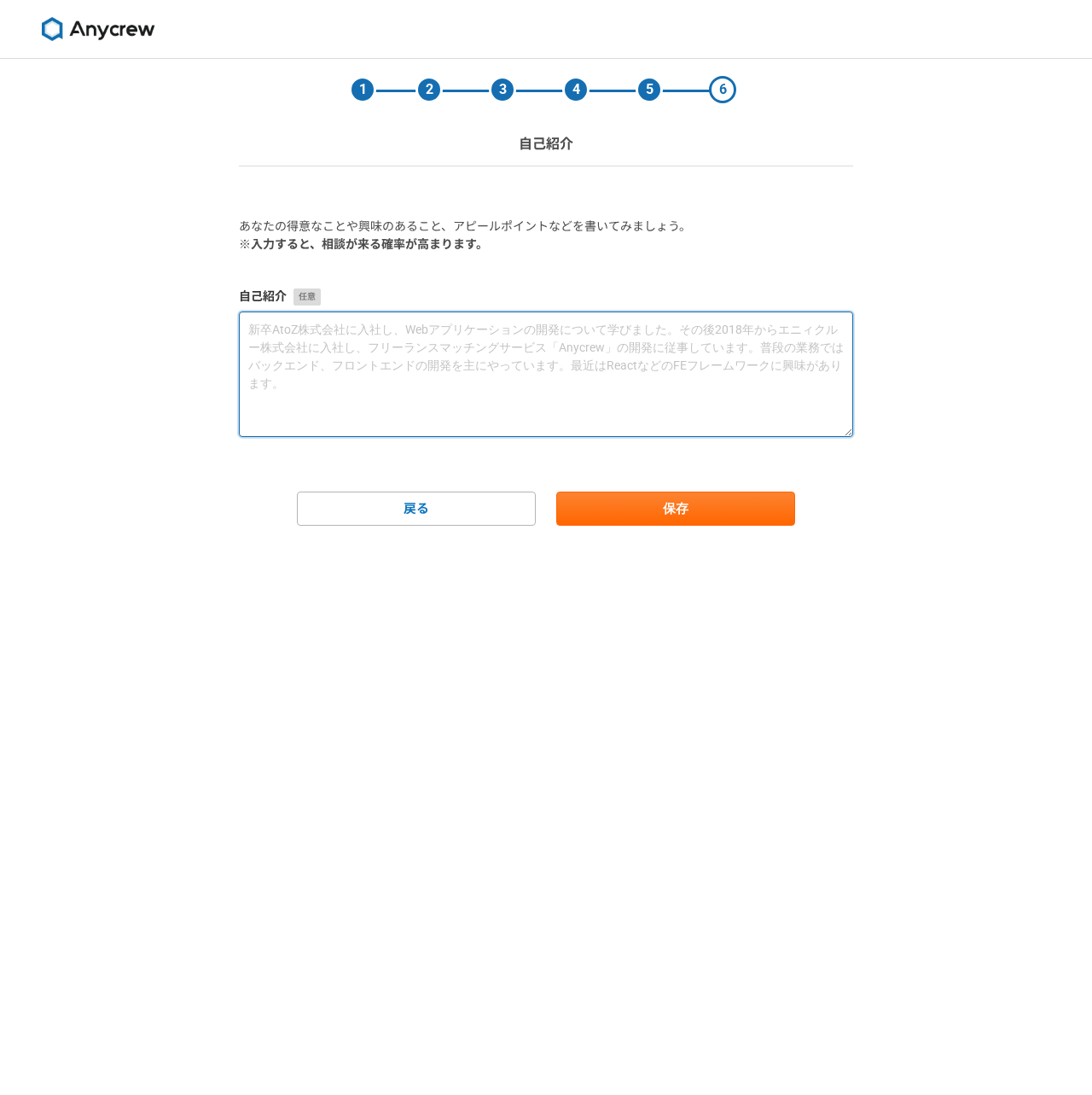
click at [385, 376] on textarea at bounding box center [546, 374] width 614 height 126
paste textarea "青山学院大学卒。Webデザイン・UI/UX設計・新規事業立ち上げに10年以上従事。 正社員で株式会社セラク、株式会社セレスで大規模サイト運用やリニューアルを経…"
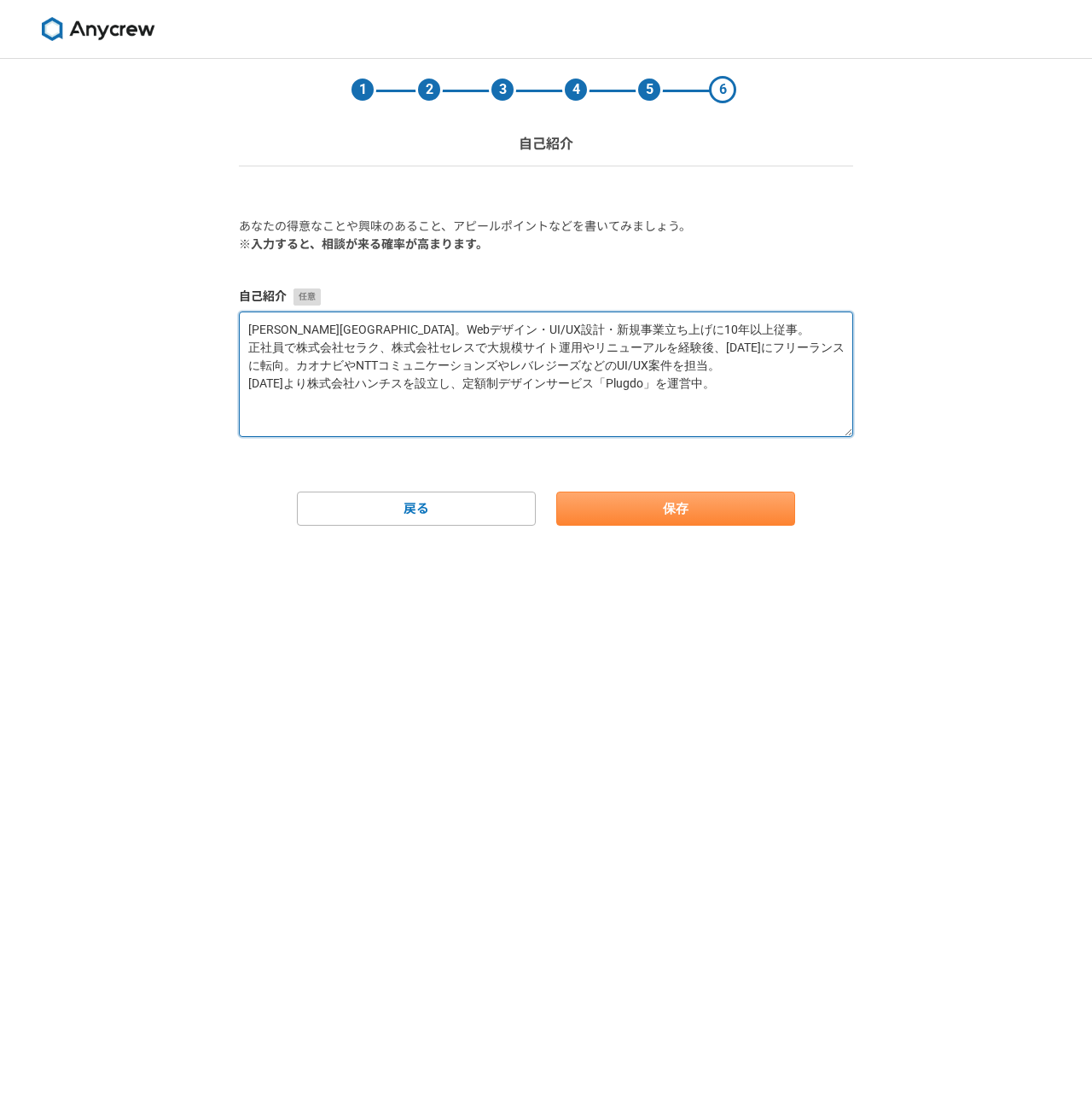
type textarea "青山学院大学卒。Webデザイン・UI/UX設計・新規事業立ち上げに10年以上従事。 正社員で株式会社セラク、株式会社セレスで大規模サイト運用やリニューアルを経…"
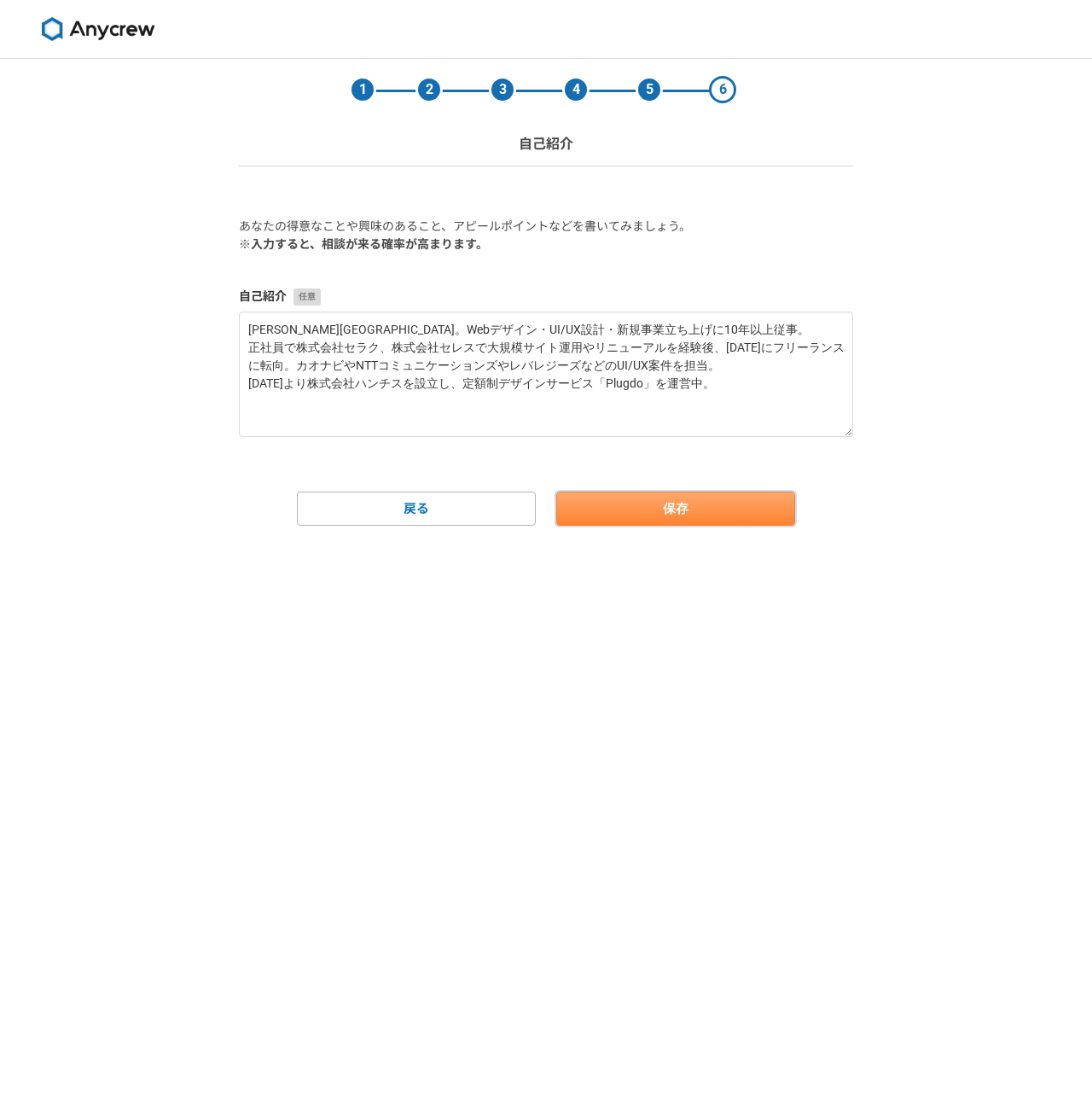
click at [625, 505] on button "保存" at bounding box center [675, 509] width 239 height 34
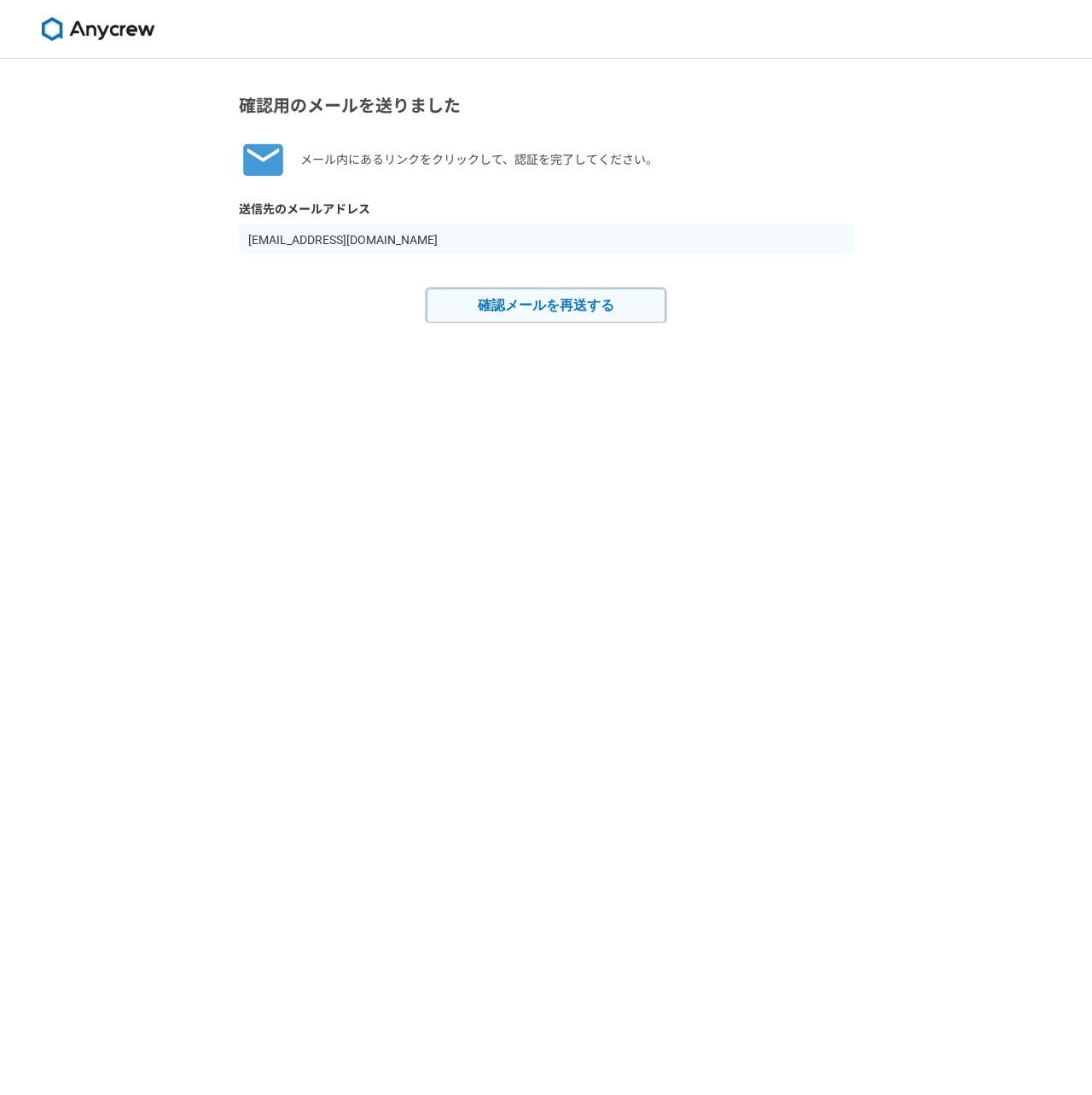
click at [536, 315] on button "確認メールを再送する" at bounding box center [545, 305] width 239 height 34
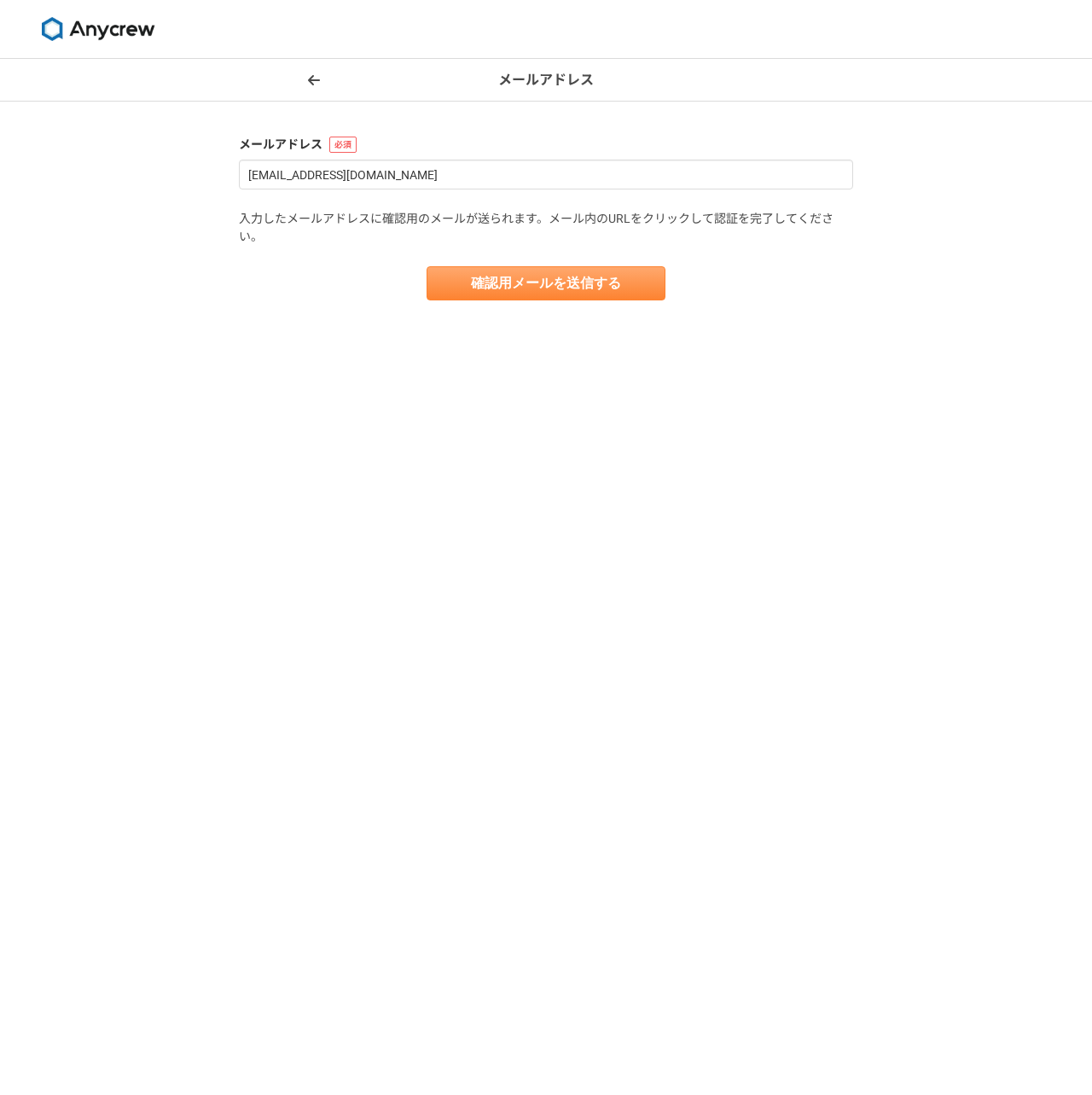
click at [559, 291] on button "確認用メールを送信する" at bounding box center [545, 284] width 239 height 34
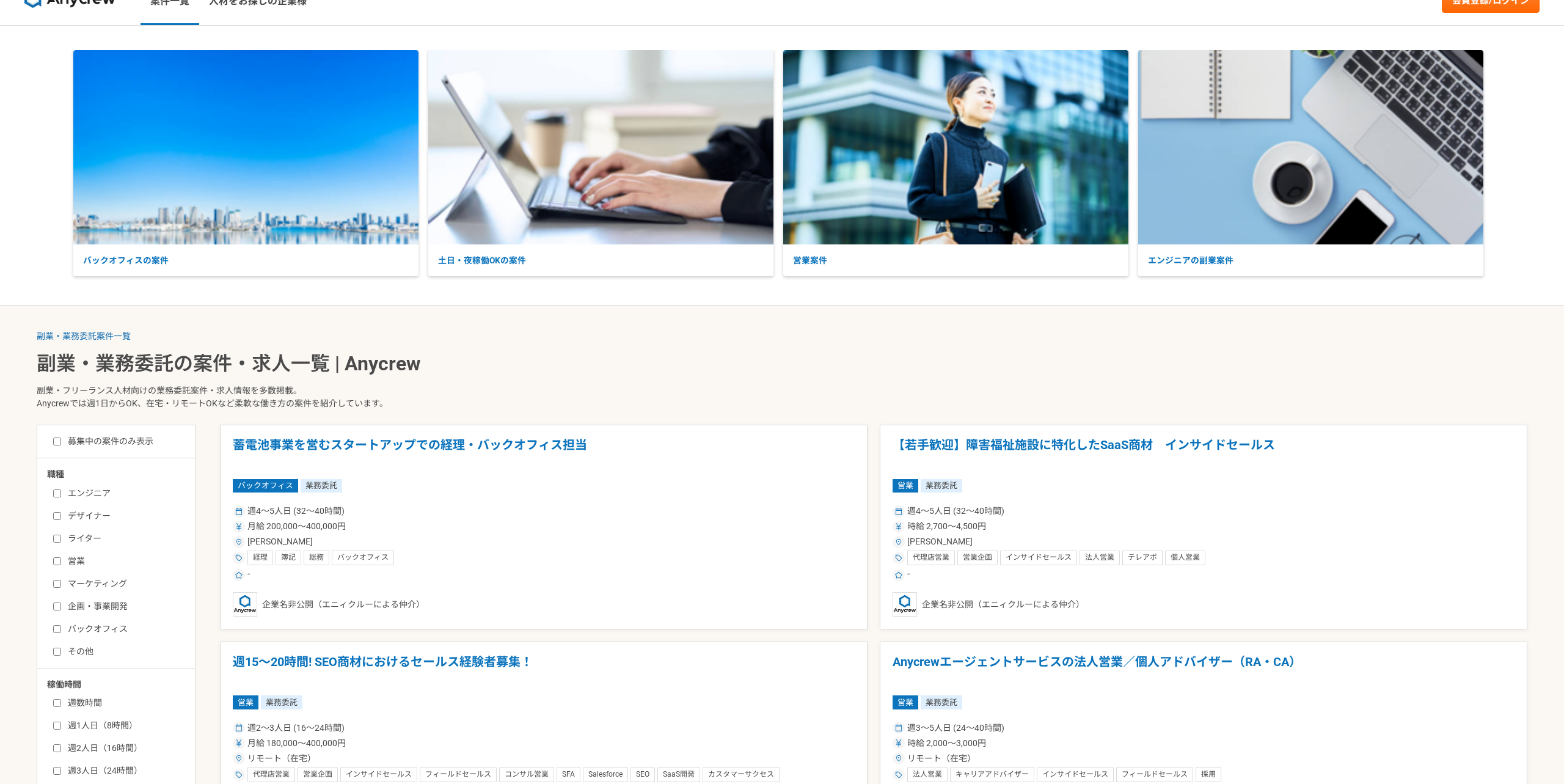
scroll to position [40, 0]
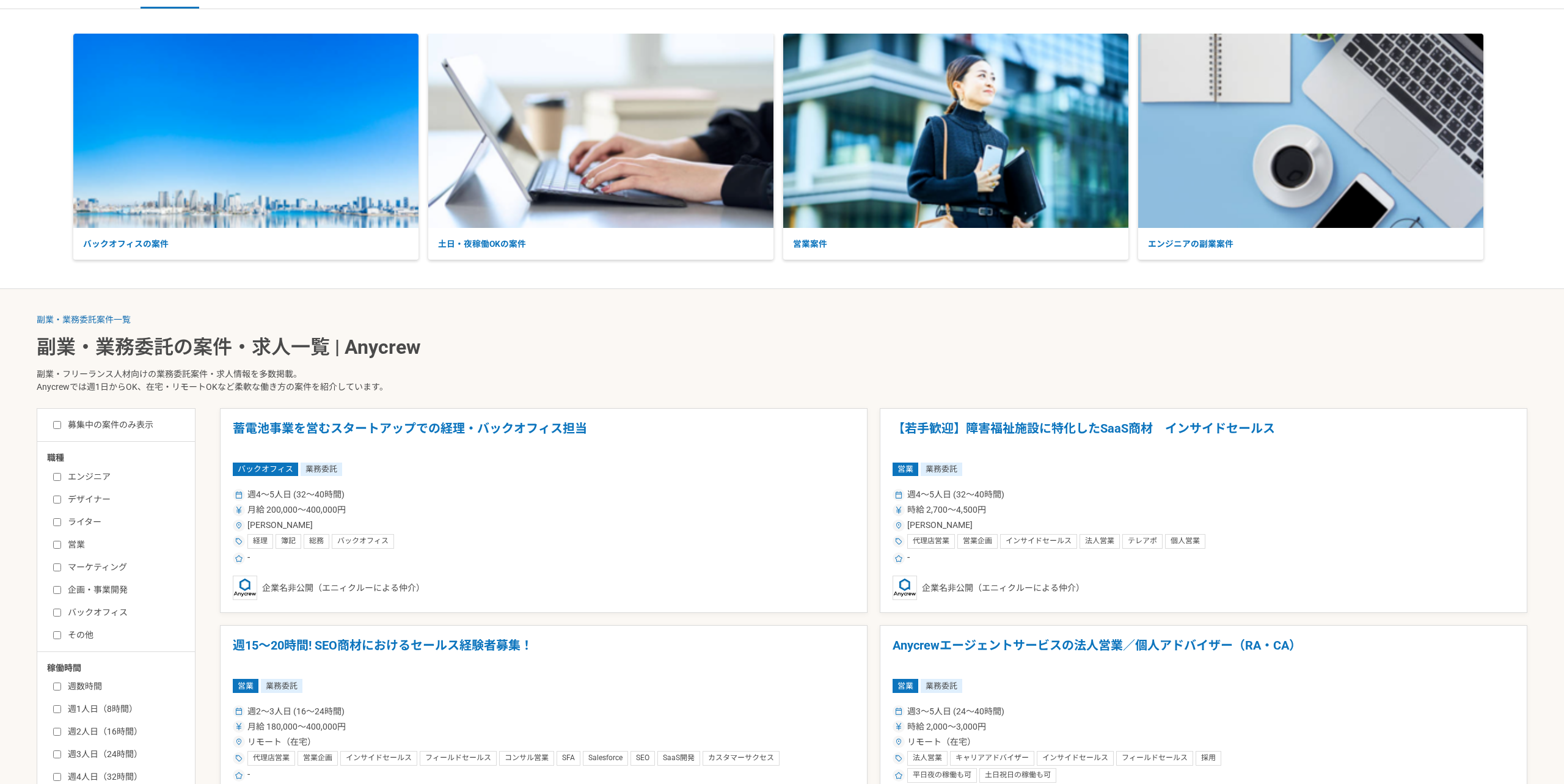
click at [59, 500] on input "デザイナー" at bounding box center [57, 499] width 8 height 8
checkbox input "true"
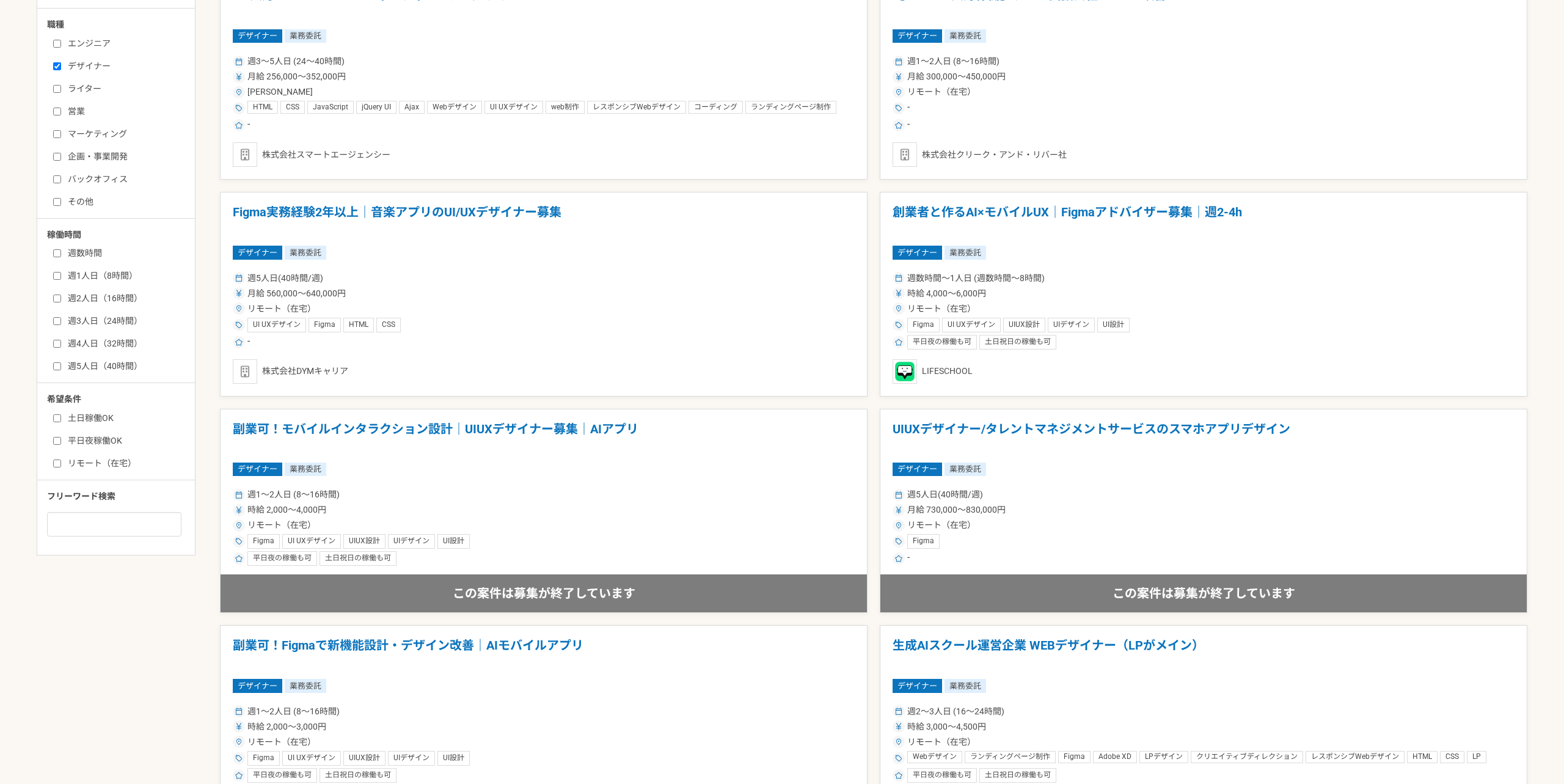
scroll to position [360, 0]
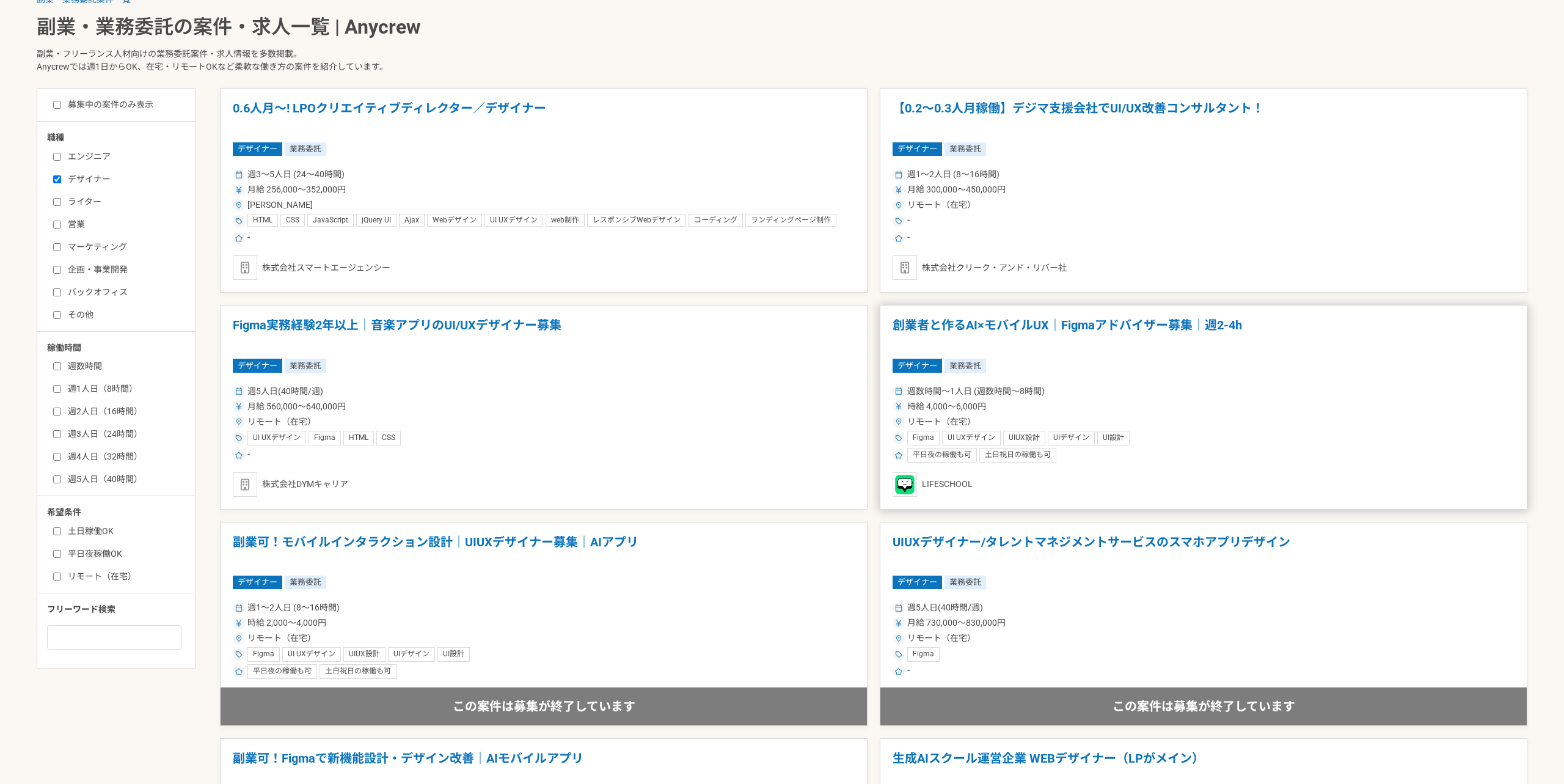
click at [962, 380] on article "創業者と作るAI×モバイルUX｜Figmaアドバイザー募集｜週2-4h デザイナー 業務委託 週数時間〜1人日 (週数時間〜8時間) 時給 4,000〜6,0…" at bounding box center [1203, 407] width 648 height 204
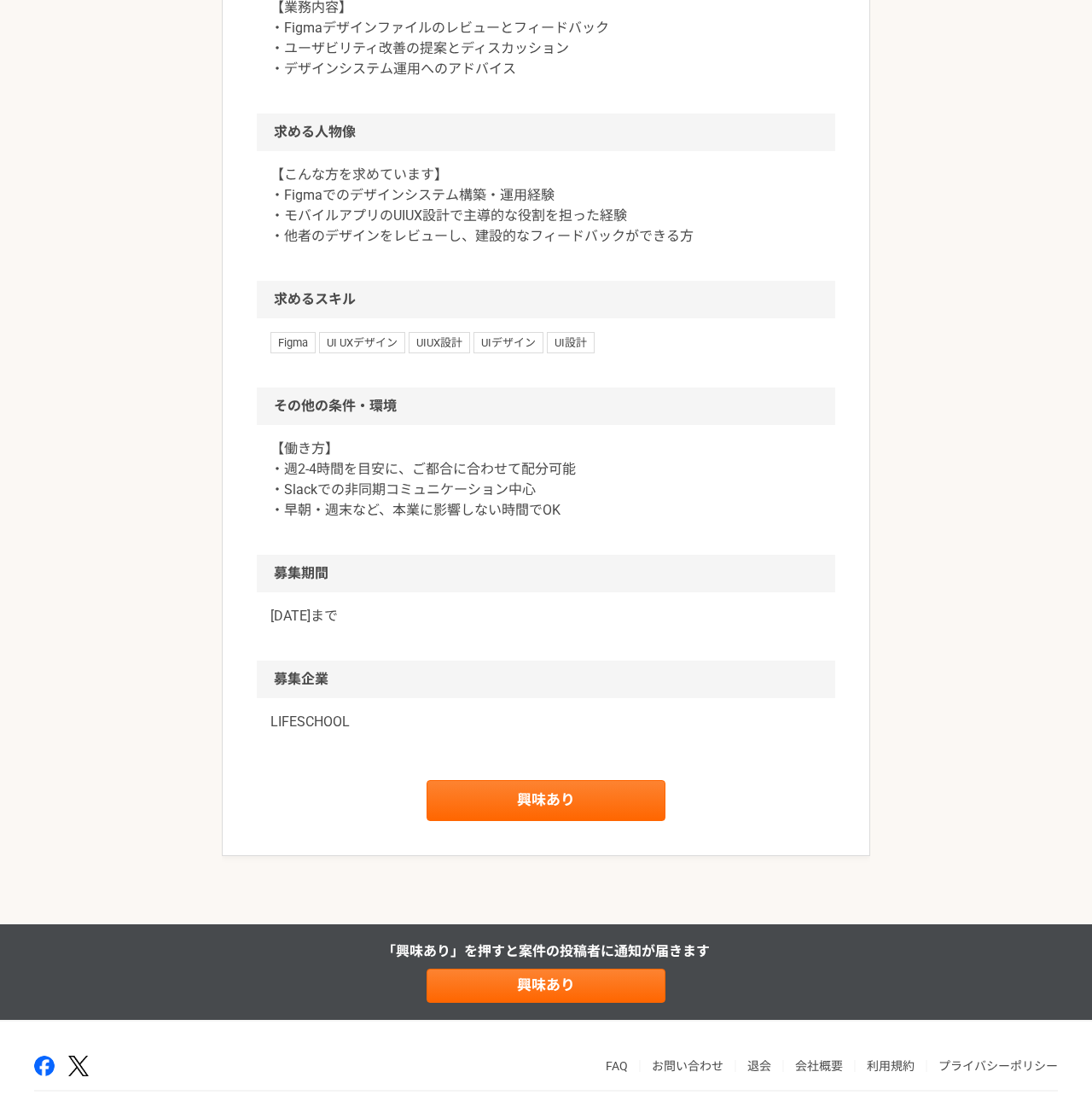
scroll to position [768, 0]
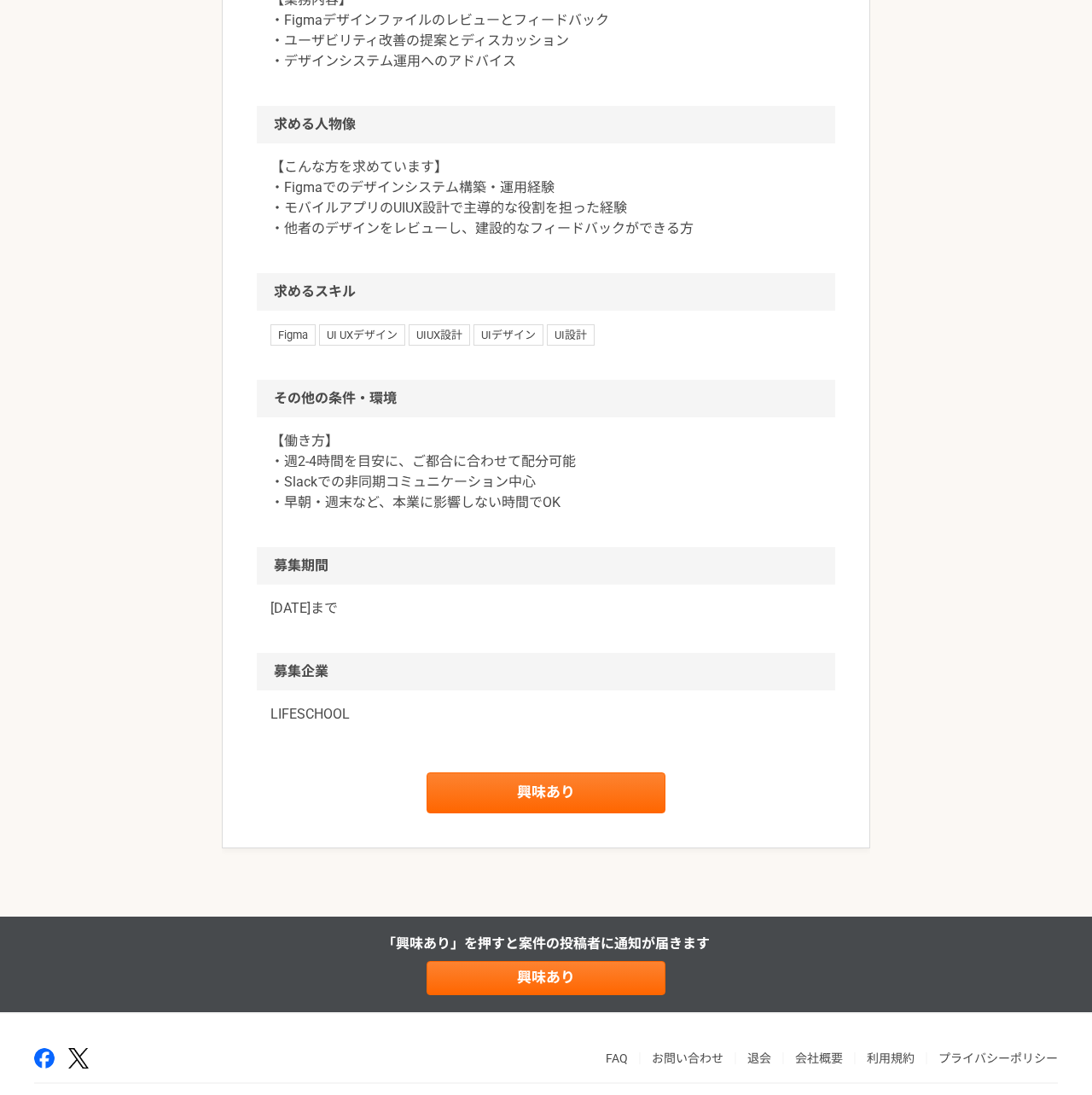
click at [594, 772] on article "デザイナー 創業者と作るAI×モバイルUX｜Figmaアドバイザー募集｜週2-4h 業務委託 平日夜の稼働も可 土日祝日の稼働も可 LIFESCHOOL 募集…" at bounding box center [546, 91] width 649 height 1513
click at [588, 790] on link "興味あり" at bounding box center [545, 792] width 239 height 41
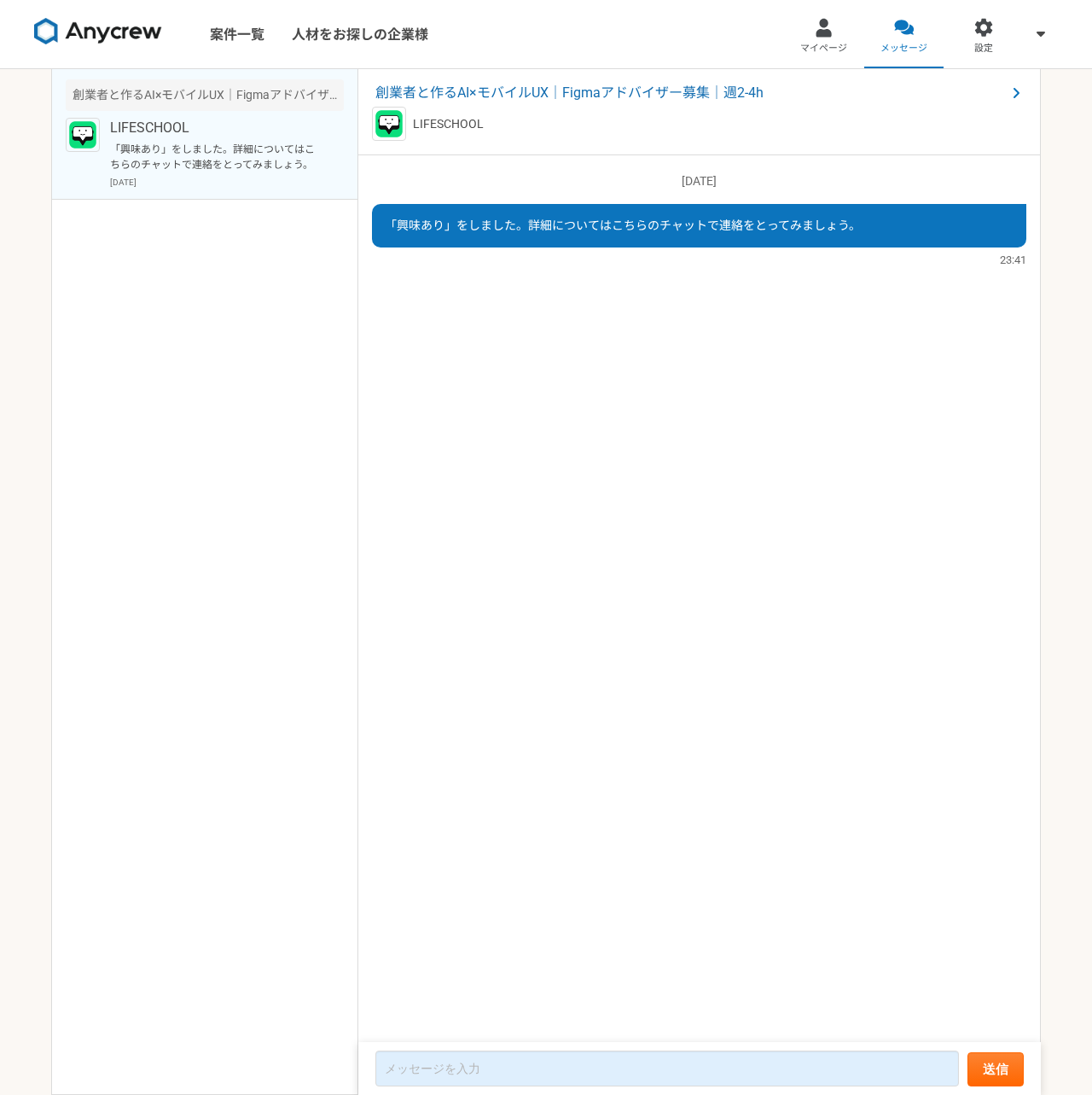
click at [244, 169] on p "「興味あり」をしました。詳細についてはこちらのチャットで連絡をとってみましょう。" at bounding box center [216, 157] width 211 height 30
click at [492, 84] on span "創業者と作るAI×モバイルUX｜Figmaアドバイザー募集｜週2-4h" at bounding box center [691, 93] width 631 height 21
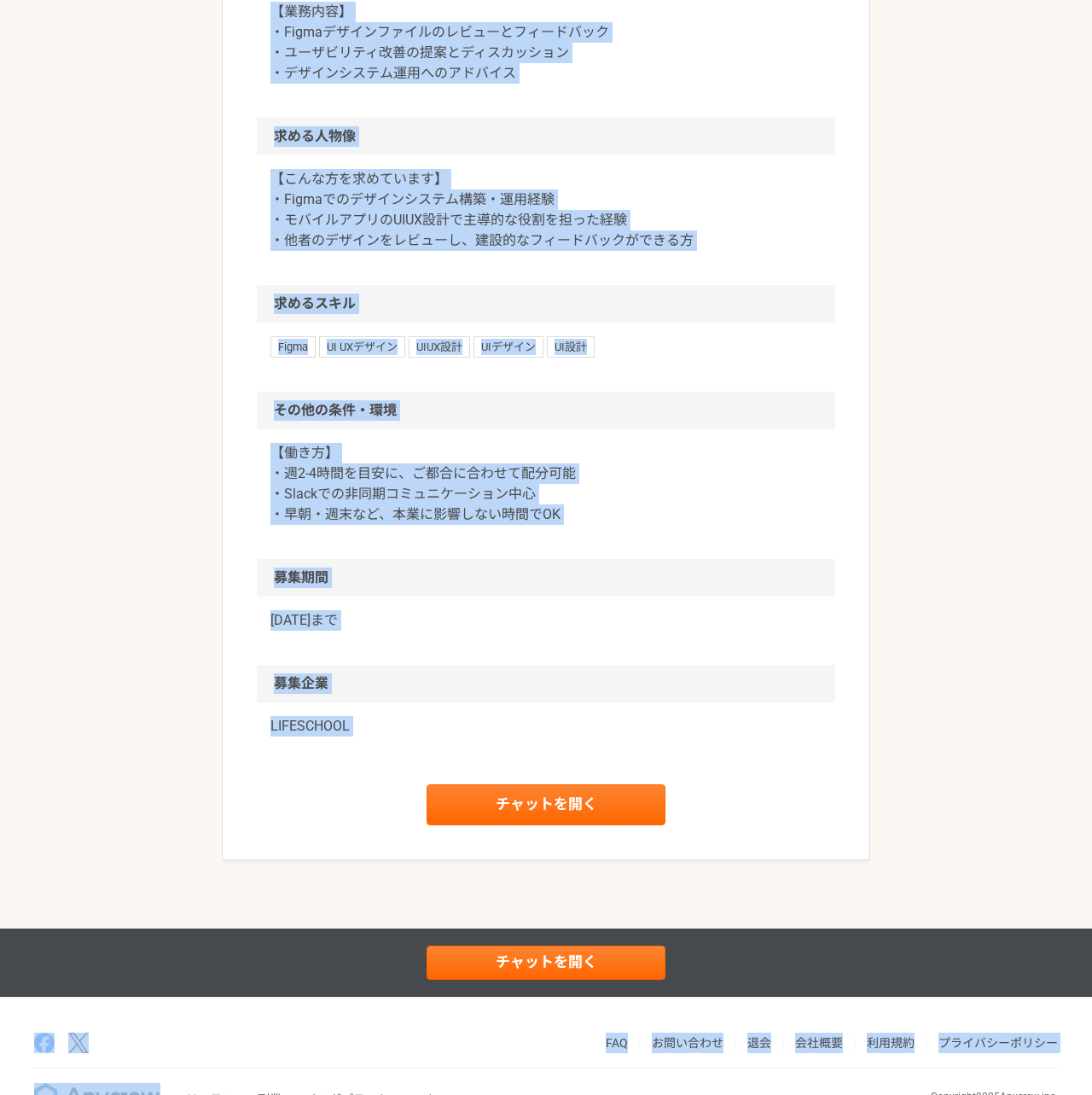
scroll to position [806, 0]
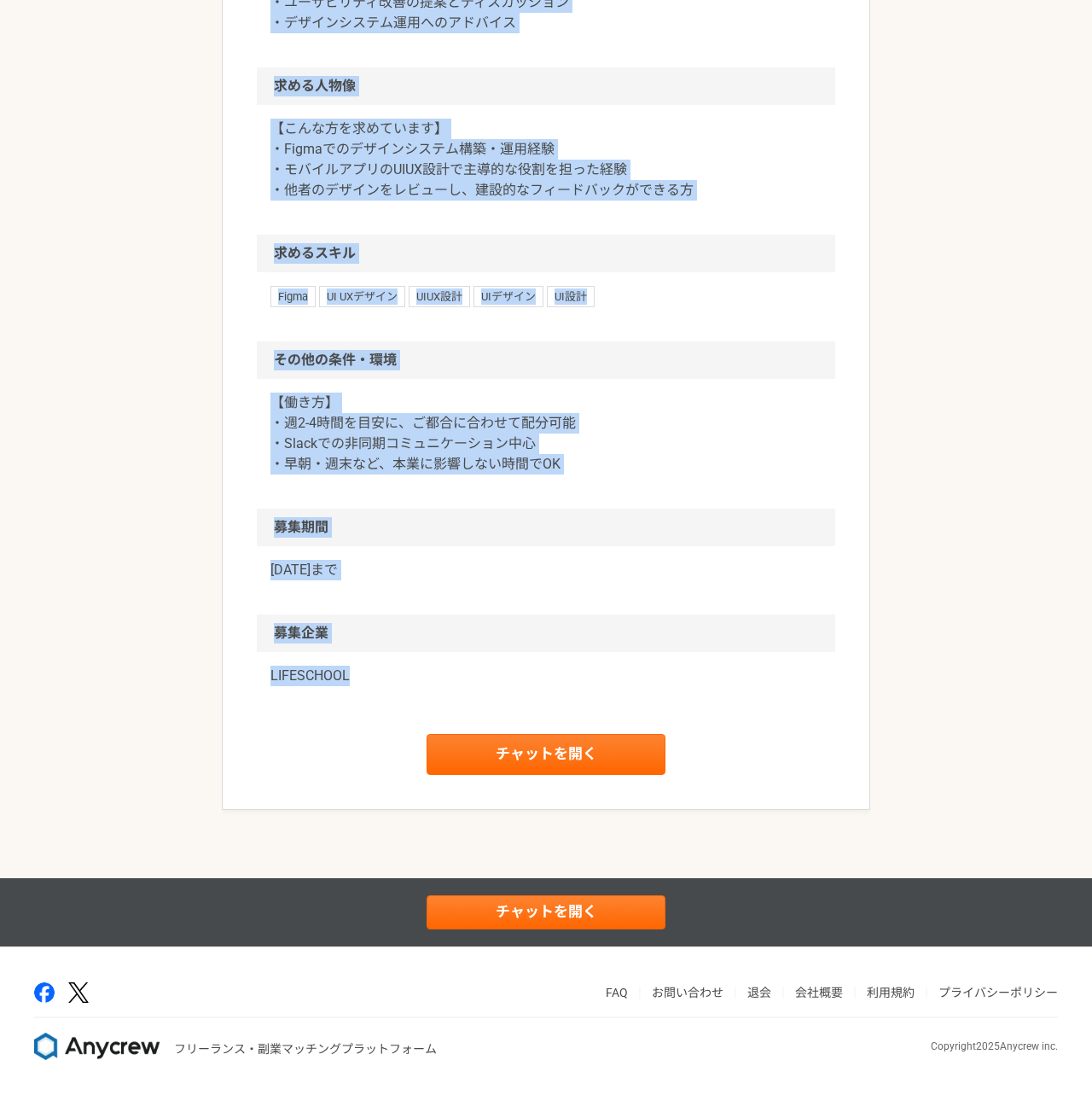
drag, startPoint x: 256, startPoint y: 144, endPoint x: 575, endPoint y: 719, distance: 657.6
click at [575, 719] on article "デザイナー 創業者と作るAI×モバイルUX｜Figmaアドバイザー募集｜週2-4h 業務委託 平日夜の稼働も可 土日祝日の稼働も可 LIFESCHOOL 募集…" at bounding box center [546, 53] width 649 height 1513
copy div "デザイナー 創業者と作るAI×モバイルUX｜Figmaアドバイザー募集｜週2-4h 業務委託 平日夜の稼働も可 土日祝日の稼働も可 LIFESCHOOL 募集…"
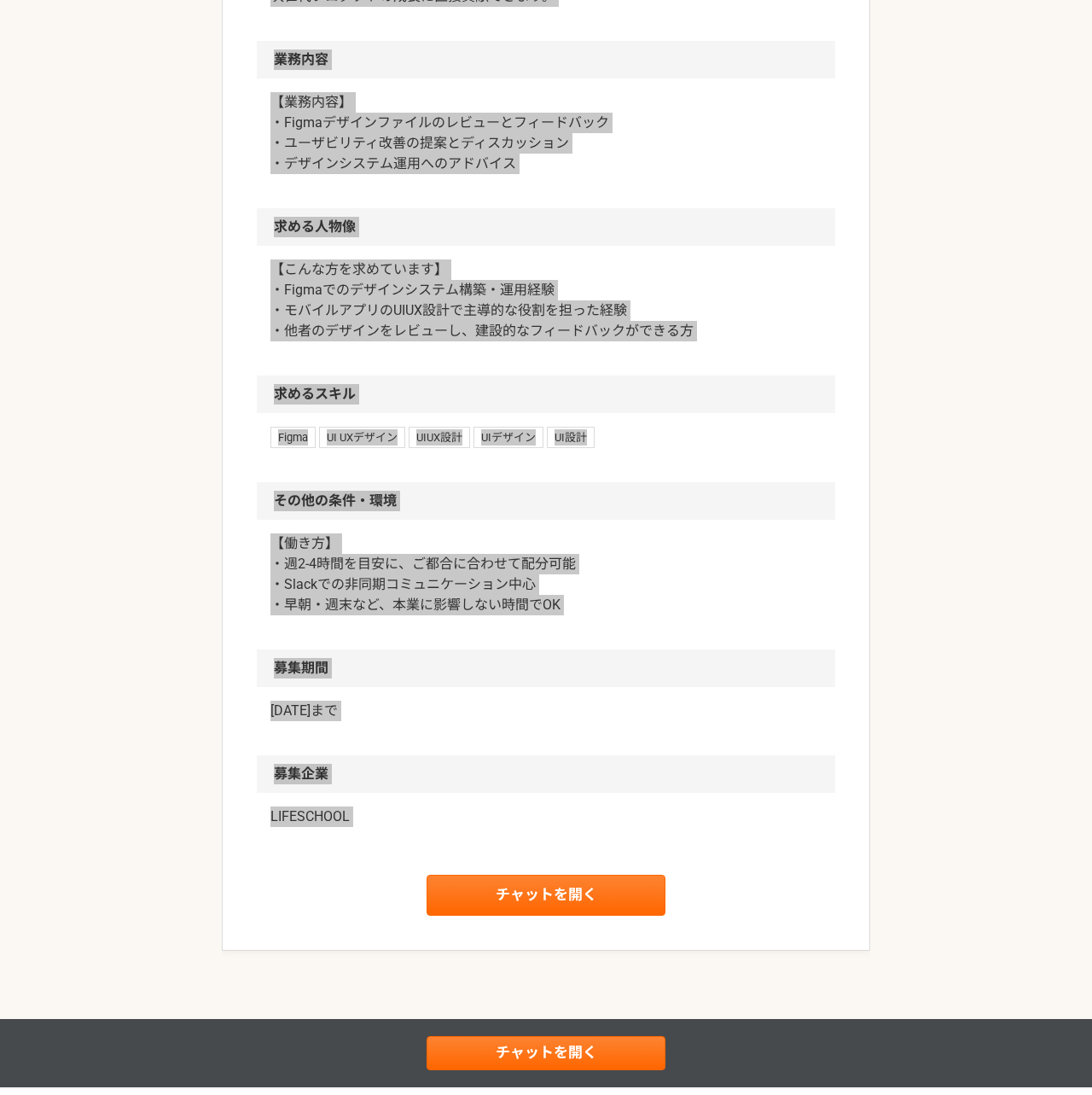
scroll to position [736, 0]
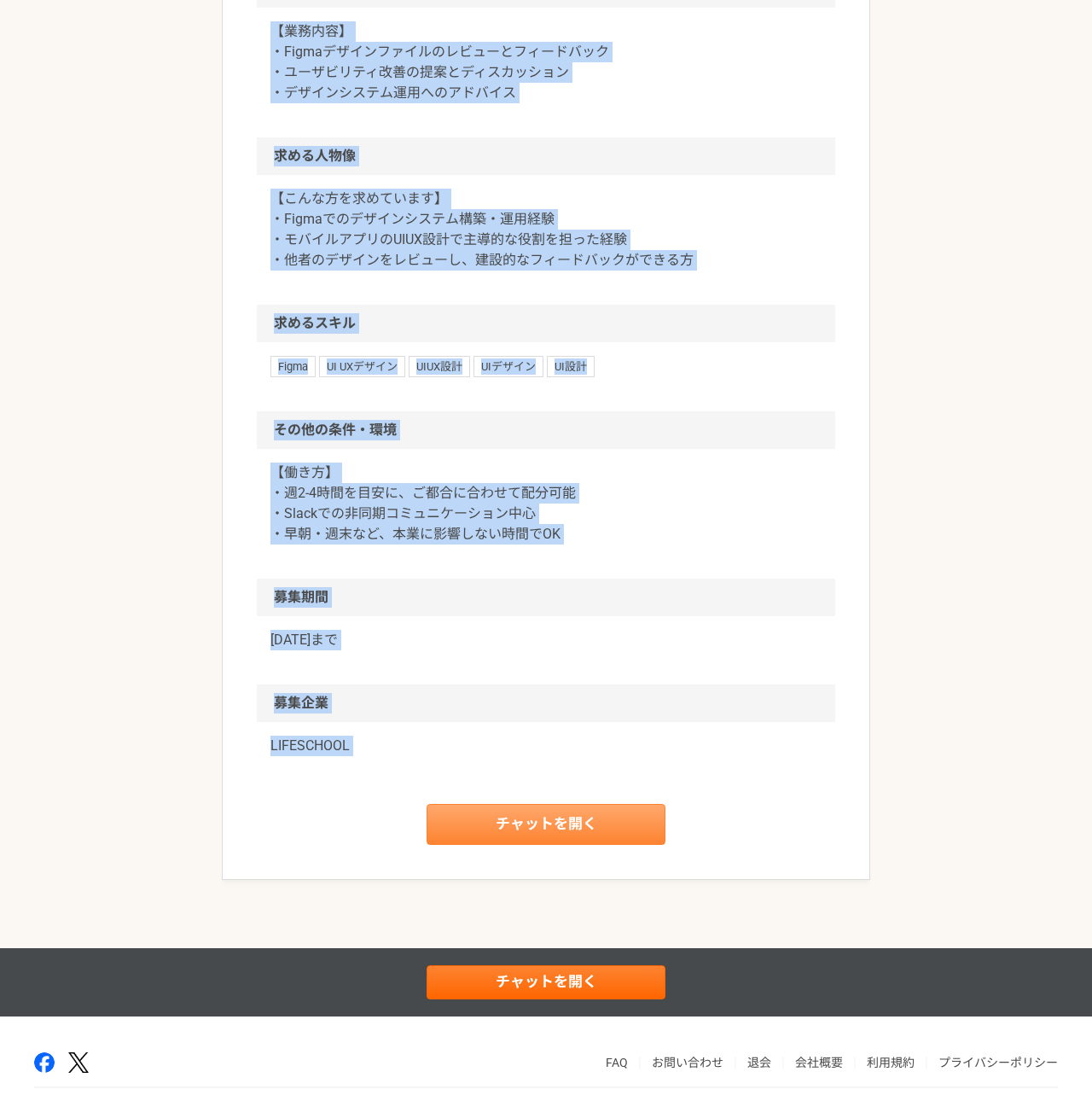
click at [597, 824] on link "チャットを開く" at bounding box center [545, 824] width 239 height 41
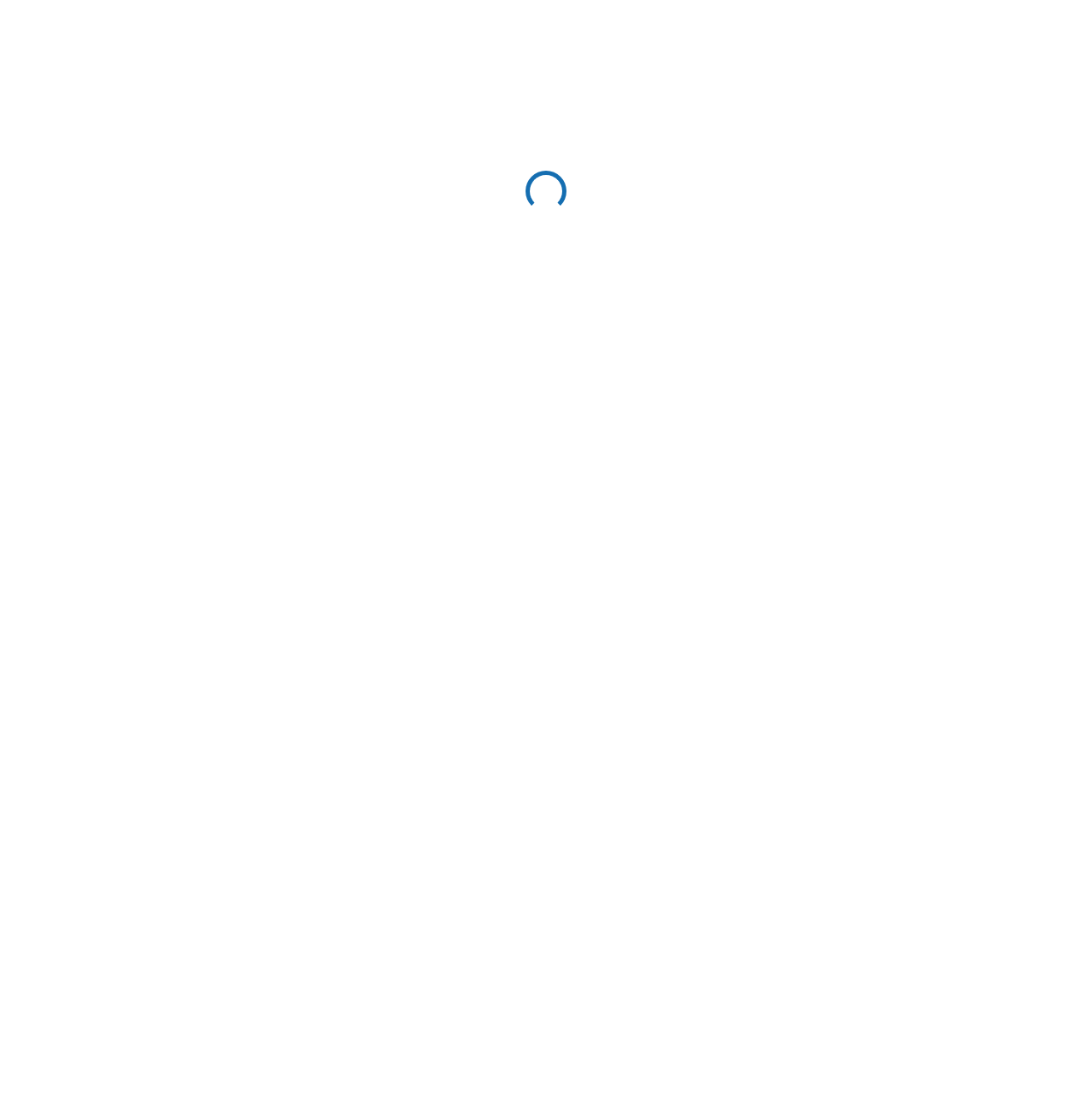
click at [597, 388] on html "2804797969740594 SubscribedButtonClick https://app.any-crew.com/offers/2750 fal…" at bounding box center [546, 194] width 1092 height 388
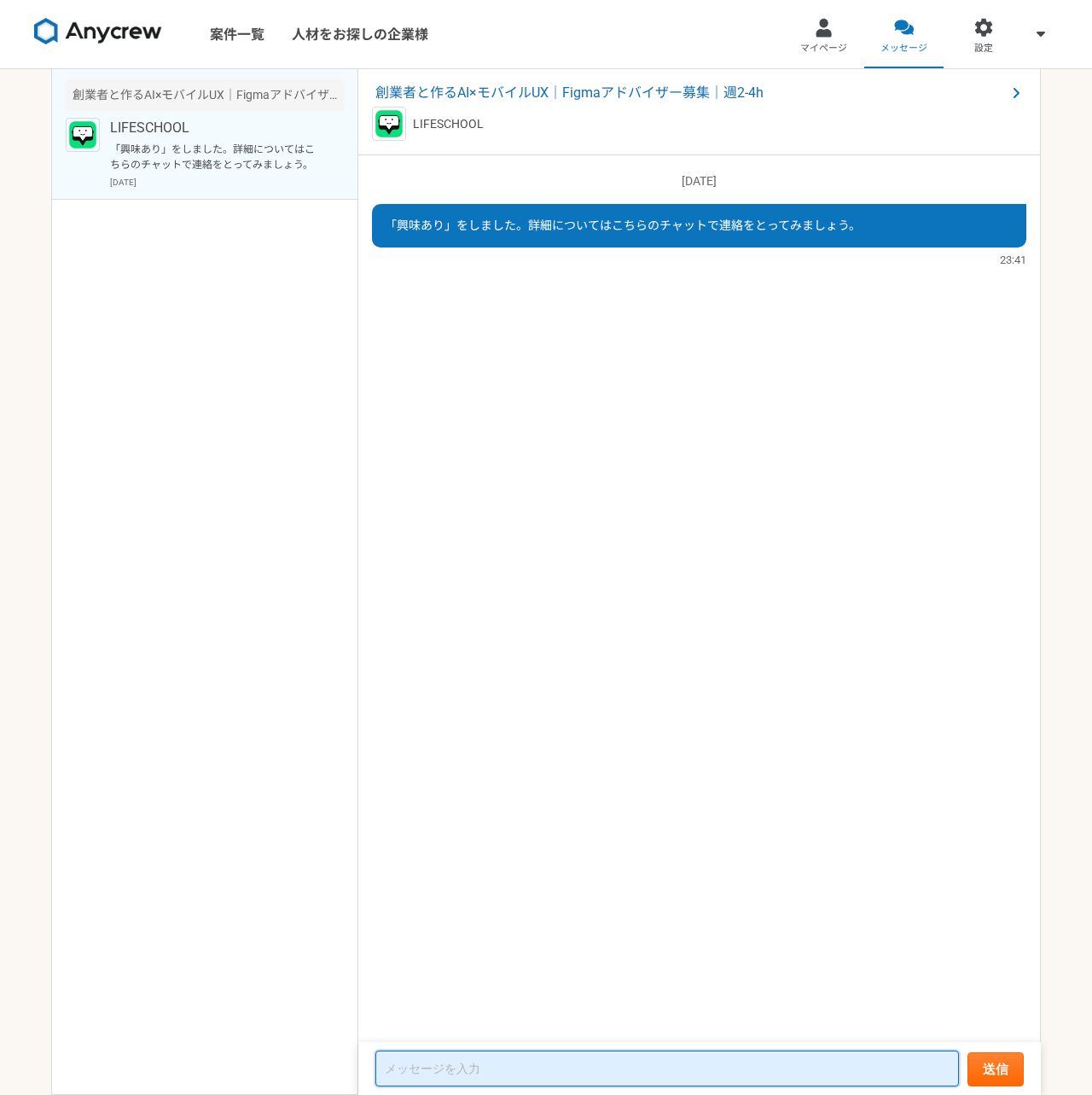
click at [724, 1054] on textarea at bounding box center [667, 1068] width 583 height 36
paste textarea "はじめまして、齋藤勇と申します。 募集内容を拝見し、ぜひご連絡させていただきました。 現在フリーランスでUI/UXデザインやFigmaを中心に活動しており、 …"
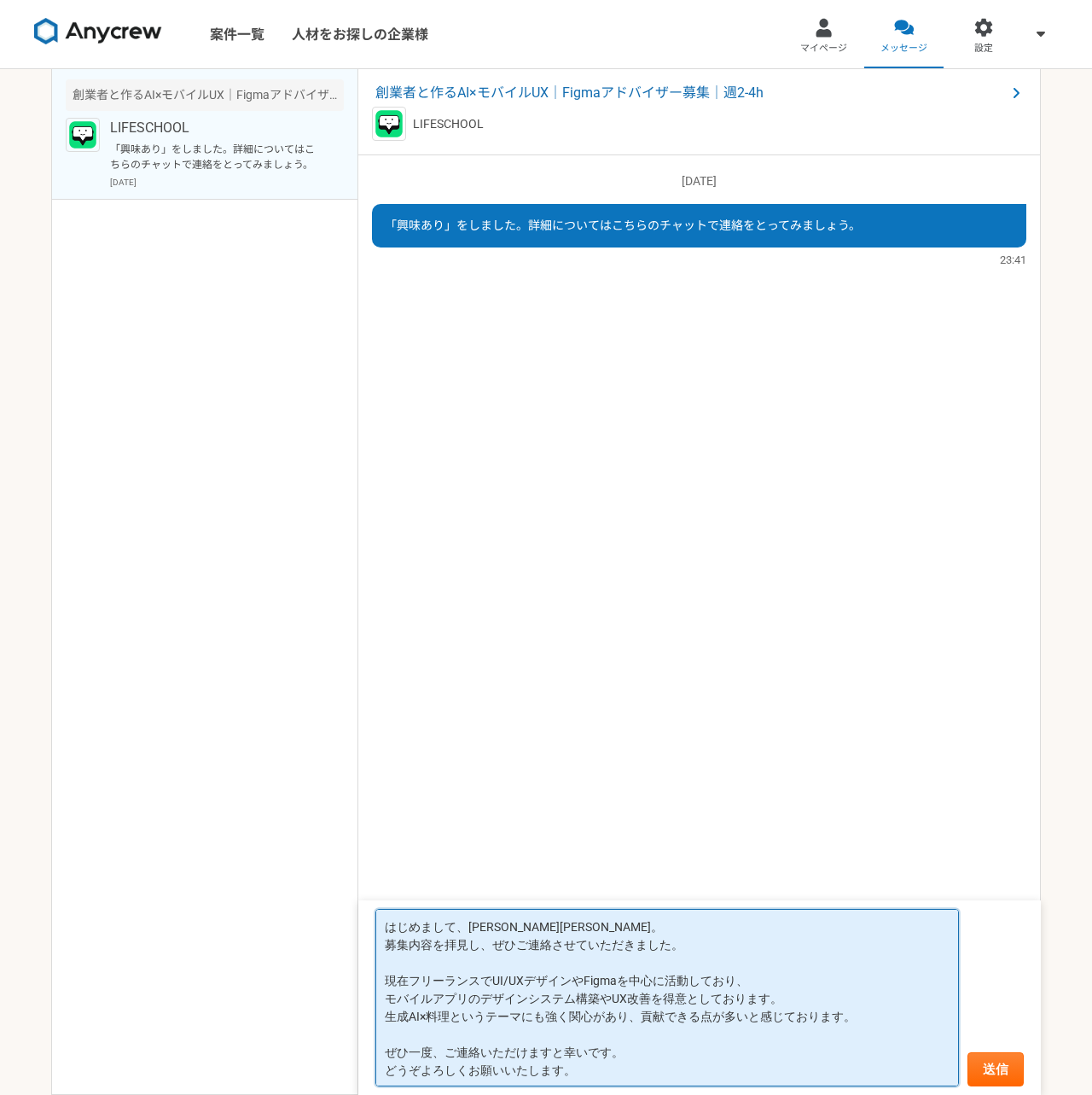
click at [626, 980] on textarea "はじめまして、齋藤勇と申します。 募集内容を拝見し、ぜひご連絡させていただきました。 現在フリーランスでUI/UXデザインやFigmaを中心に活動しており、 …" at bounding box center [667, 997] width 583 height 178
type textarea "はじめまして、齋藤勇と申します。 募集内容を拝見し、ぜひご連絡させていただきました。 現在フリーランスでUI/UXデザインを中心に活動しており、 モバイルアプ…"
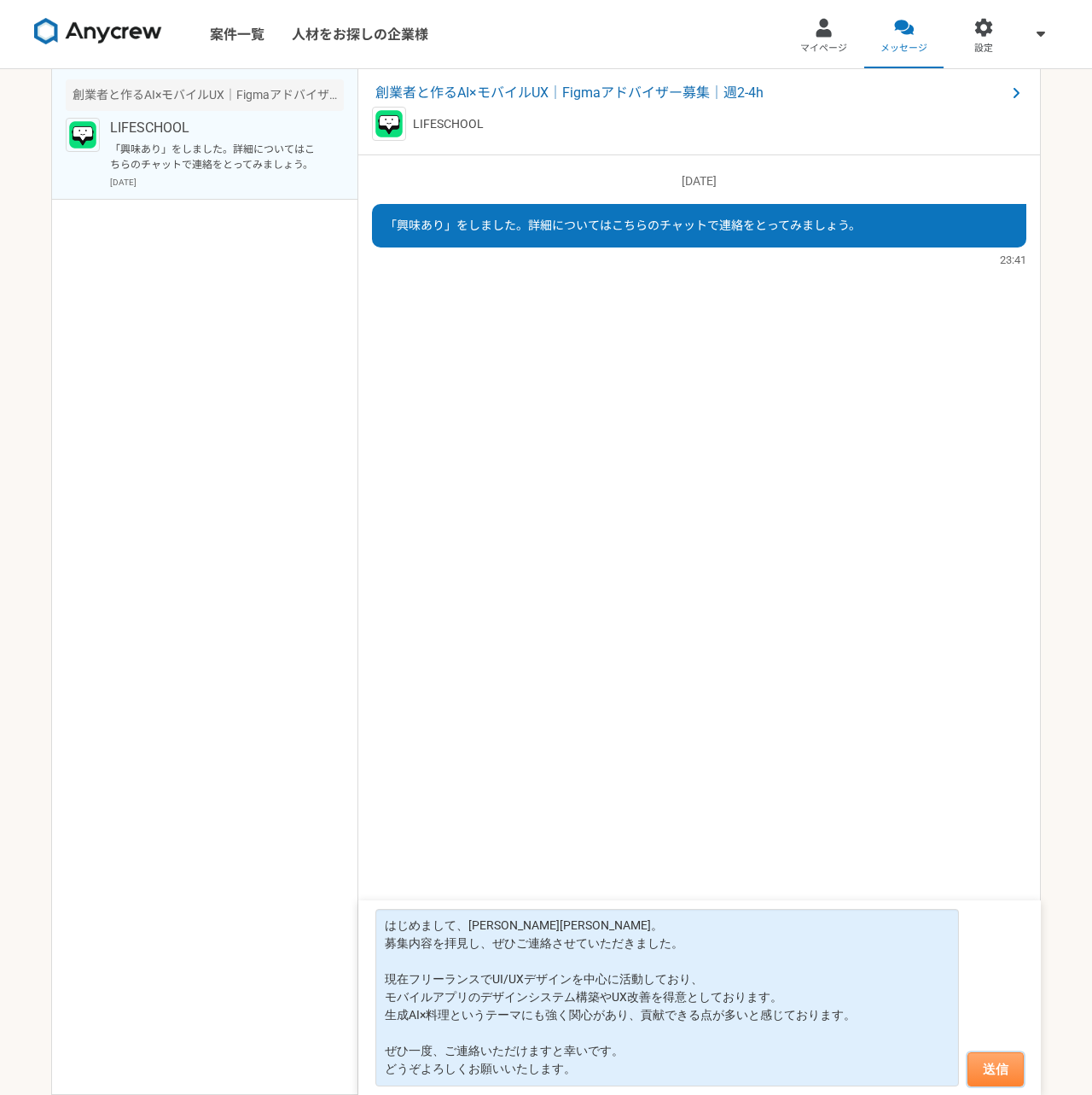
click at [1004, 1071] on button "送信" at bounding box center [995, 1069] width 56 height 34
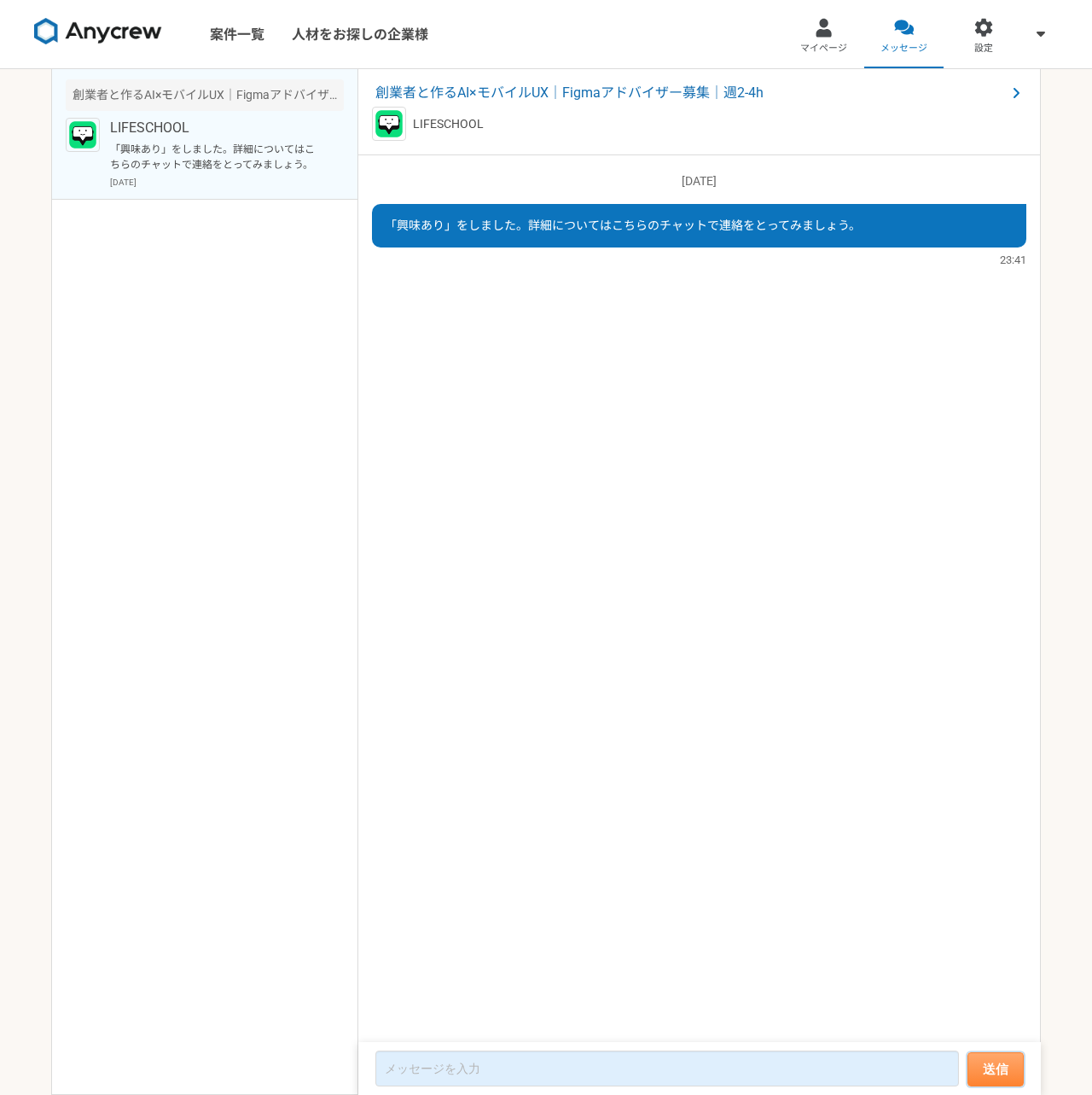
scroll to position [0, 0]
